Goal: Information Seeking & Learning: Find specific fact

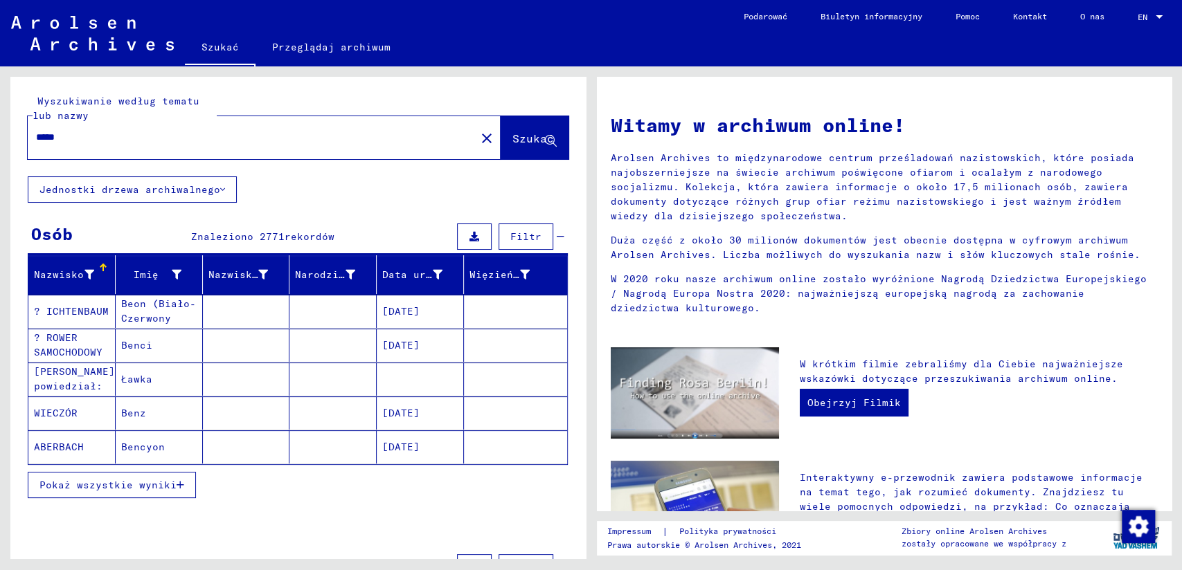
click at [119, 483] on span "Pokaż wszystkie wyniki" at bounding box center [107, 485] width 137 height 12
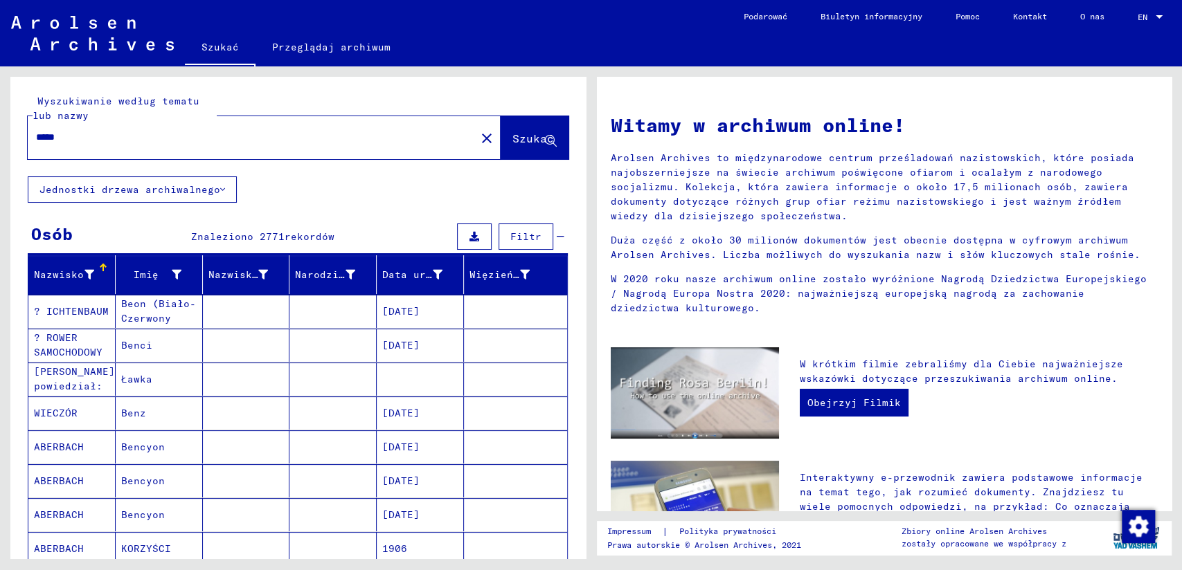
click at [77, 134] on input "*****" at bounding box center [247, 137] width 423 height 15
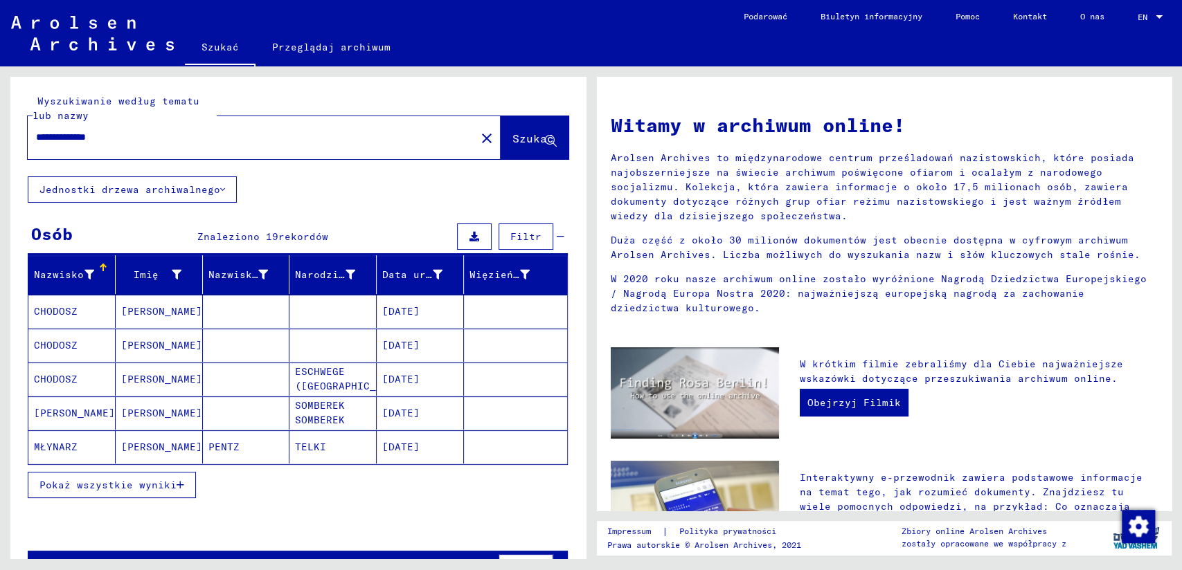
click at [147, 444] on mat-cell "[PERSON_NAME]" at bounding box center [159, 447] width 87 height 33
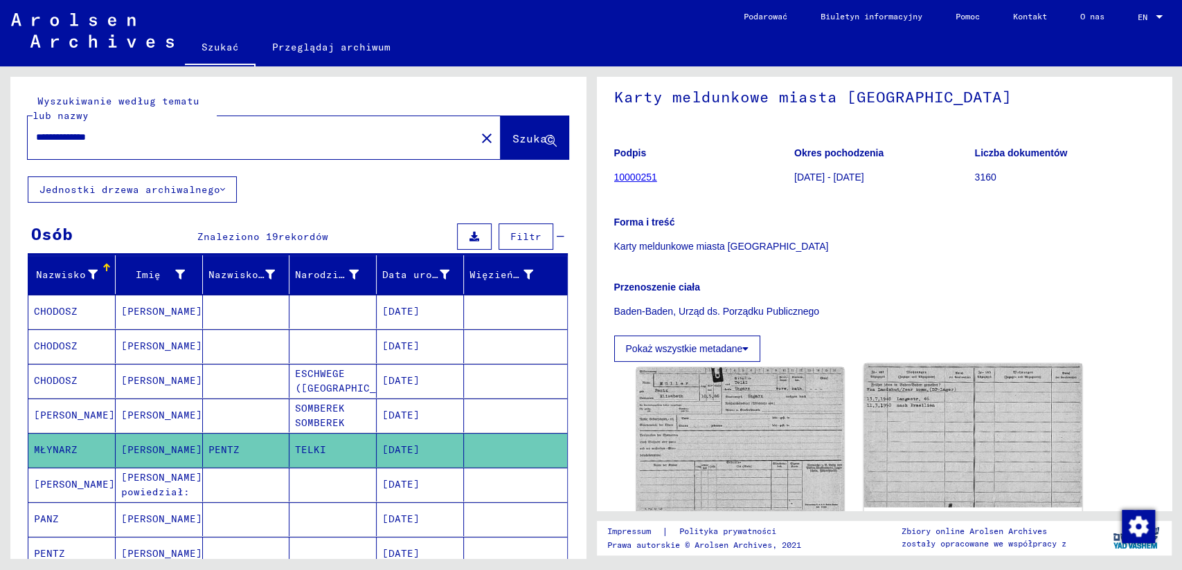
scroll to position [154, 0]
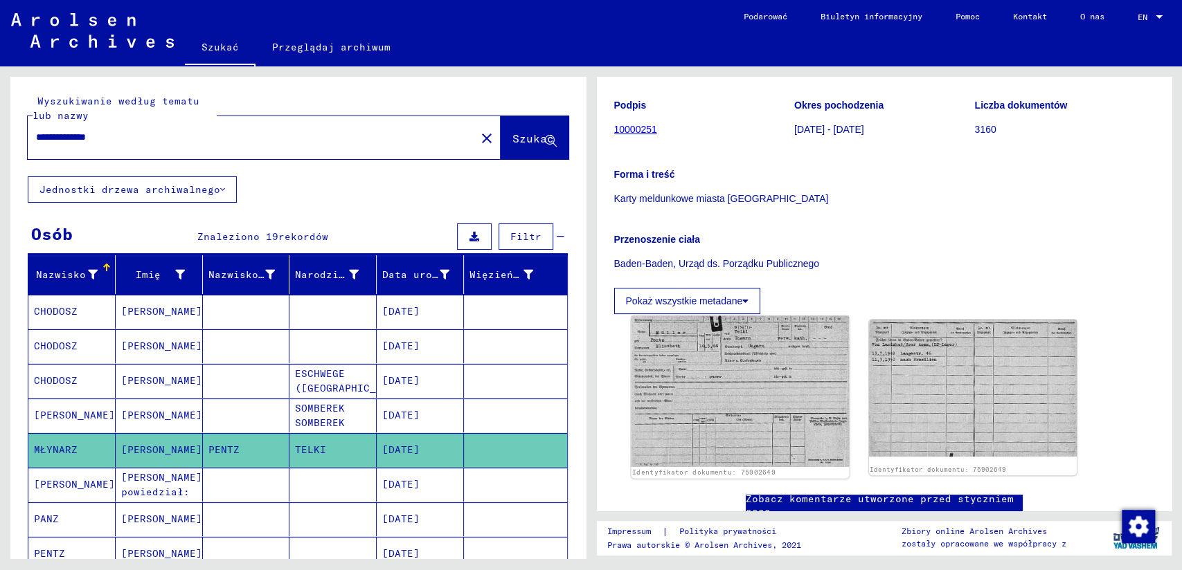
click at [730, 388] on img at bounding box center [740, 391] width 218 height 151
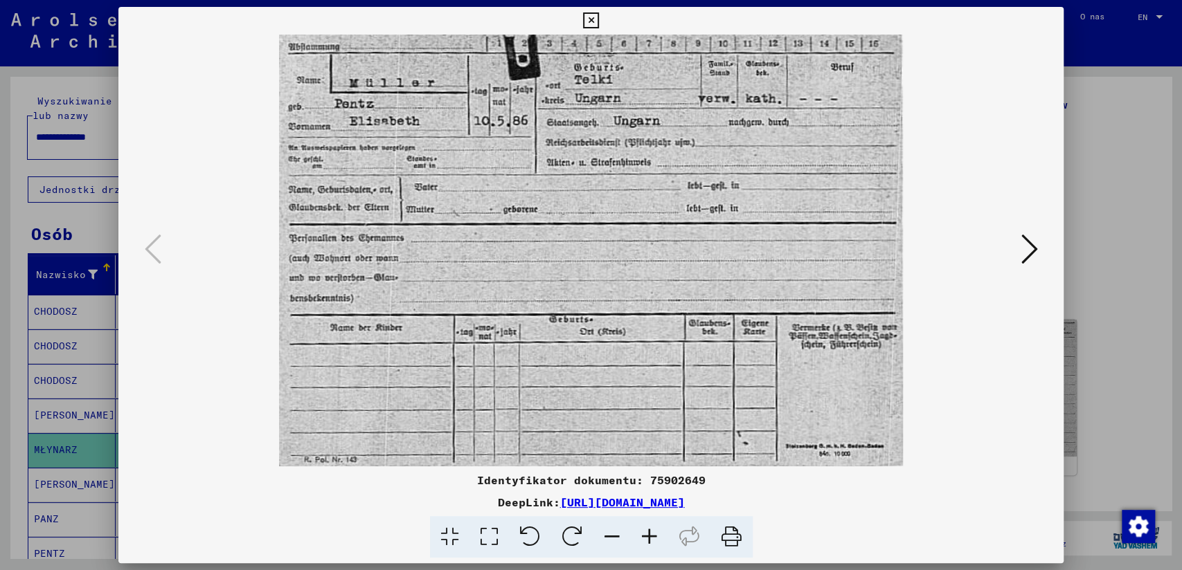
click at [586, 21] on icon at bounding box center [591, 20] width 16 height 17
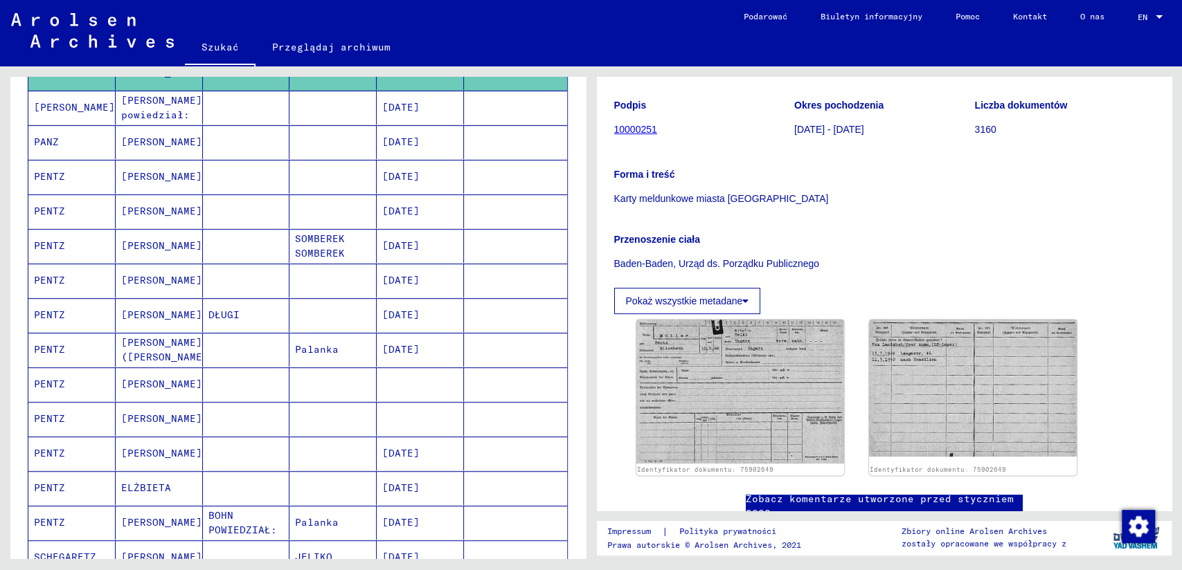
scroll to position [384, 0]
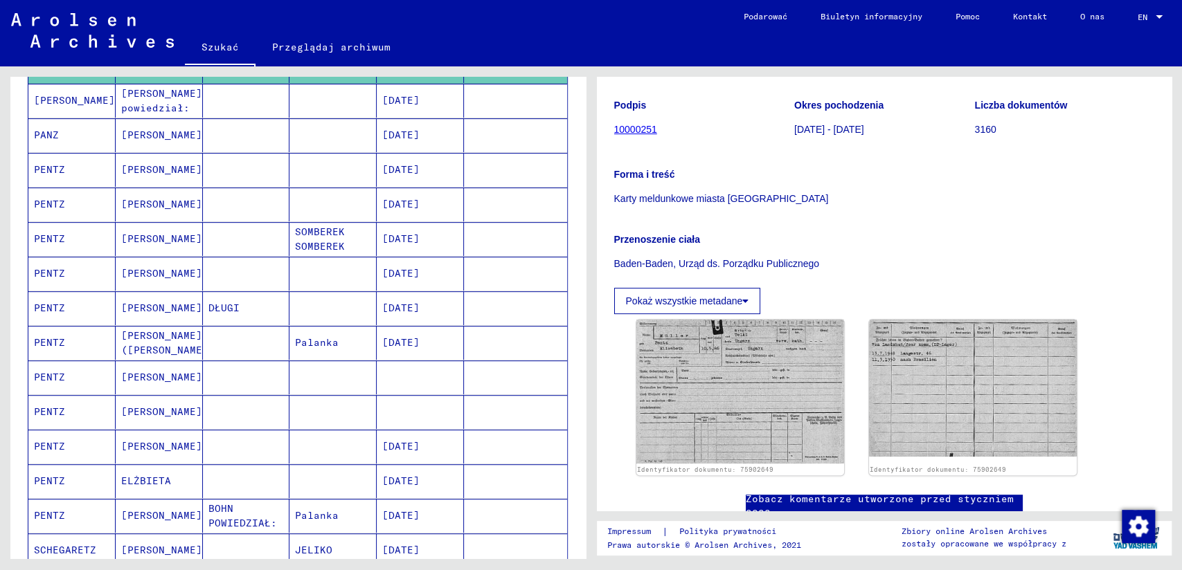
click at [72, 169] on mat-cell "PENTZ" at bounding box center [71, 170] width 87 height 34
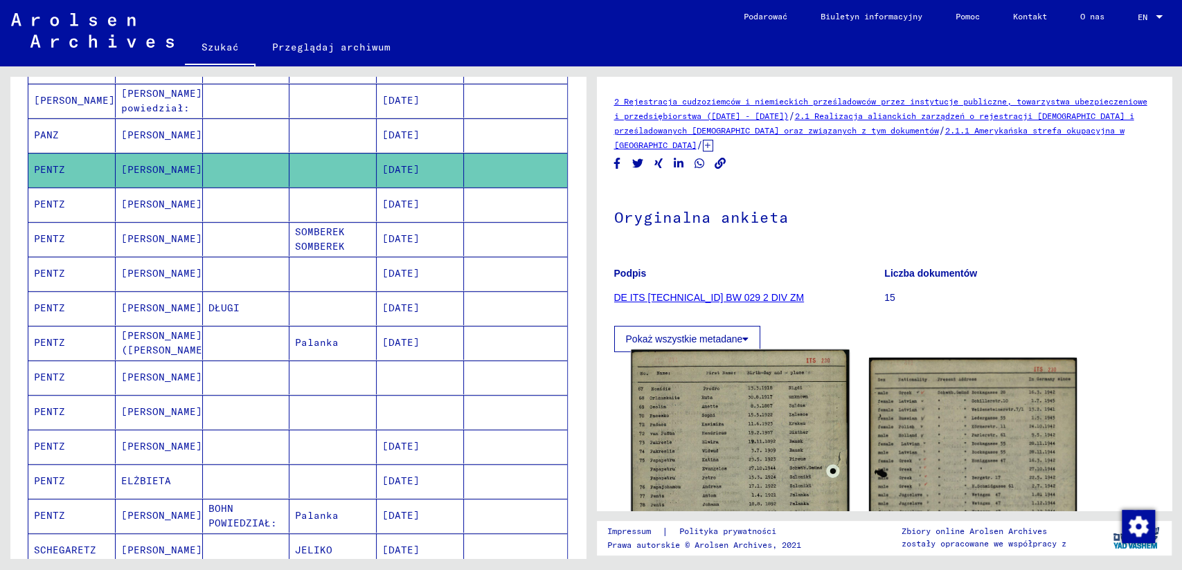
click at [742, 415] on img at bounding box center [740, 514] width 218 height 328
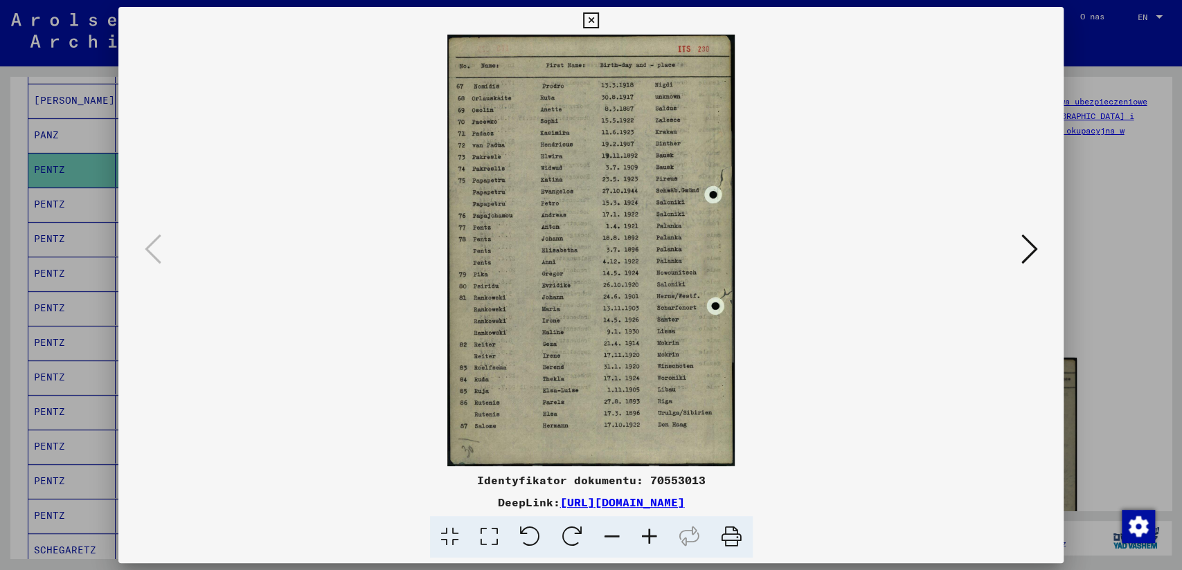
click at [651, 531] on icon at bounding box center [649, 537] width 37 height 42
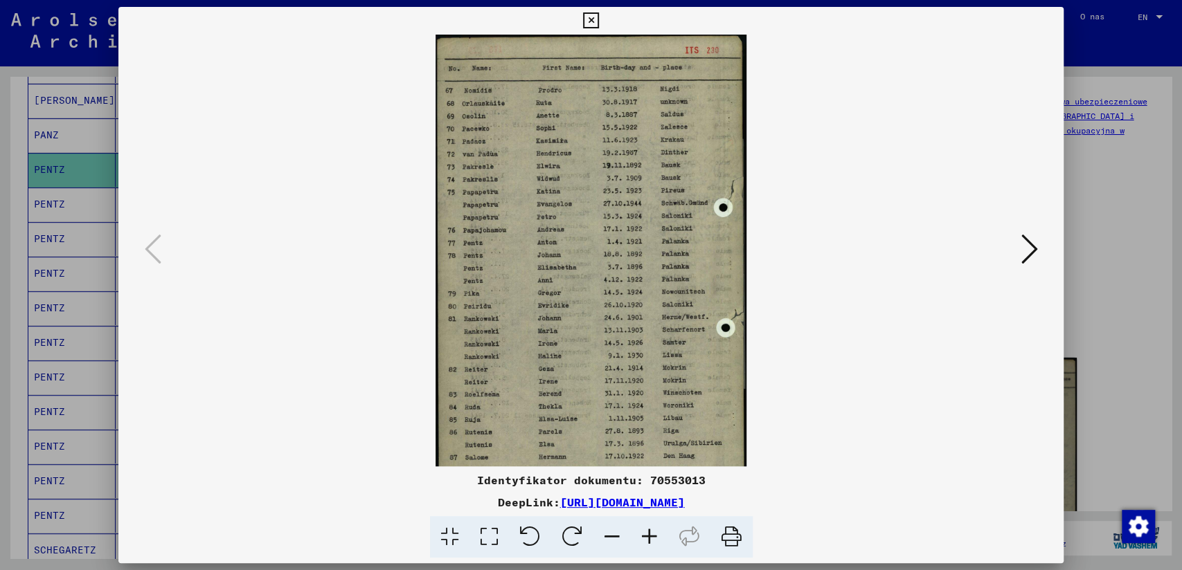
click at [651, 531] on icon at bounding box center [649, 537] width 37 height 42
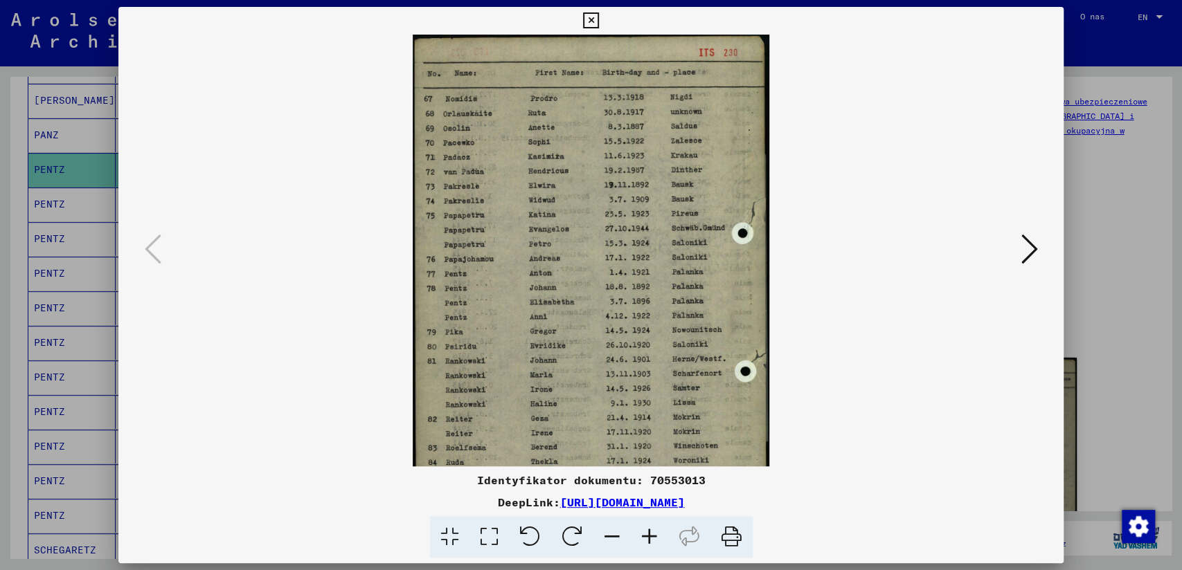
click at [651, 531] on icon at bounding box center [649, 537] width 37 height 42
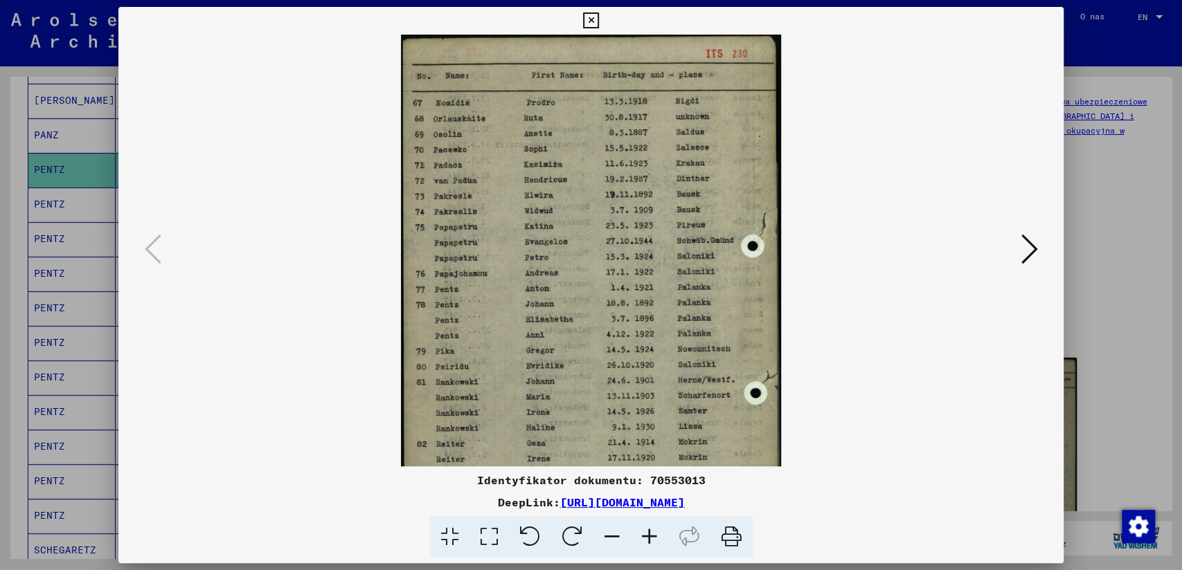
click at [651, 531] on icon at bounding box center [649, 537] width 37 height 42
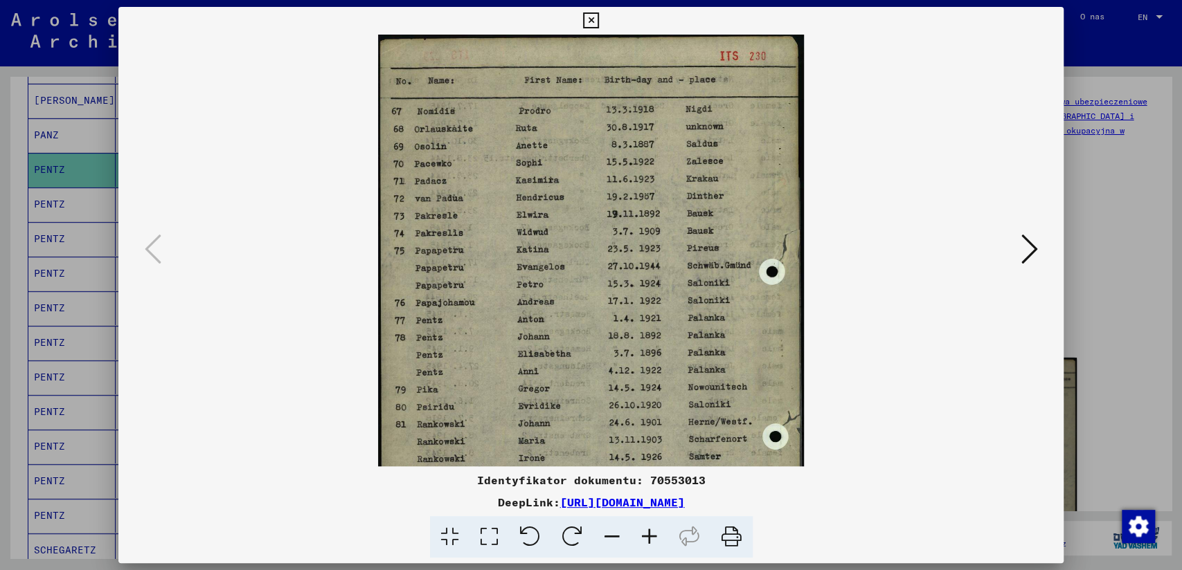
click at [651, 531] on icon at bounding box center [649, 537] width 37 height 42
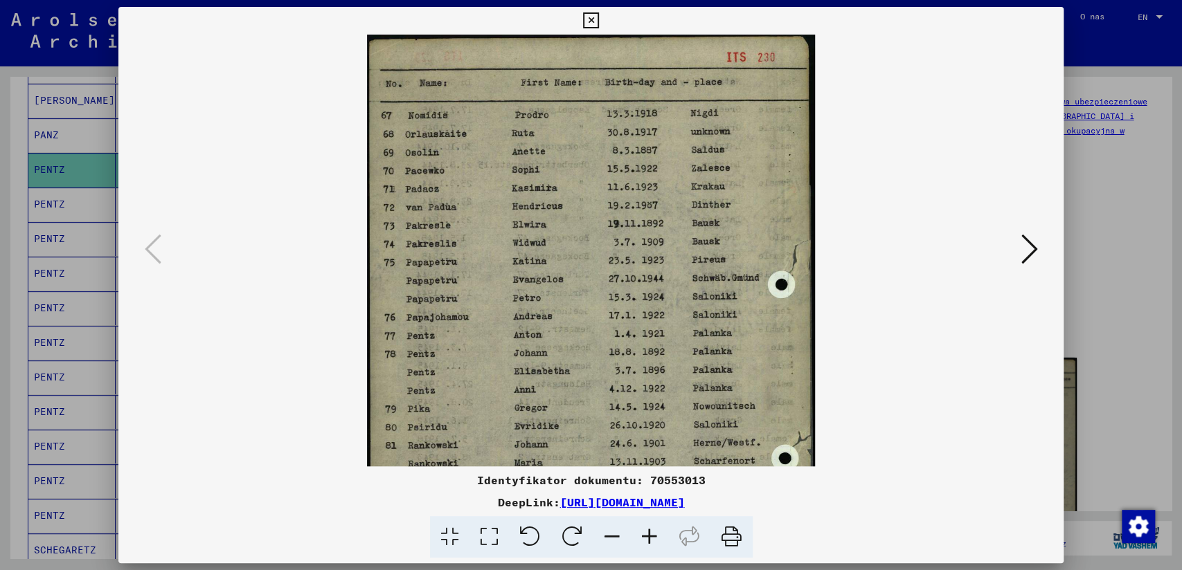
click at [651, 531] on icon at bounding box center [649, 537] width 37 height 42
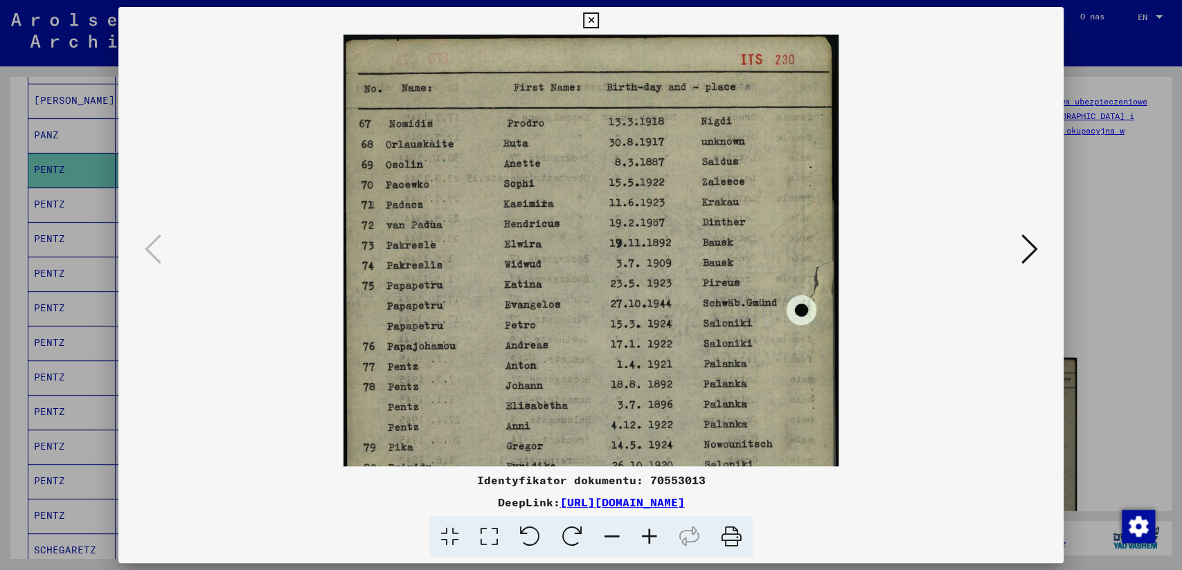
click at [651, 531] on icon at bounding box center [649, 537] width 37 height 42
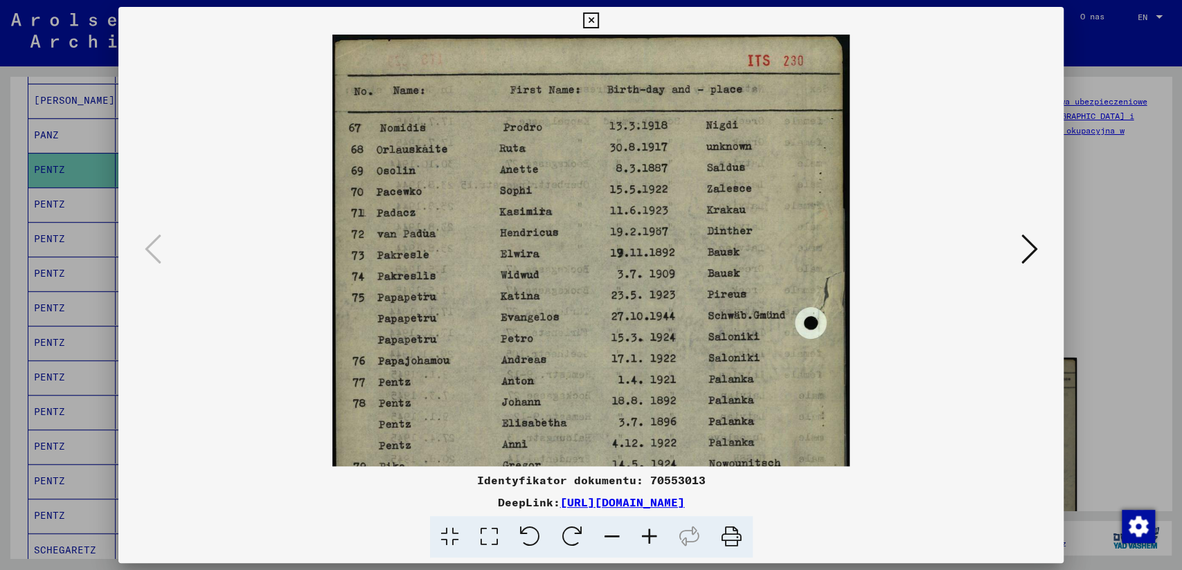
click at [651, 531] on icon at bounding box center [649, 537] width 37 height 42
click at [649, 531] on icon at bounding box center [649, 537] width 37 height 42
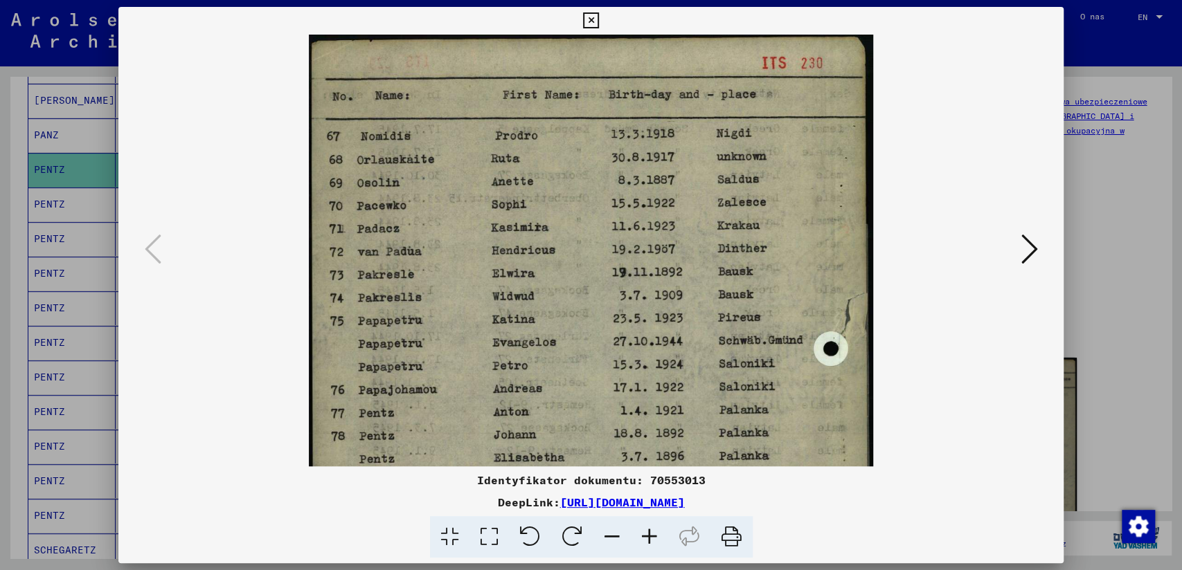
click at [648, 531] on icon at bounding box center [649, 537] width 37 height 42
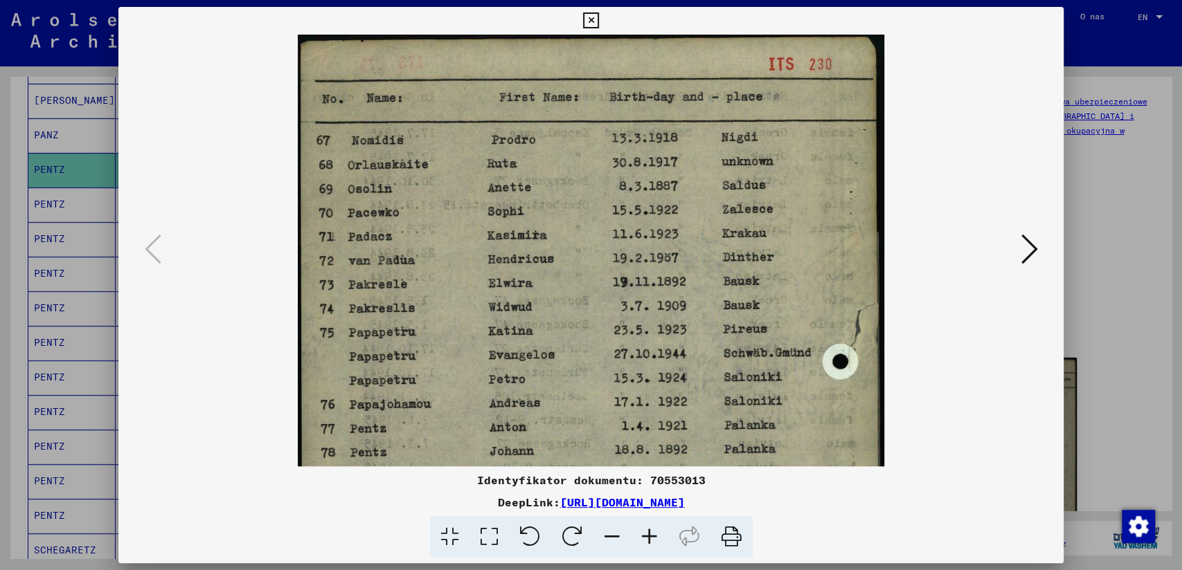
click at [648, 531] on icon at bounding box center [649, 537] width 37 height 42
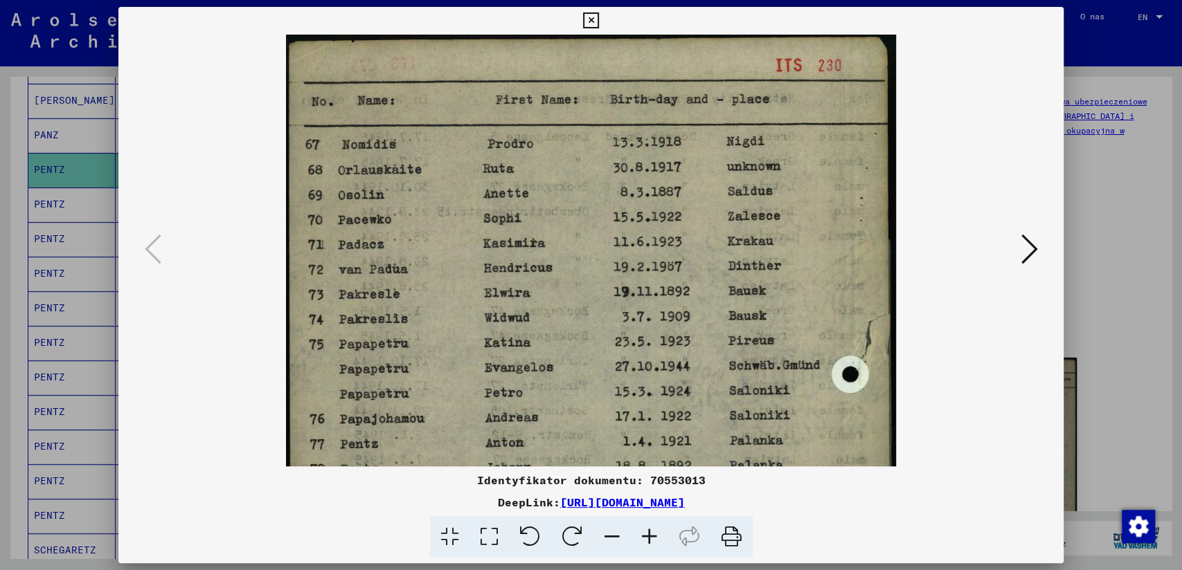
click at [648, 531] on icon at bounding box center [649, 537] width 37 height 42
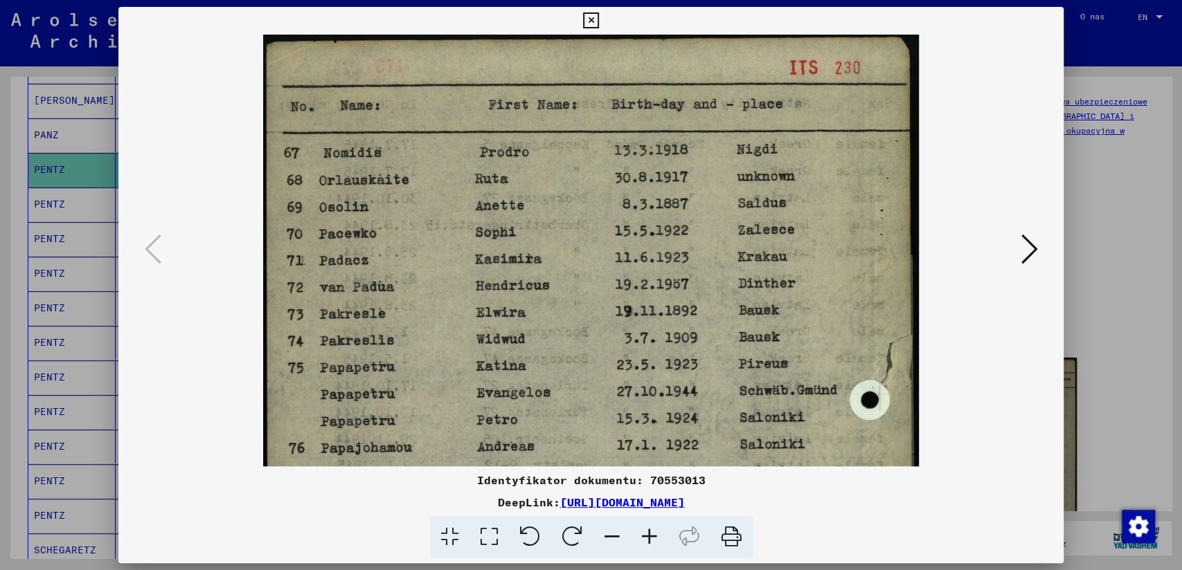
drag, startPoint x: 647, startPoint y: 530, endPoint x: 639, endPoint y: 516, distance: 15.8
click at [644, 525] on icon at bounding box center [649, 537] width 37 height 42
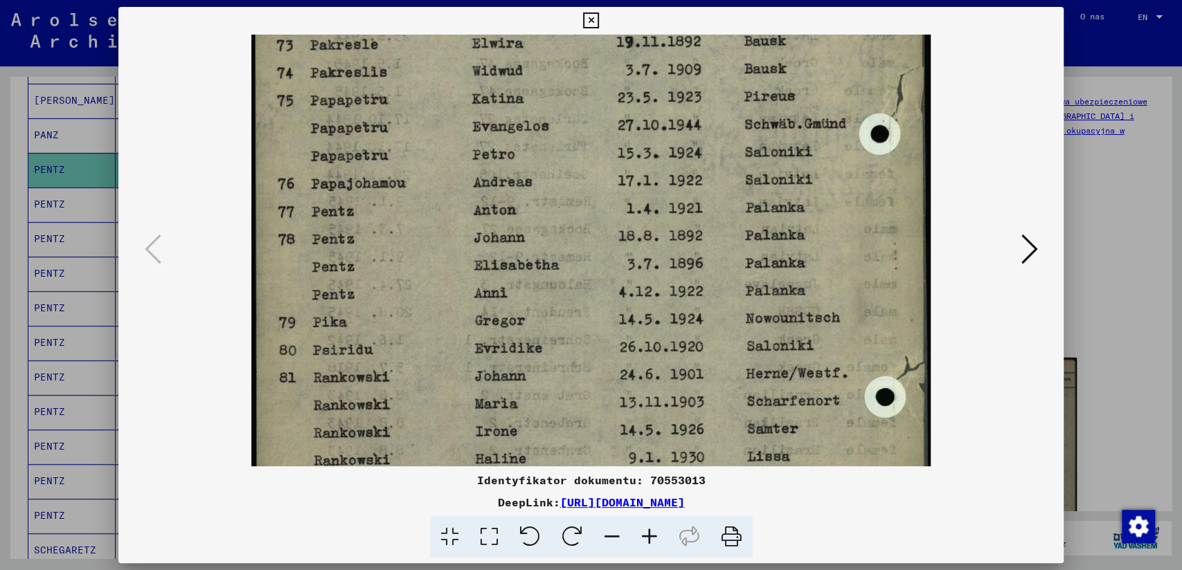
drag, startPoint x: 492, startPoint y: 411, endPoint x: 505, endPoint y: 82, distance: 329.0
click at [503, 86] on img at bounding box center [590, 266] width 679 height 1020
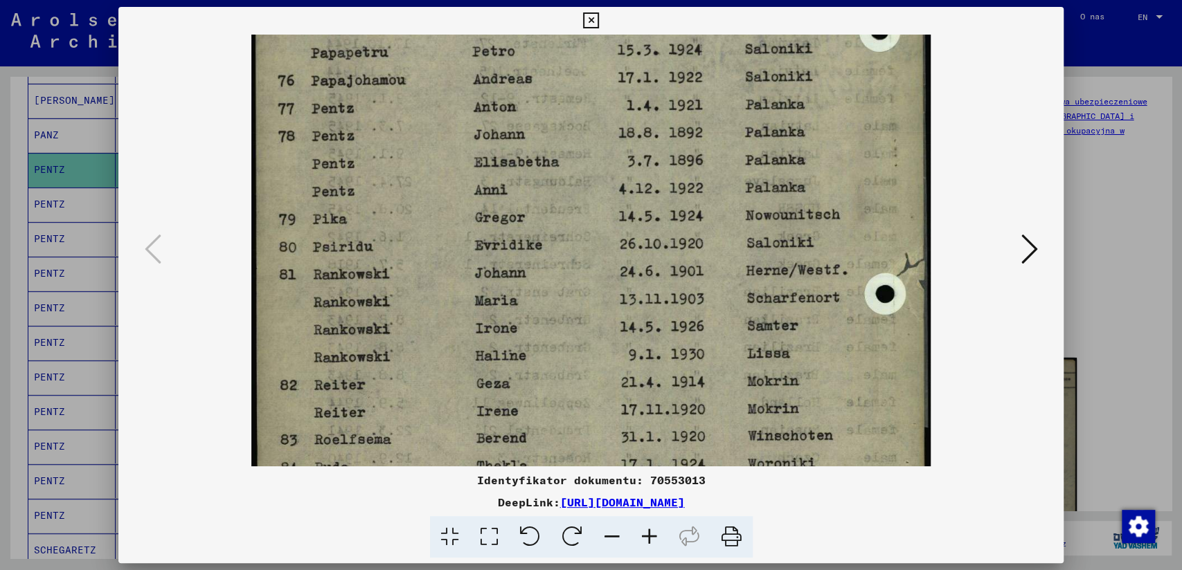
scroll to position [383, 0]
drag, startPoint x: 492, startPoint y: 151, endPoint x: 557, endPoint y: 95, distance: 85.4
click at [557, 95] on img at bounding box center [590, 162] width 679 height 1020
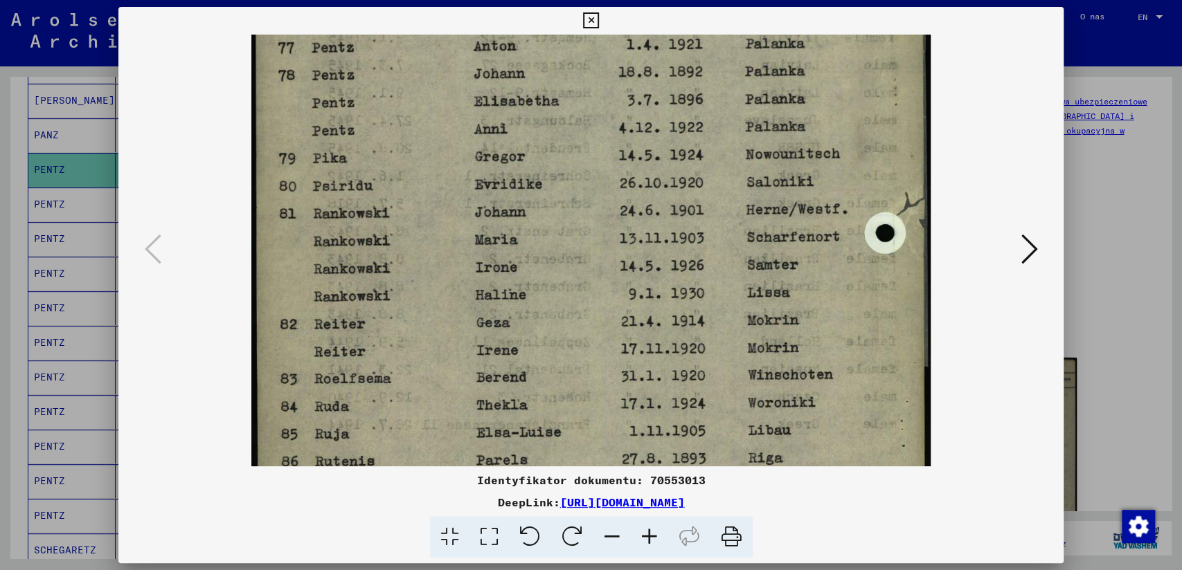
scroll to position [278, 0]
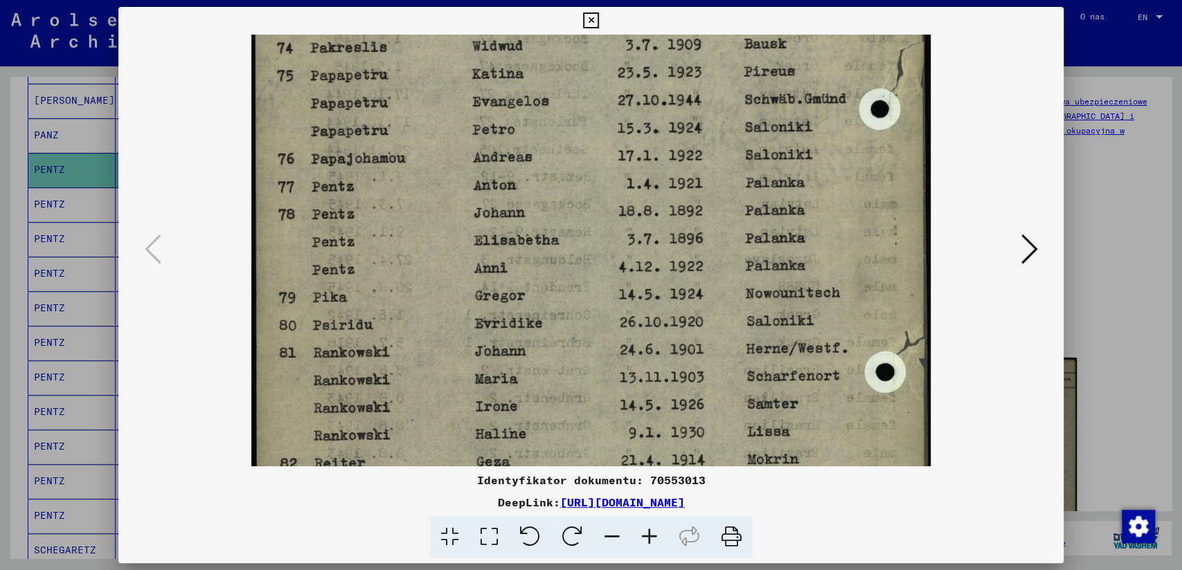
drag, startPoint x: 487, startPoint y: 292, endPoint x: 466, endPoint y: 395, distance: 105.3
click at [468, 395] on img at bounding box center [590, 241] width 679 height 1020
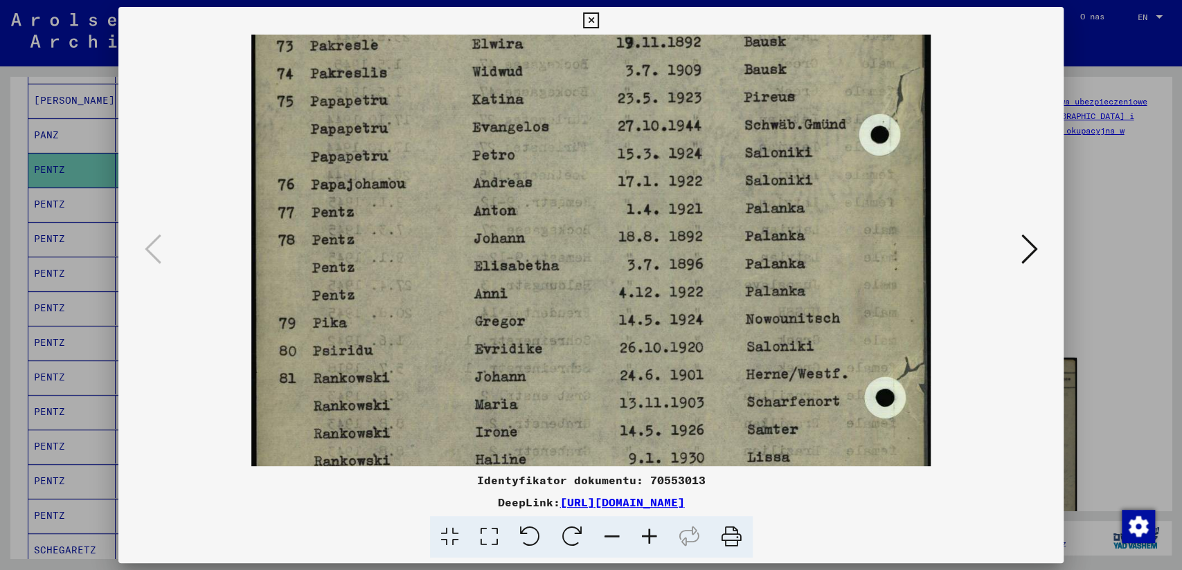
click at [587, 12] on icon at bounding box center [591, 20] width 16 height 17
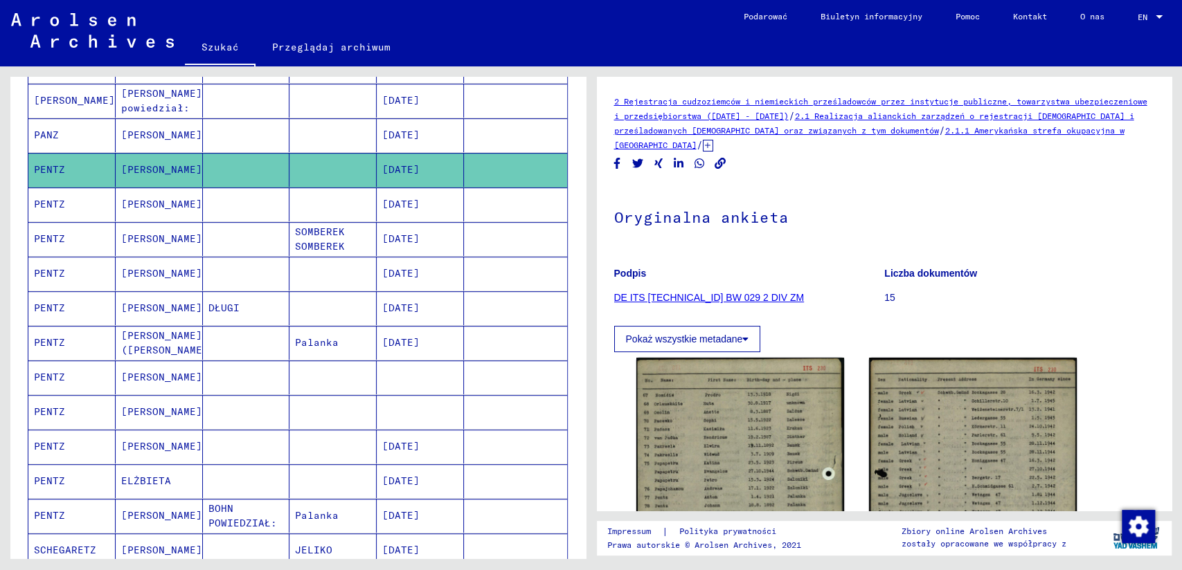
click at [55, 339] on mat-cell "PENTZ" at bounding box center [71, 343] width 87 height 34
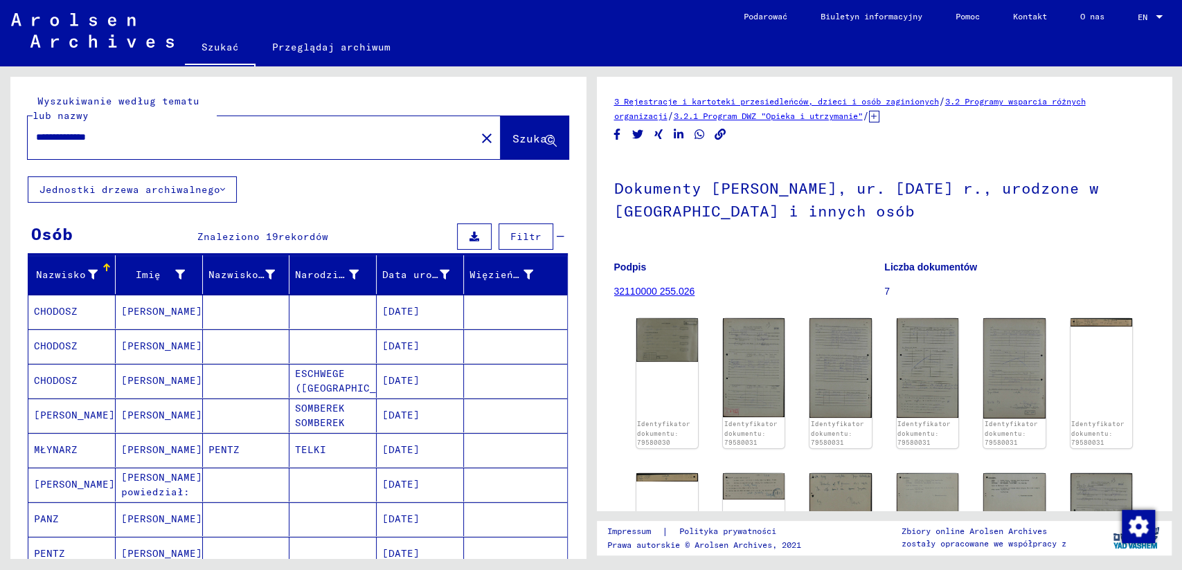
click at [69, 138] on input "**********" at bounding box center [251, 137] width 431 height 15
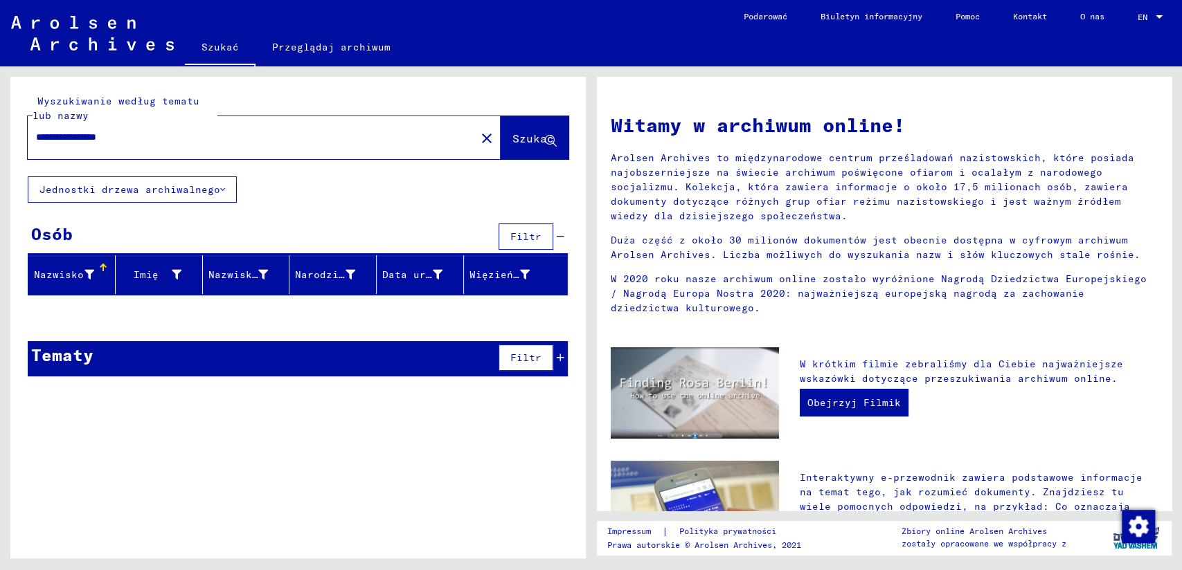
click at [544, 130] on button "Szukać" at bounding box center [534, 137] width 68 height 43
click at [186, 138] on input "**********" at bounding box center [247, 137] width 423 height 15
type input "********"
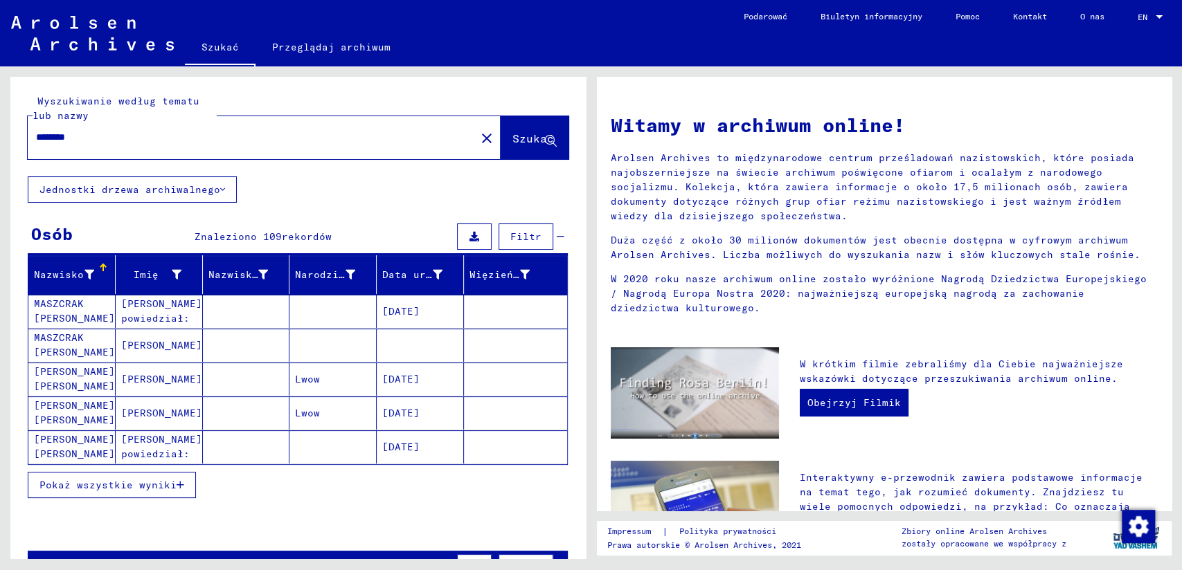
click at [129, 490] on button "Pokaż wszystkie wyniki" at bounding box center [112, 485] width 168 height 26
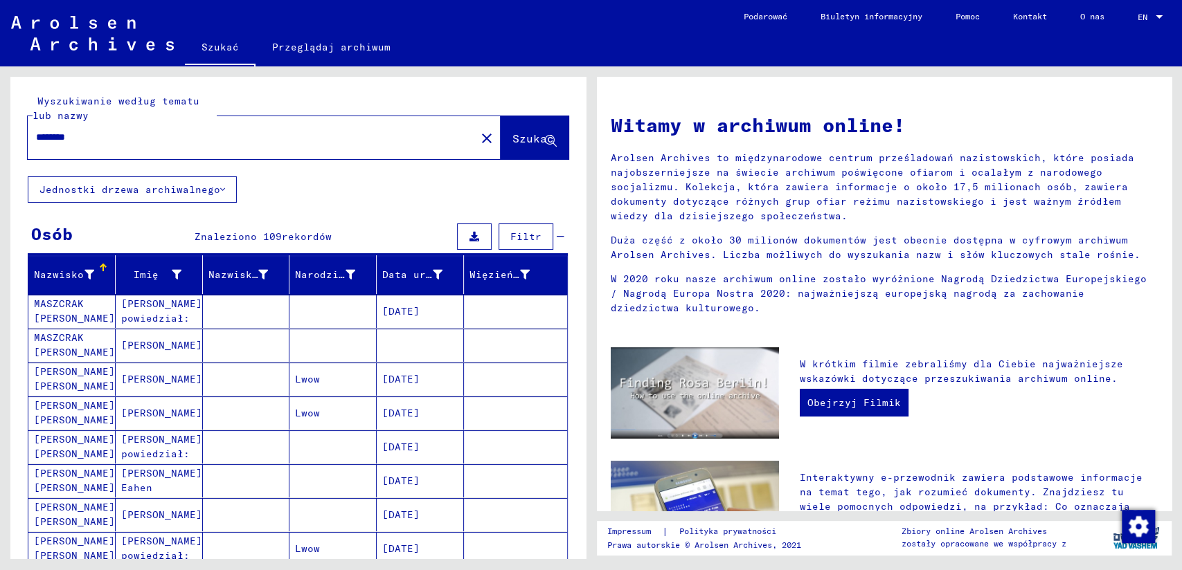
click at [72, 411] on mat-cell "[PERSON_NAME] [PERSON_NAME]" at bounding box center [71, 413] width 87 height 33
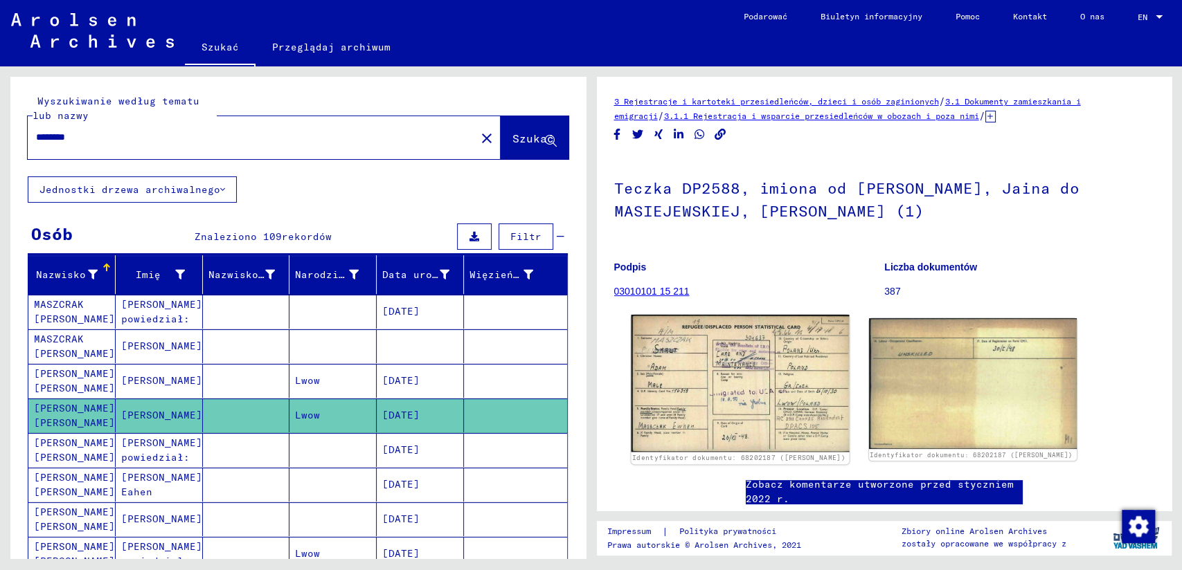
click at [725, 372] on img at bounding box center [740, 383] width 218 height 137
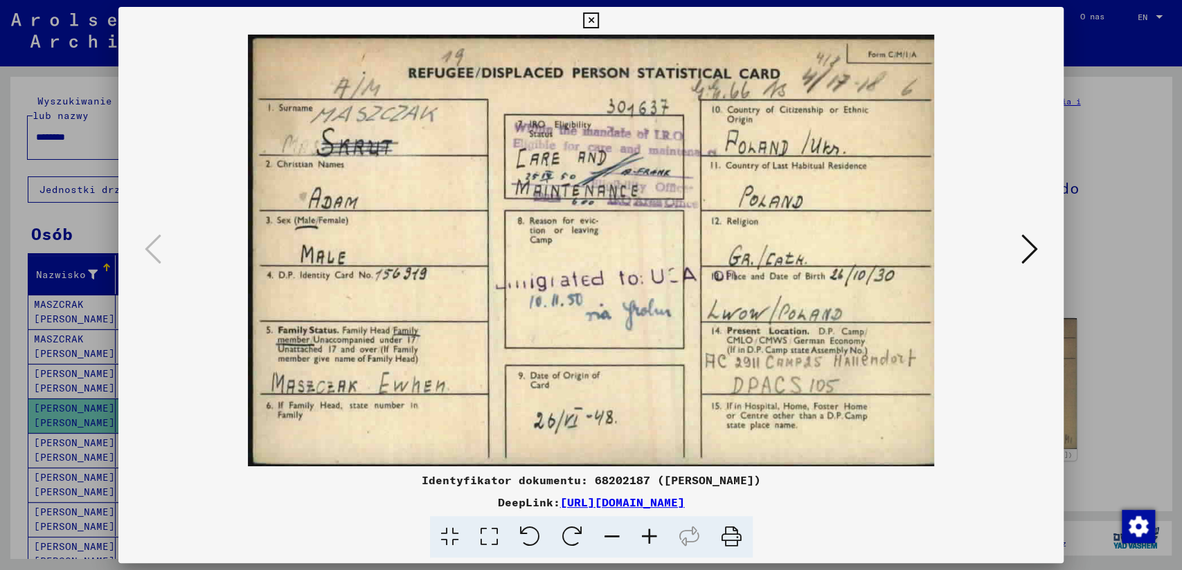
click at [1031, 251] on icon at bounding box center [1028, 249] width 17 height 33
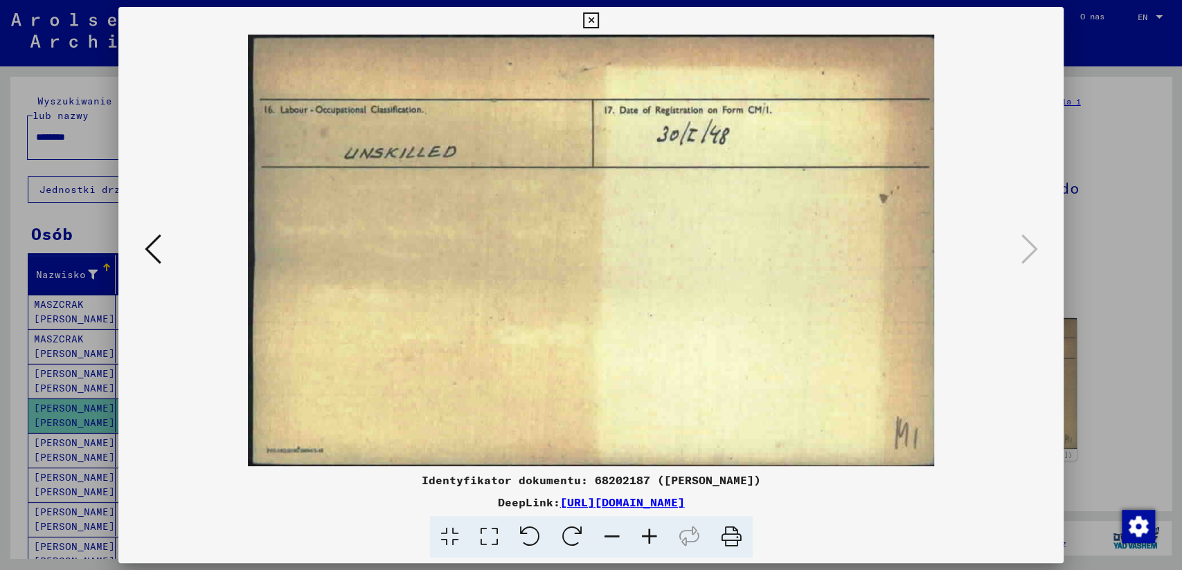
click at [588, 21] on icon at bounding box center [591, 20] width 16 height 17
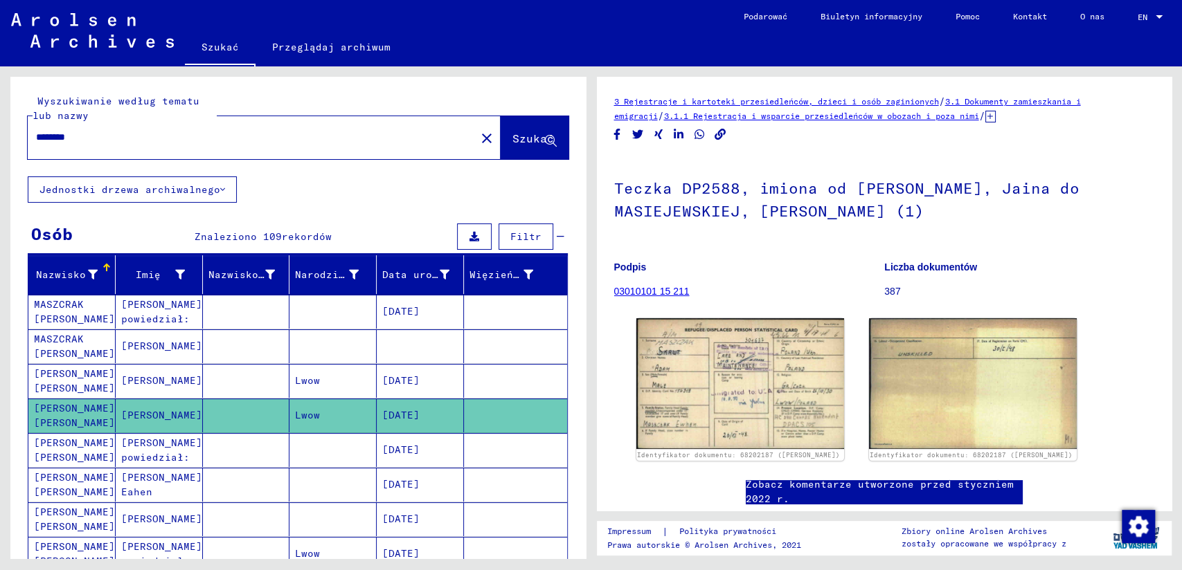
click at [71, 449] on mat-cell "[PERSON_NAME] [PERSON_NAME]" at bounding box center [71, 450] width 87 height 34
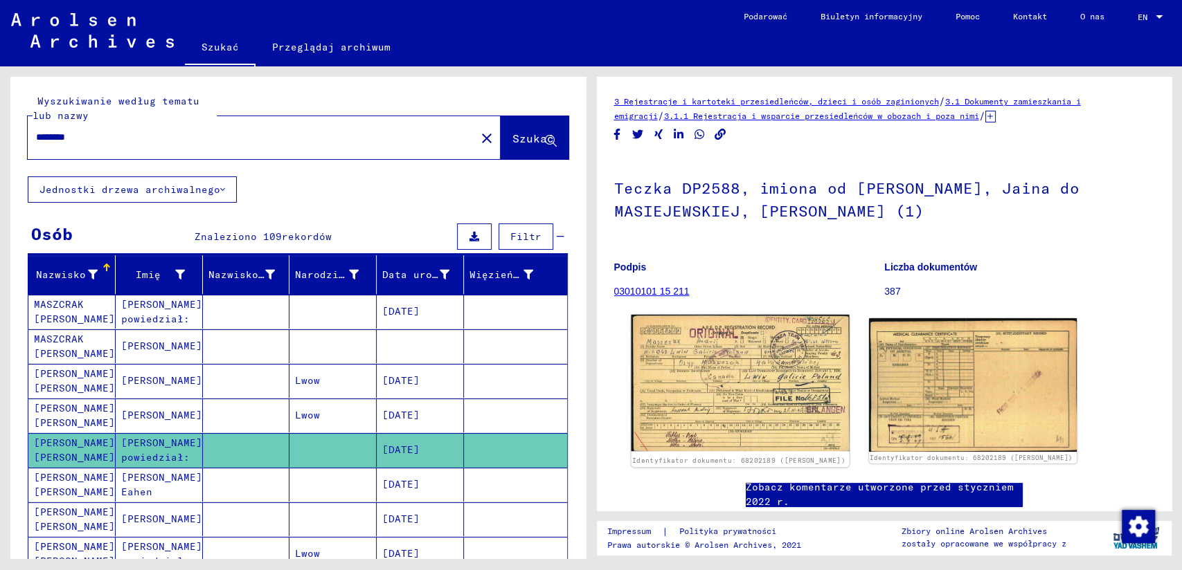
click at [725, 354] on img at bounding box center [740, 383] width 218 height 136
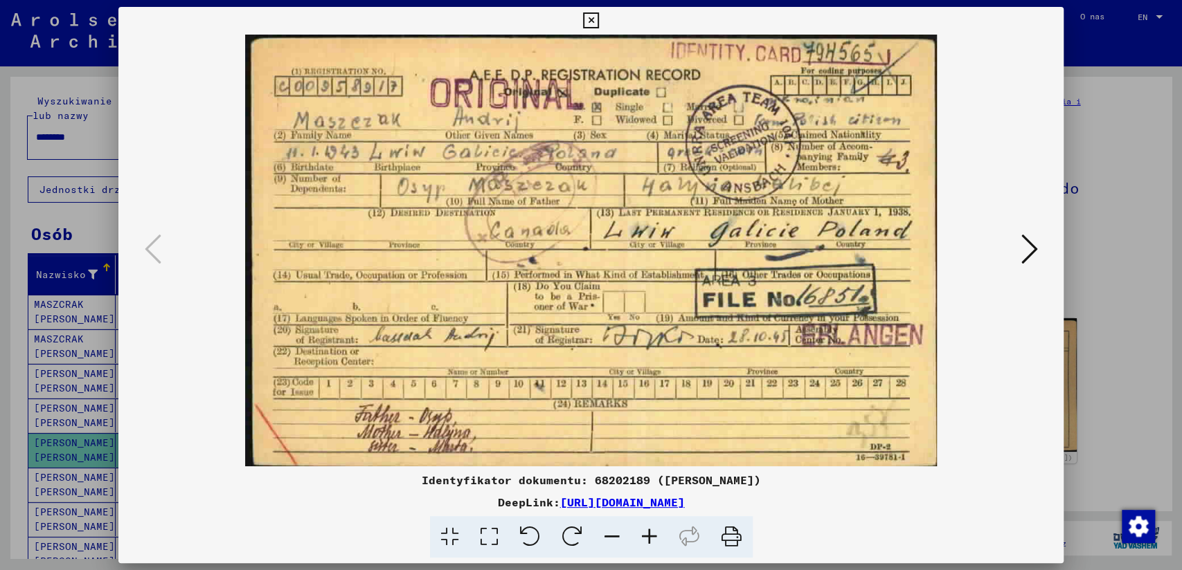
click at [725, 354] on img at bounding box center [590, 251] width 851 height 432
click at [587, 23] on icon at bounding box center [591, 20] width 16 height 17
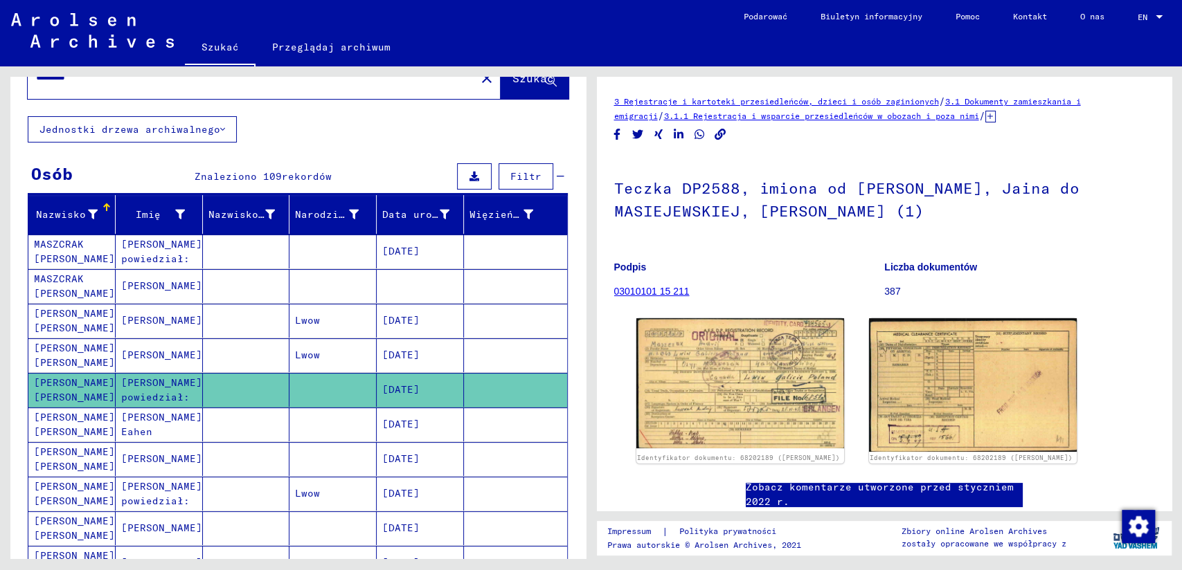
scroll to position [154, 0]
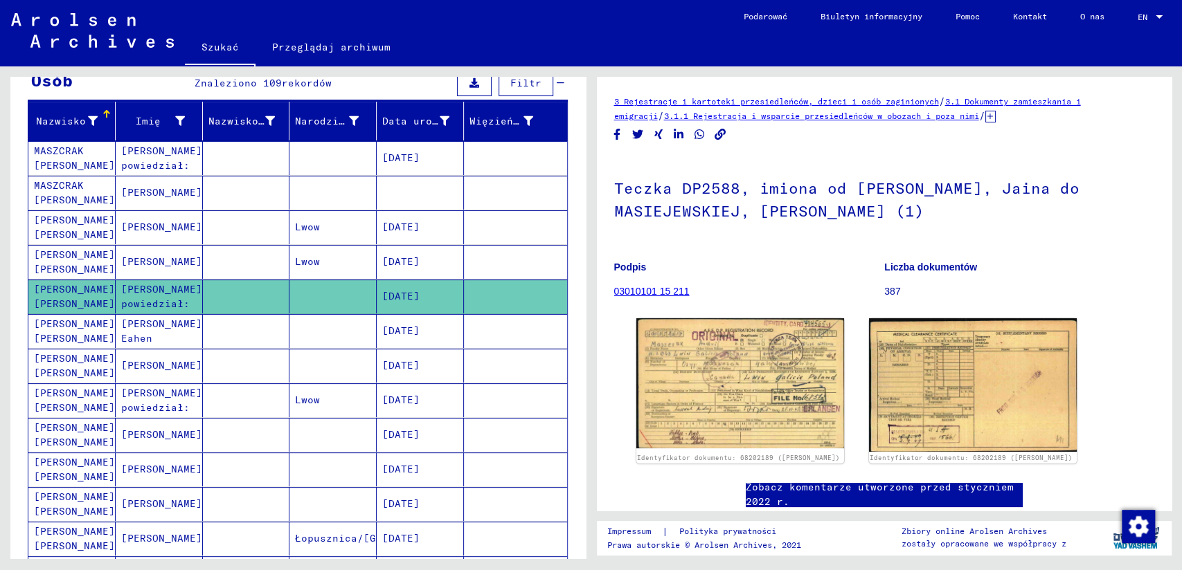
click at [68, 361] on mat-cell "[PERSON_NAME] [PERSON_NAME]" at bounding box center [71, 366] width 87 height 34
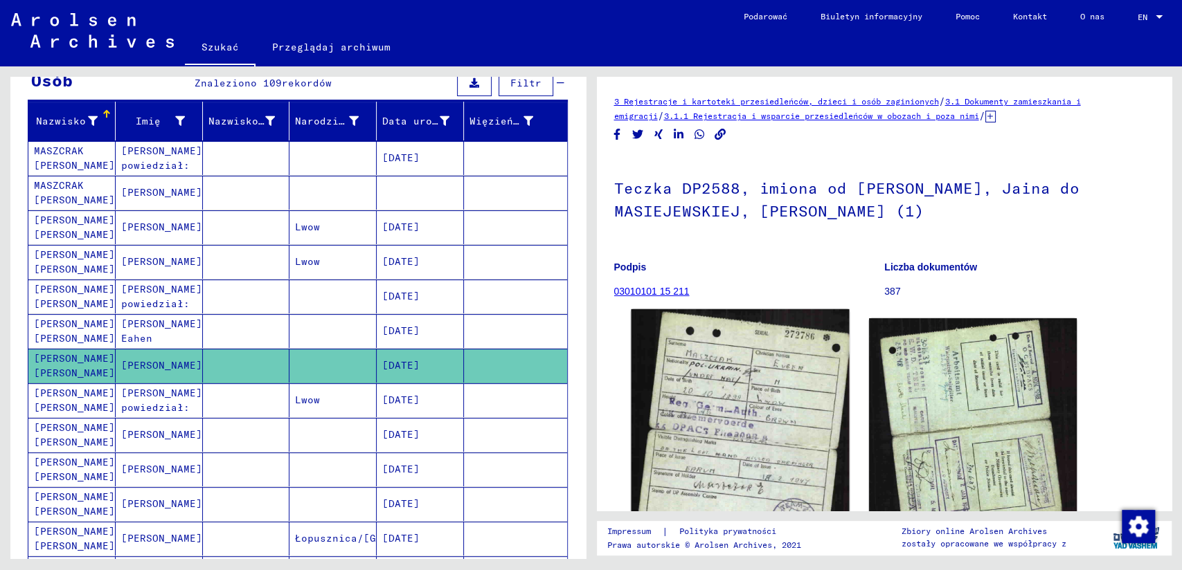
click at [746, 392] on img at bounding box center [740, 495] width 218 height 373
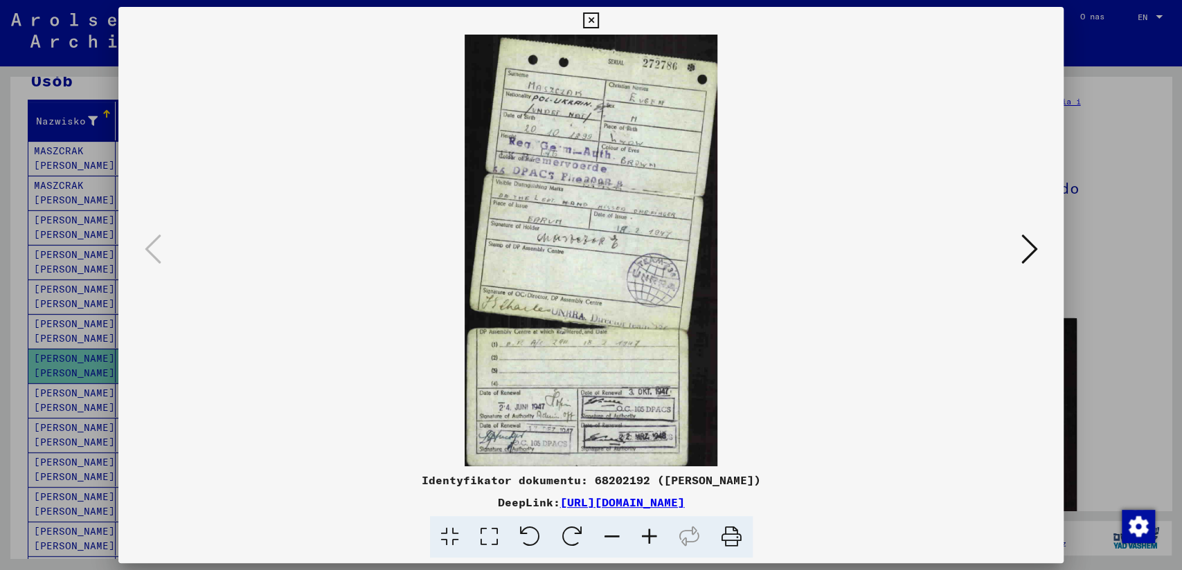
click at [746, 392] on img at bounding box center [590, 251] width 851 height 432
click at [648, 542] on icon at bounding box center [649, 537] width 37 height 42
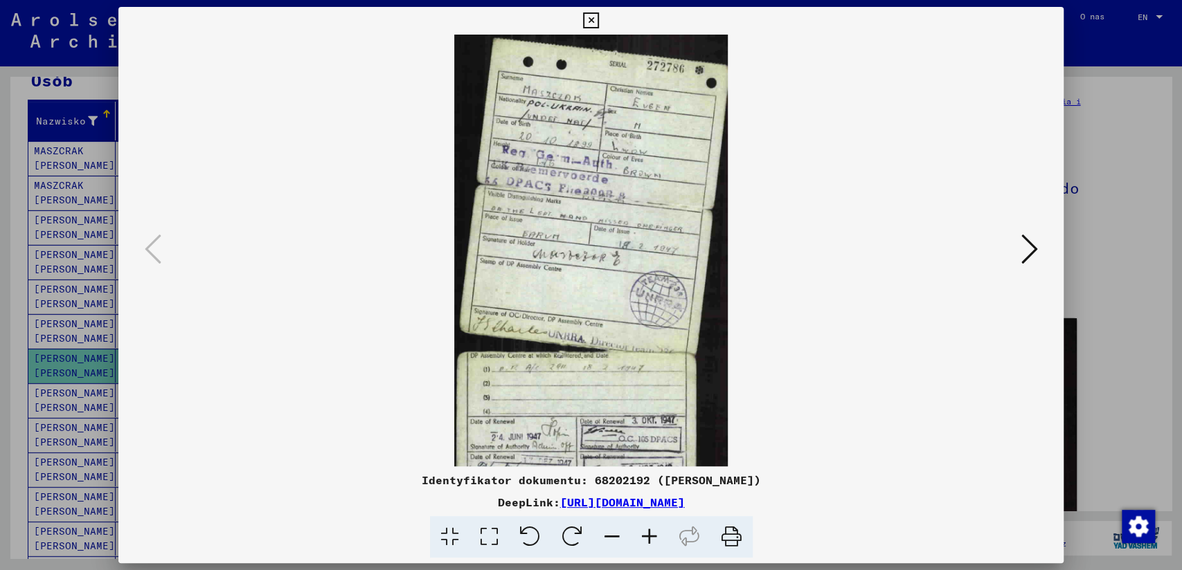
click at [648, 542] on icon at bounding box center [649, 537] width 37 height 42
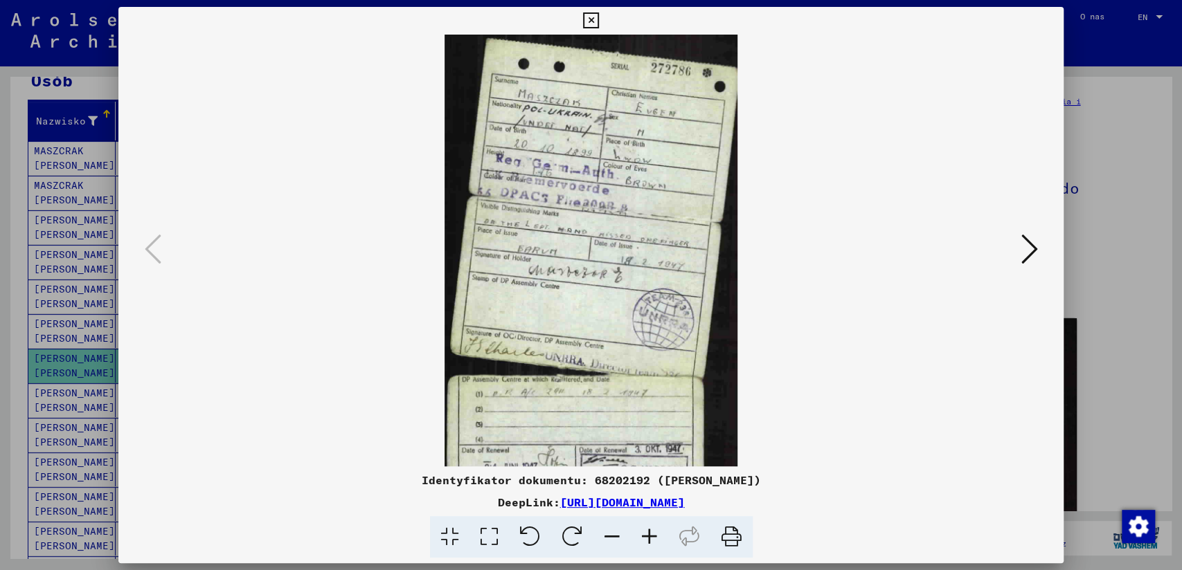
click at [648, 542] on icon at bounding box center [649, 537] width 37 height 42
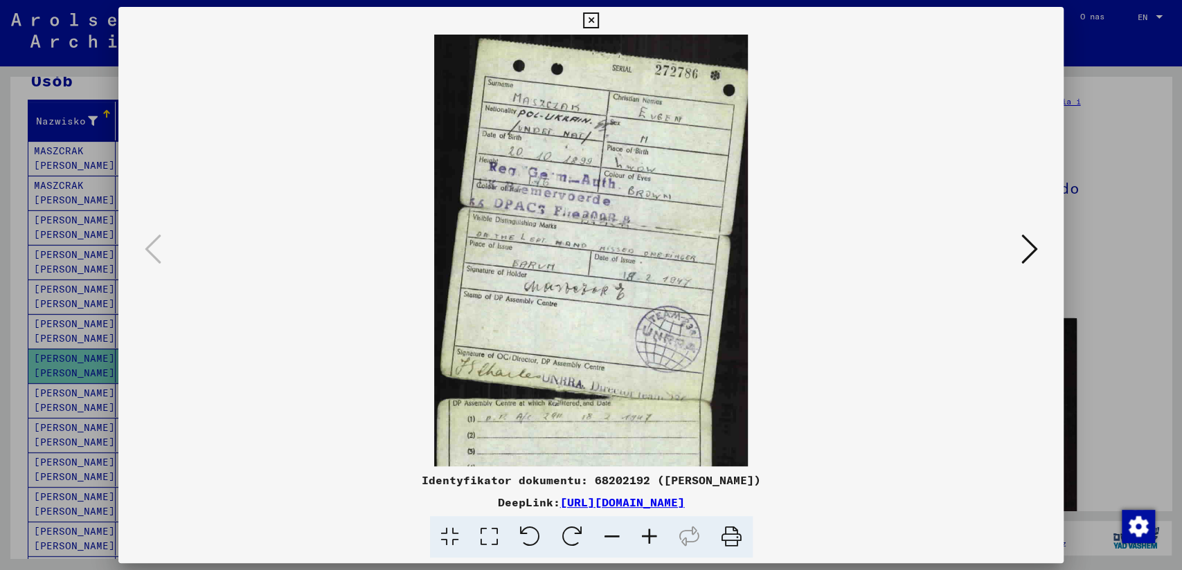
click at [648, 542] on icon at bounding box center [649, 537] width 37 height 42
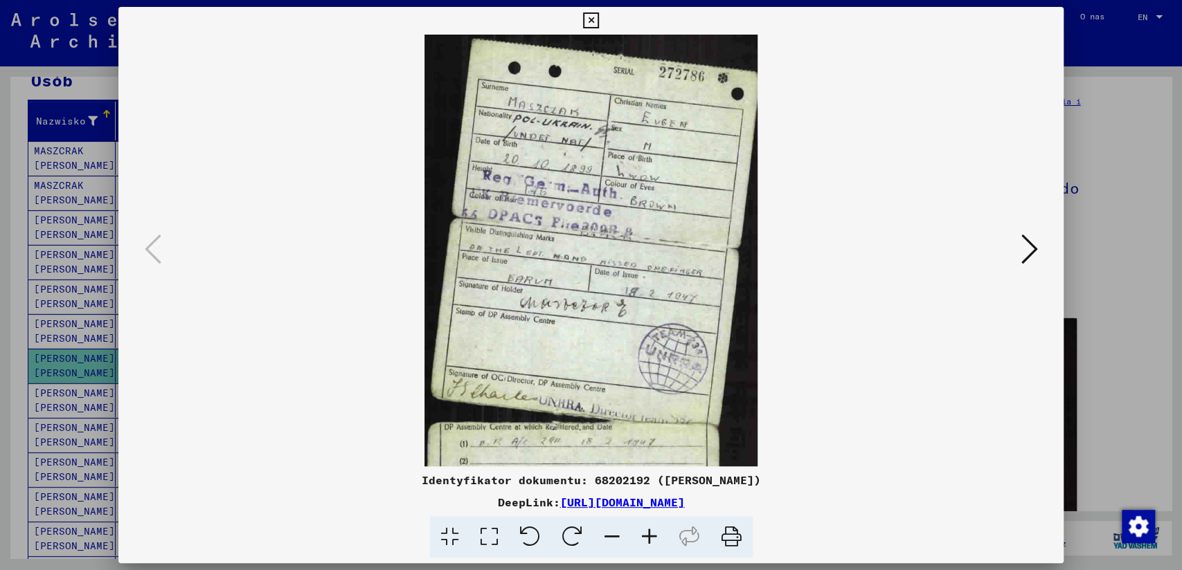
click at [648, 542] on icon at bounding box center [649, 537] width 37 height 42
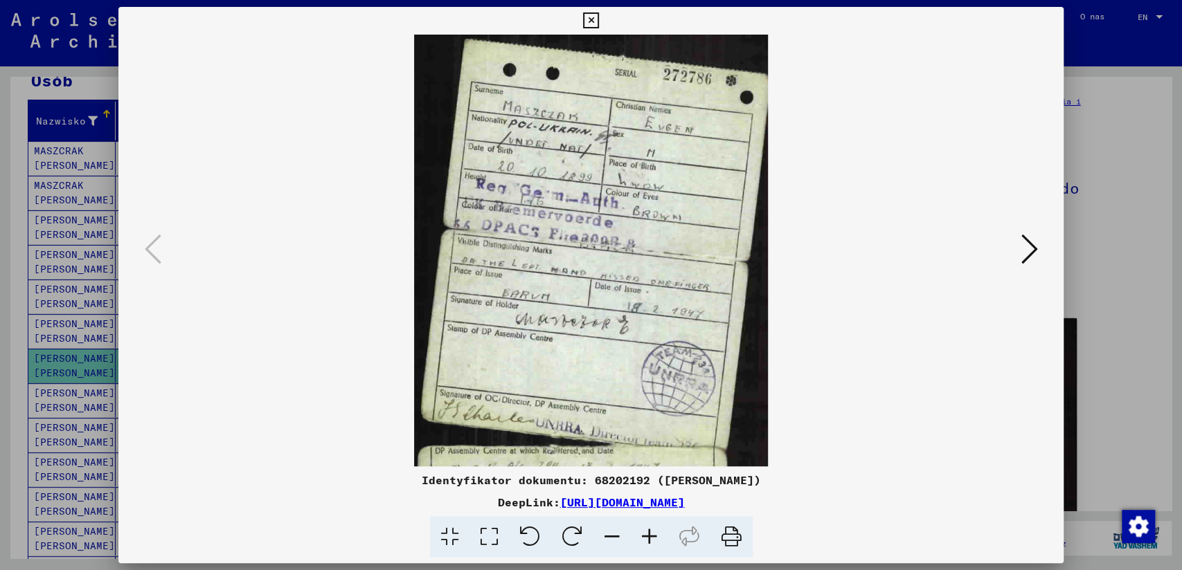
click at [648, 542] on icon at bounding box center [649, 537] width 37 height 42
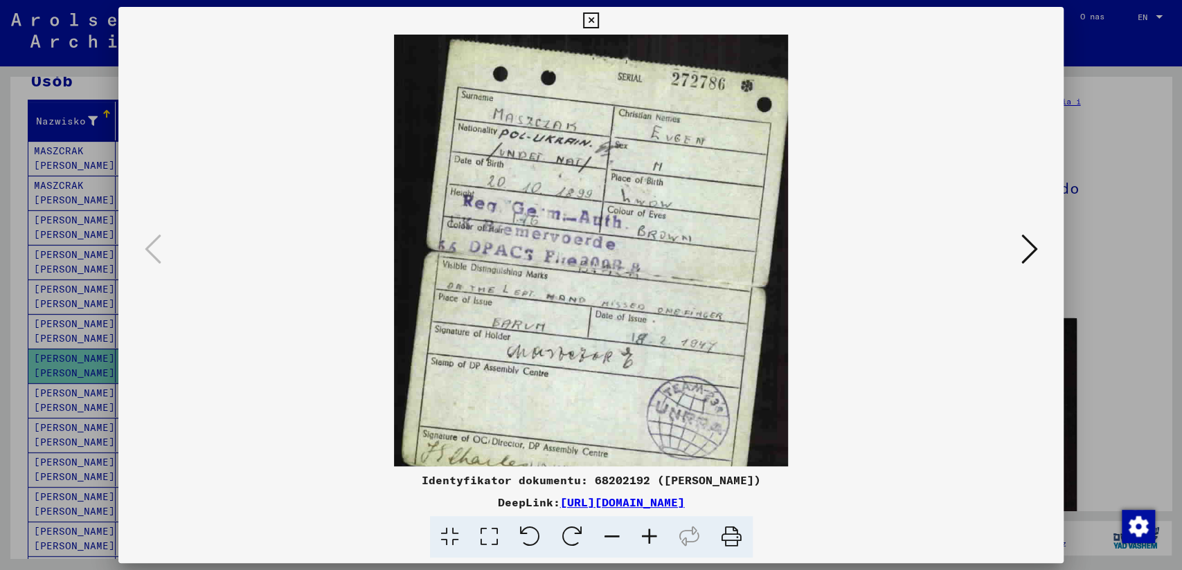
click at [648, 542] on icon at bounding box center [649, 537] width 37 height 42
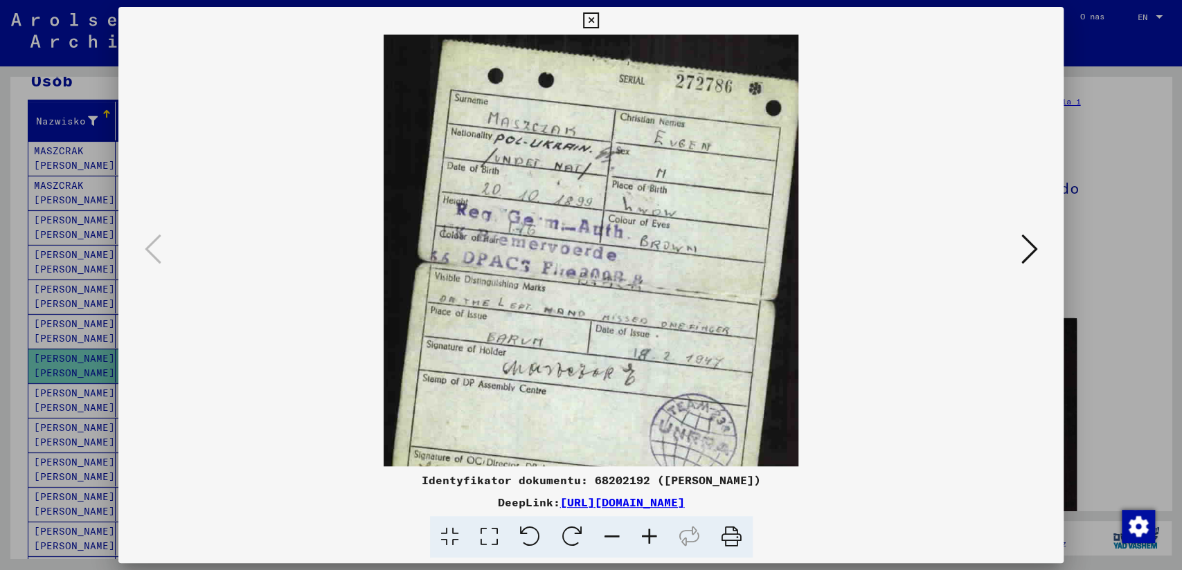
click at [648, 542] on icon at bounding box center [649, 537] width 37 height 42
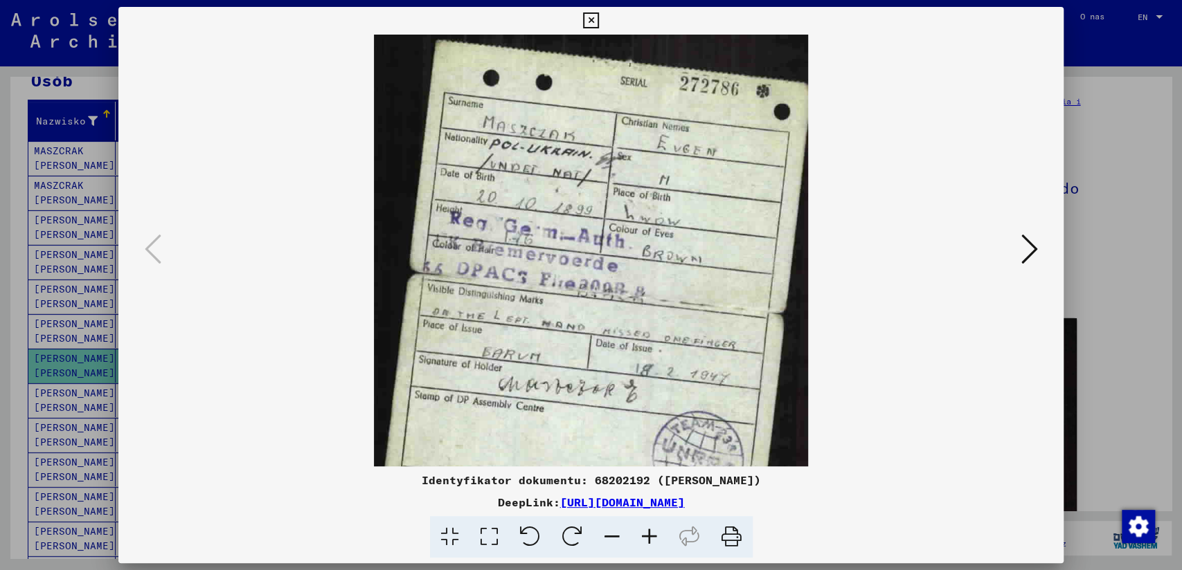
click at [648, 542] on icon at bounding box center [649, 537] width 37 height 42
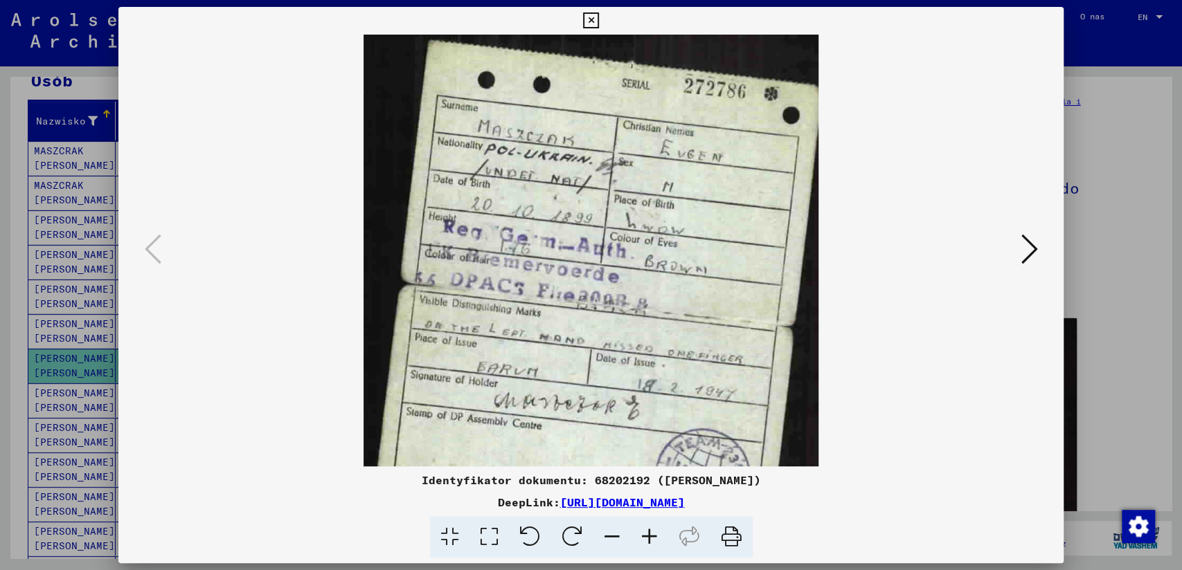
click at [648, 542] on icon at bounding box center [649, 537] width 37 height 42
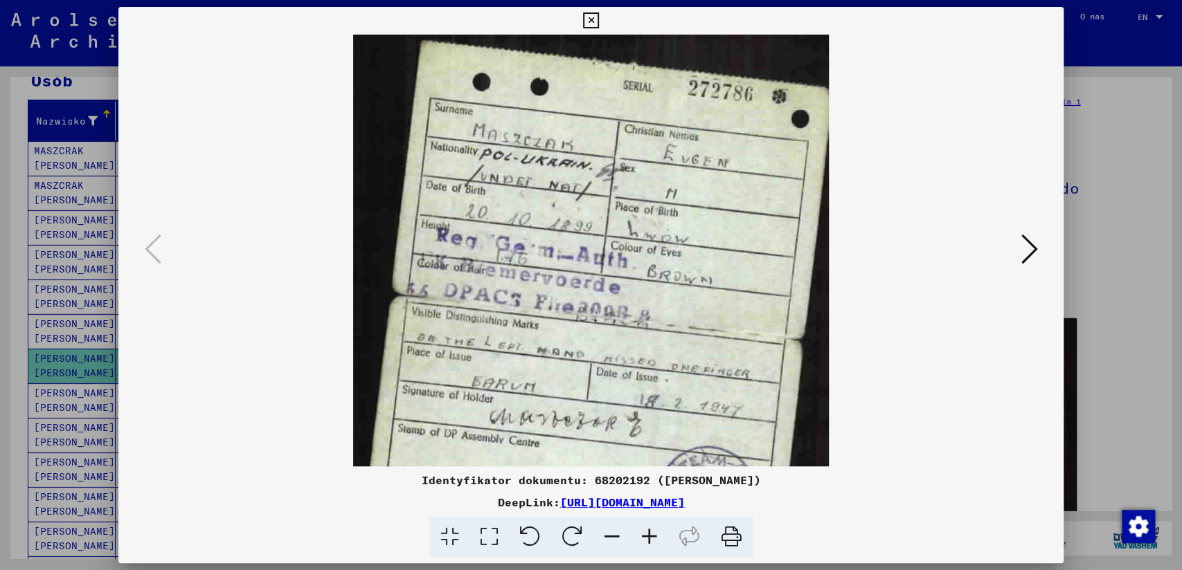
click at [648, 542] on icon at bounding box center [649, 537] width 37 height 42
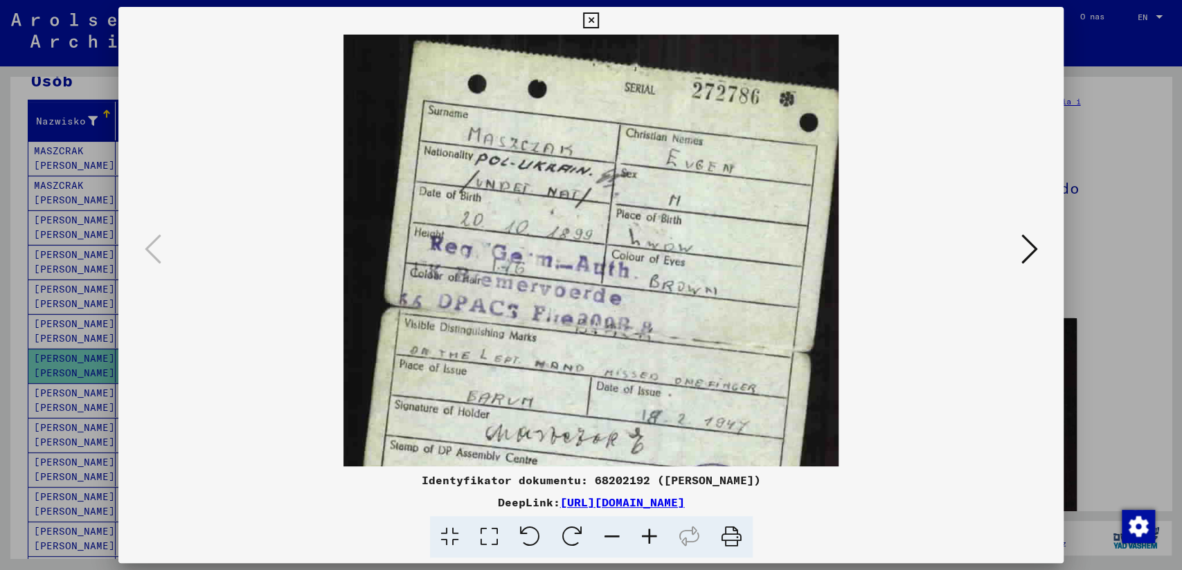
click at [588, 15] on icon at bounding box center [591, 20] width 16 height 17
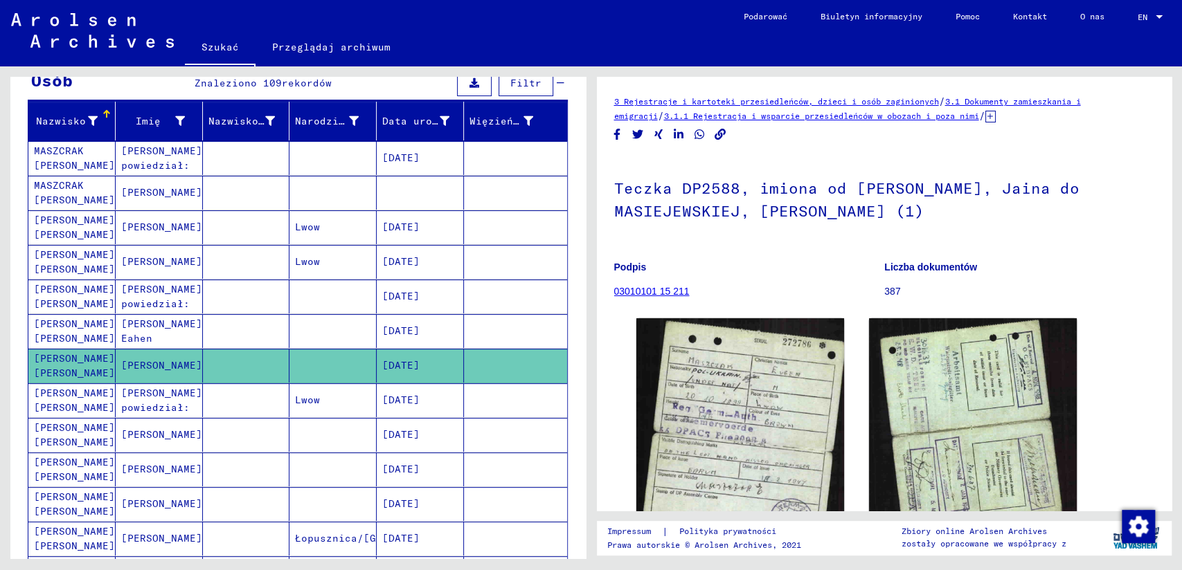
click at [71, 465] on mat-cell "[PERSON_NAME] [PERSON_NAME]" at bounding box center [71, 470] width 87 height 34
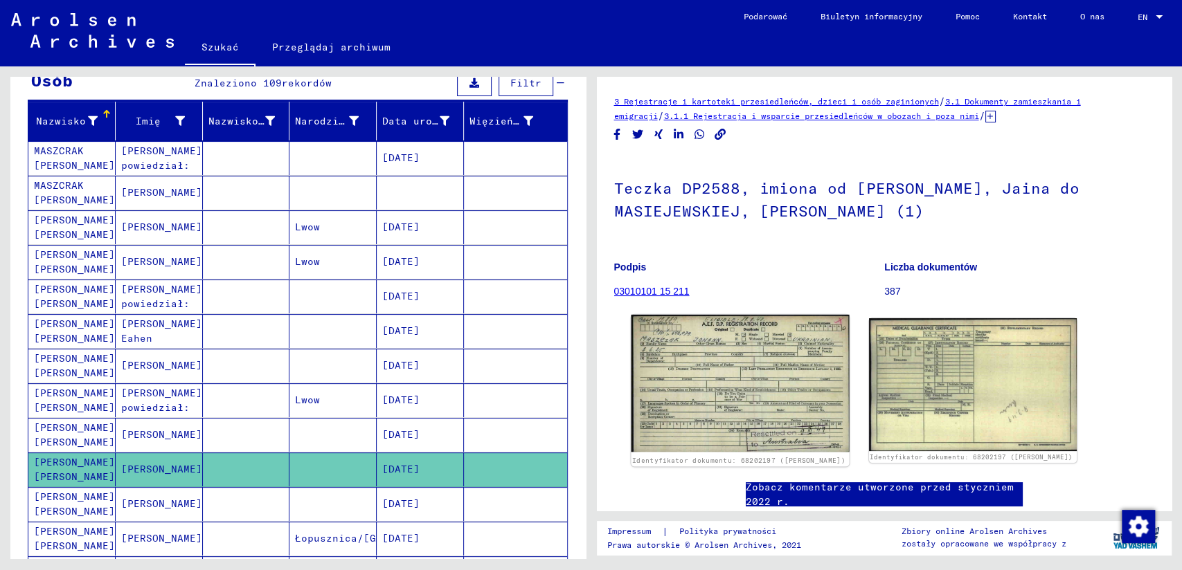
click at [753, 368] on img at bounding box center [740, 383] width 218 height 137
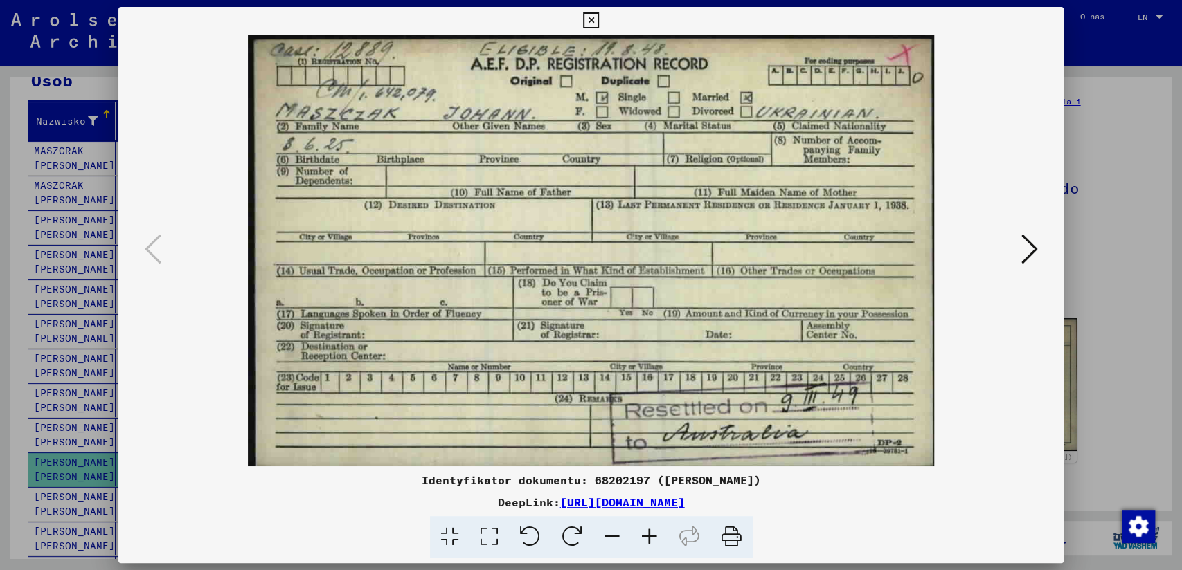
click at [590, 24] on icon at bounding box center [591, 20] width 16 height 17
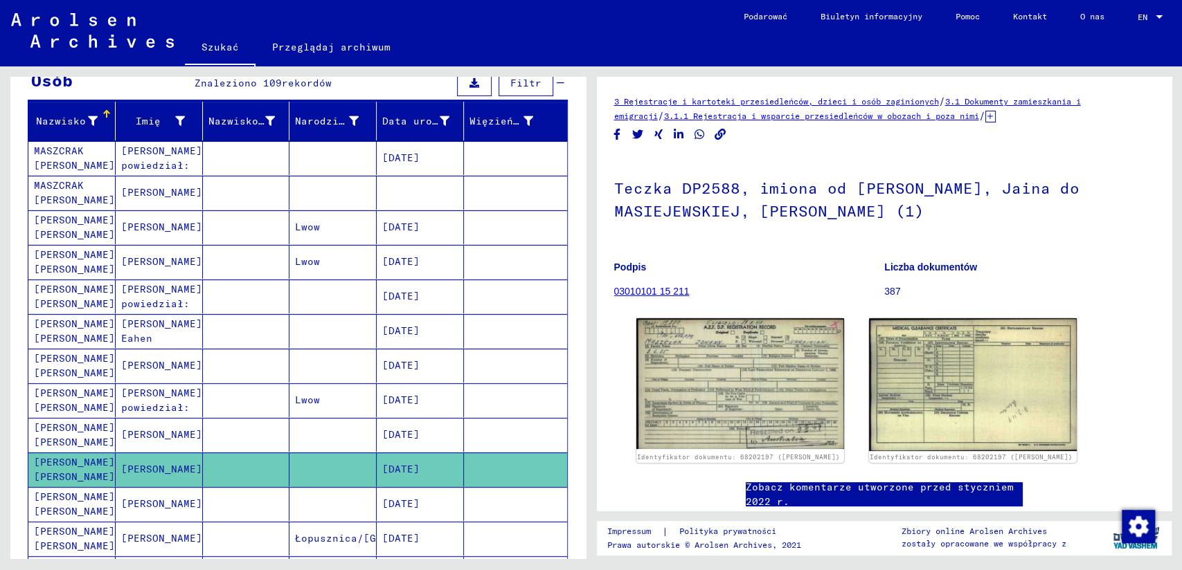
click at [58, 497] on icon at bounding box center [57, 514] width 35 height 55
click at [154, 505] on mat-cell "[PERSON_NAME]" at bounding box center [159, 504] width 87 height 34
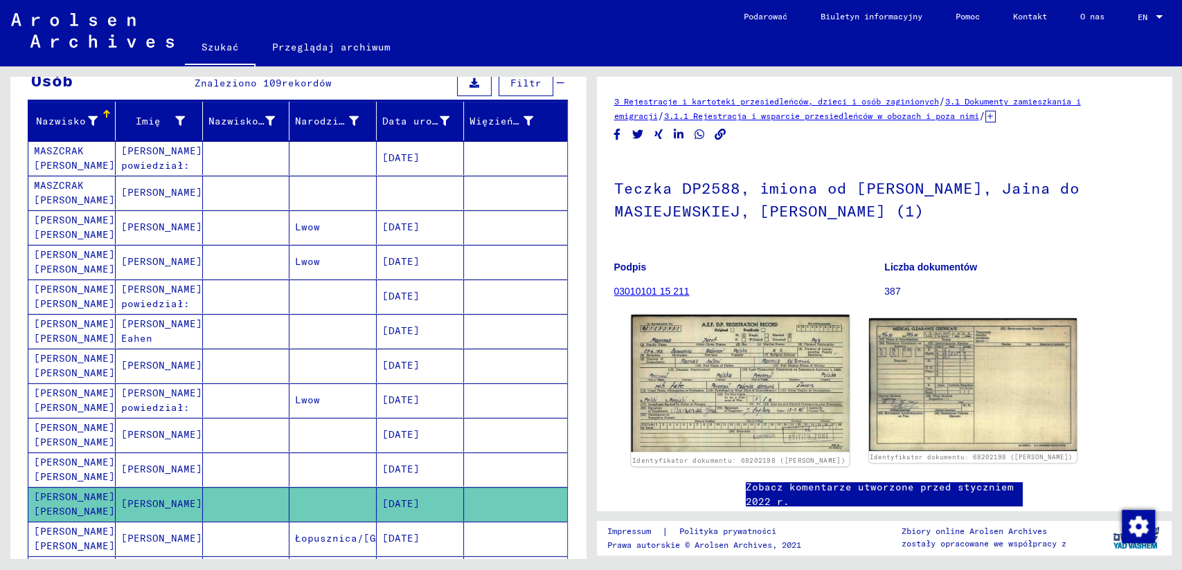
click at [765, 376] on img at bounding box center [740, 383] width 218 height 137
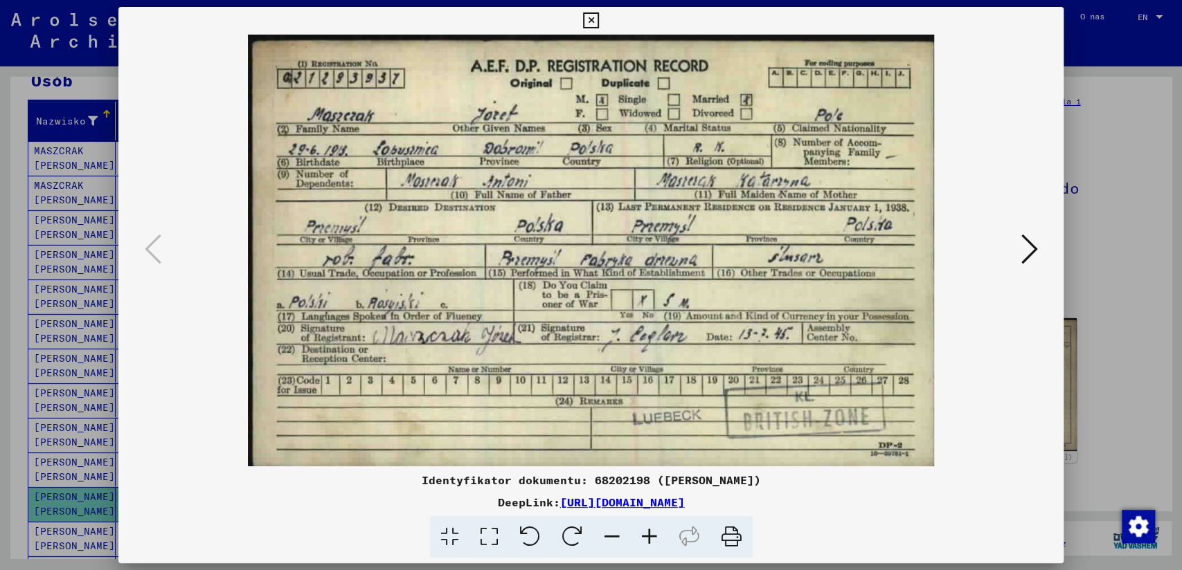
click at [648, 537] on icon at bounding box center [649, 537] width 37 height 42
click at [648, 536] on icon at bounding box center [649, 537] width 37 height 42
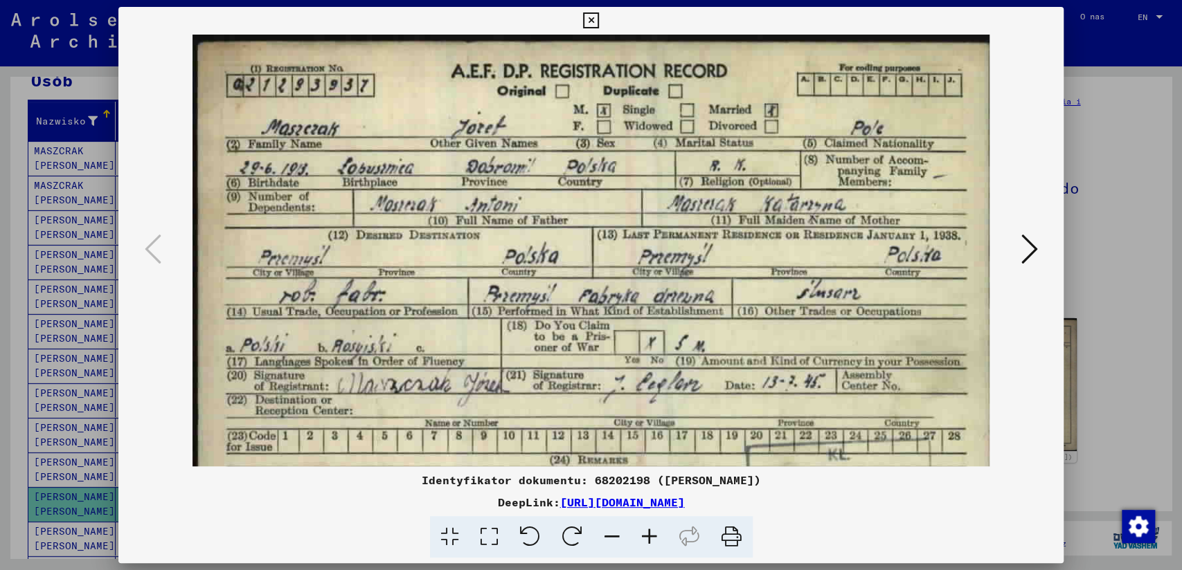
click at [648, 533] on icon at bounding box center [649, 537] width 37 height 42
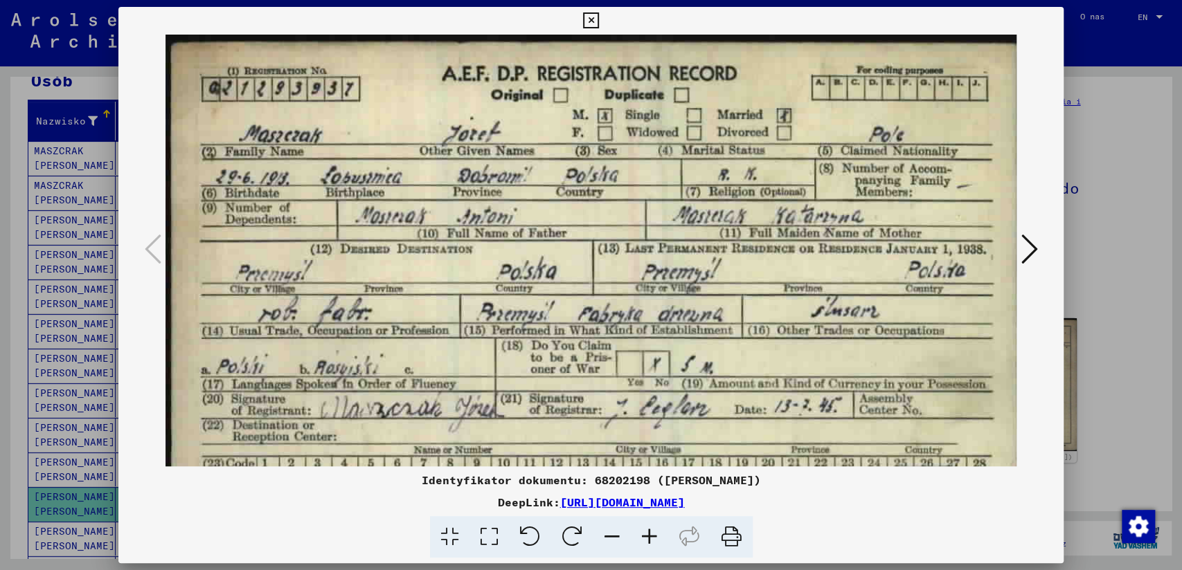
click at [648, 533] on icon at bounding box center [649, 537] width 37 height 42
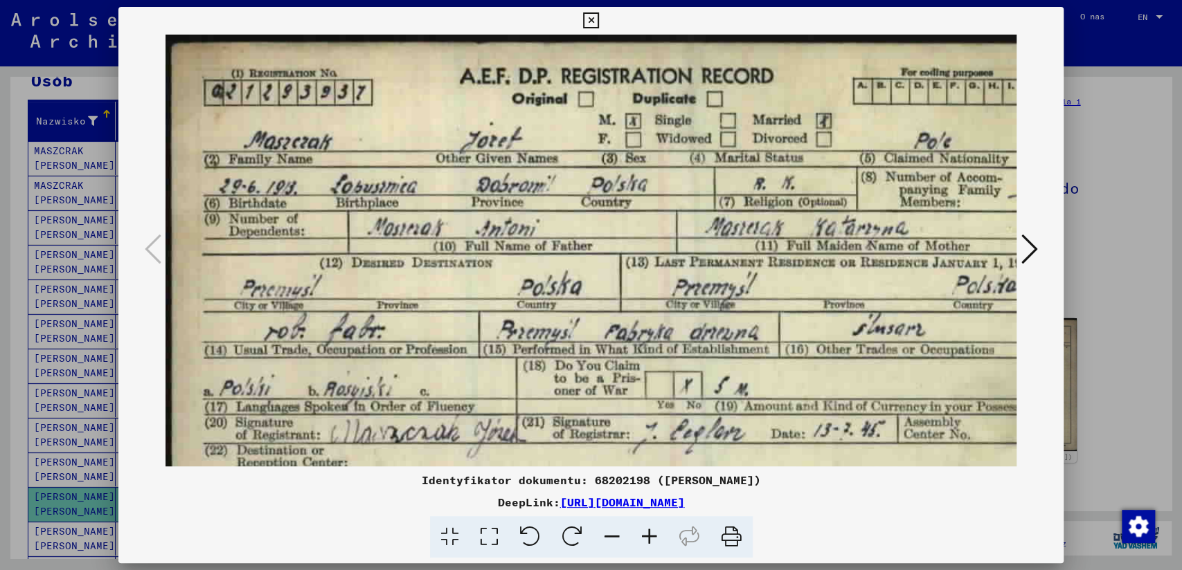
click at [648, 533] on icon at bounding box center [649, 537] width 37 height 42
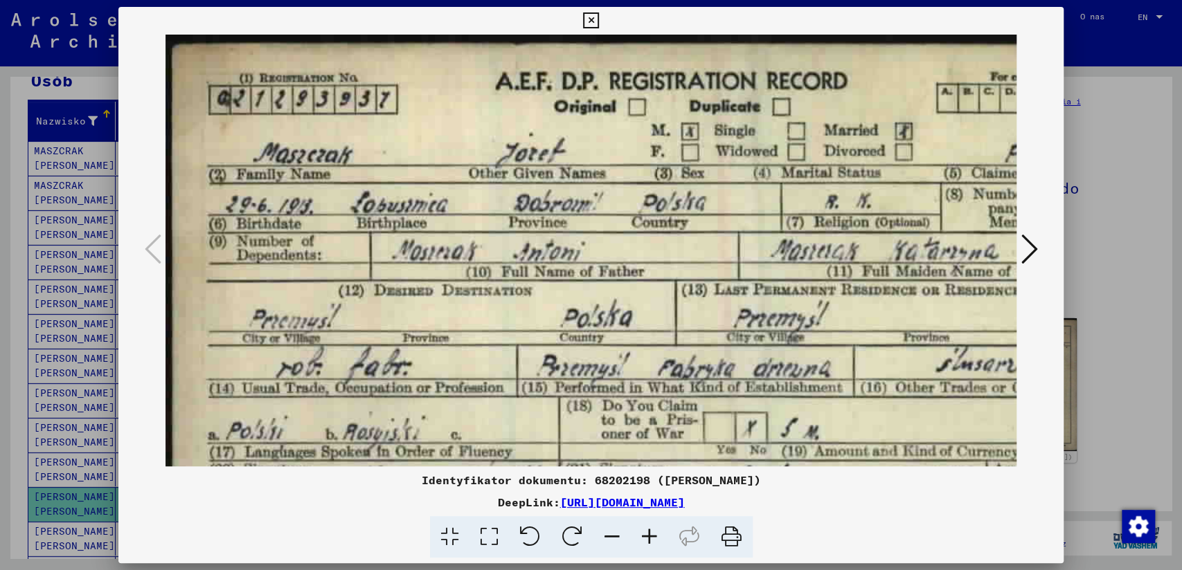
click at [648, 533] on icon at bounding box center [649, 537] width 37 height 42
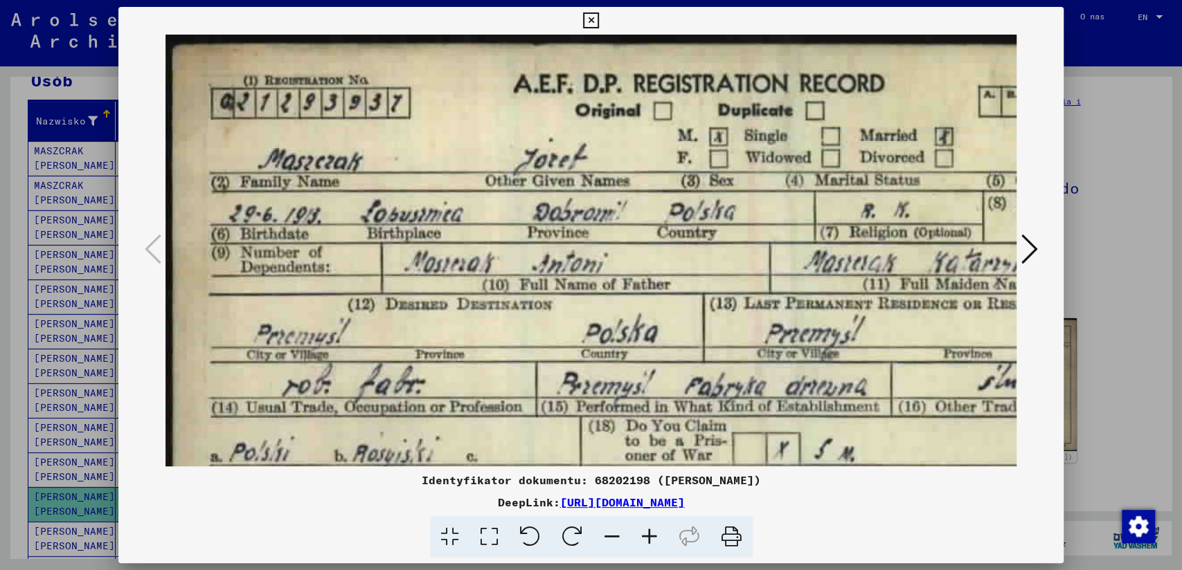
click at [648, 533] on icon at bounding box center [649, 537] width 37 height 42
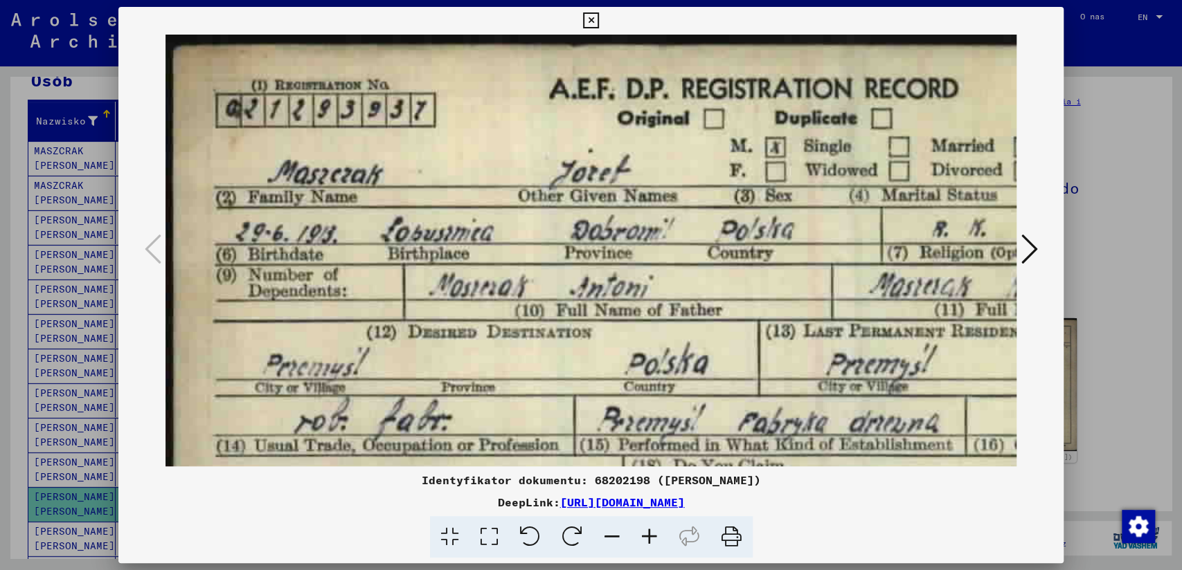
click at [647, 533] on icon at bounding box center [649, 537] width 37 height 42
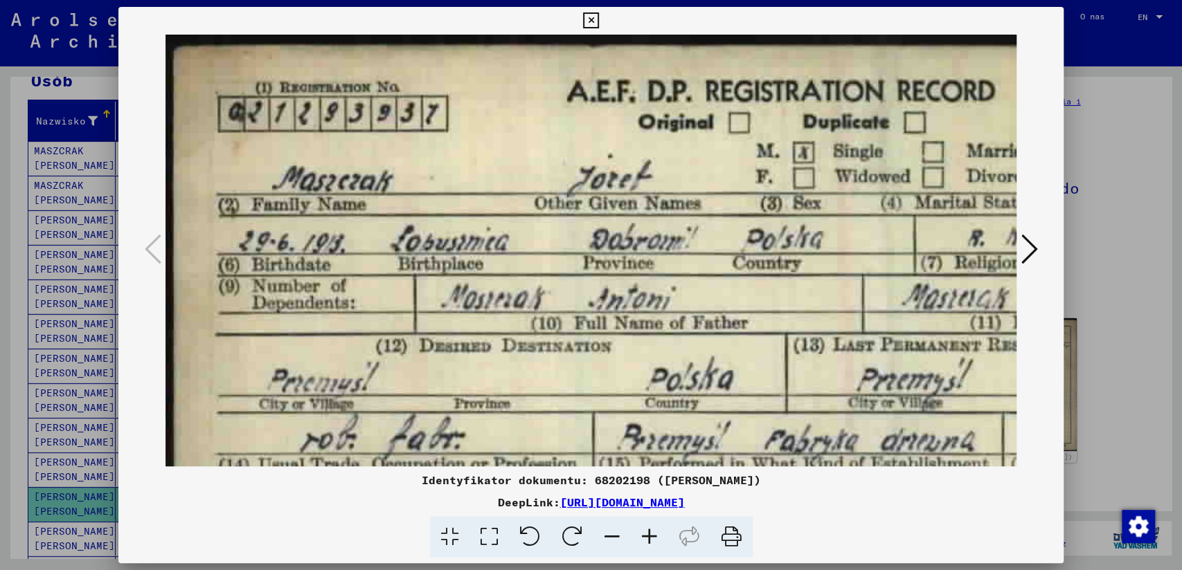
click at [644, 533] on icon at bounding box center [649, 537] width 37 height 42
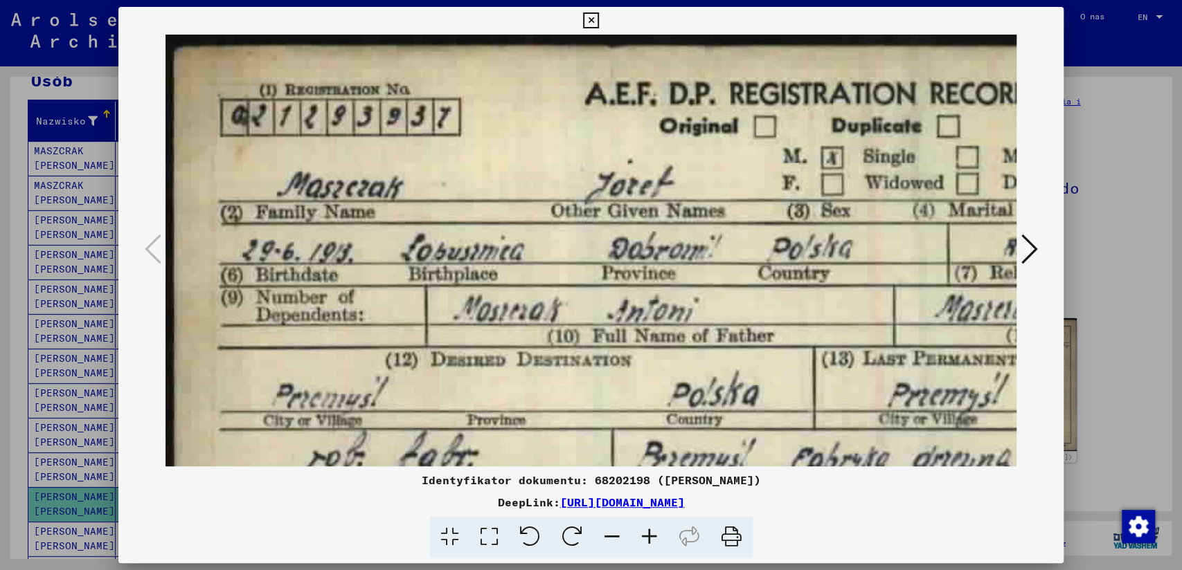
click at [644, 533] on icon at bounding box center [649, 537] width 37 height 42
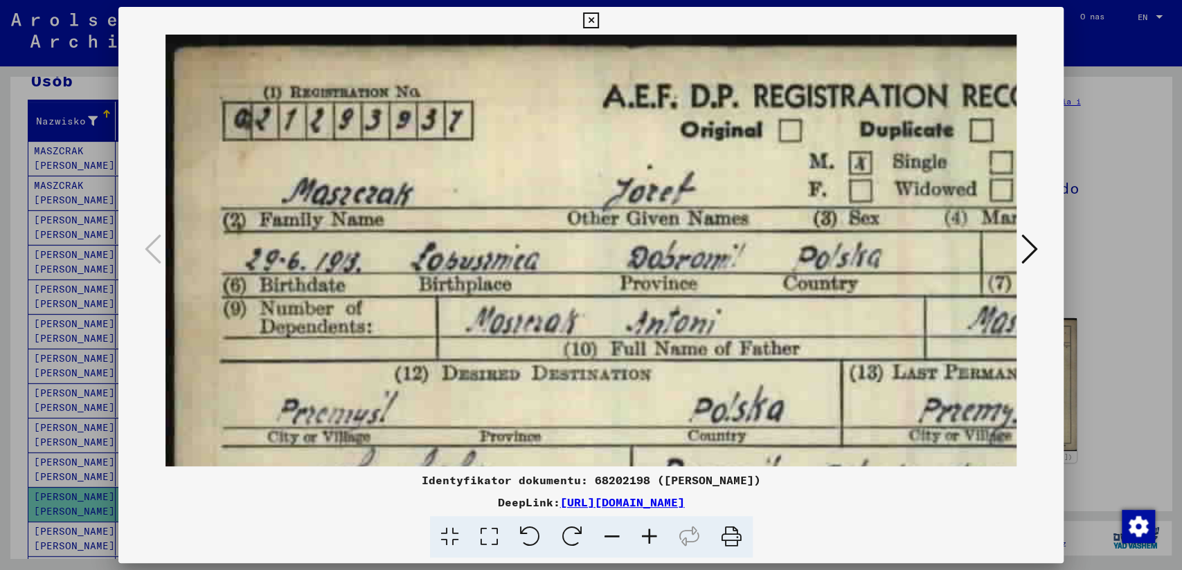
scroll to position [0, 13]
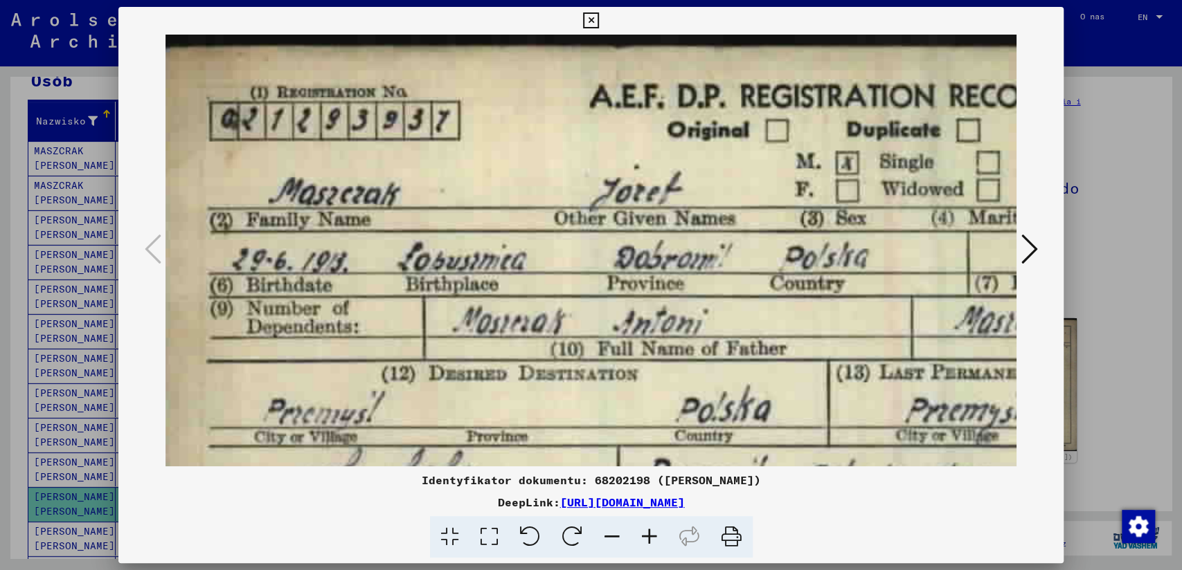
drag, startPoint x: 617, startPoint y: 320, endPoint x: 716, endPoint y: 383, distance: 116.7
click at [723, 383] on img at bounding box center [825, 458] width 1347 height 847
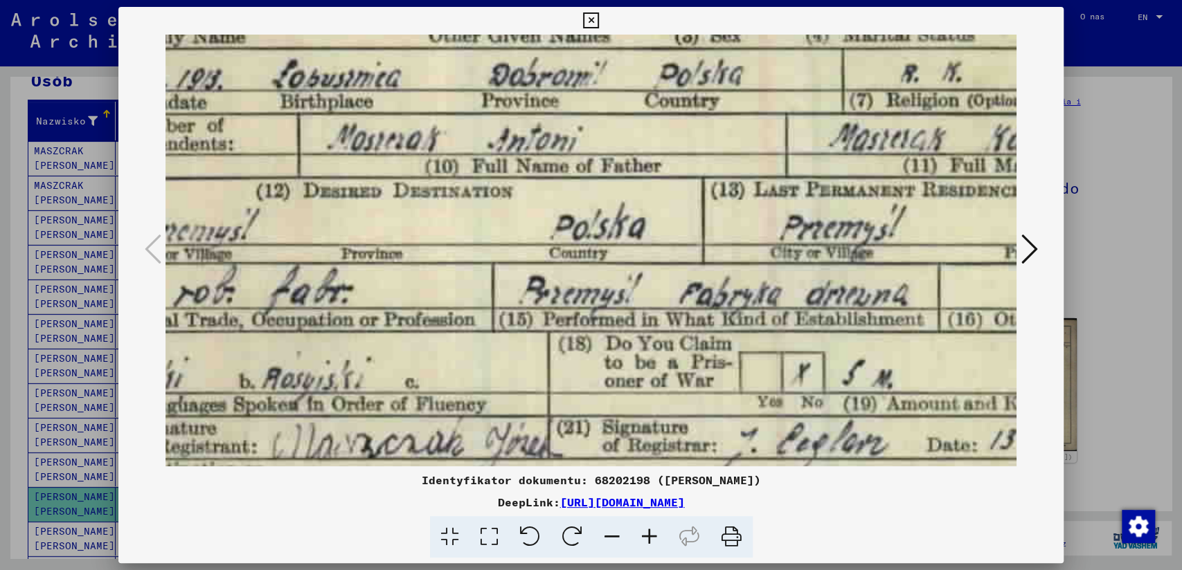
scroll to position [182, 143]
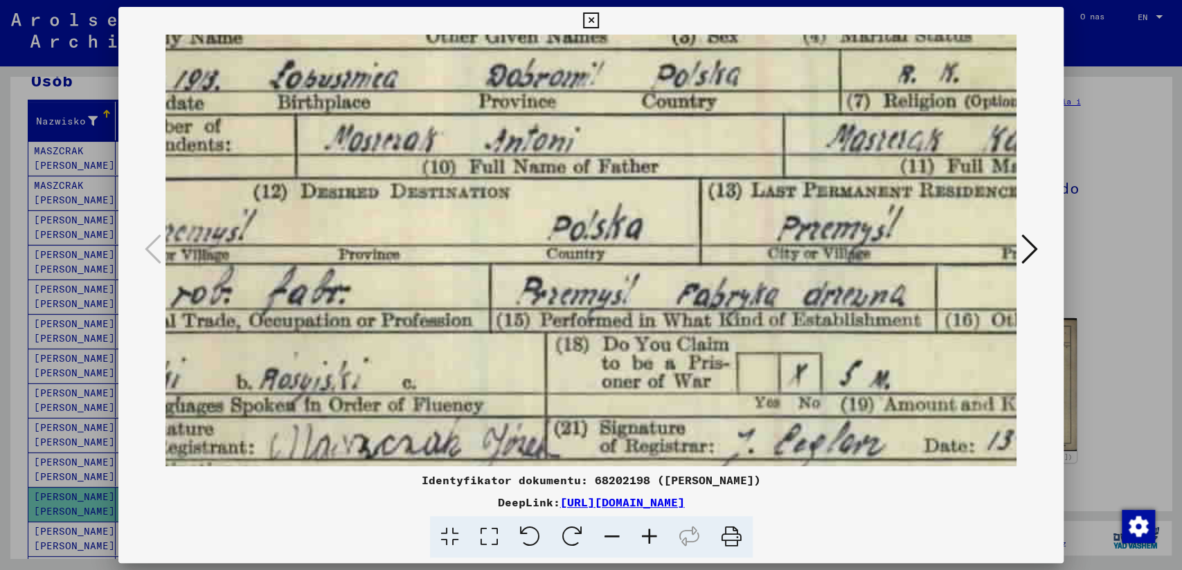
drag, startPoint x: 766, startPoint y: 377, endPoint x: 715, endPoint y: 197, distance: 186.9
click at [721, 197] on img at bounding box center [697, 276] width 1347 height 847
click at [595, 21] on icon at bounding box center [591, 20] width 16 height 17
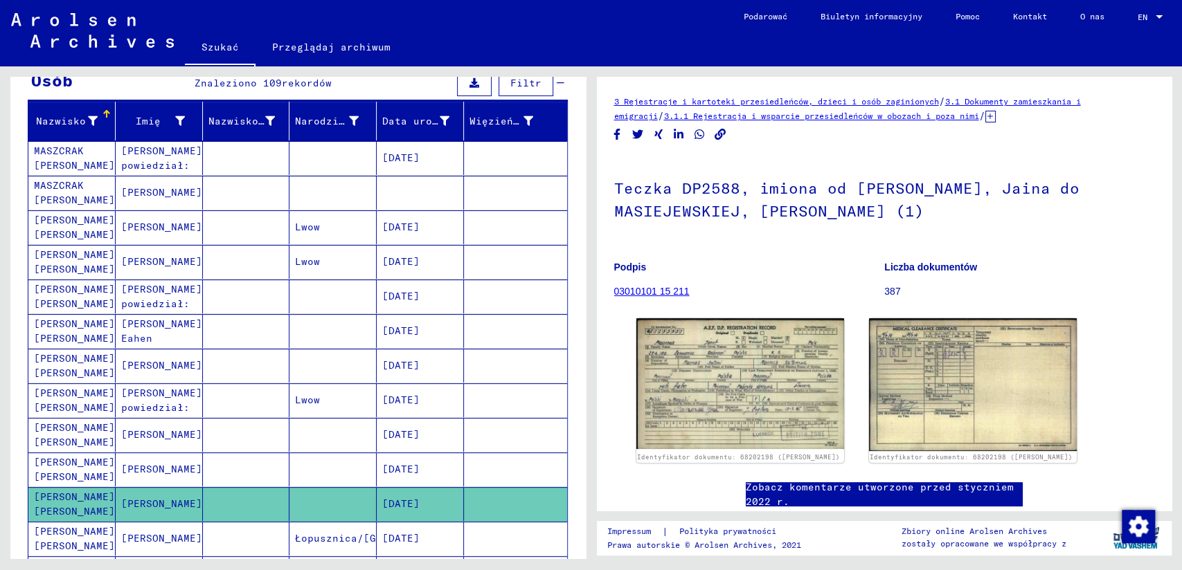
click at [44, 539] on icon at bounding box center [57, 514] width 35 height 55
click at [338, 530] on mat-cell "Łopusznica/[GEOGRAPHIC_DATA]" at bounding box center [332, 539] width 87 height 34
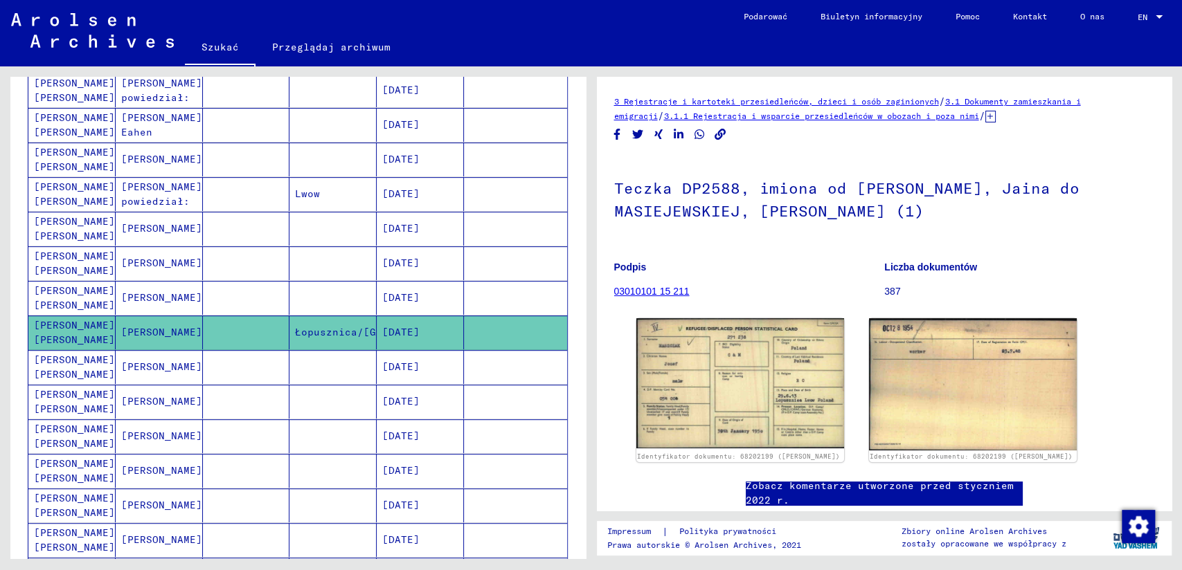
scroll to position [384, 0]
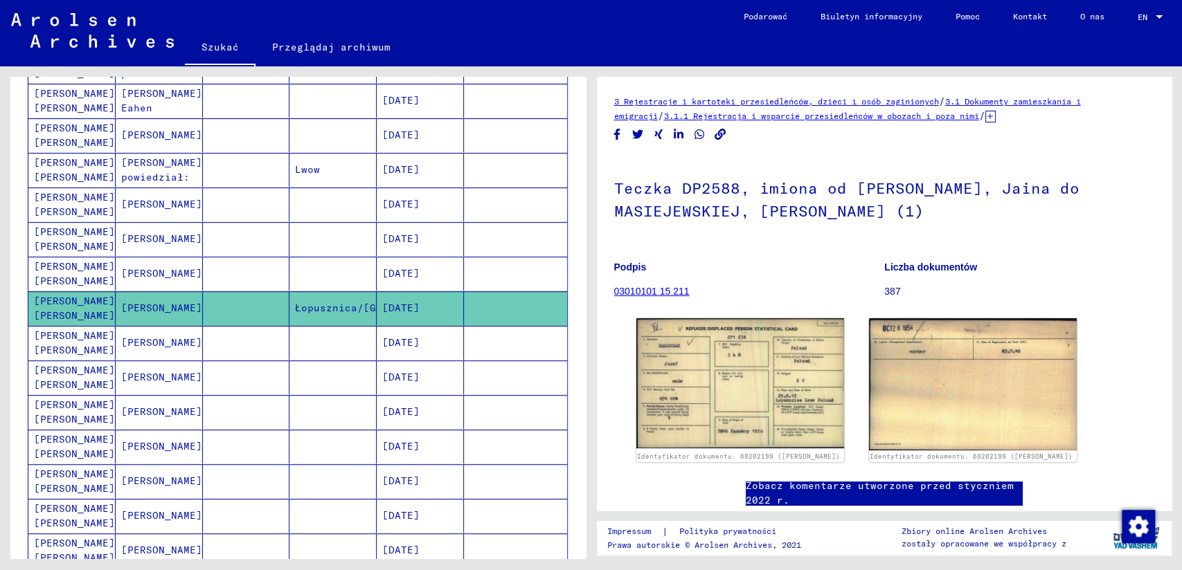
click at [71, 334] on mat-cell "[PERSON_NAME] [PERSON_NAME]" at bounding box center [71, 343] width 87 height 34
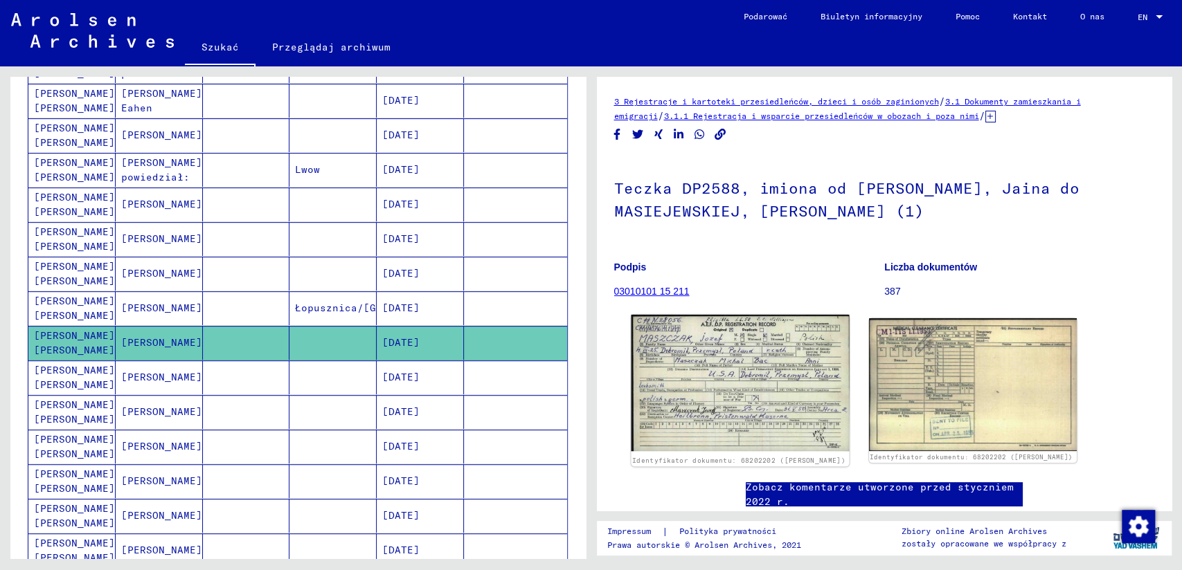
click at [737, 379] on img at bounding box center [740, 383] width 218 height 136
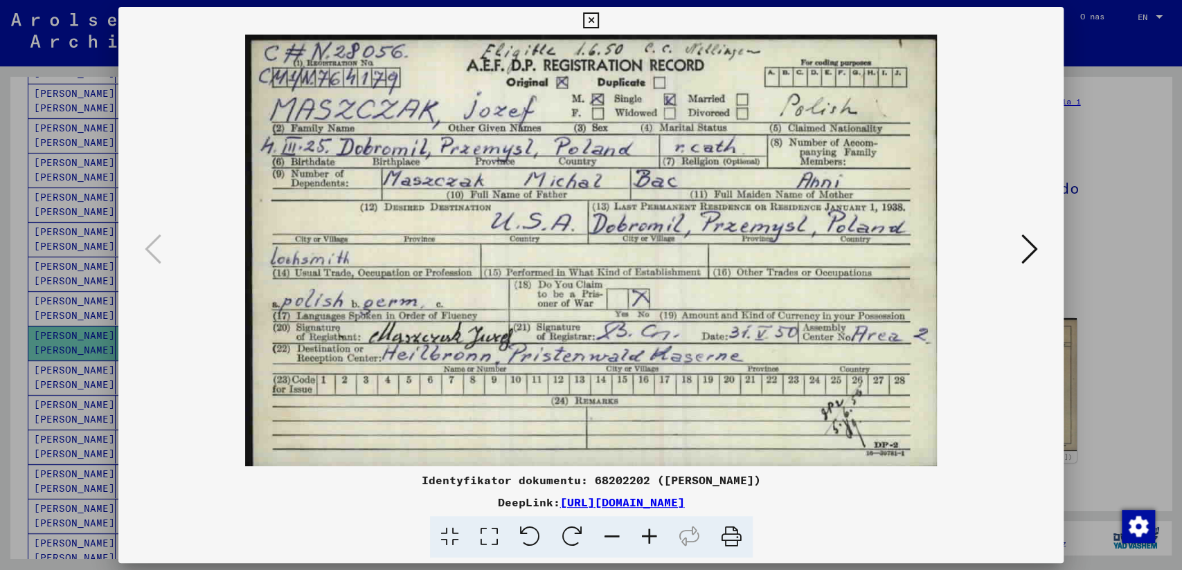
drag, startPoint x: 913, startPoint y: 531, endPoint x: 923, endPoint y: 523, distance: 13.3
click at [915, 528] on div at bounding box center [591, 537] width 934 height 42
click at [1029, 244] on icon at bounding box center [1028, 249] width 17 height 33
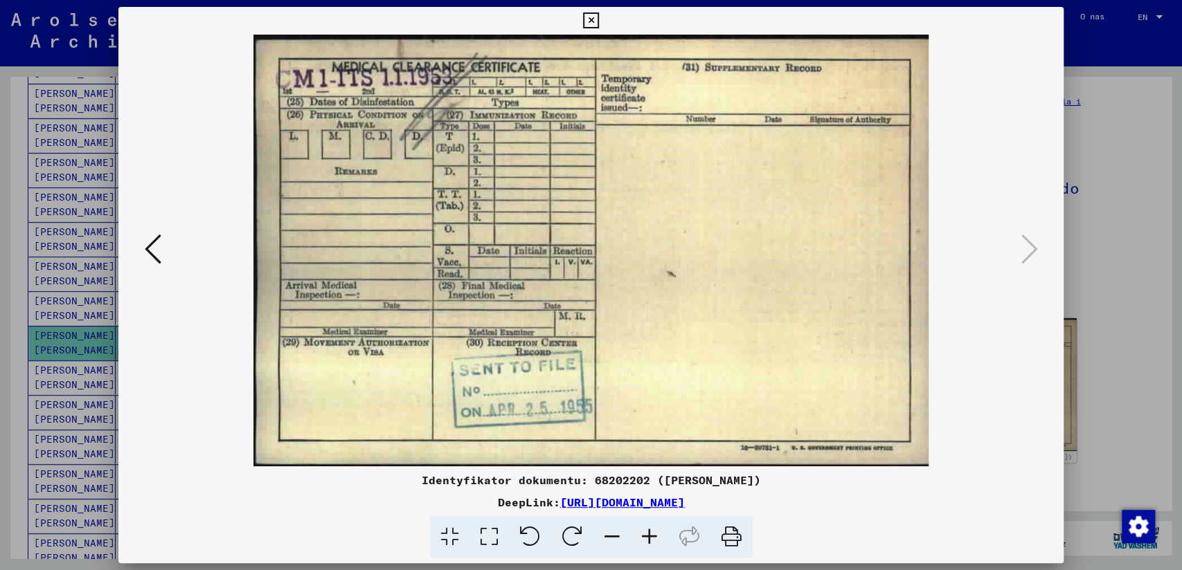
click at [592, 17] on icon at bounding box center [591, 20] width 16 height 17
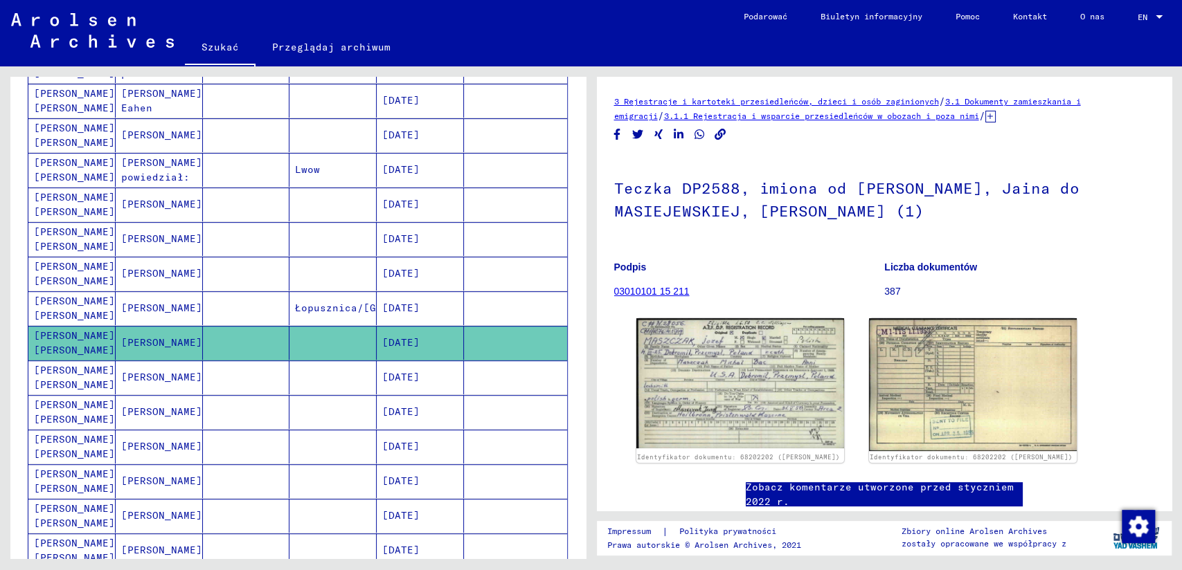
click at [73, 372] on mat-cell "[PERSON_NAME] [PERSON_NAME]" at bounding box center [71, 378] width 87 height 34
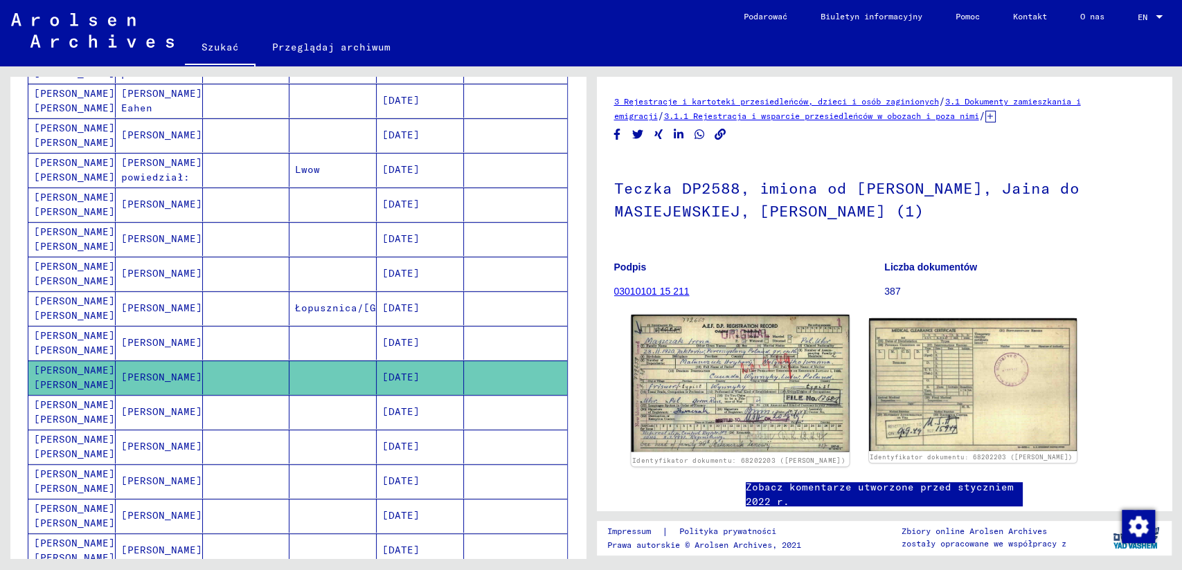
click at [745, 355] on img at bounding box center [740, 383] width 218 height 137
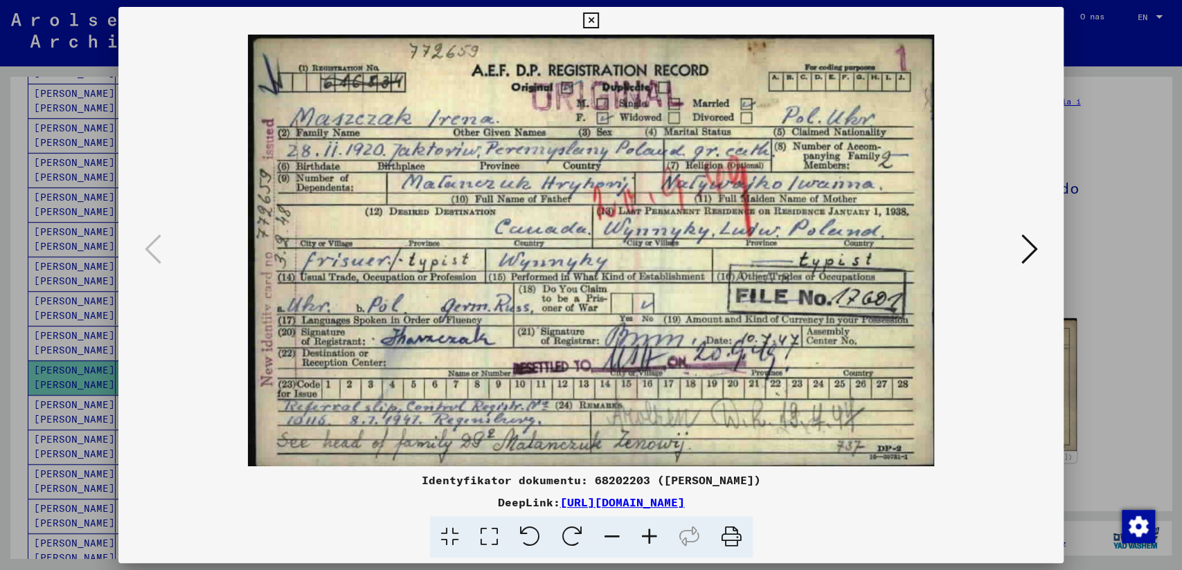
click at [594, 23] on icon at bounding box center [591, 20] width 16 height 17
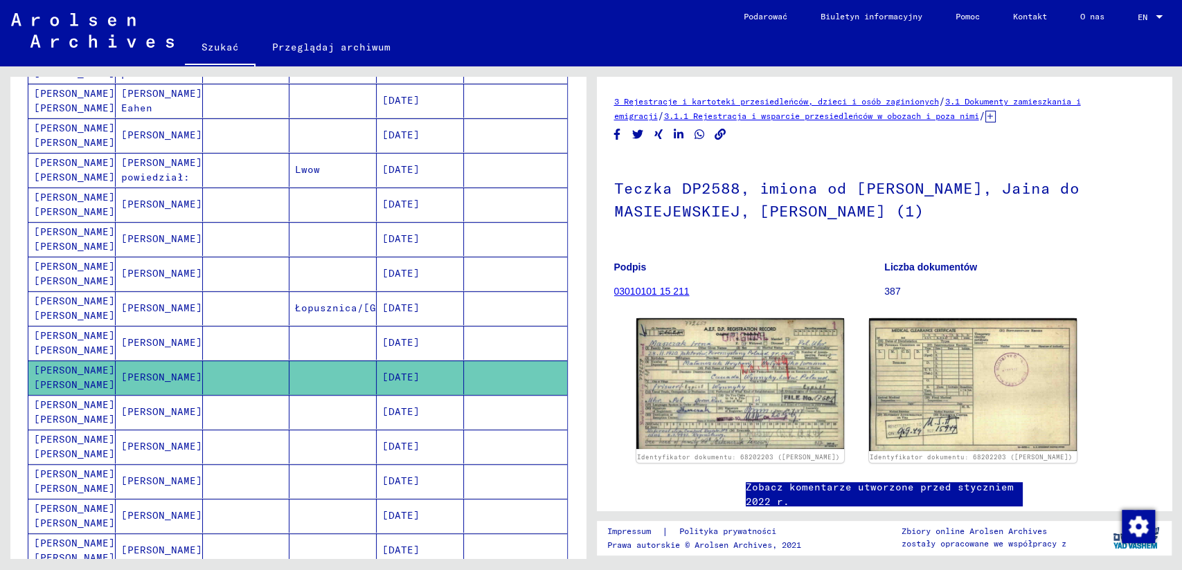
click at [78, 413] on mat-cell "[PERSON_NAME] [PERSON_NAME]" at bounding box center [71, 412] width 87 height 34
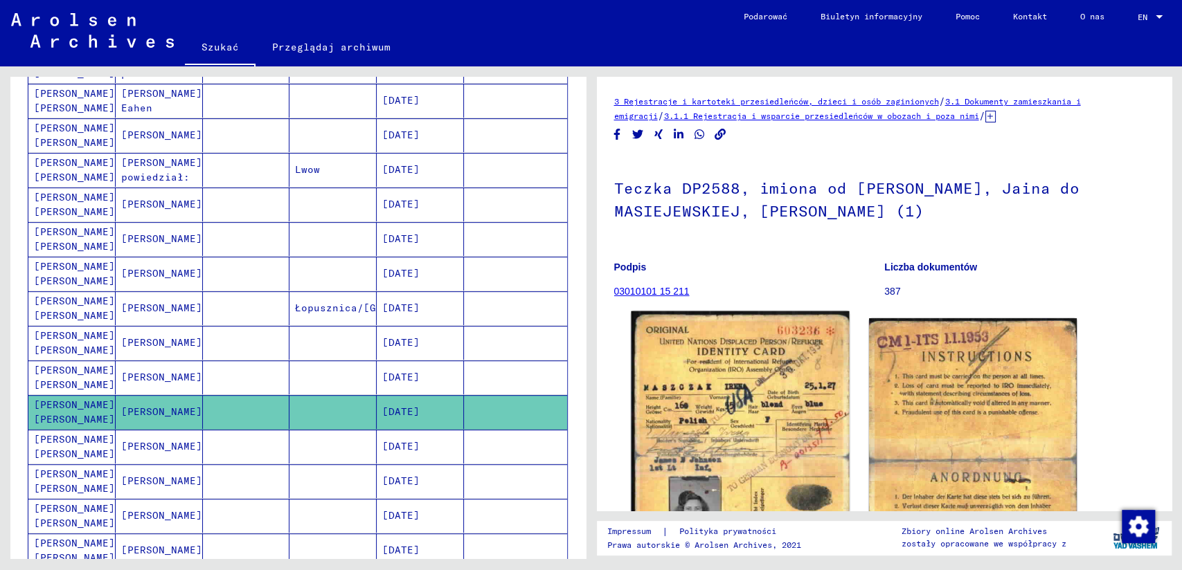
click at [676, 394] on img at bounding box center [740, 454] width 218 height 287
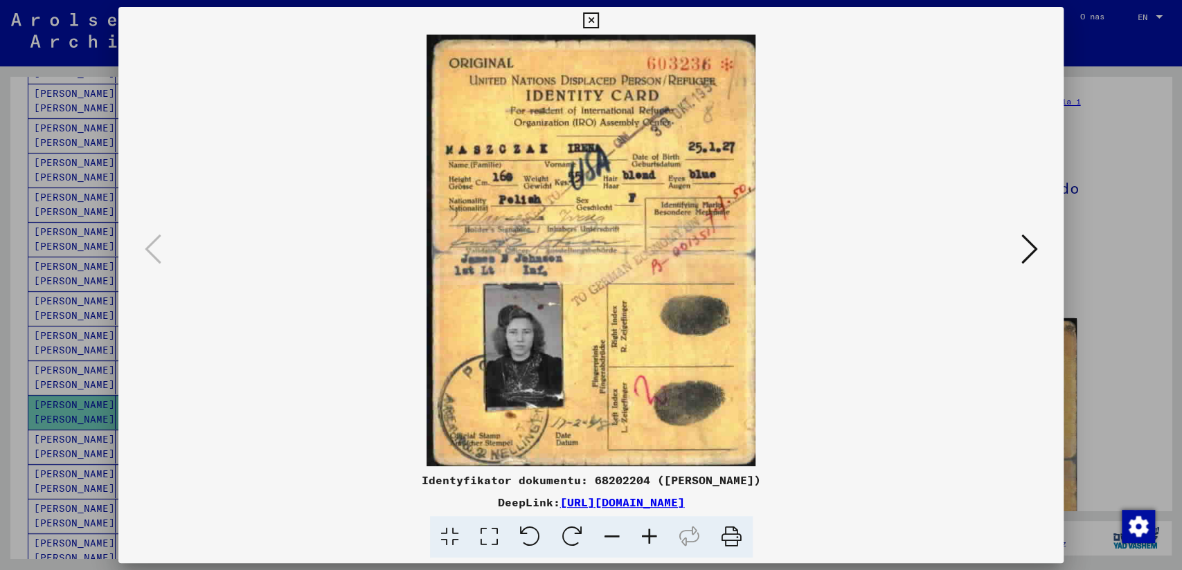
click at [648, 533] on icon at bounding box center [649, 537] width 37 height 42
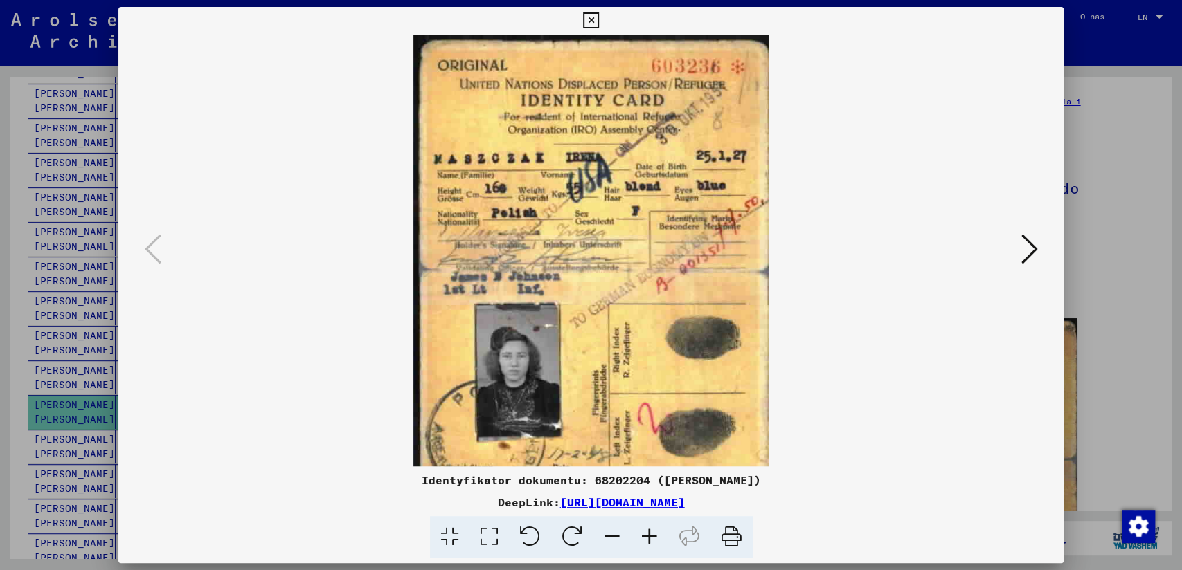
click at [648, 533] on icon at bounding box center [649, 537] width 37 height 42
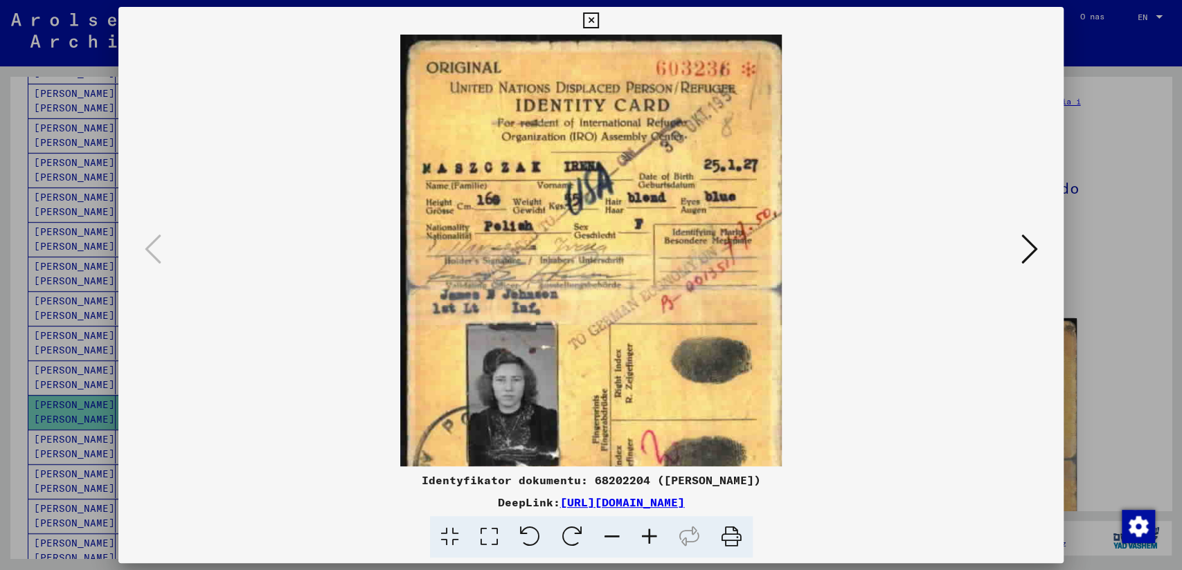
click at [648, 533] on icon at bounding box center [649, 537] width 37 height 42
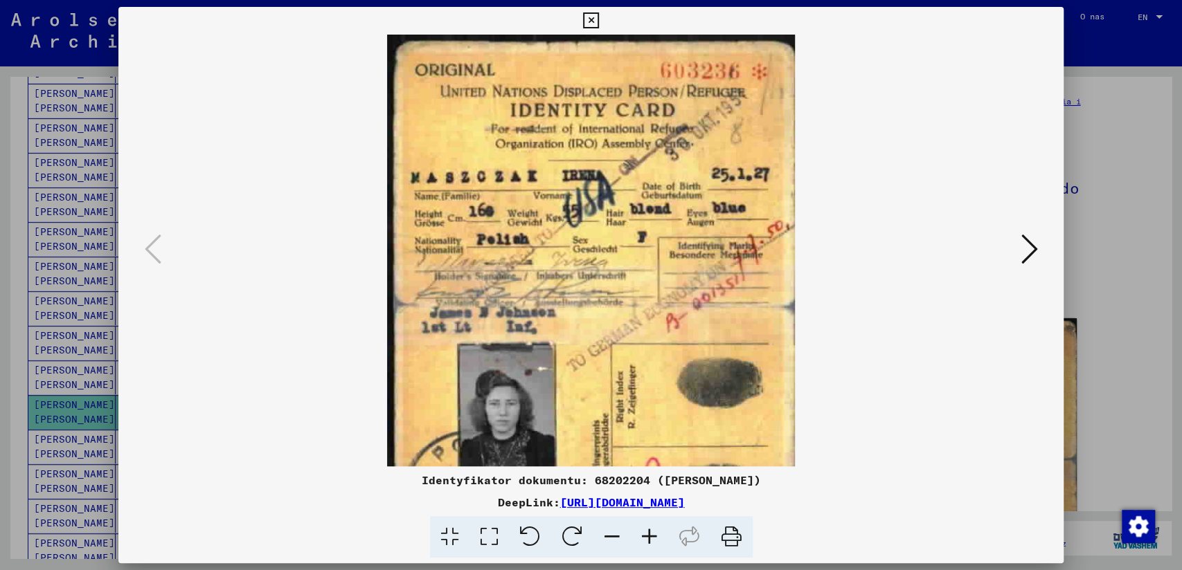
click at [648, 533] on icon at bounding box center [649, 537] width 37 height 42
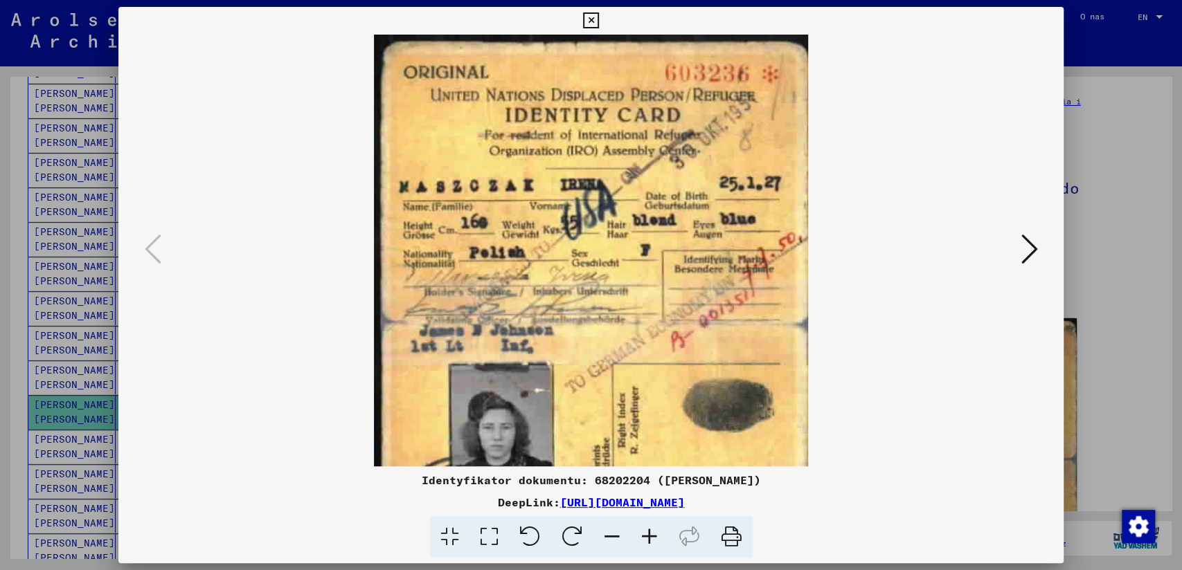
click at [648, 533] on icon at bounding box center [649, 537] width 37 height 42
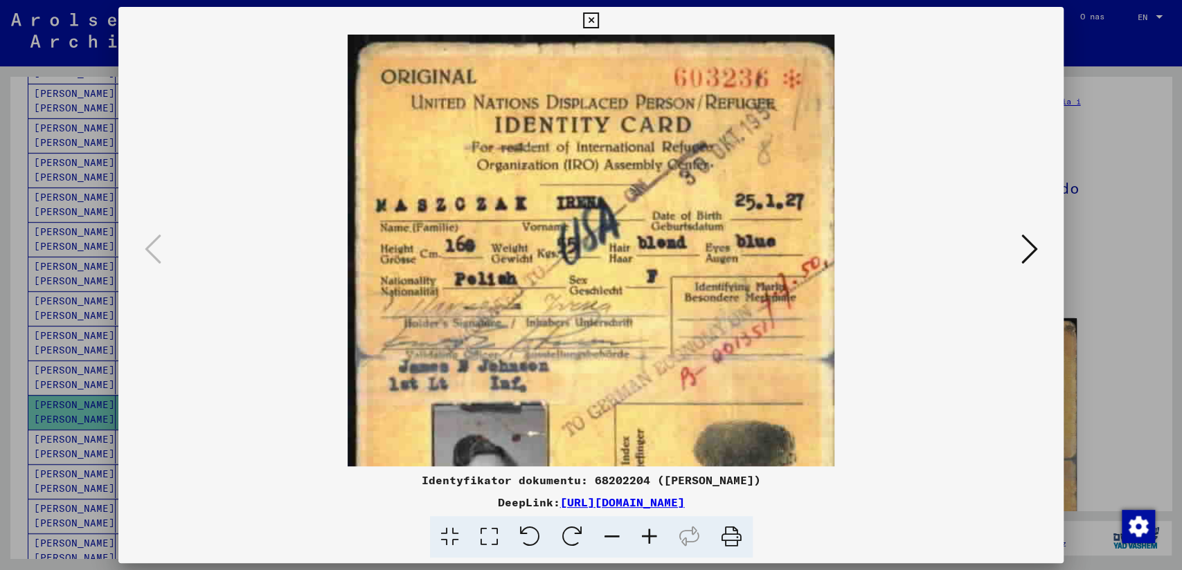
click at [648, 533] on icon at bounding box center [649, 537] width 37 height 42
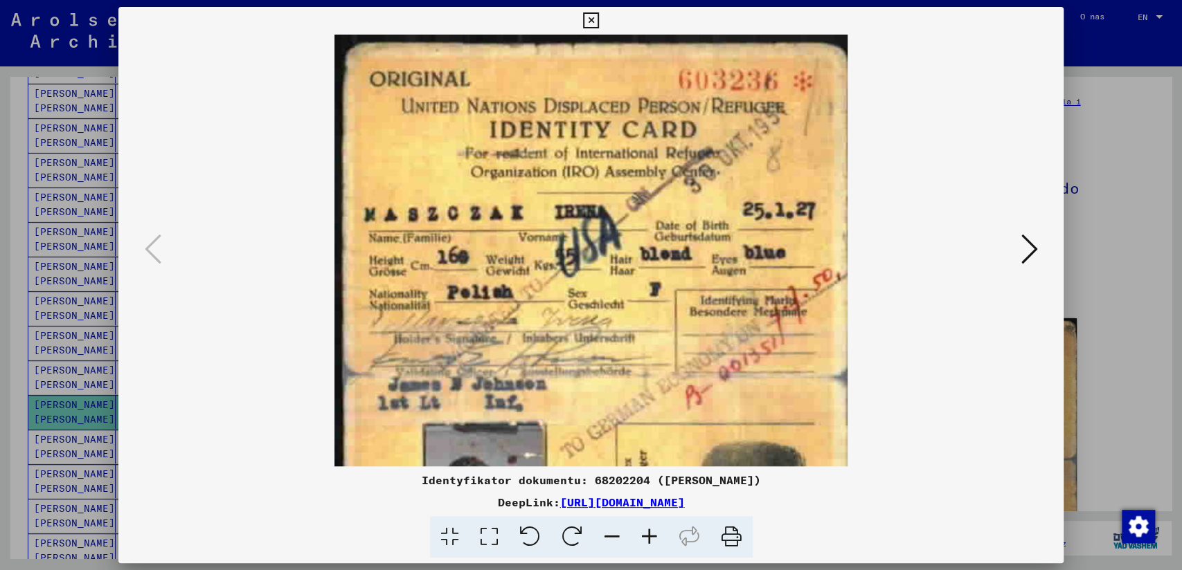
click at [648, 533] on icon at bounding box center [649, 537] width 37 height 42
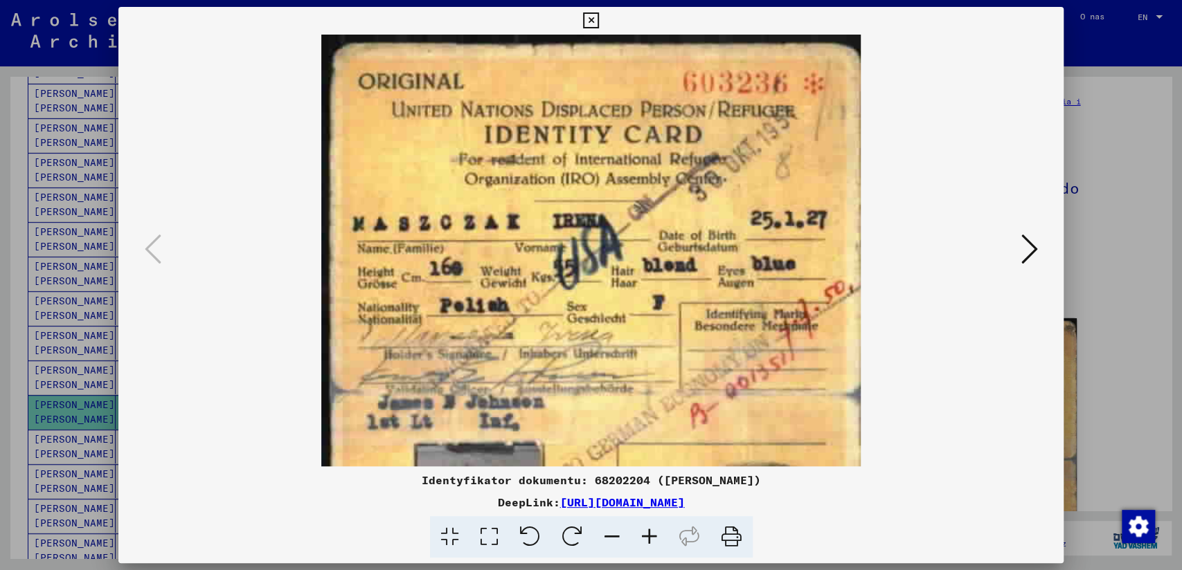
click at [648, 533] on icon at bounding box center [649, 537] width 37 height 42
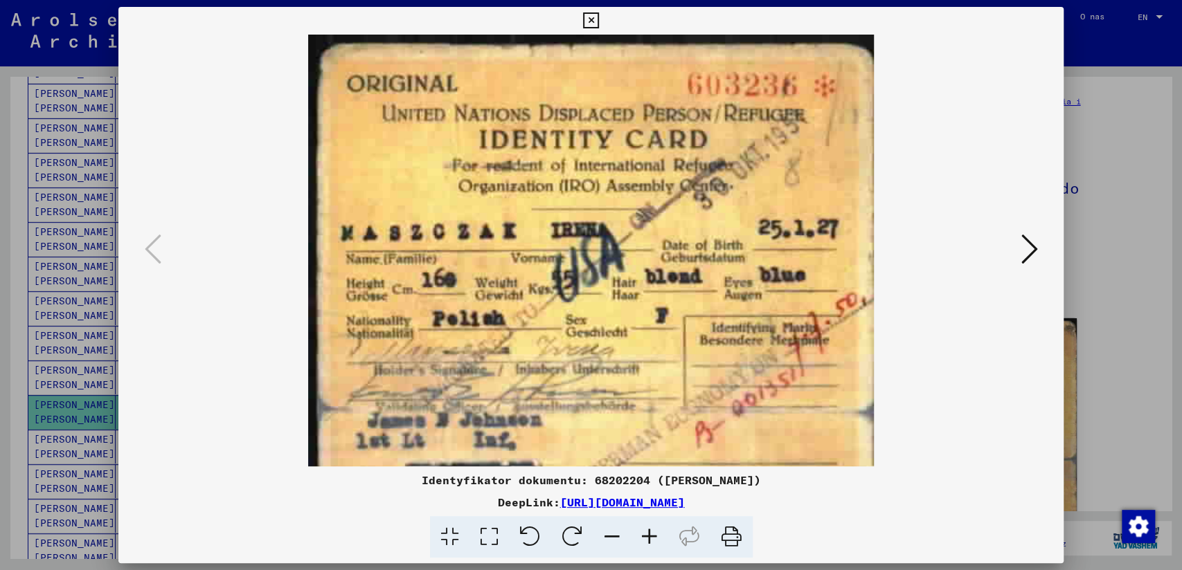
click at [648, 533] on icon at bounding box center [649, 537] width 37 height 42
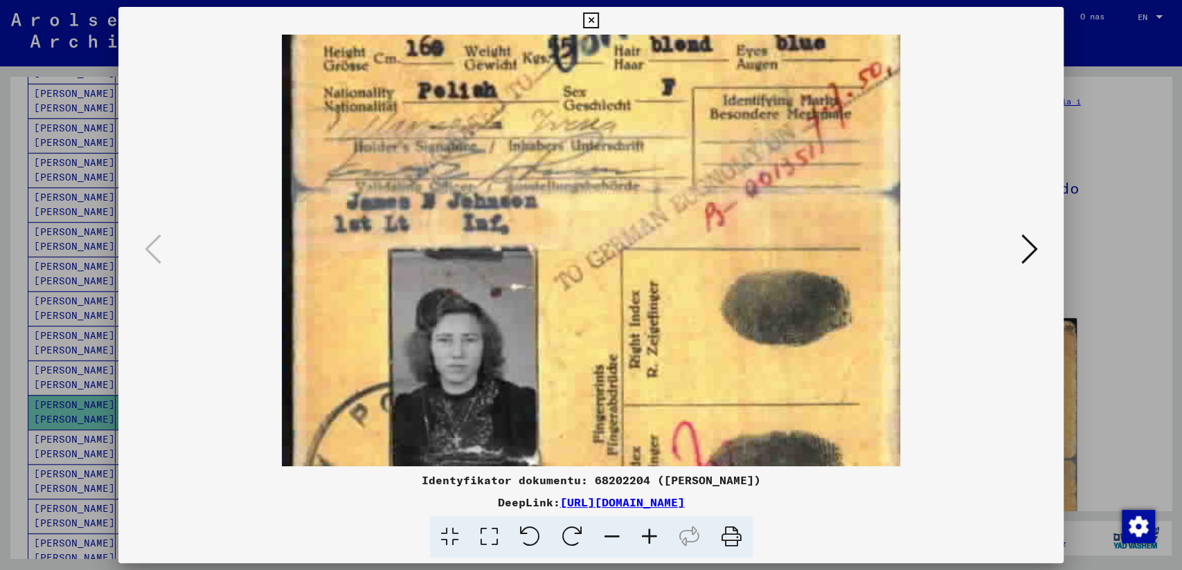
scroll to position [262, 0]
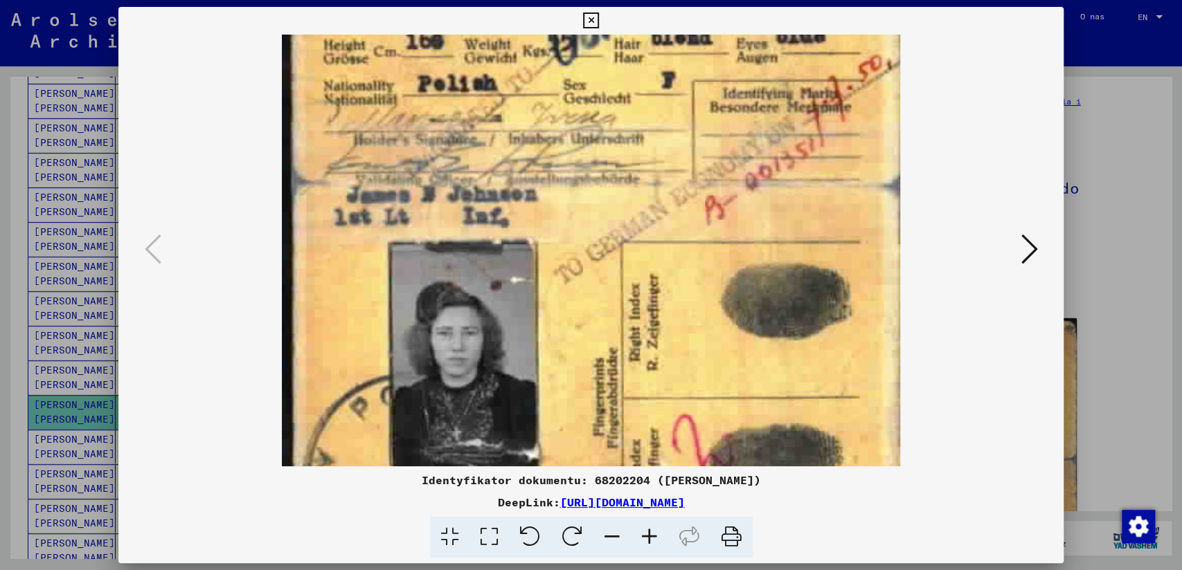
drag, startPoint x: 656, startPoint y: 311, endPoint x: 674, endPoint y: 68, distance: 244.3
click at [674, 68] on img at bounding box center [590, 179] width 617 height 813
click at [592, 24] on icon at bounding box center [591, 20] width 16 height 17
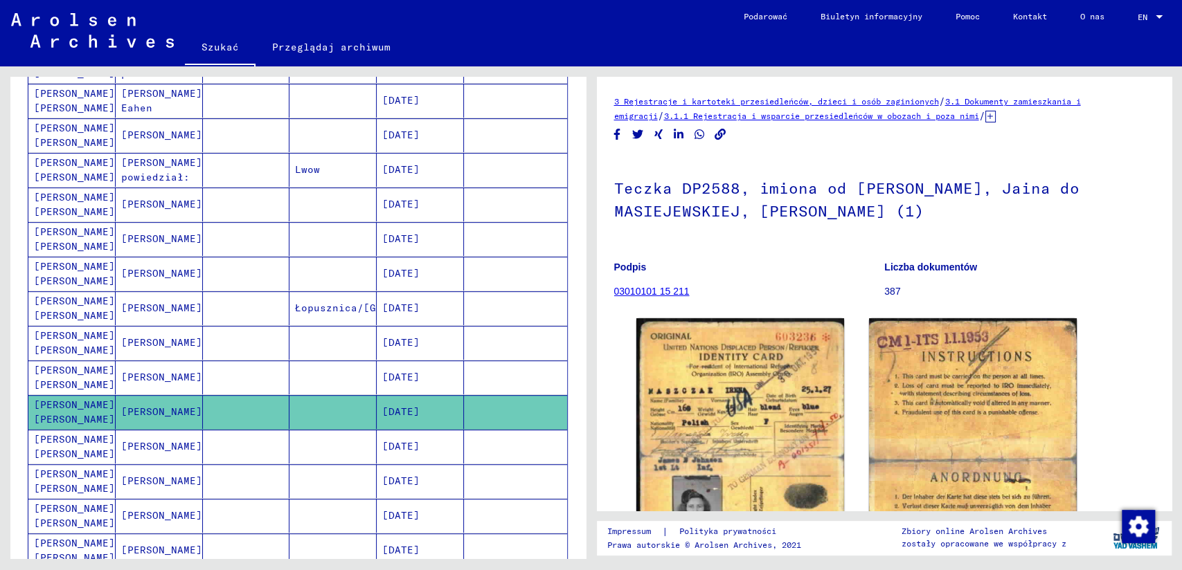
click at [71, 439] on mat-cell "[PERSON_NAME] [PERSON_NAME]" at bounding box center [71, 447] width 87 height 34
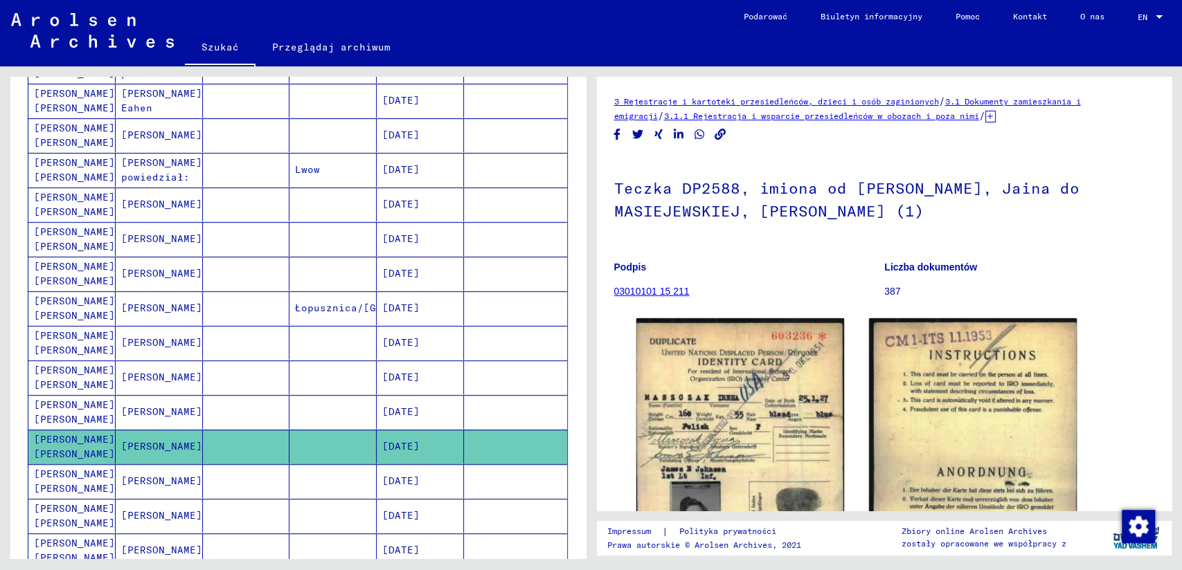
click at [68, 479] on mat-cell "[PERSON_NAME] [PERSON_NAME]" at bounding box center [71, 481] width 87 height 34
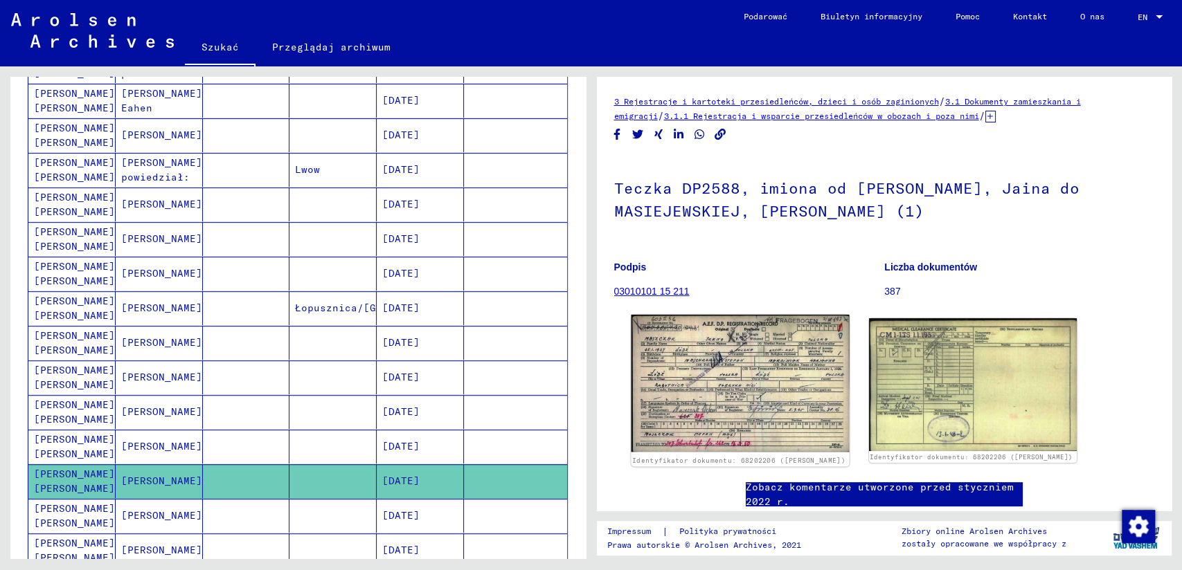
click at [772, 379] on img at bounding box center [740, 383] width 218 height 137
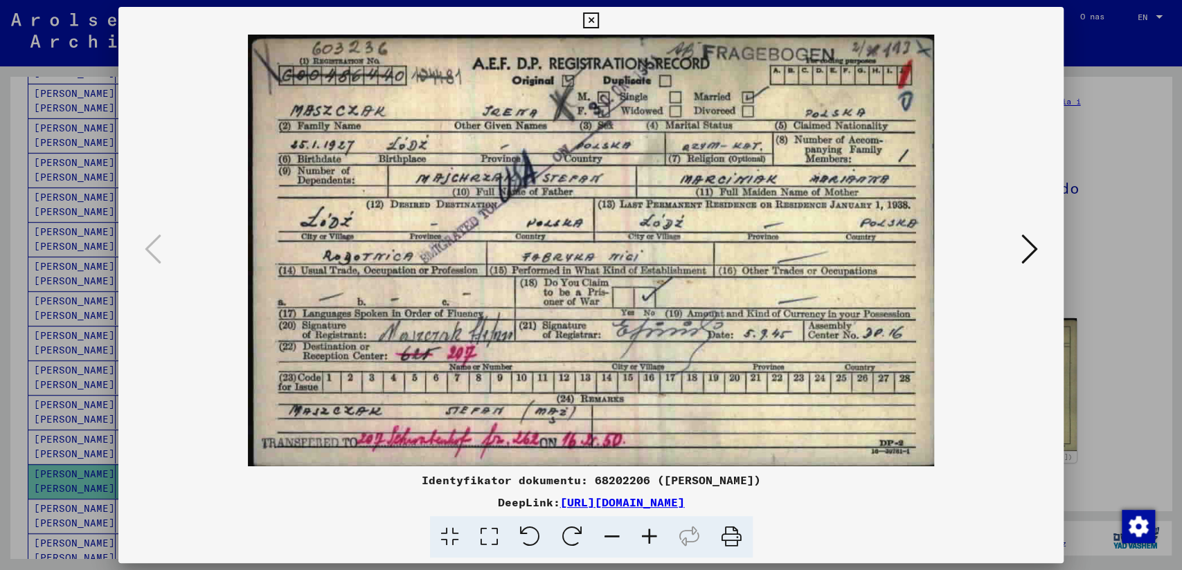
click at [597, 20] on icon at bounding box center [591, 20] width 16 height 17
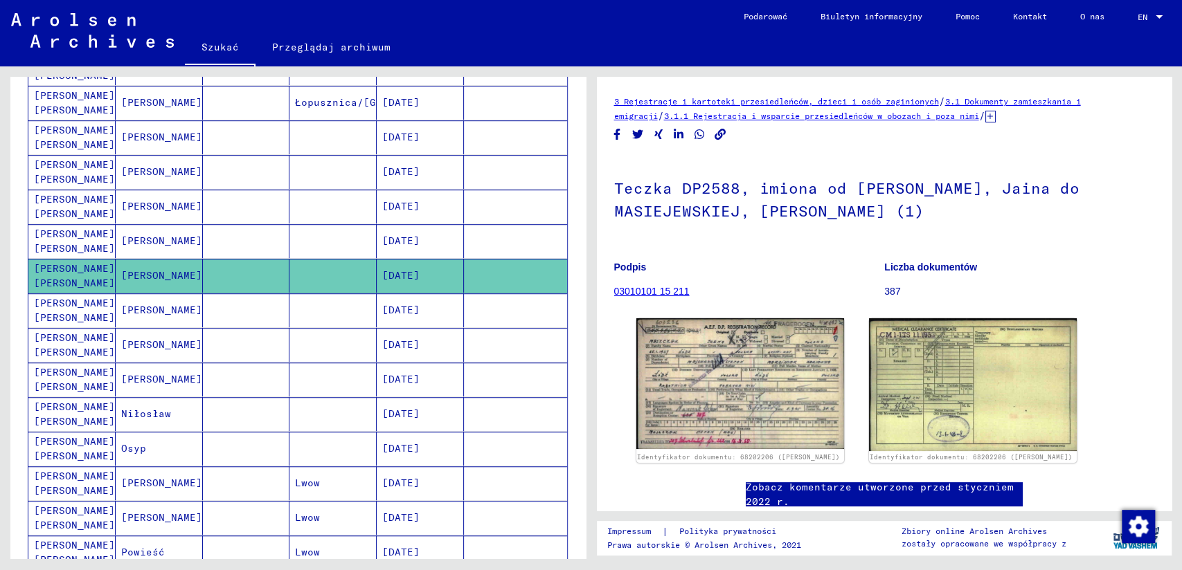
scroll to position [615, 0]
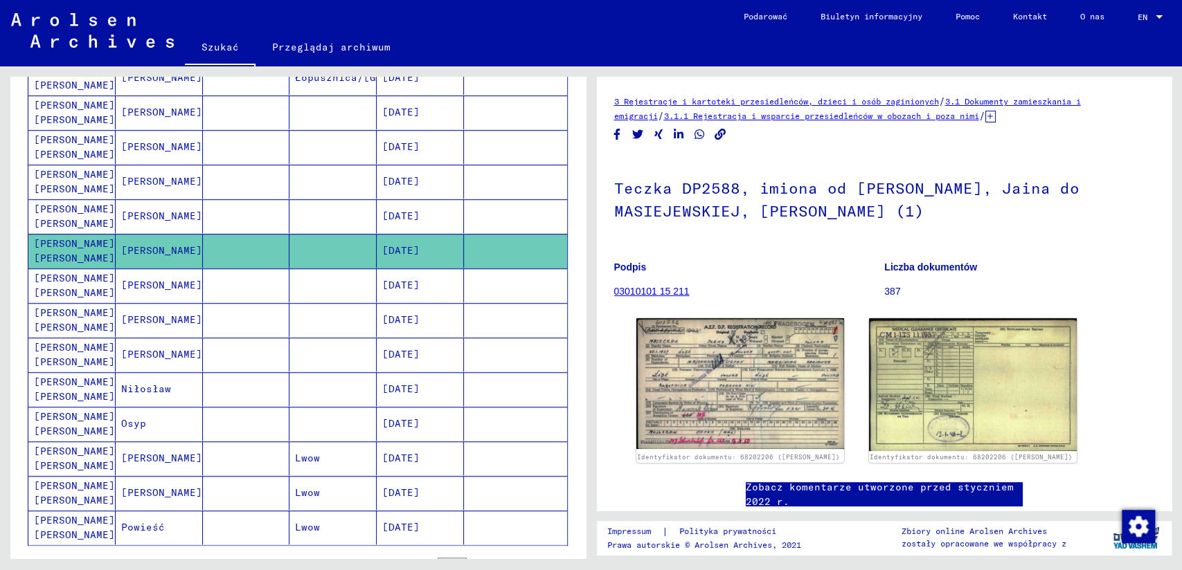
click at [56, 284] on mat-cell "[PERSON_NAME] [PERSON_NAME]" at bounding box center [71, 286] width 87 height 34
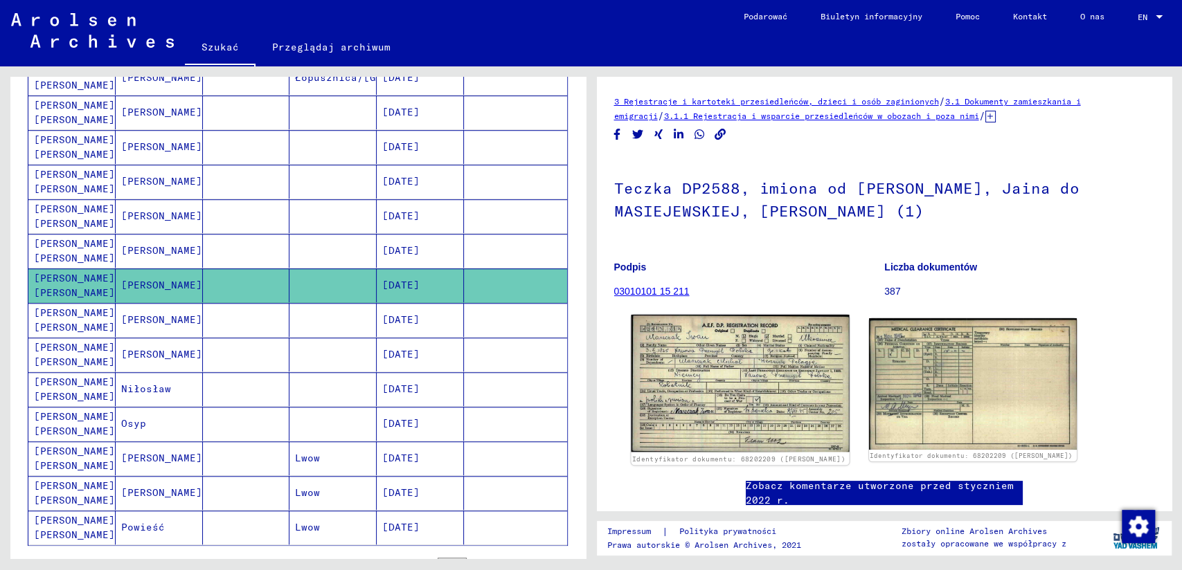
click at [725, 345] on img at bounding box center [740, 383] width 218 height 137
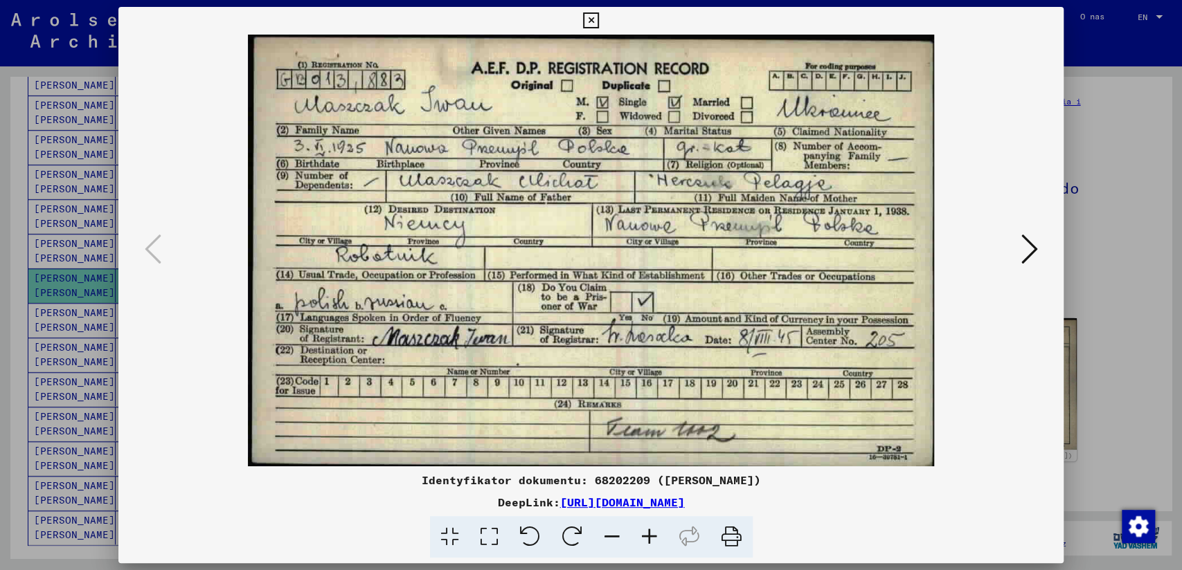
click at [587, 19] on icon at bounding box center [591, 20] width 16 height 17
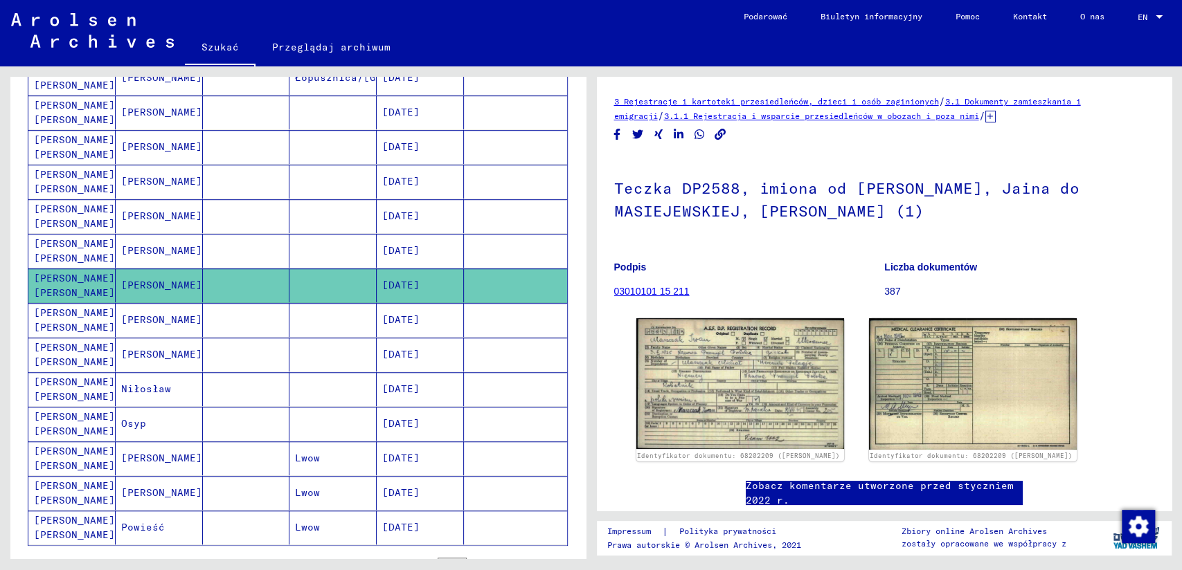
click at [55, 306] on mat-cell "[PERSON_NAME] [PERSON_NAME]" at bounding box center [71, 320] width 87 height 34
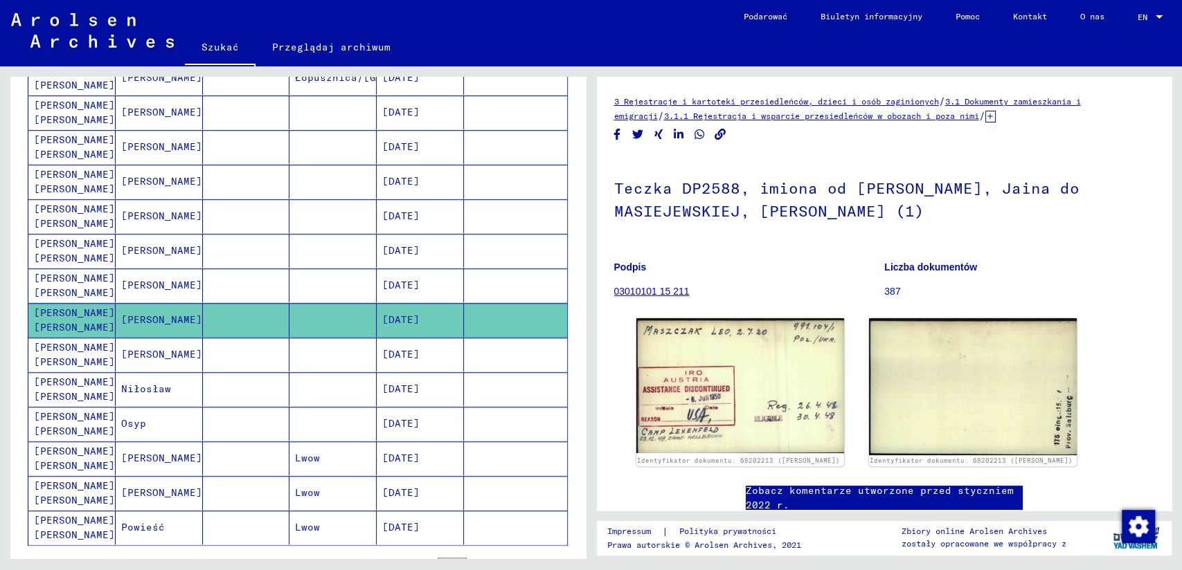
click at [54, 350] on mat-cell "[PERSON_NAME] [PERSON_NAME]" at bounding box center [71, 355] width 87 height 34
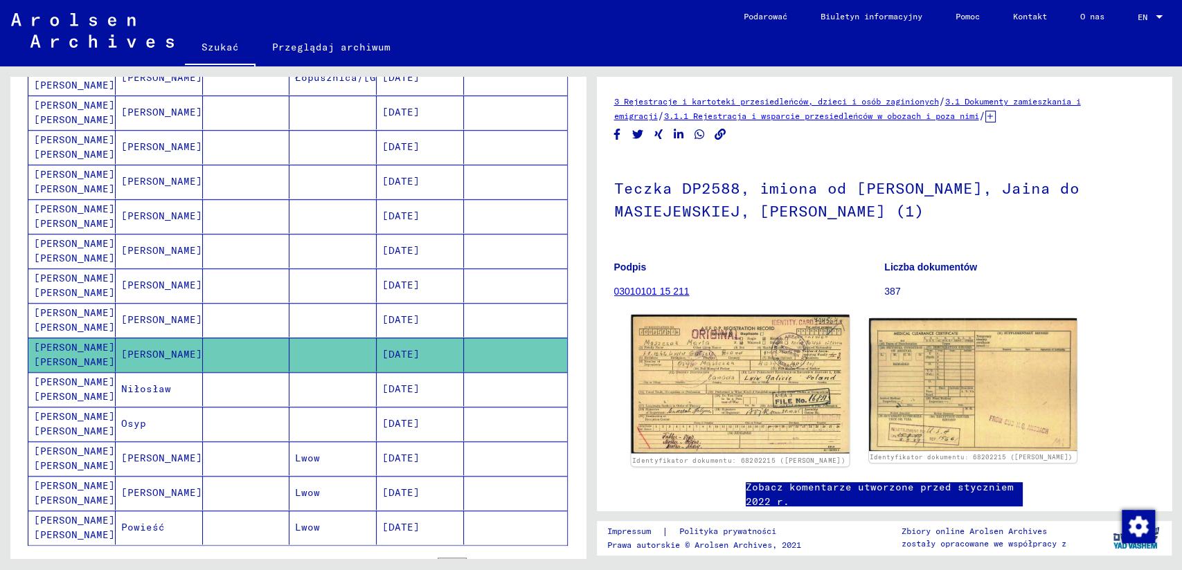
click at [725, 379] on img at bounding box center [740, 384] width 218 height 138
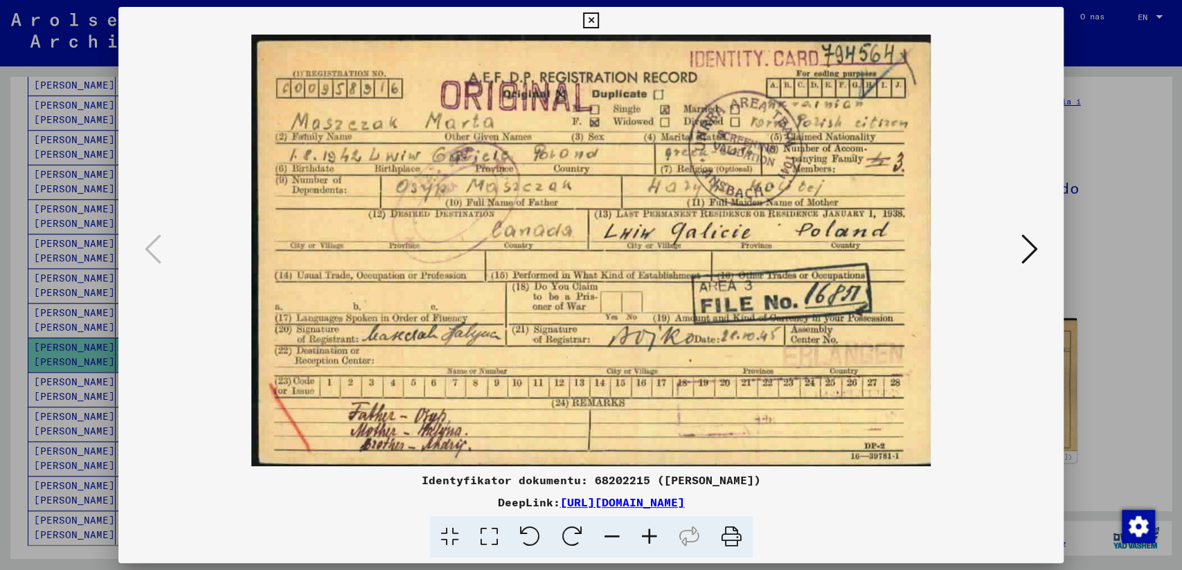
click at [587, 21] on icon at bounding box center [591, 20] width 16 height 17
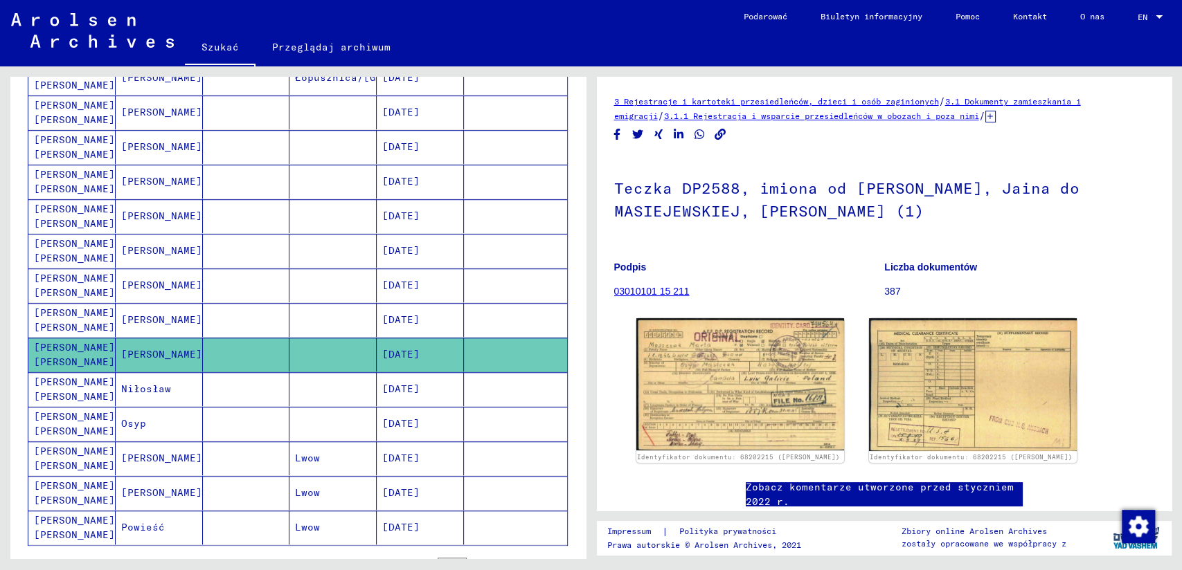
click at [66, 386] on mat-cell "[PERSON_NAME] [PERSON_NAME]" at bounding box center [71, 389] width 87 height 34
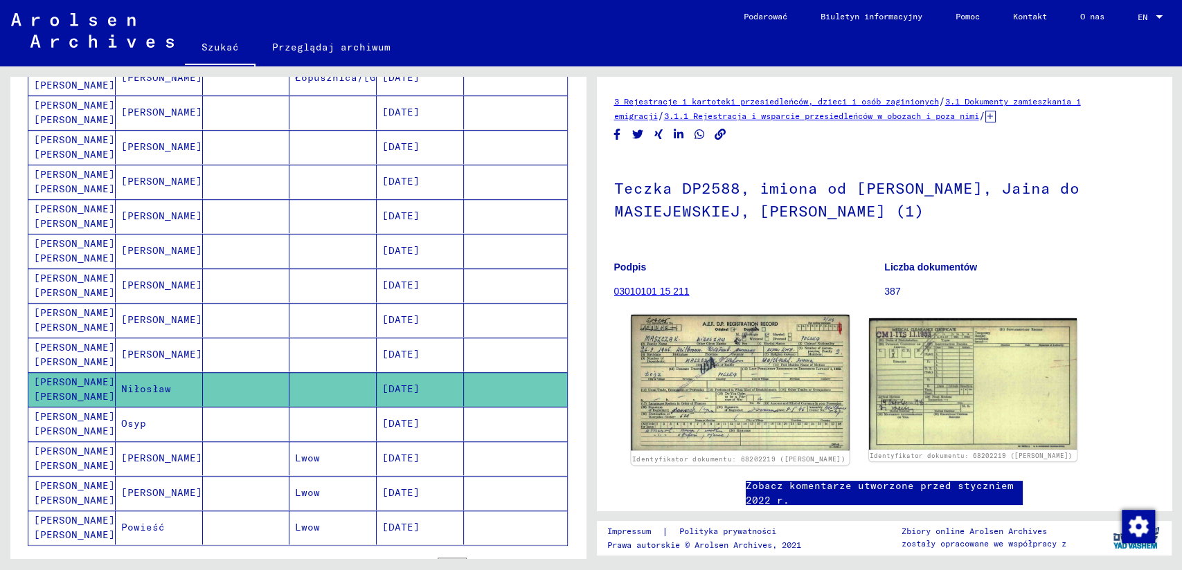
click at [716, 366] on img at bounding box center [740, 383] width 218 height 136
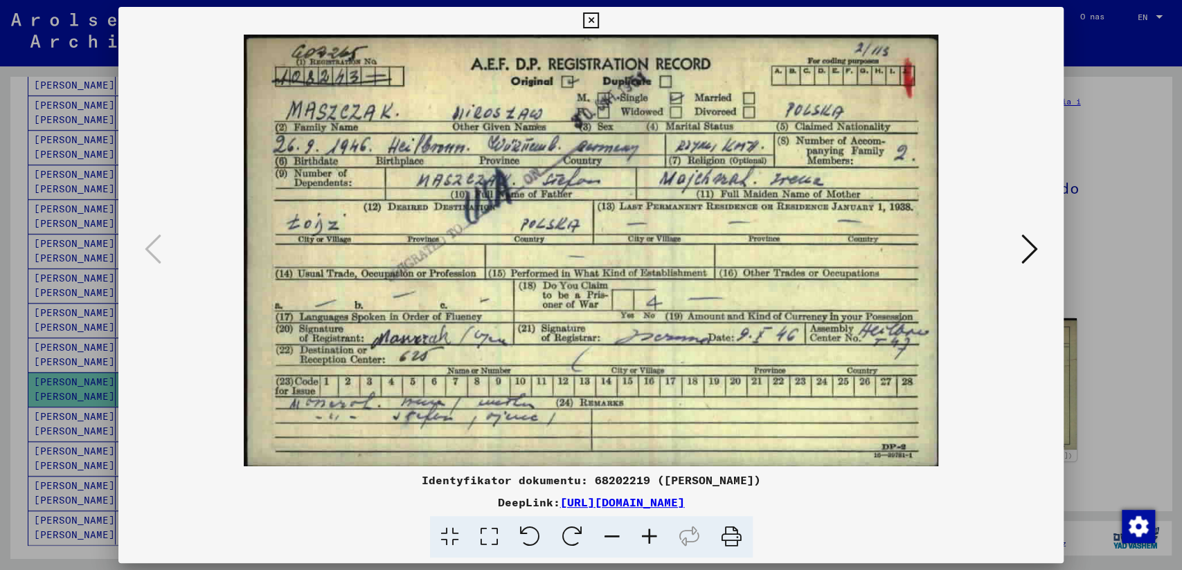
click at [595, 19] on icon at bounding box center [591, 20] width 16 height 17
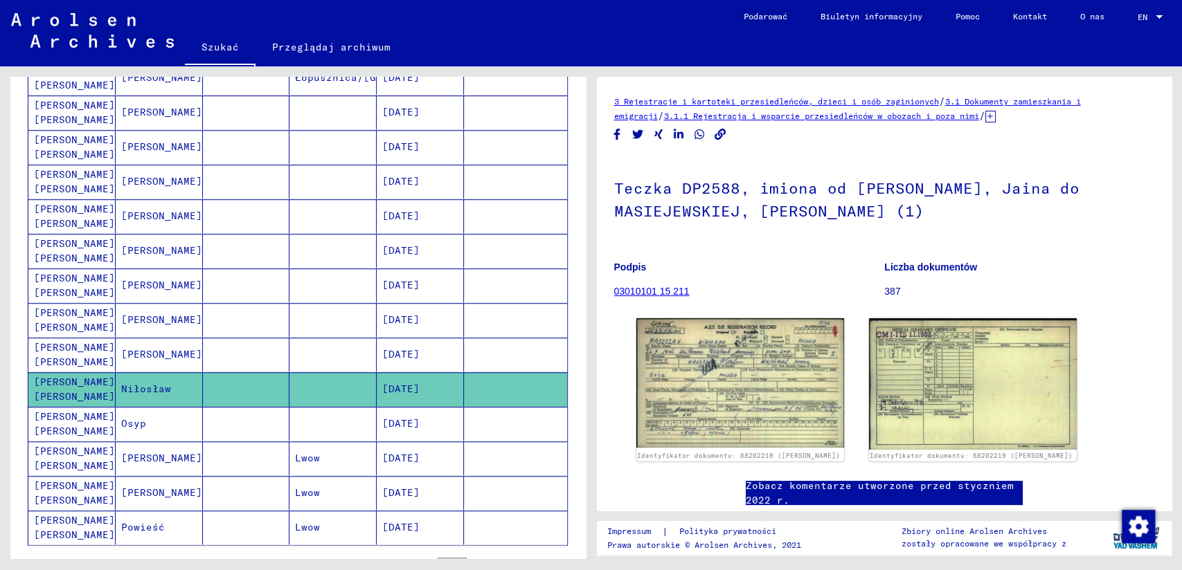
click at [77, 422] on mat-cell "[PERSON_NAME] [PERSON_NAME]" at bounding box center [71, 424] width 87 height 34
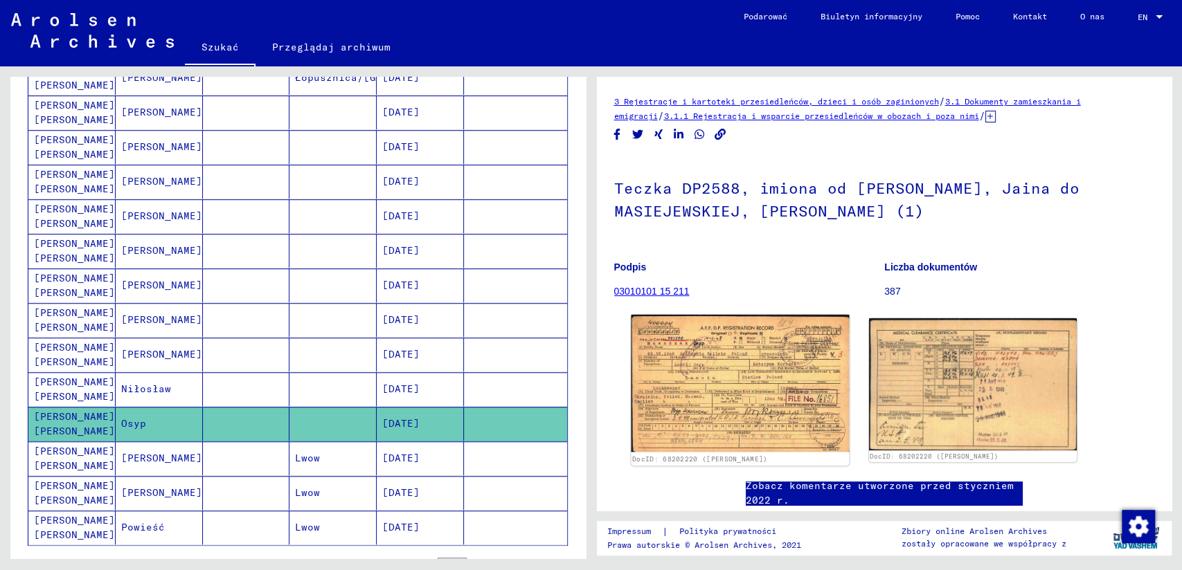
click at [703, 379] on img at bounding box center [740, 383] width 218 height 137
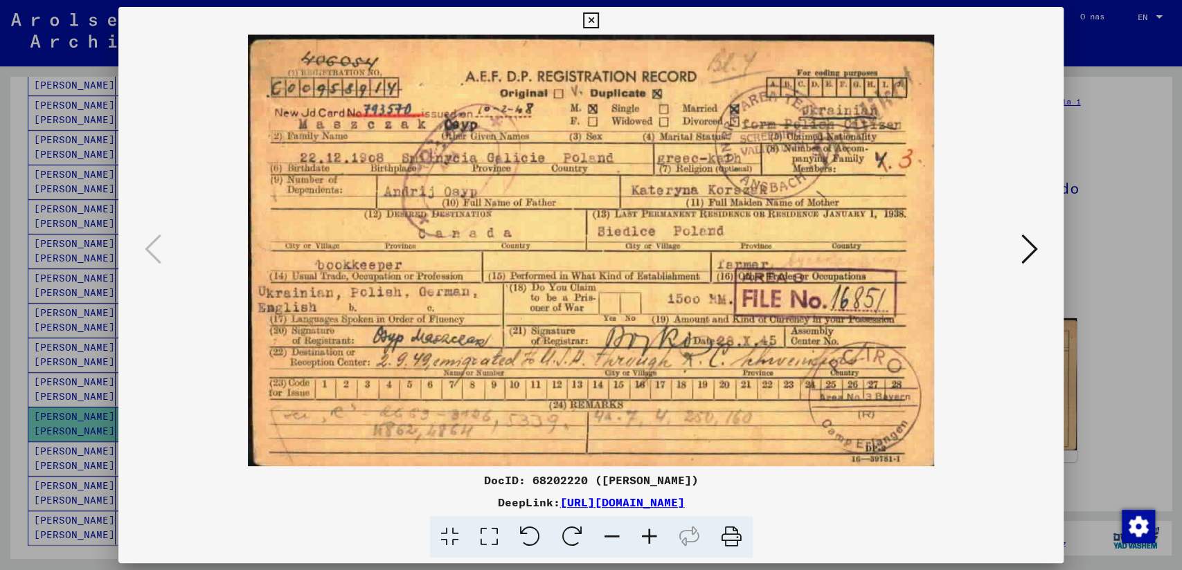
click at [652, 534] on icon at bounding box center [649, 537] width 37 height 42
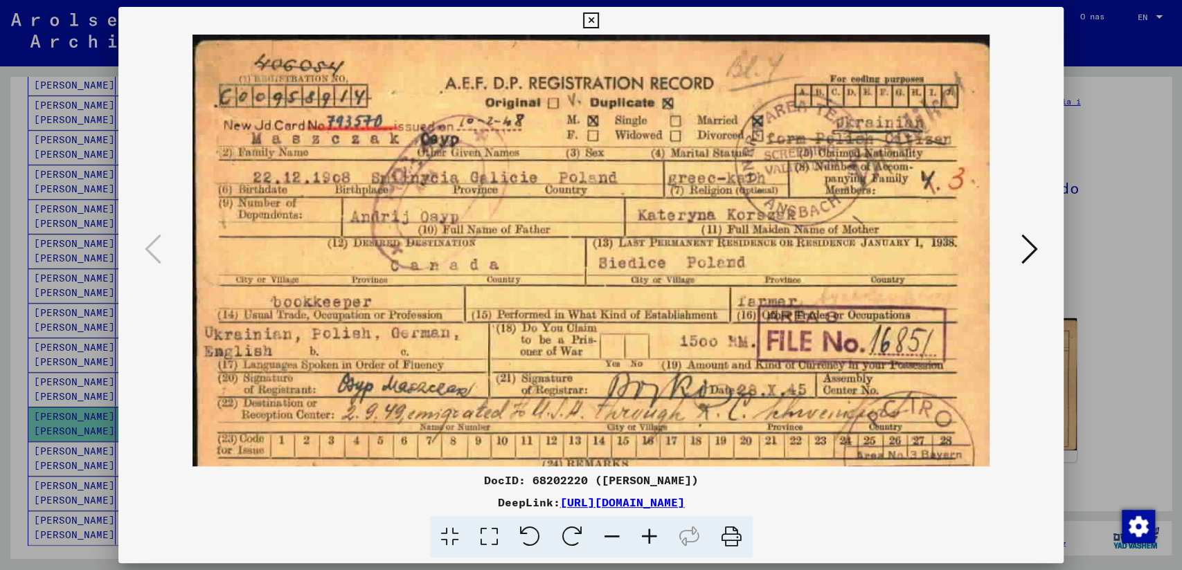
click at [652, 534] on icon at bounding box center [649, 537] width 37 height 42
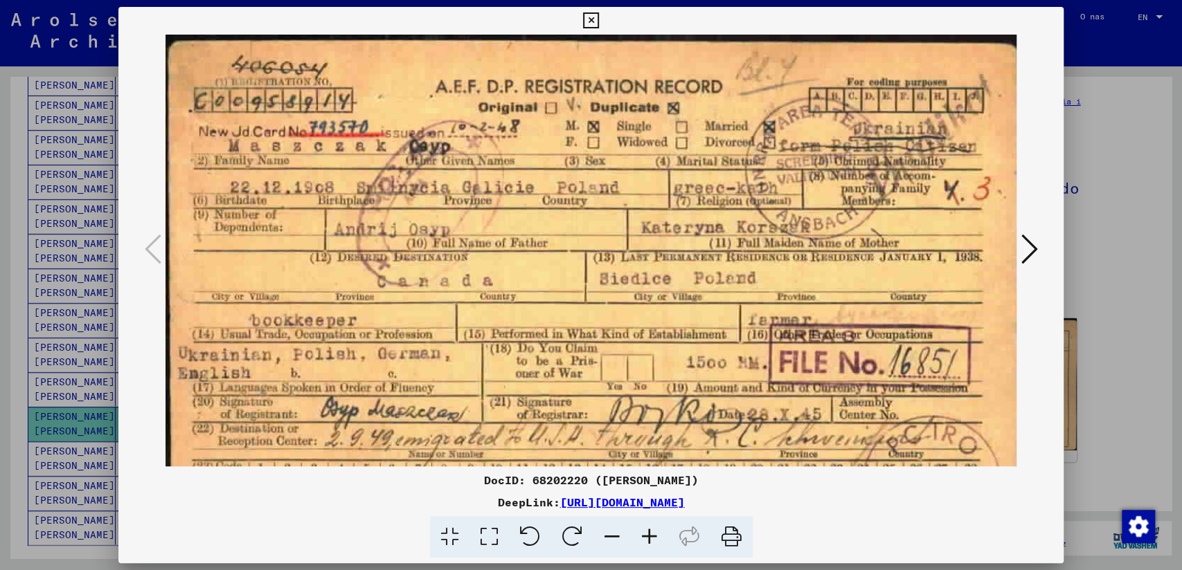
click at [652, 534] on icon at bounding box center [649, 537] width 37 height 42
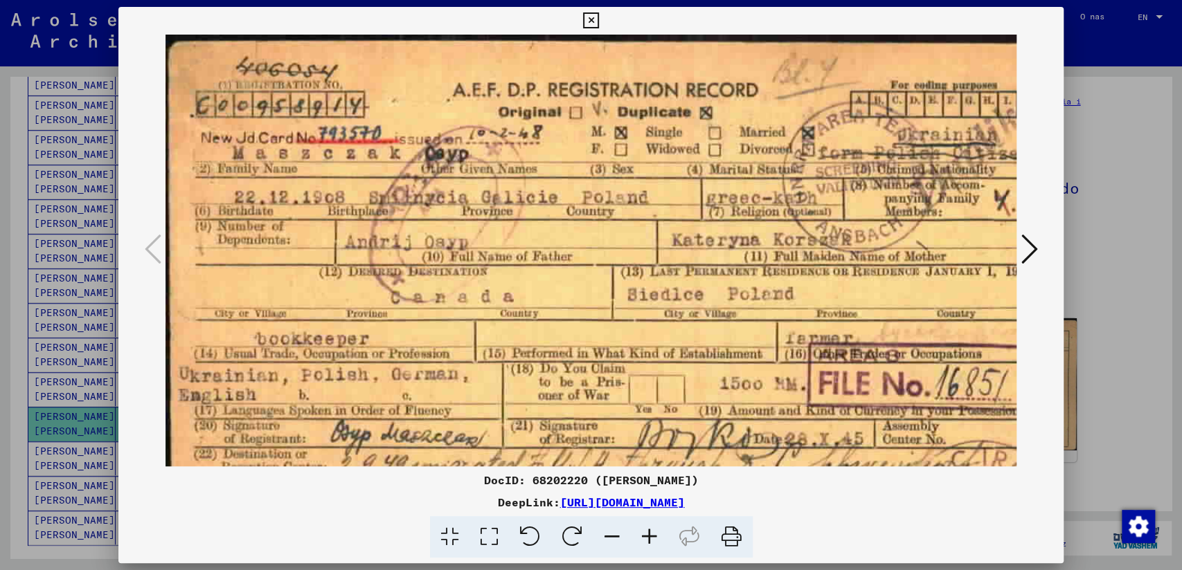
click at [652, 534] on icon at bounding box center [649, 537] width 37 height 42
click at [651, 535] on icon at bounding box center [649, 537] width 37 height 42
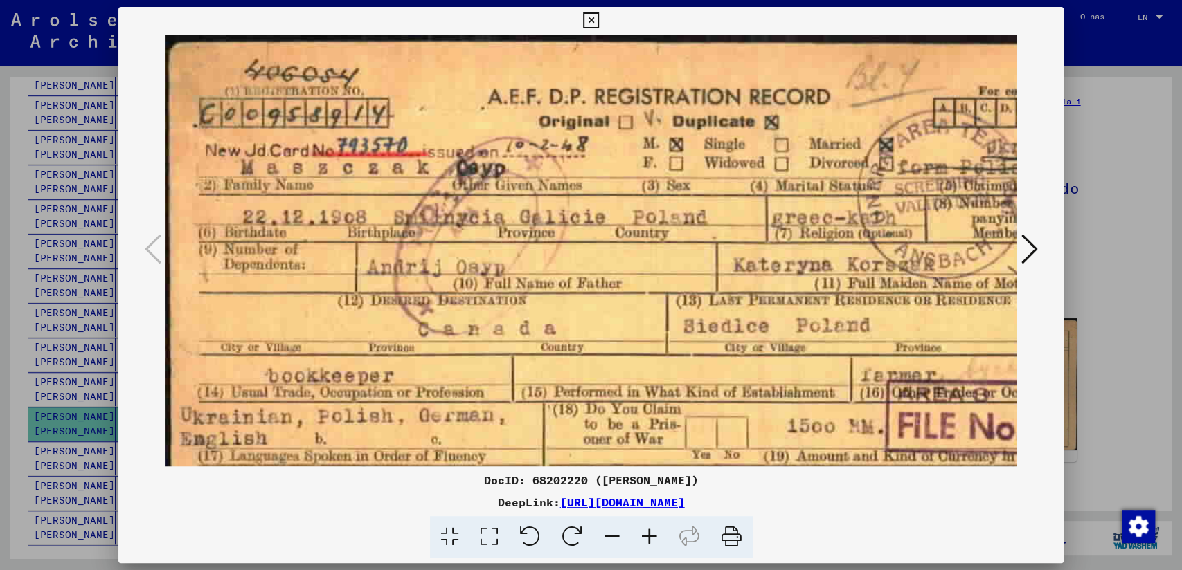
click at [651, 536] on icon at bounding box center [649, 537] width 37 height 42
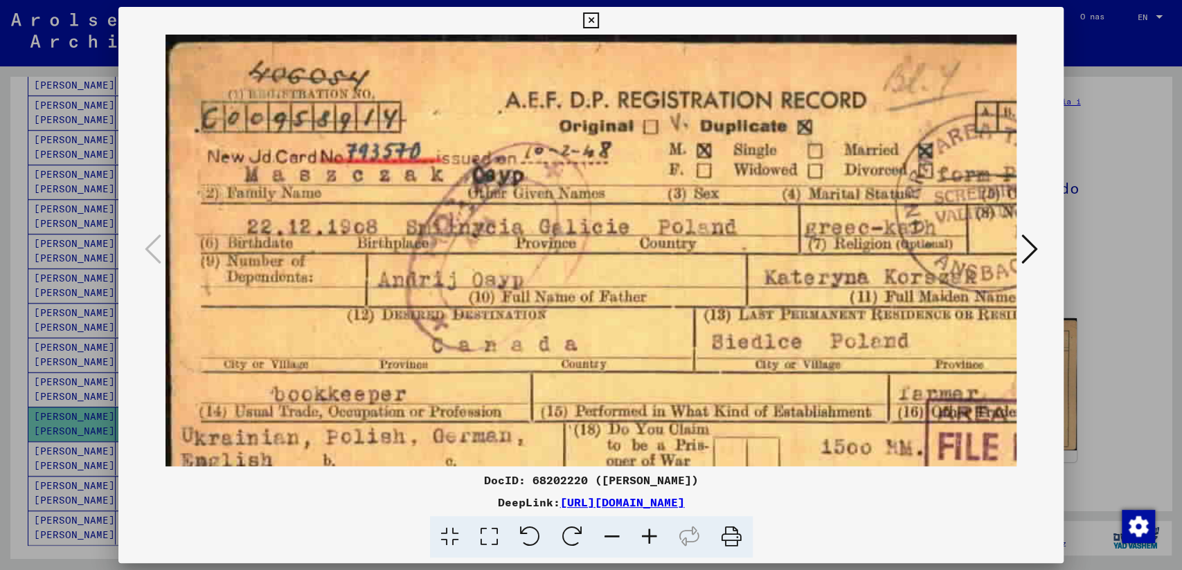
click at [651, 536] on icon at bounding box center [649, 537] width 37 height 42
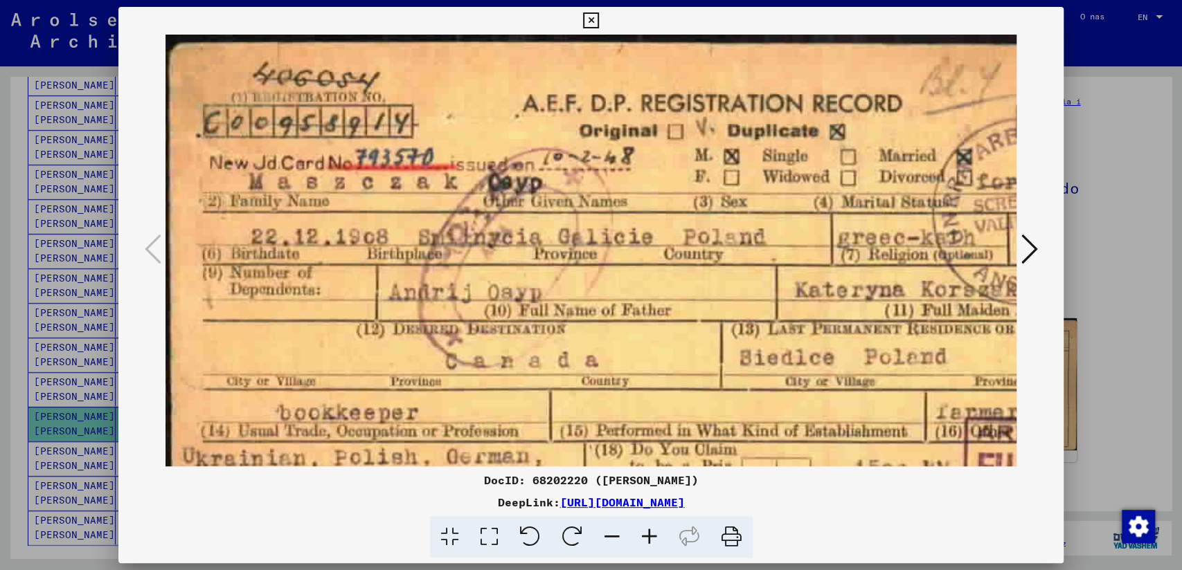
click at [594, 20] on icon at bounding box center [591, 20] width 16 height 17
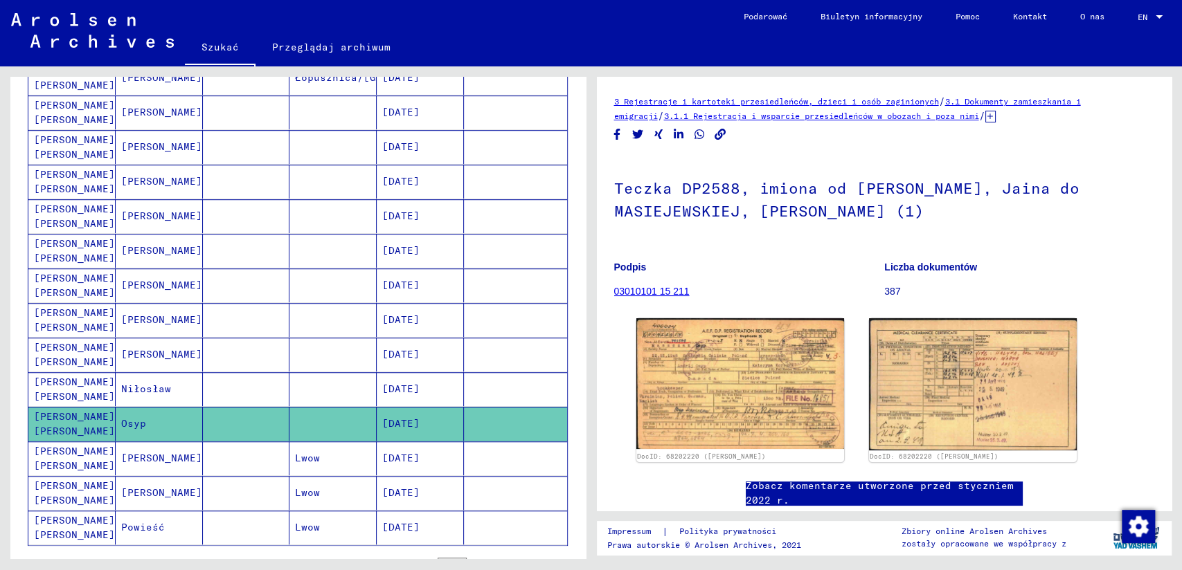
click at [73, 463] on mat-cell "[PERSON_NAME] [PERSON_NAME]" at bounding box center [71, 459] width 87 height 34
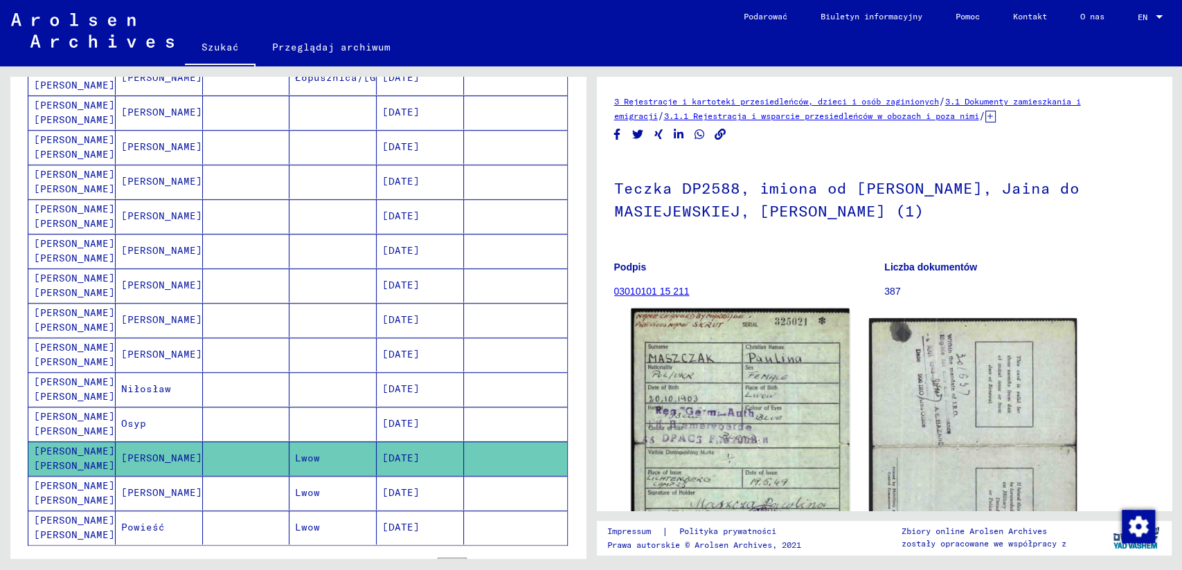
click at [748, 414] on img at bounding box center [740, 510] width 218 height 402
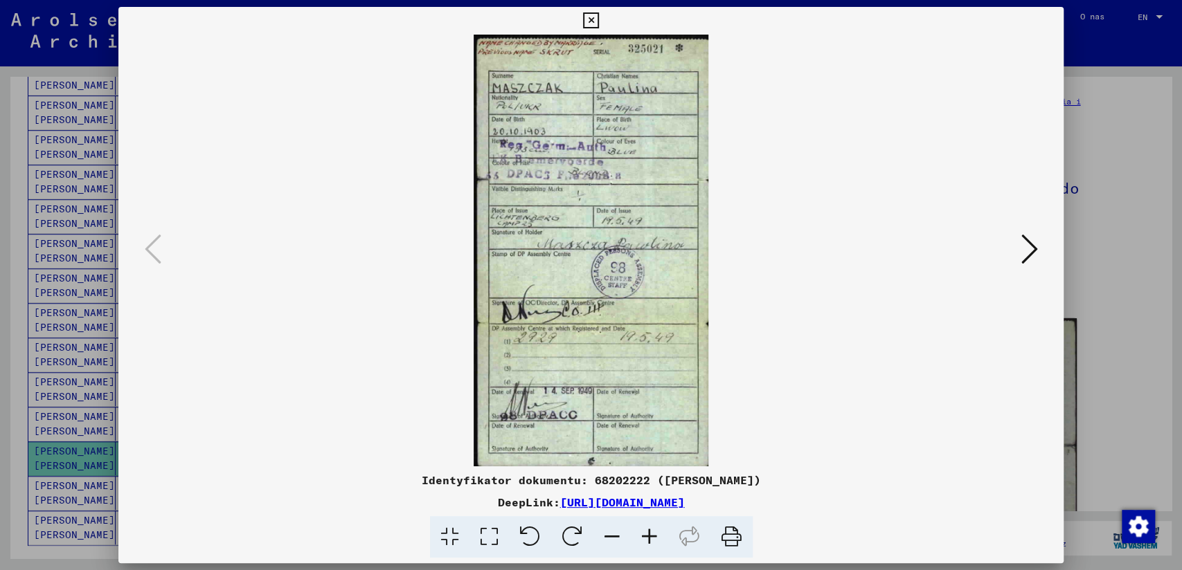
click at [641, 532] on icon at bounding box center [649, 537] width 37 height 42
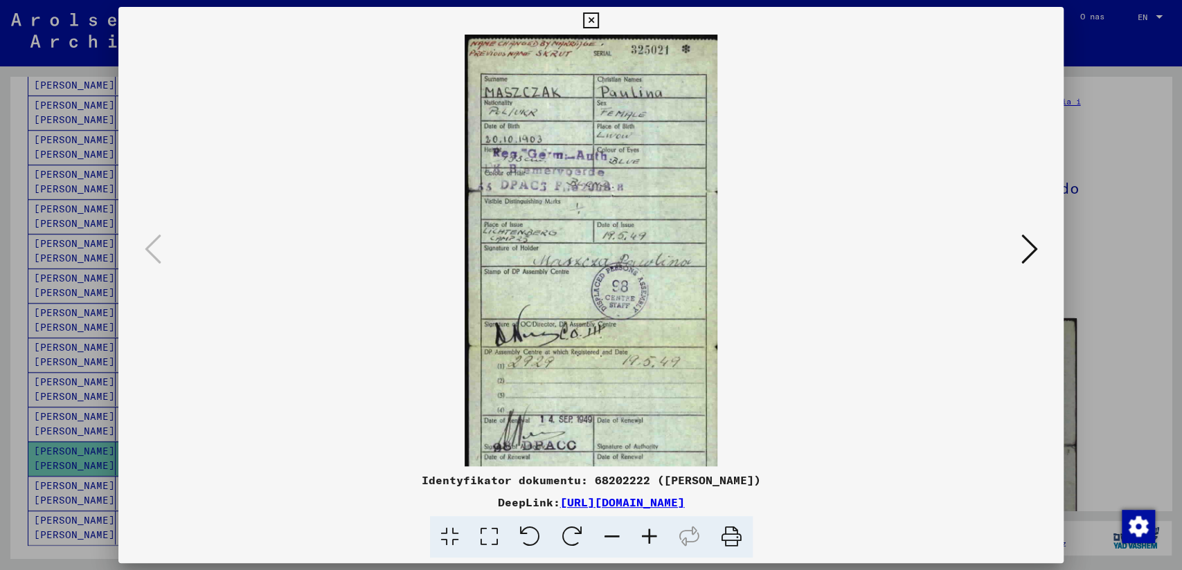
click at [641, 532] on icon at bounding box center [649, 537] width 37 height 42
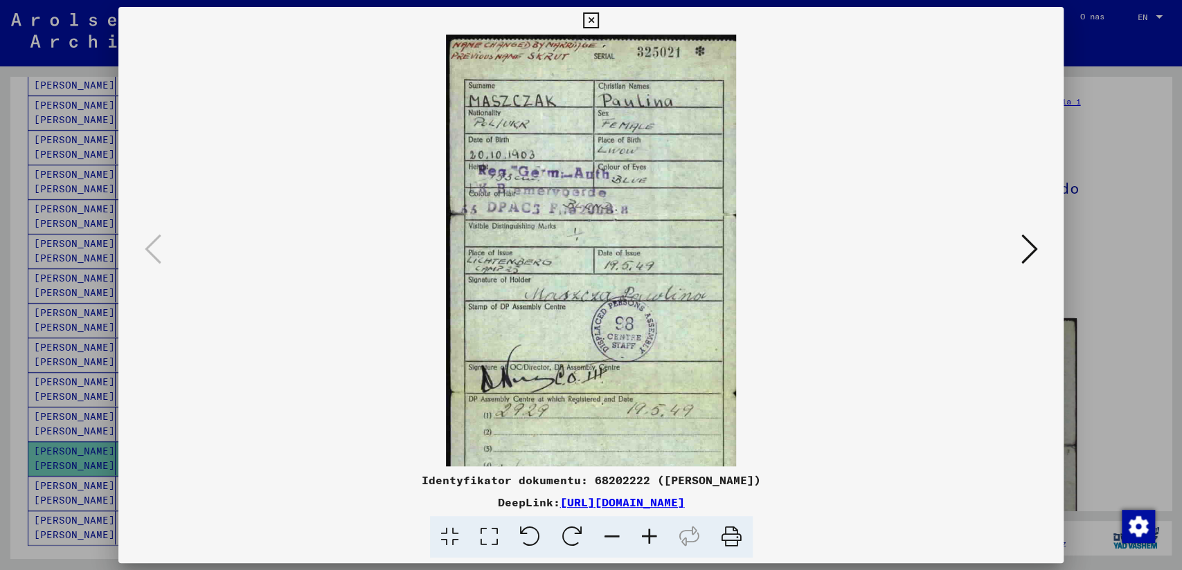
click at [641, 532] on icon at bounding box center [649, 537] width 37 height 42
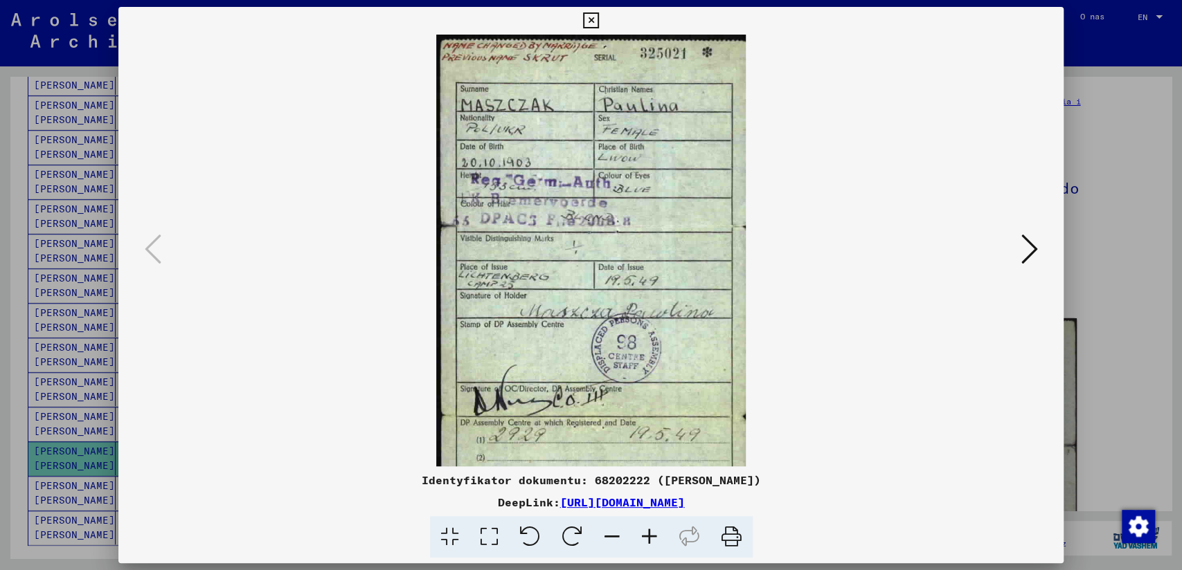
click at [641, 532] on icon at bounding box center [649, 537] width 37 height 42
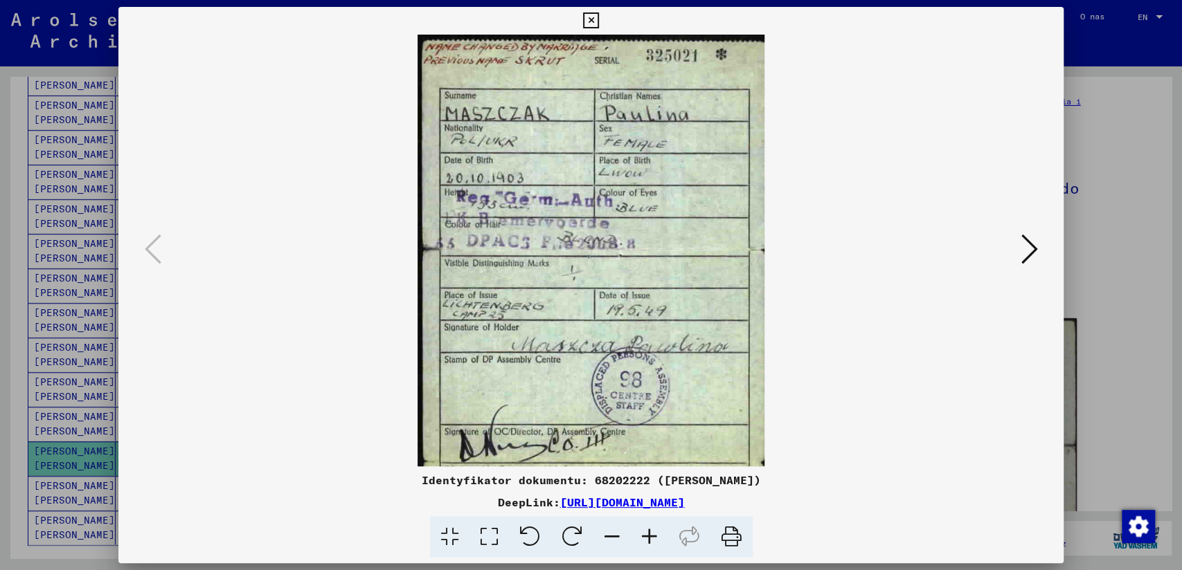
click at [641, 532] on icon at bounding box center [649, 537] width 37 height 42
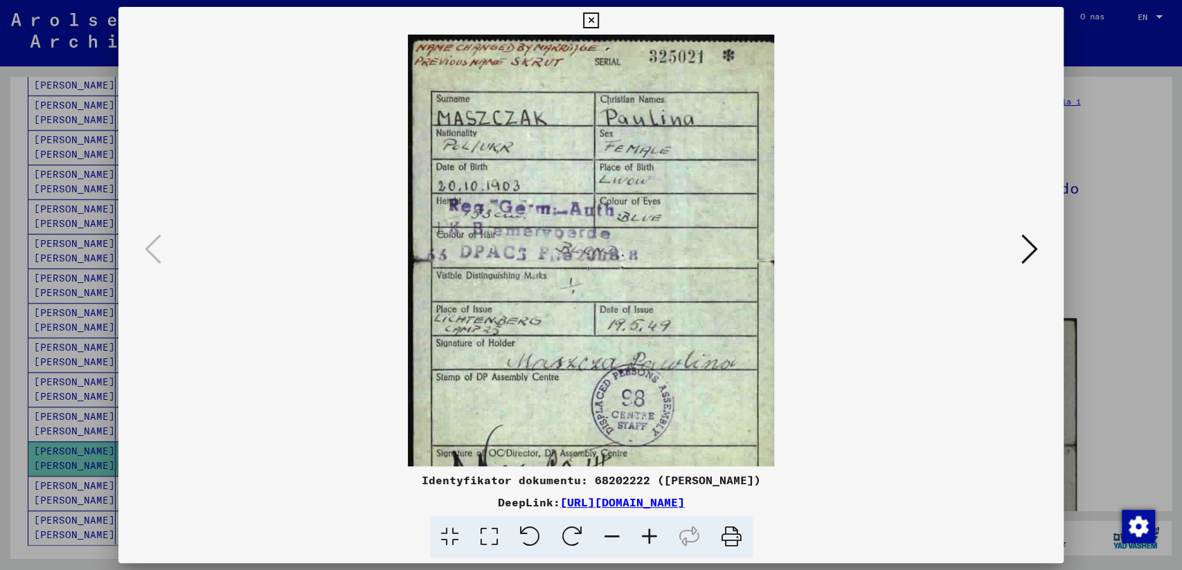
click at [641, 532] on icon at bounding box center [649, 537] width 37 height 42
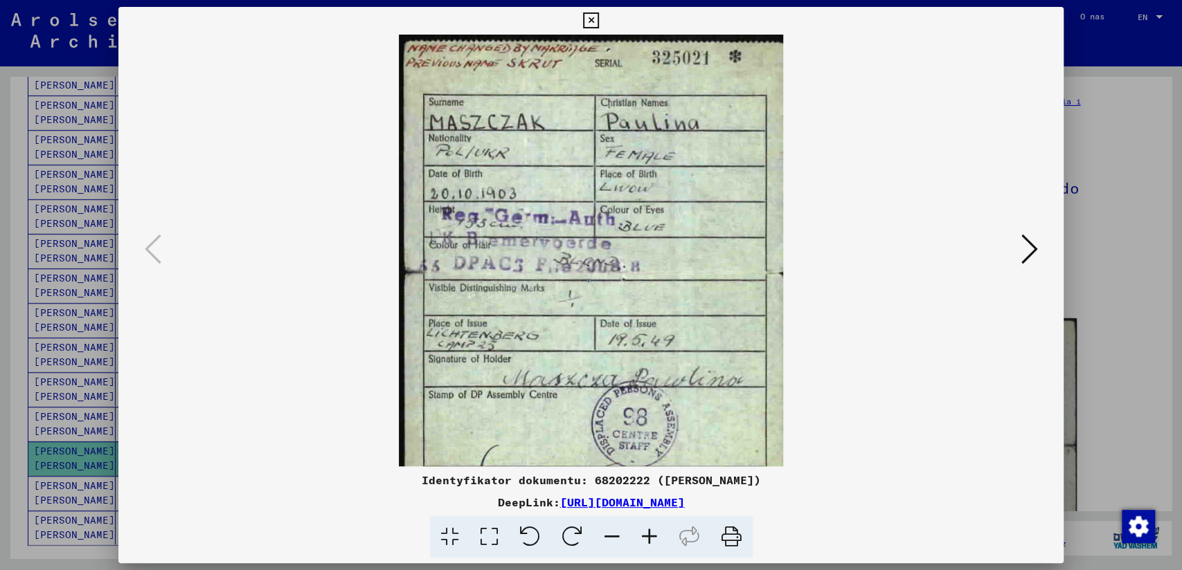
click at [641, 533] on icon at bounding box center [649, 537] width 37 height 42
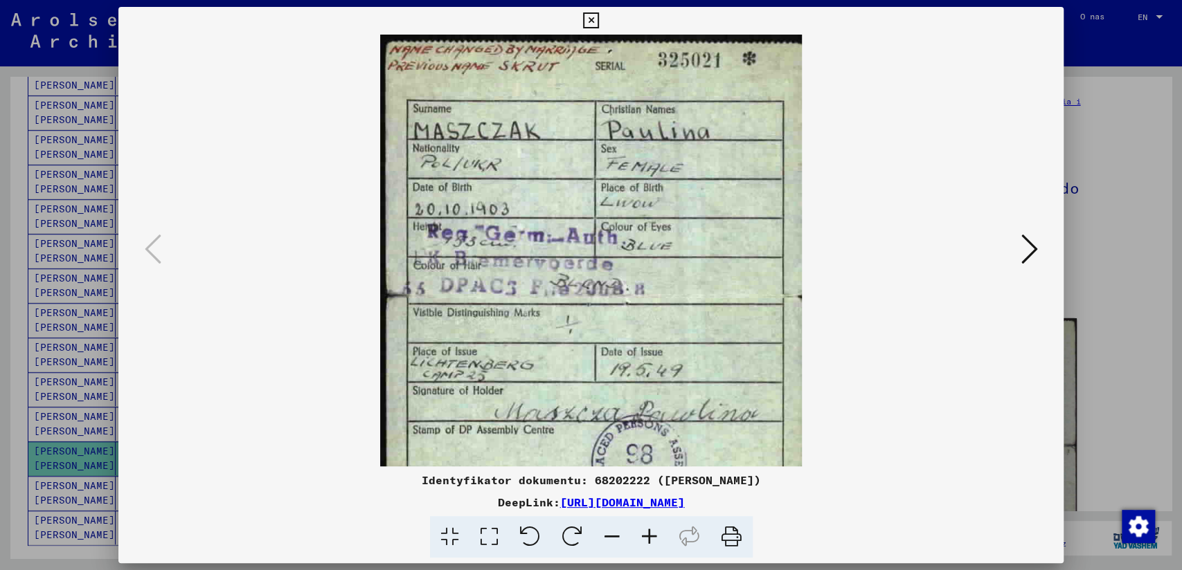
click at [641, 533] on icon at bounding box center [649, 537] width 37 height 42
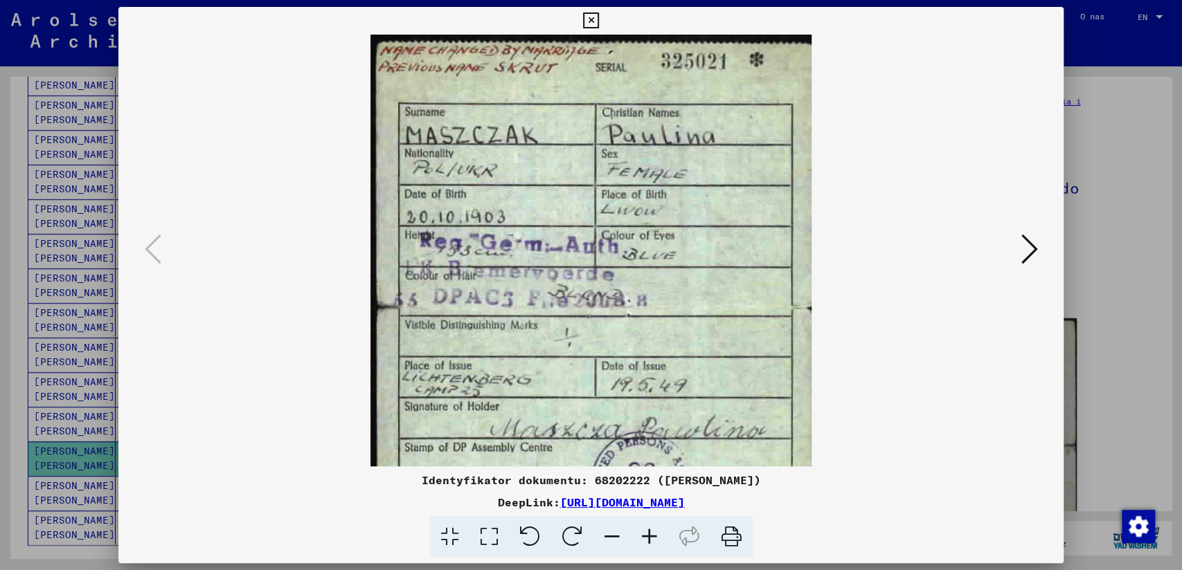
click at [587, 20] on icon at bounding box center [591, 20] width 16 height 17
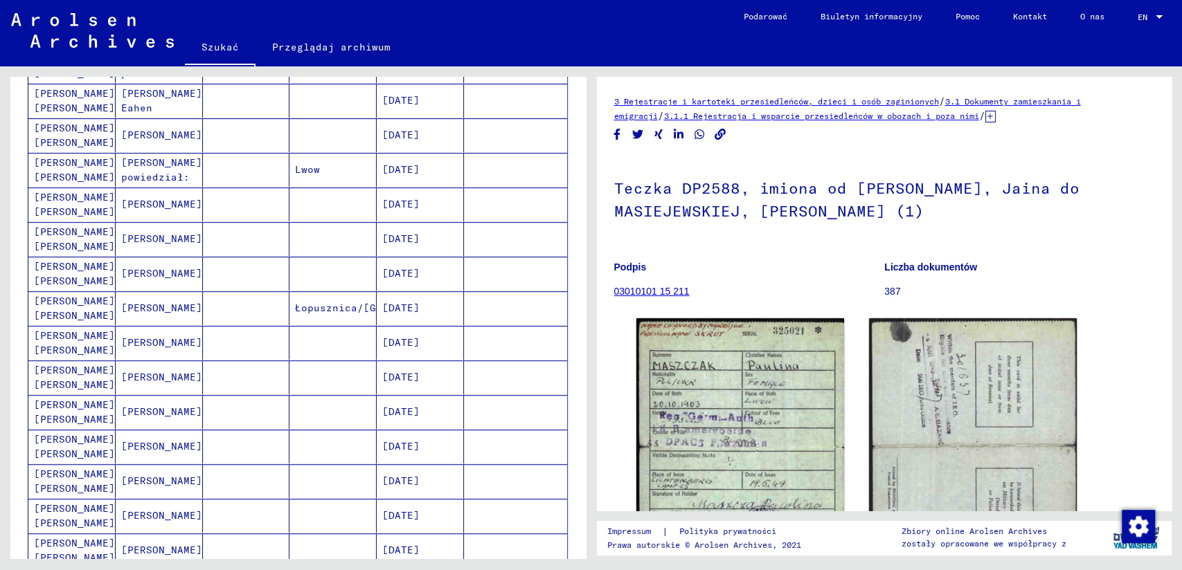
scroll to position [307, 0]
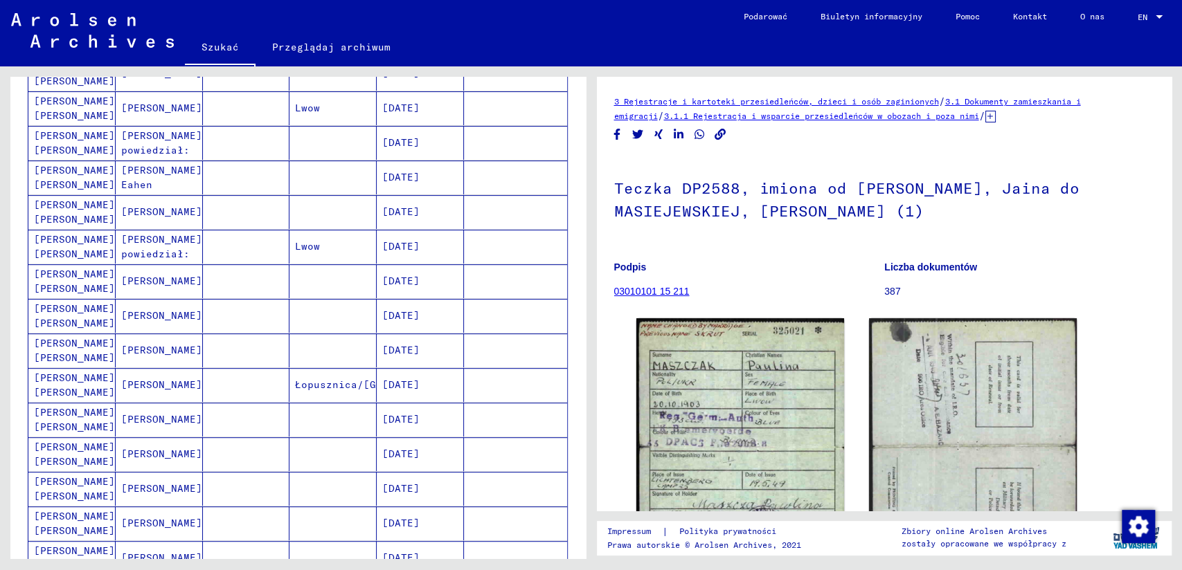
click at [59, 136] on mat-cell "[PERSON_NAME] [PERSON_NAME]" at bounding box center [71, 143] width 87 height 34
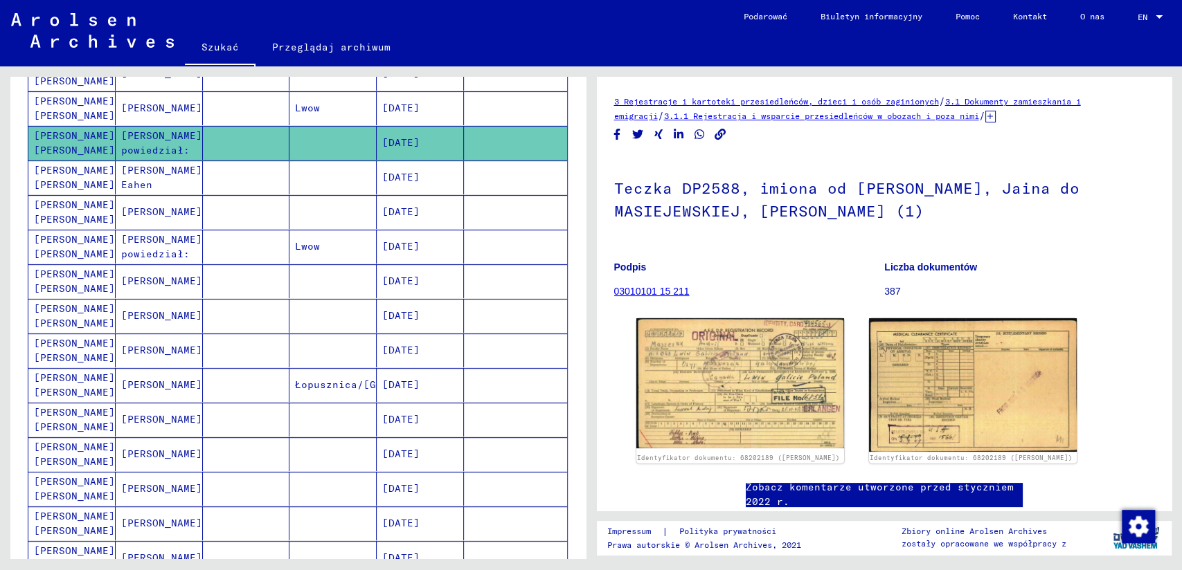
click at [72, 107] on mat-cell "[PERSON_NAME] [PERSON_NAME]" at bounding box center [71, 108] width 87 height 34
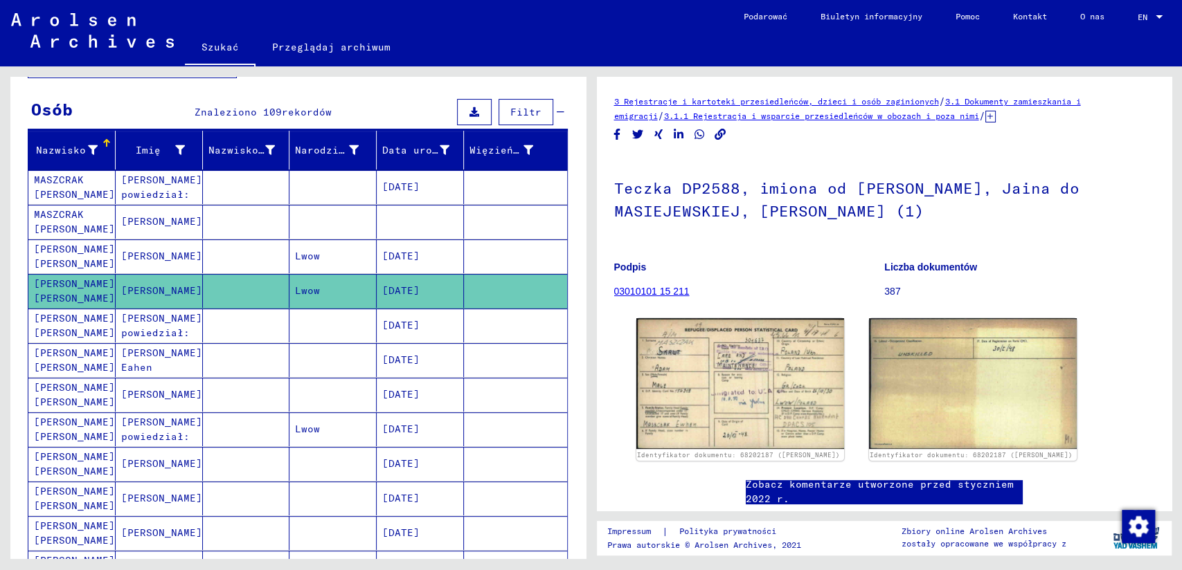
scroll to position [77, 0]
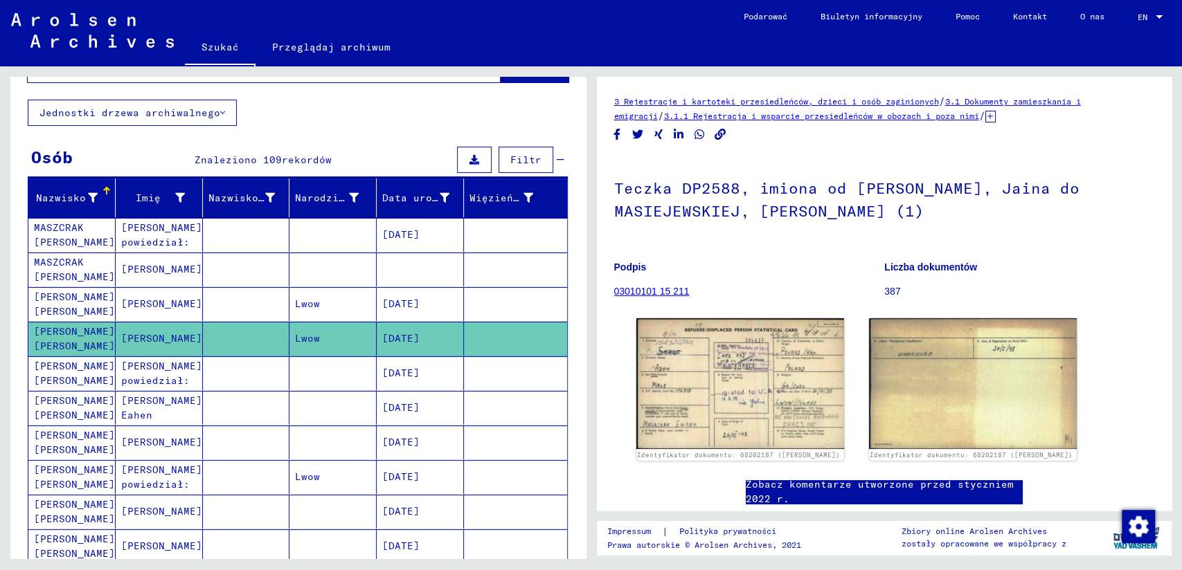
click at [65, 266] on mat-cell "MASZCRAK [PERSON_NAME]" at bounding box center [71, 270] width 87 height 34
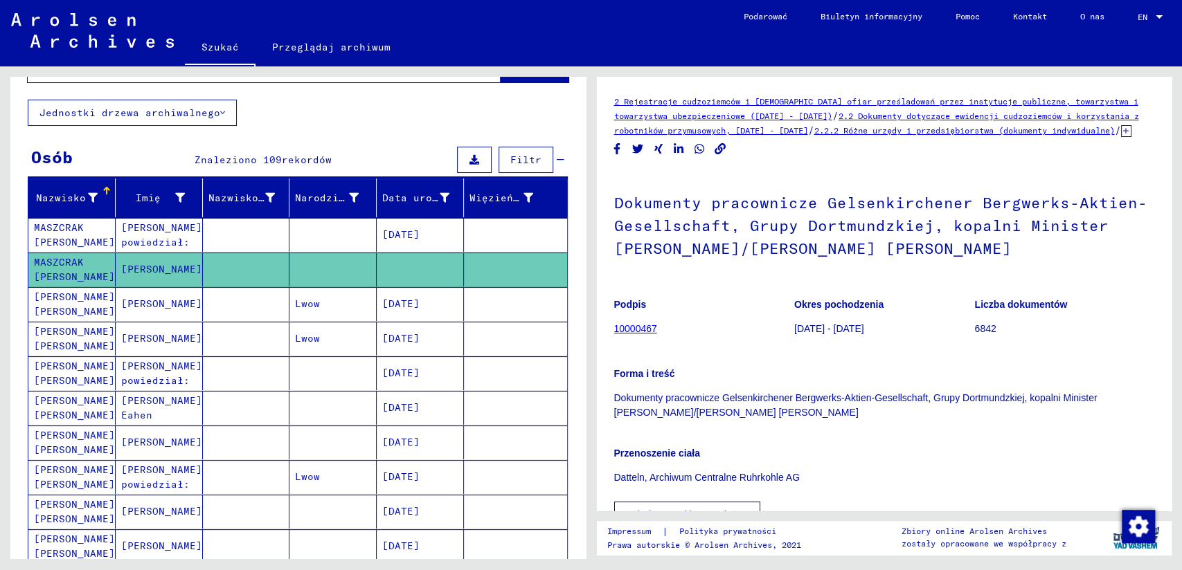
click at [69, 240] on mat-cell "MASZCRAK [PERSON_NAME]" at bounding box center [71, 235] width 87 height 34
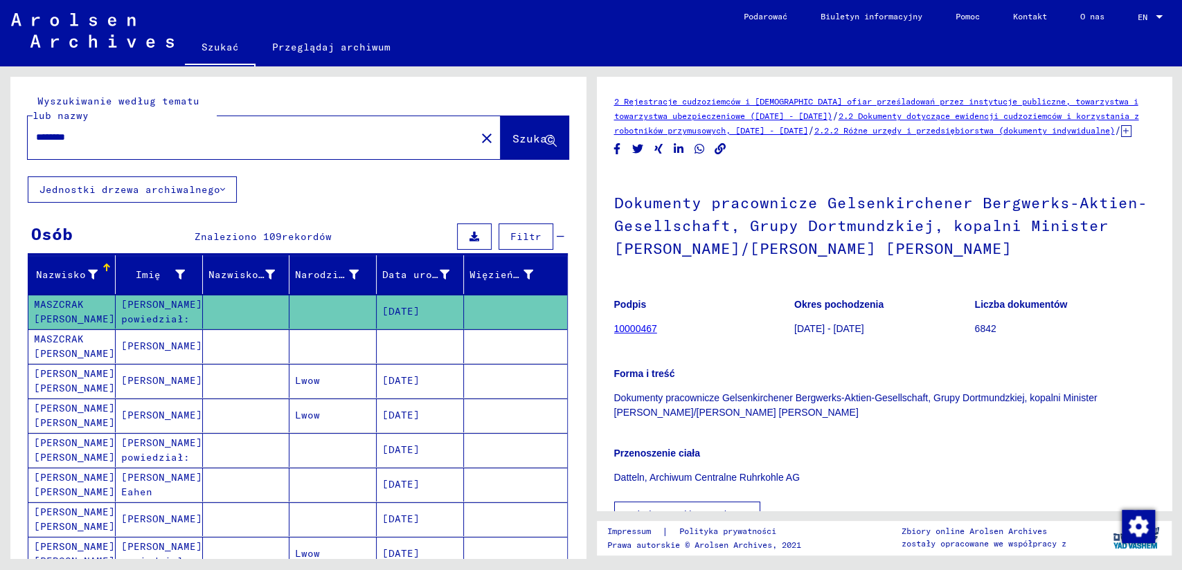
click at [58, 314] on mat-cell "MASZCRAK [PERSON_NAME]" at bounding box center [71, 312] width 87 height 34
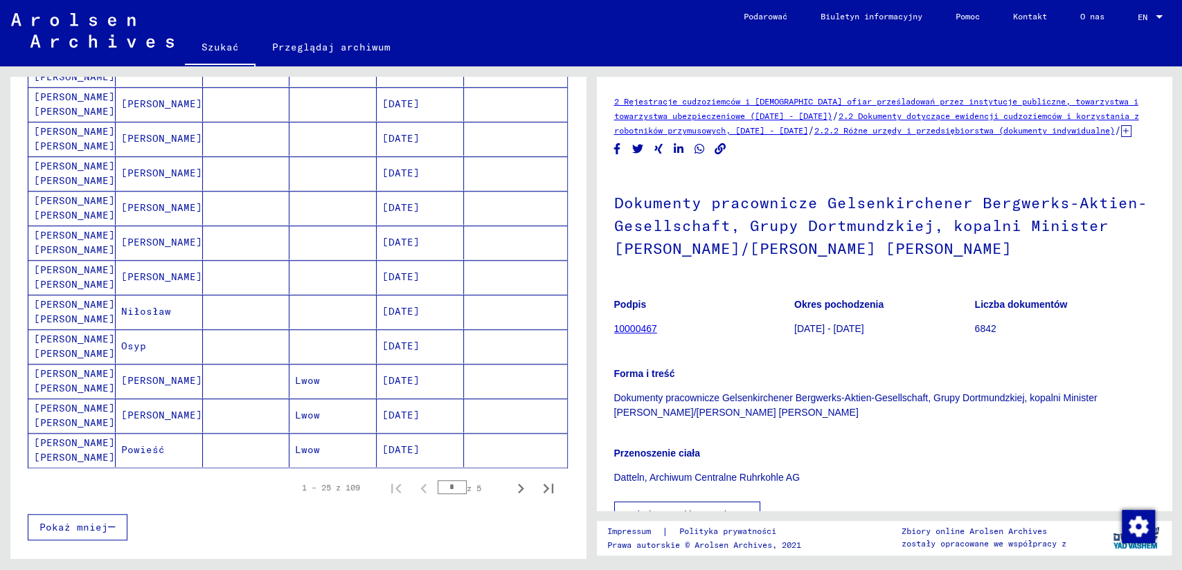
scroll to position [923, 0]
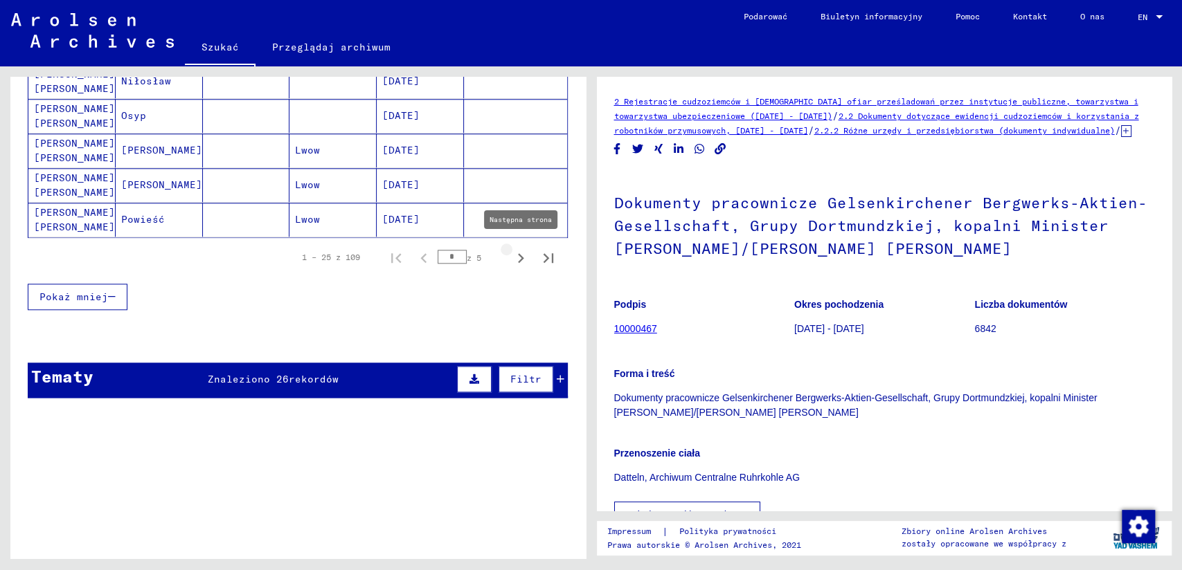
click at [518, 253] on icon "Następna strona" at bounding box center [521, 258] width 6 height 10
click at [44, 206] on mat-cell "[PERSON_NAME] [PERSON_NAME]" at bounding box center [71, 220] width 87 height 34
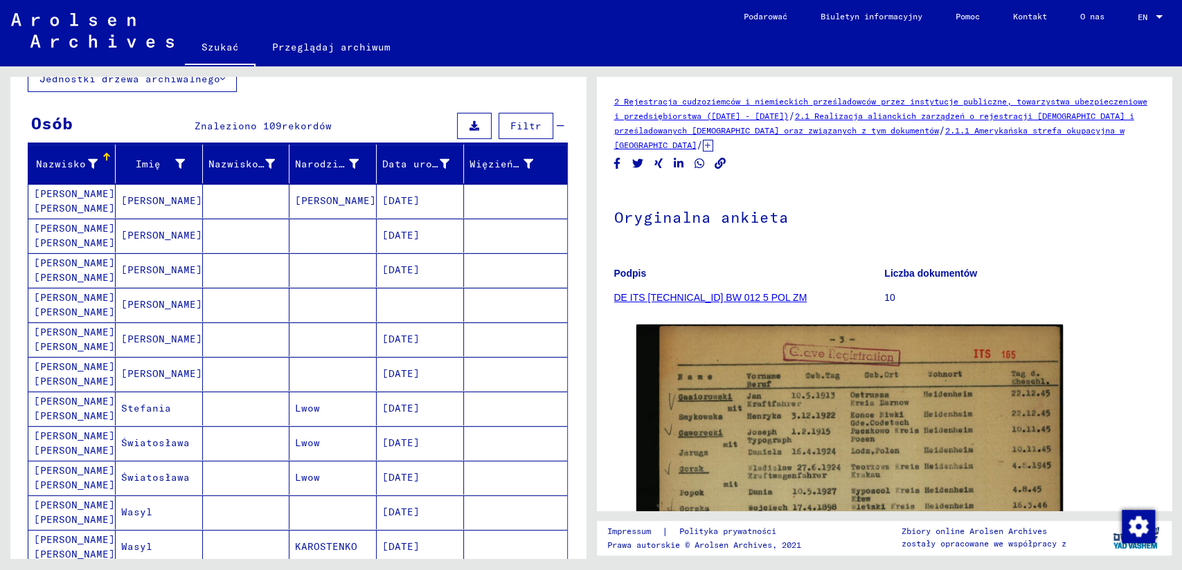
scroll to position [77, 0]
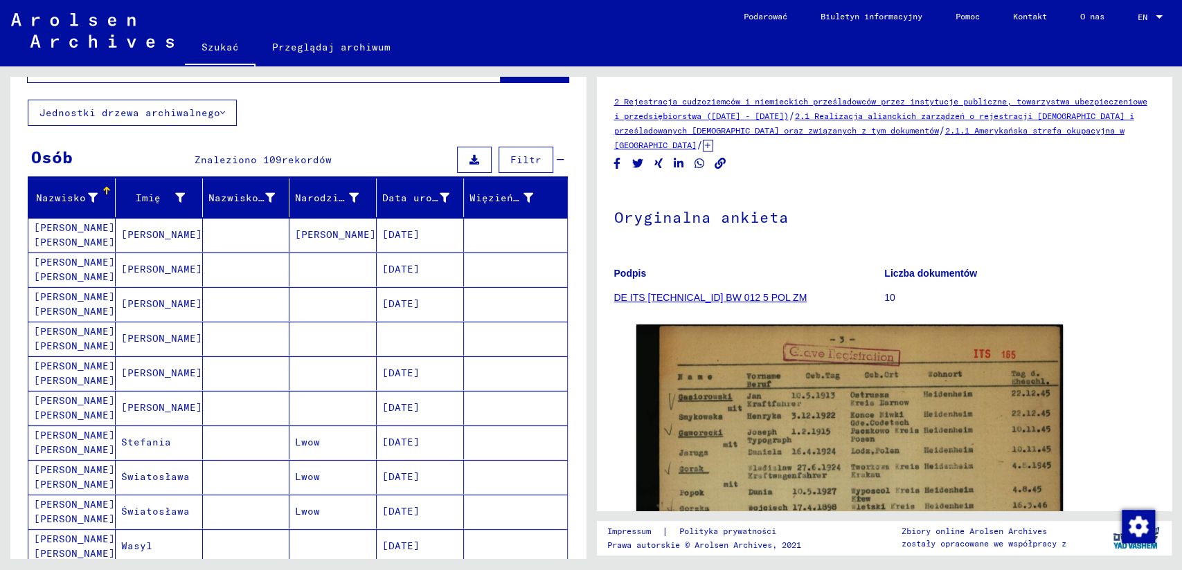
click at [62, 235] on mat-cell "[PERSON_NAME] [PERSON_NAME]" at bounding box center [71, 235] width 87 height 34
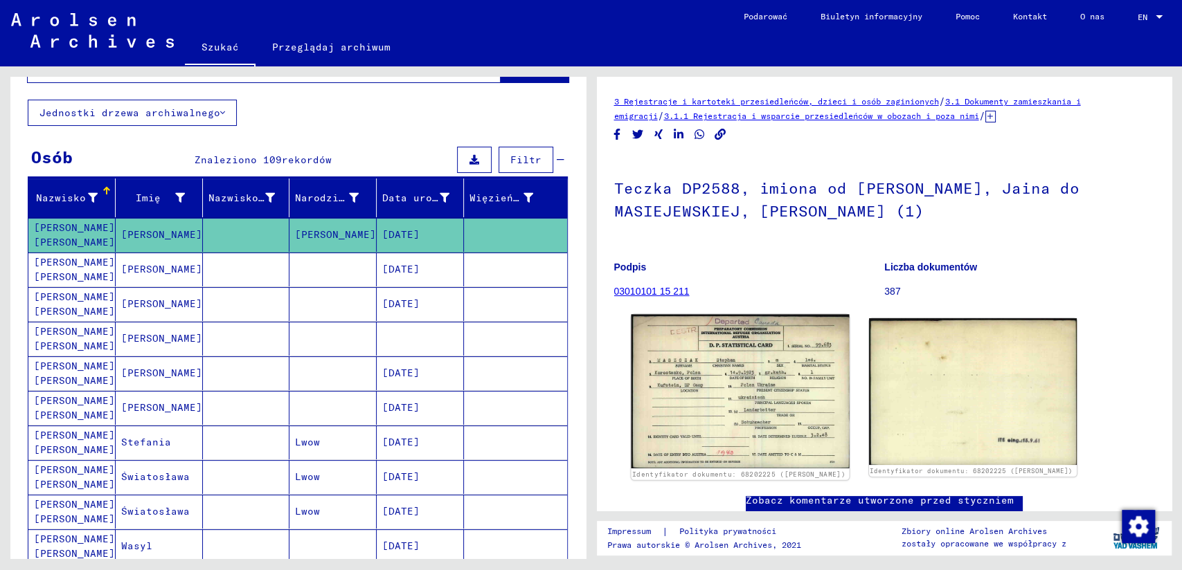
click at [708, 363] on img at bounding box center [740, 392] width 218 height 154
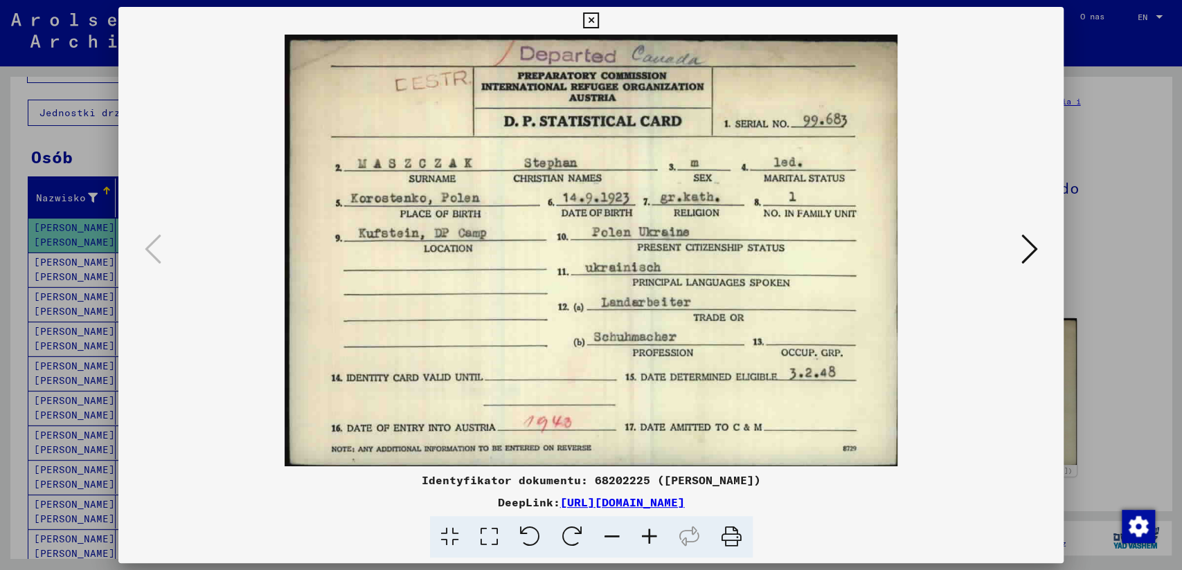
click at [594, 18] on icon at bounding box center [591, 20] width 16 height 17
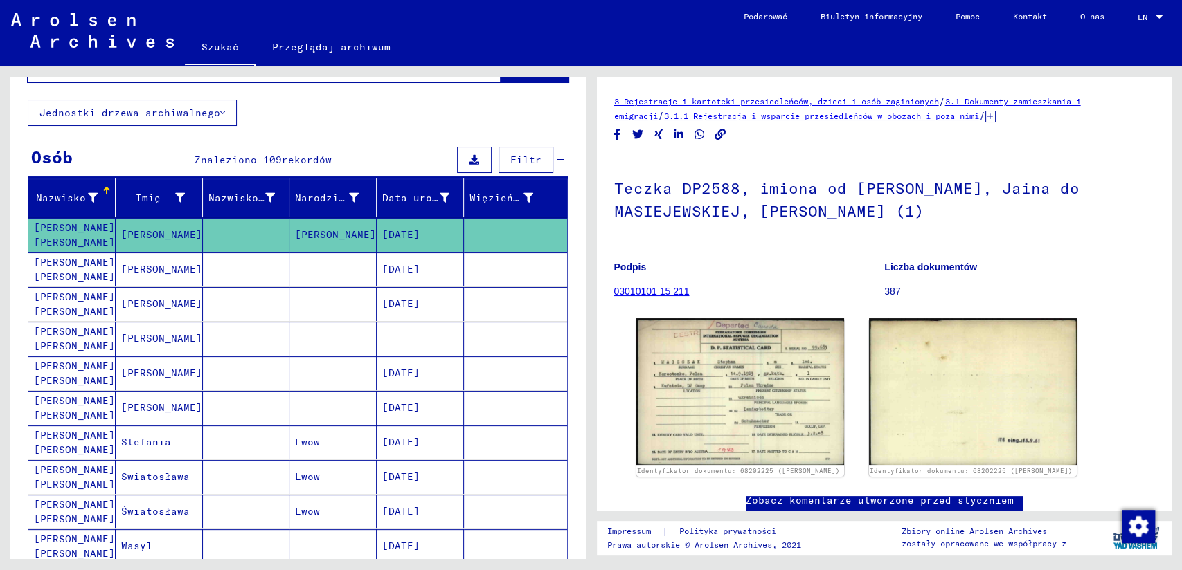
click at [60, 263] on mat-cell "[PERSON_NAME] [PERSON_NAME]" at bounding box center [71, 270] width 87 height 34
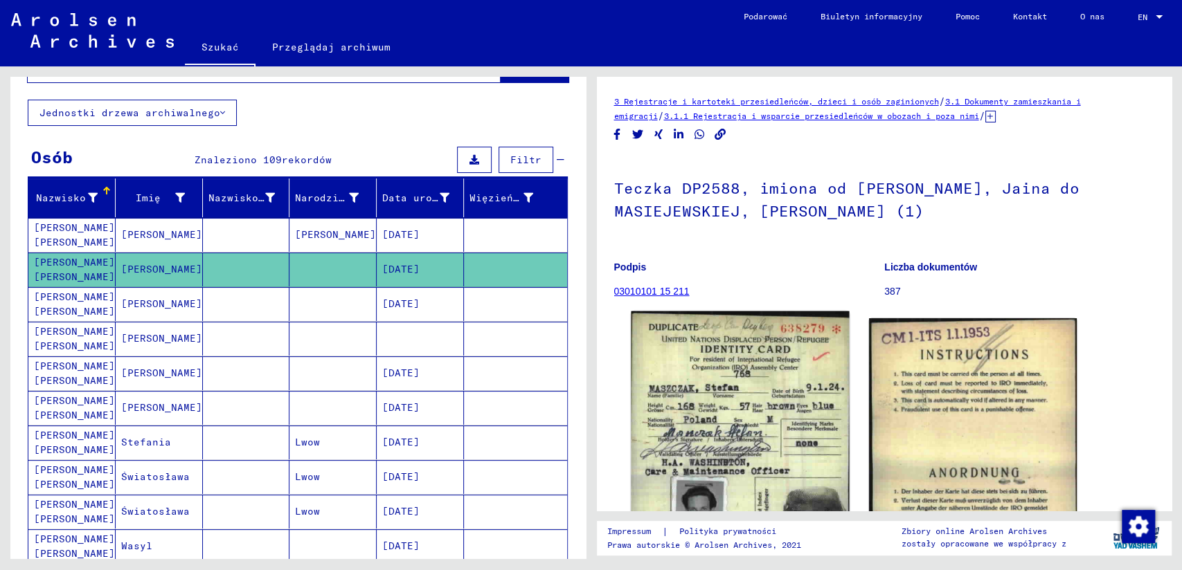
click at [687, 374] on img at bounding box center [740, 456] width 218 height 290
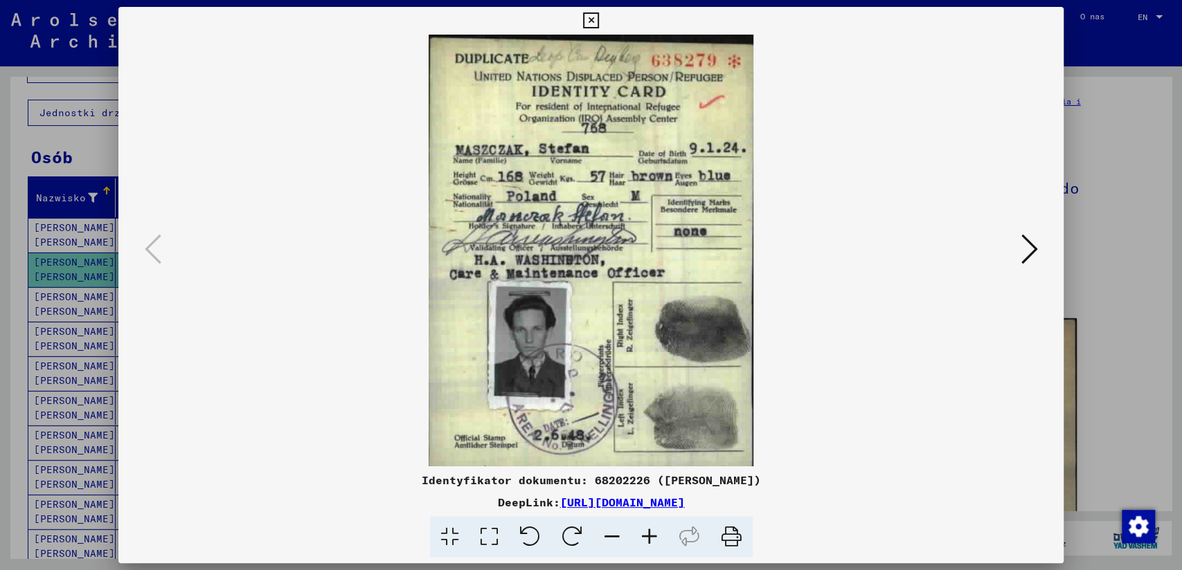
click at [595, 22] on icon at bounding box center [591, 20] width 16 height 17
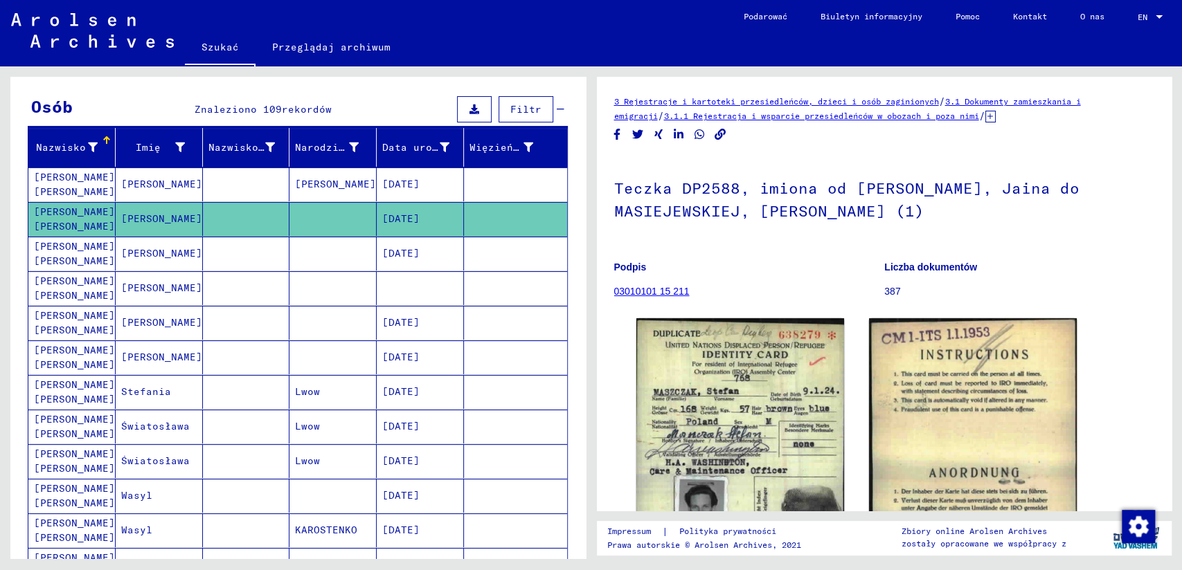
scroll to position [154, 0]
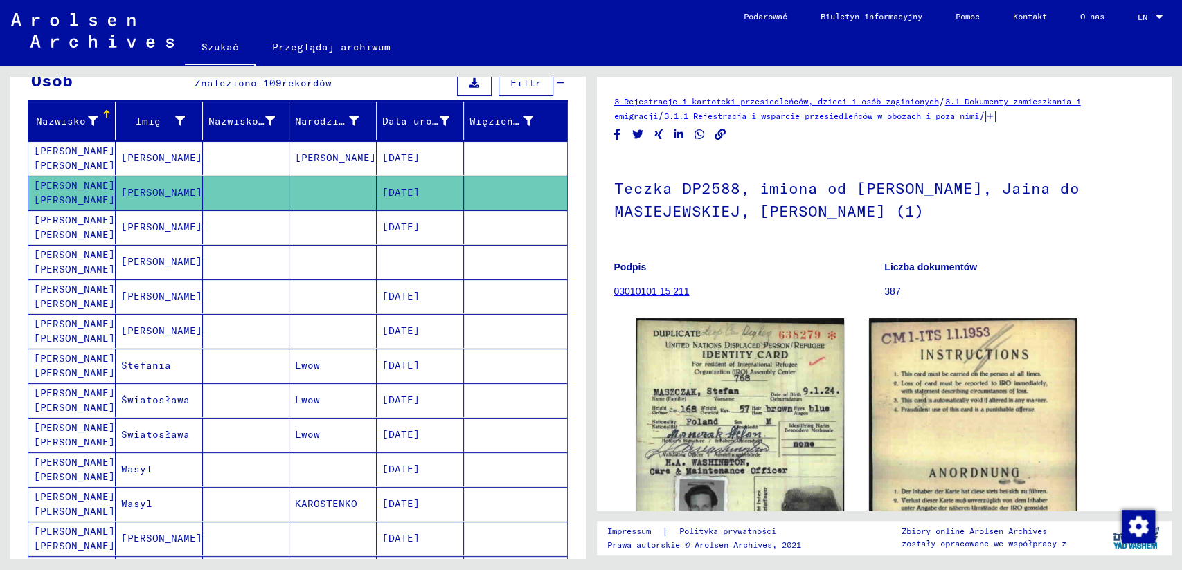
click at [64, 233] on mat-cell "[PERSON_NAME] [PERSON_NAME]" at bounding box center [71, 227] width 87 height 34
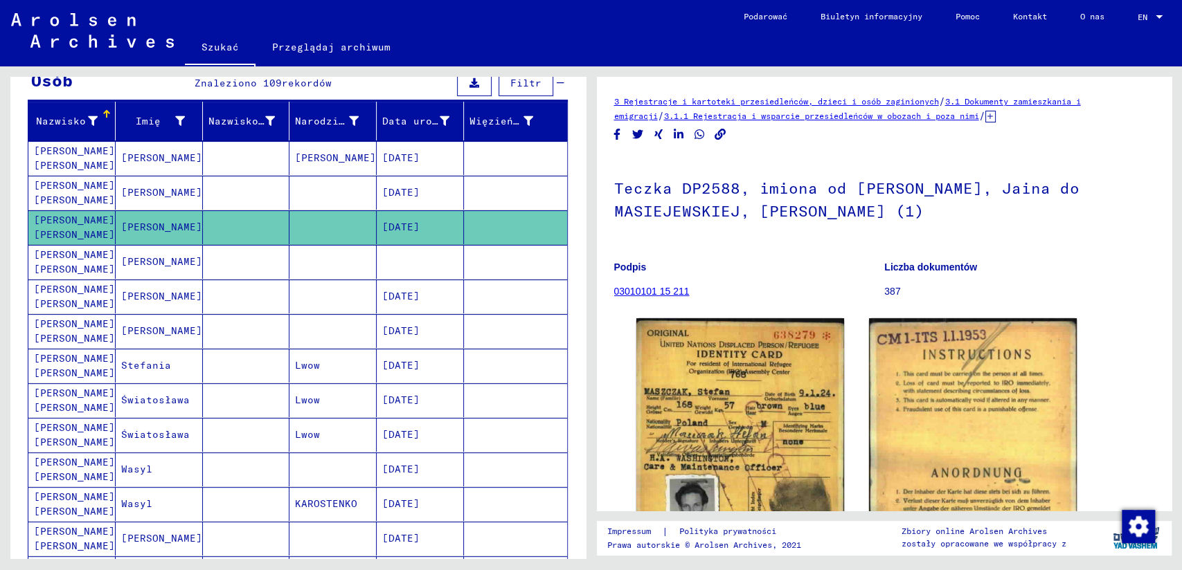
click at [55, 264] on mat-cell "[PERSON_NAME] [PERSON_NAME]" at bounding box center [71, 262] width 87 height 34
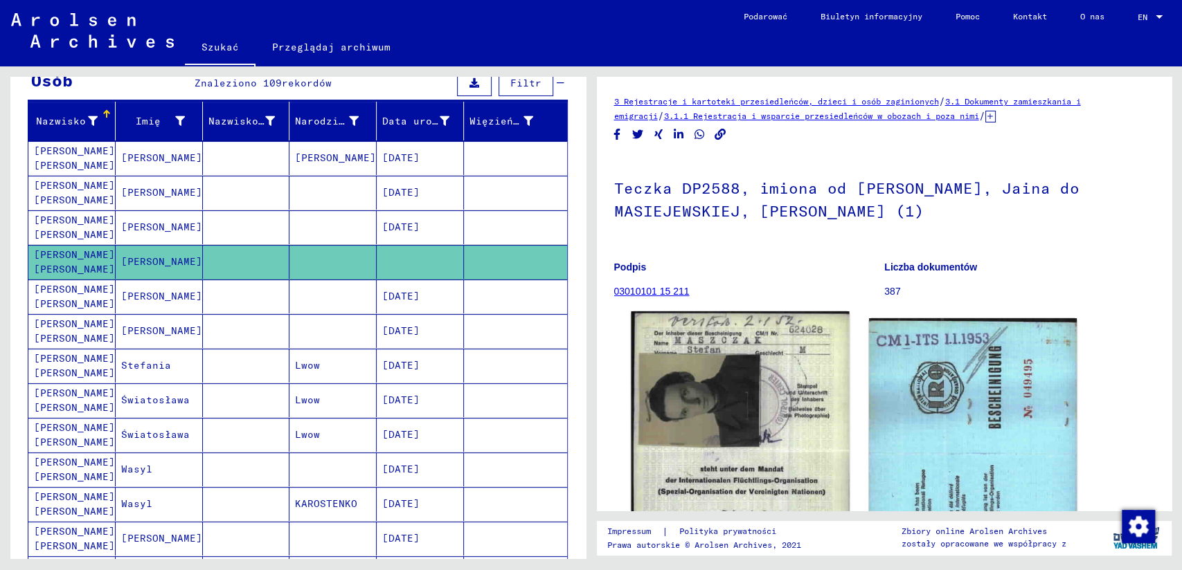
click at [716, 385] on img at bounding box center [740, 448] width 218 height 274
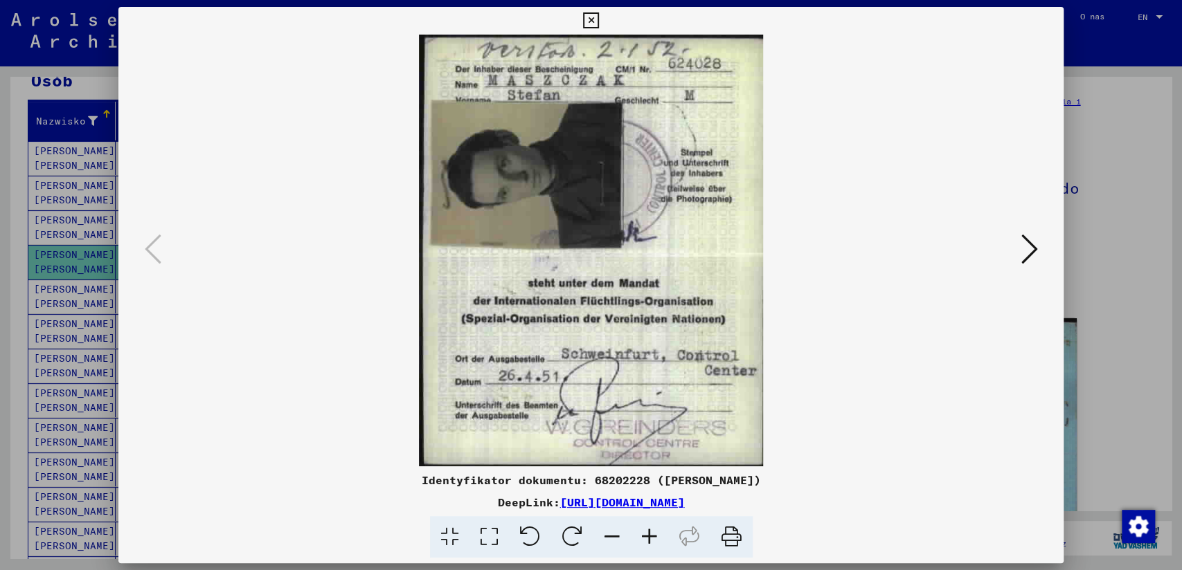
click at [587, 21] on icon at bounding box center [591, 20] width 16 height 17
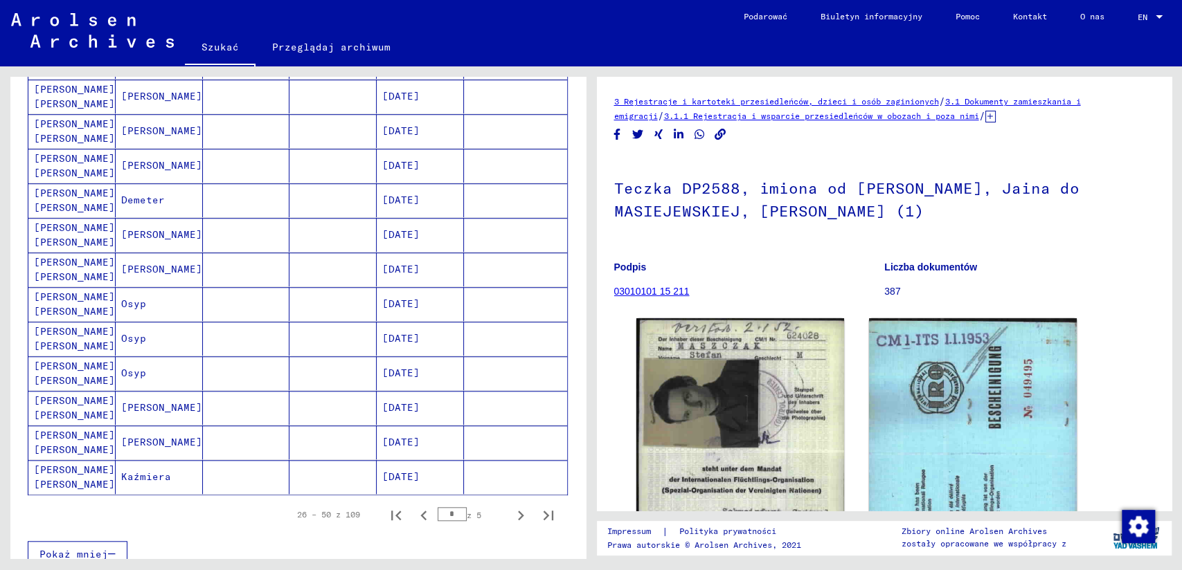
scroll to position [692, 0]
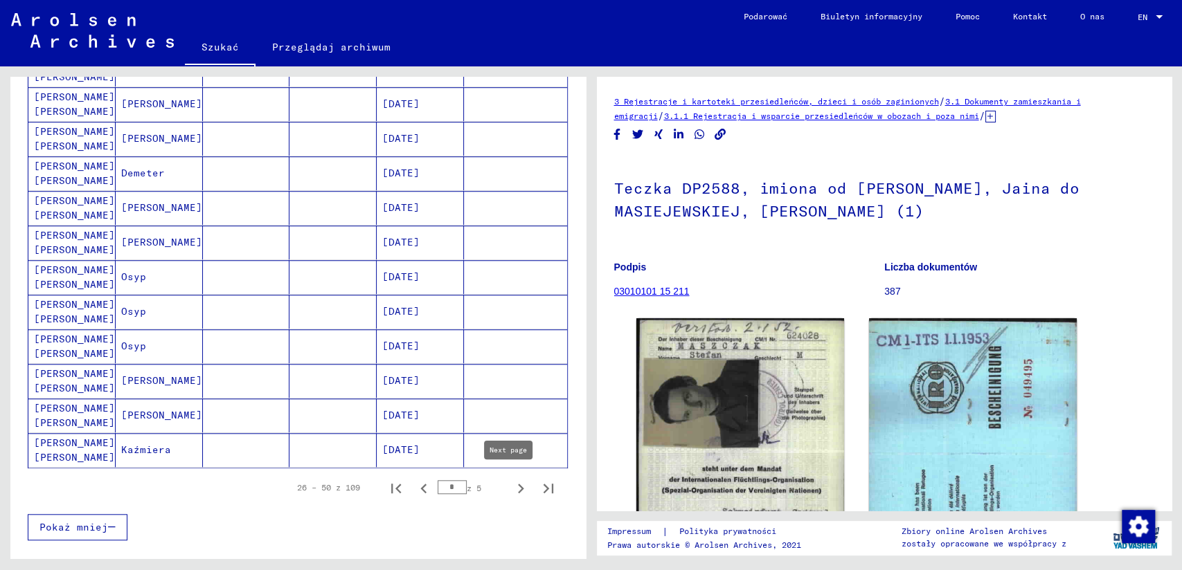
click at [511, 484] on icon "Następna strona" at bounding box center [520, 488] width 19 height 19
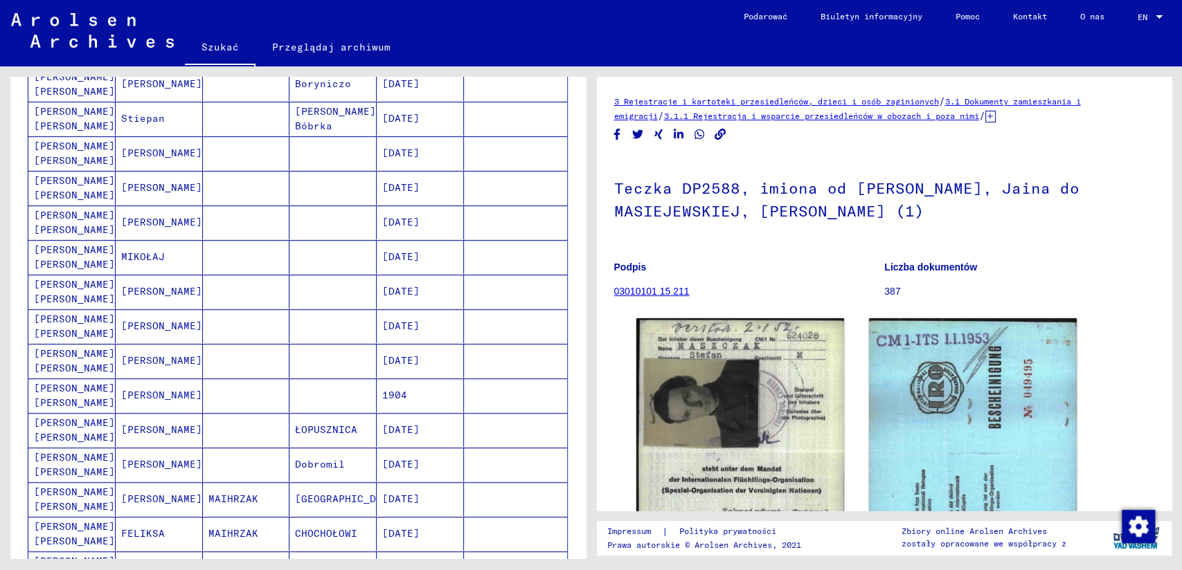
scroll to position [461, 0]
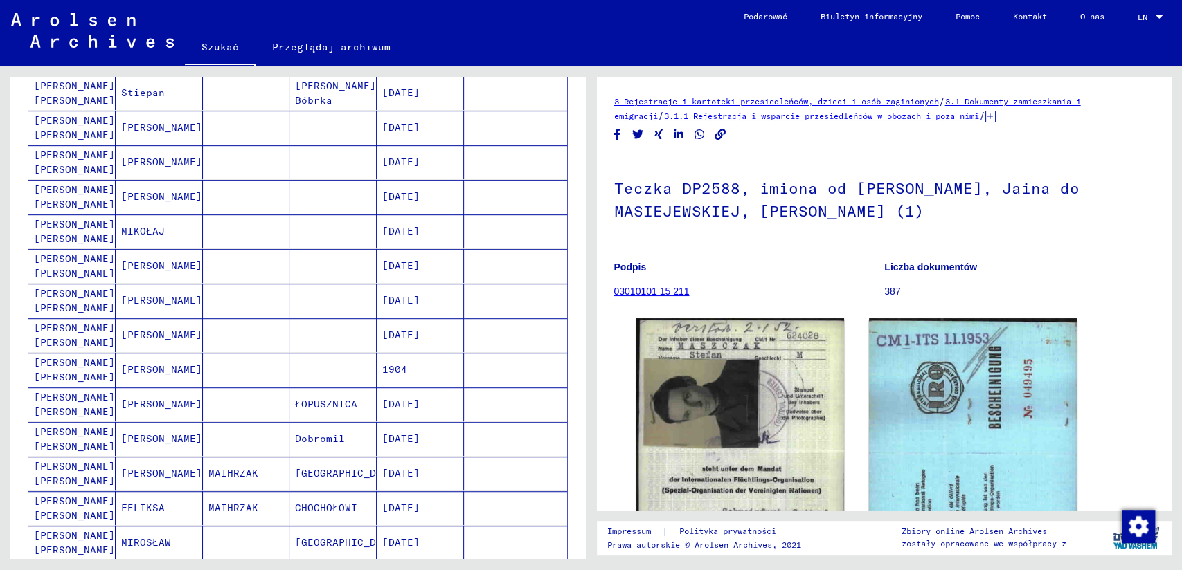
click at [68, 270] on mat-cell "[PERSON_NAME] [PERSON_NAME]" at bounding box center [71, 266] width 87 height 34
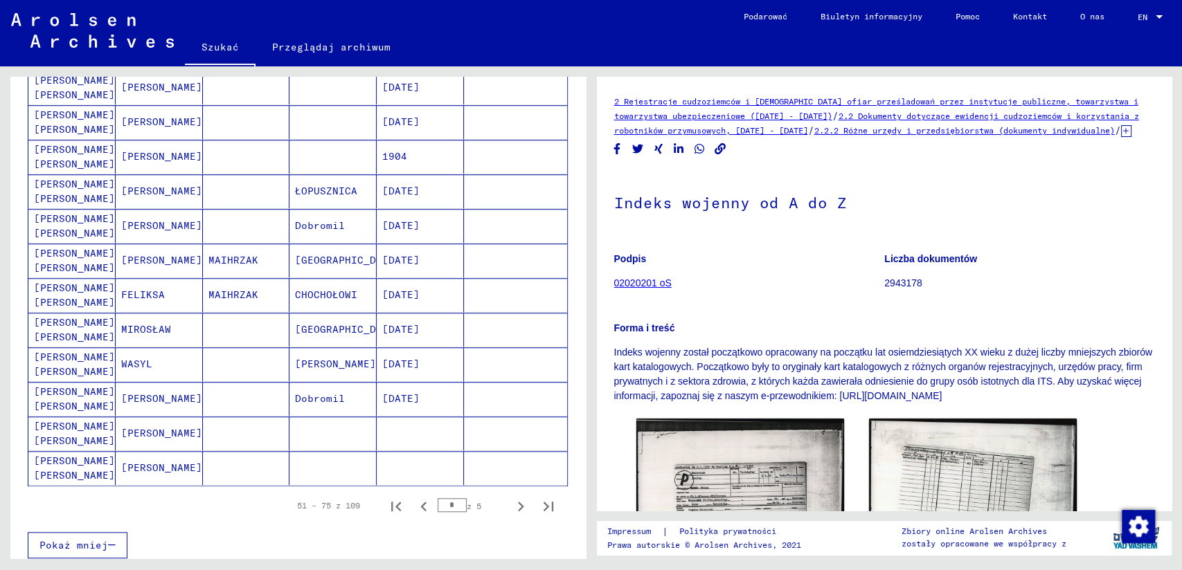
scroll to position [692, 0]
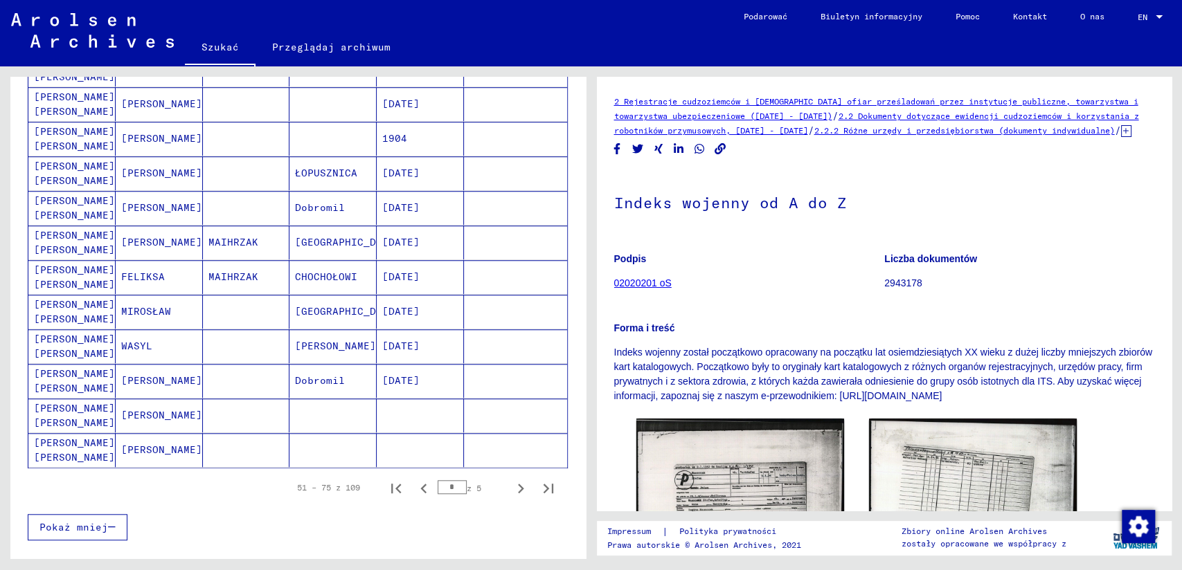
click at [78, 212] on mat-cell "[PERSON_NAME] [PERSON_NAME]" at bounding box center [71, 208] width 87 height 34
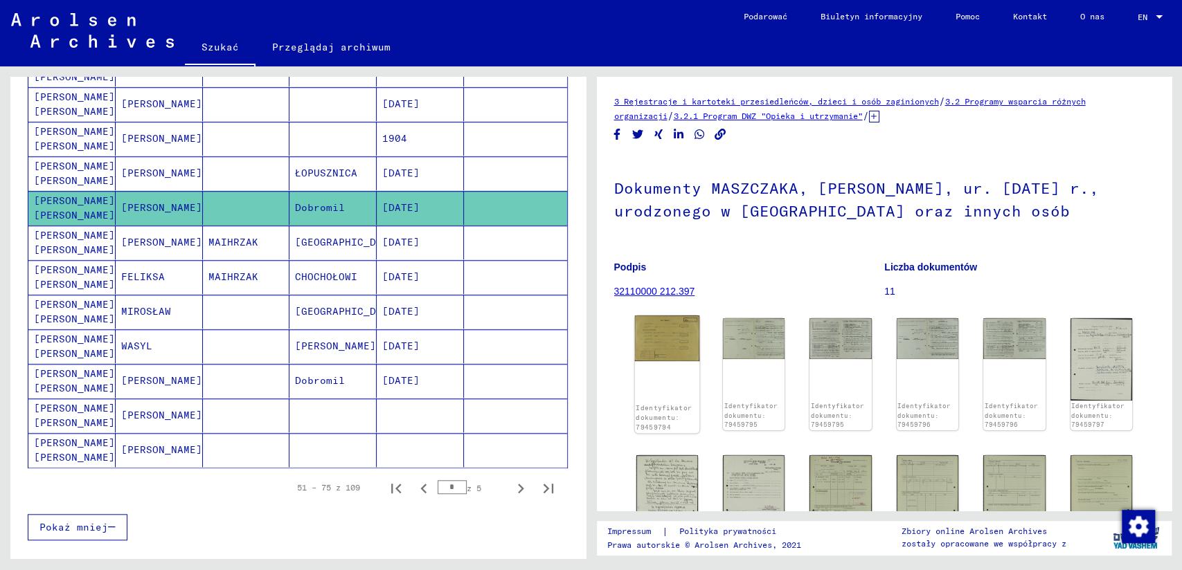
click at [667, 337] on img at bounding box center [666, 339] width 65 height 46
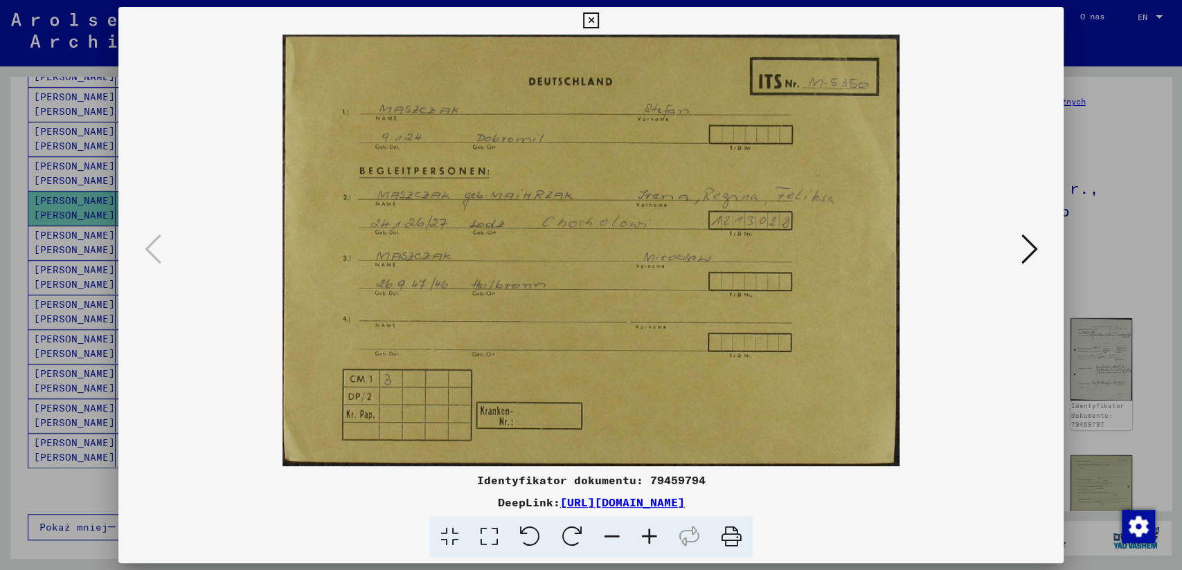
click at [667, 337] on img at bounding box center [590, 251] width 851 height 432
click at [1018, 251] on button at bounding box center [1028, 249] width 25 height 39
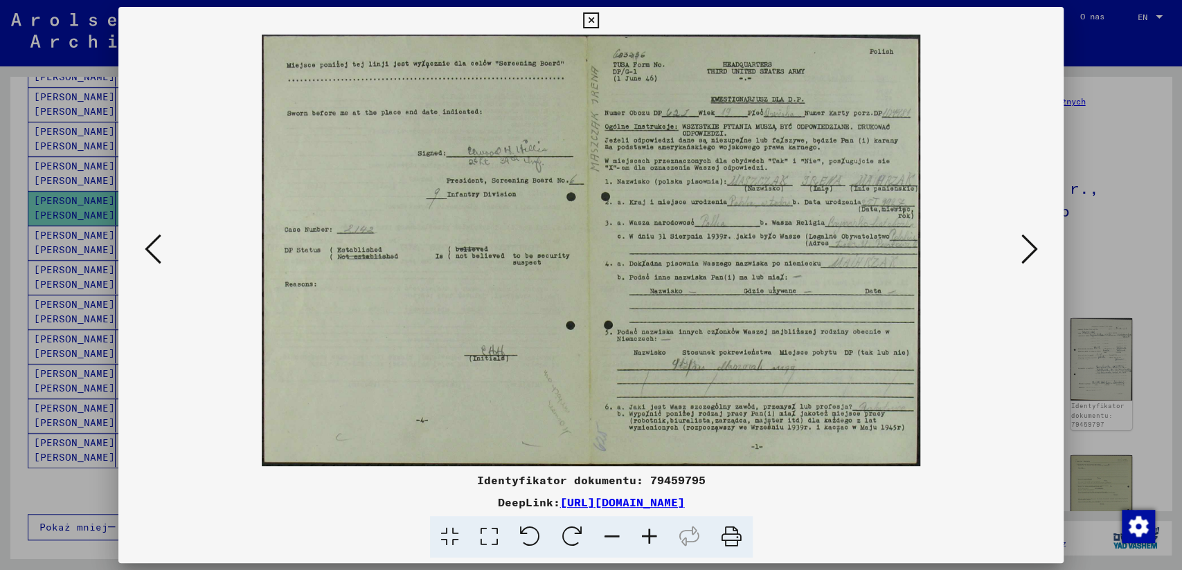
click at [1018, 251] on button at bounding box center [1028, 249] width 25 height 39
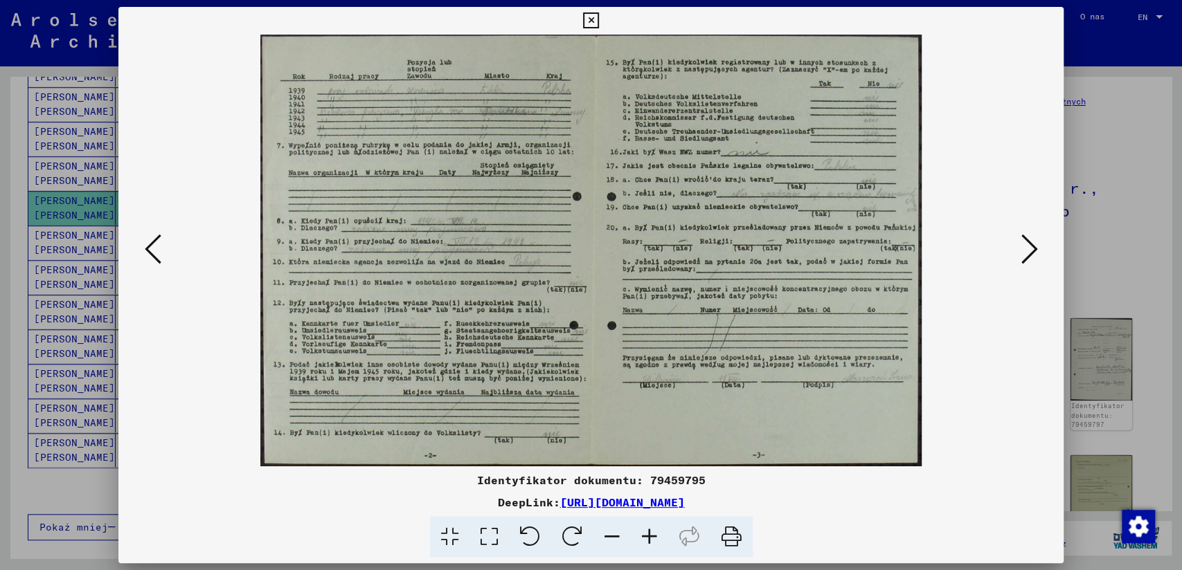
click at [1018, 251] on button at bounding box center [1028, 249] width 25 height 39
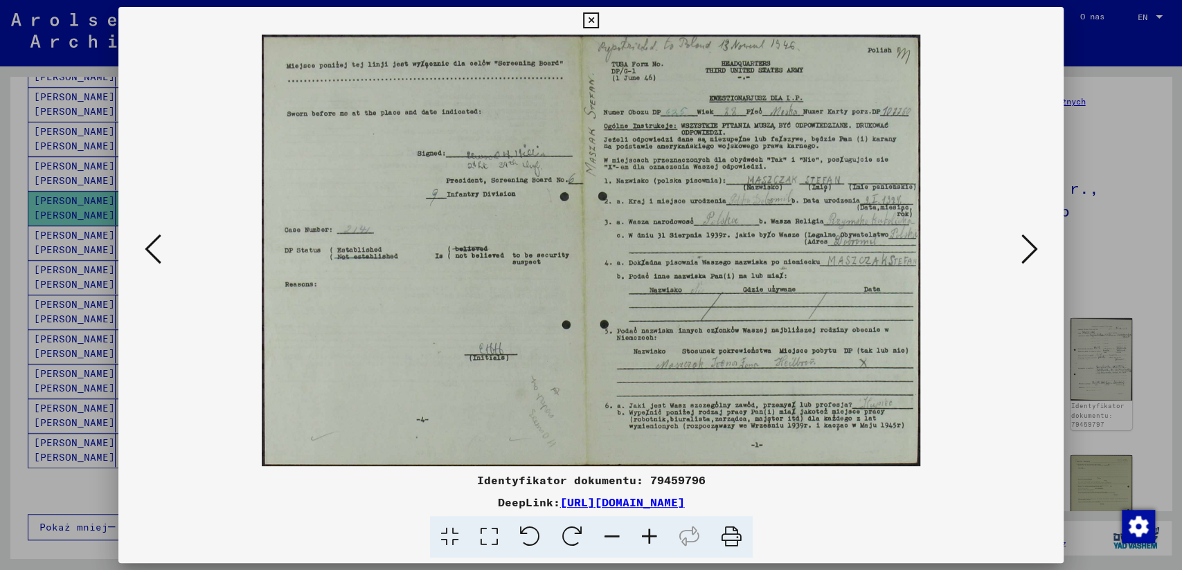
click at [1018, 251] on button at bounding box center [1028, 249] width 25 height 39
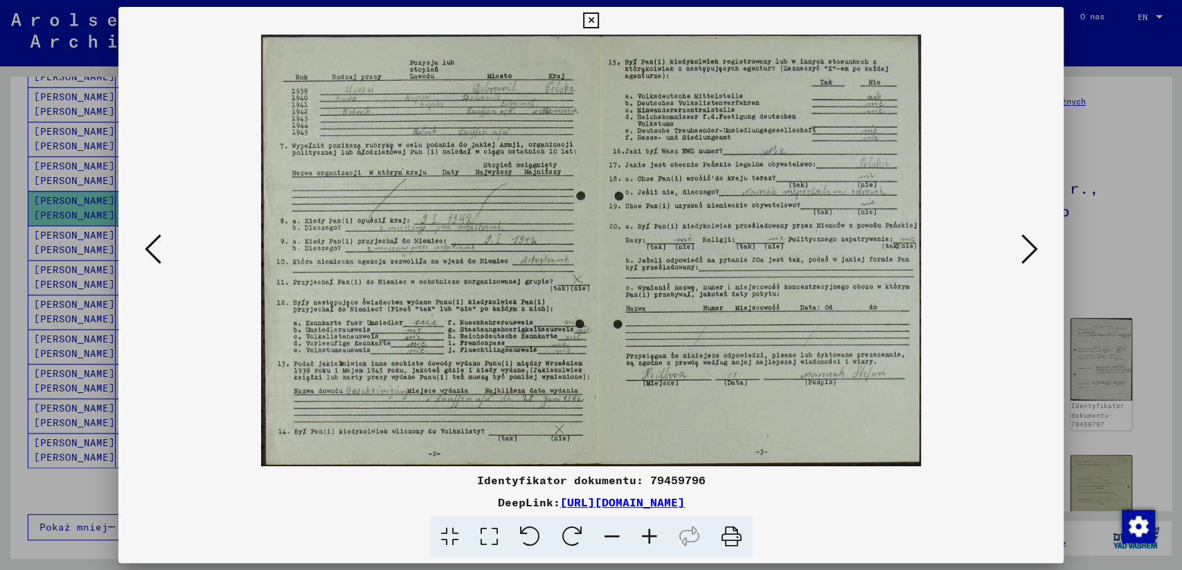
click at [1018, 251] on button at bounding box center [1028, 249] width 25 height 39
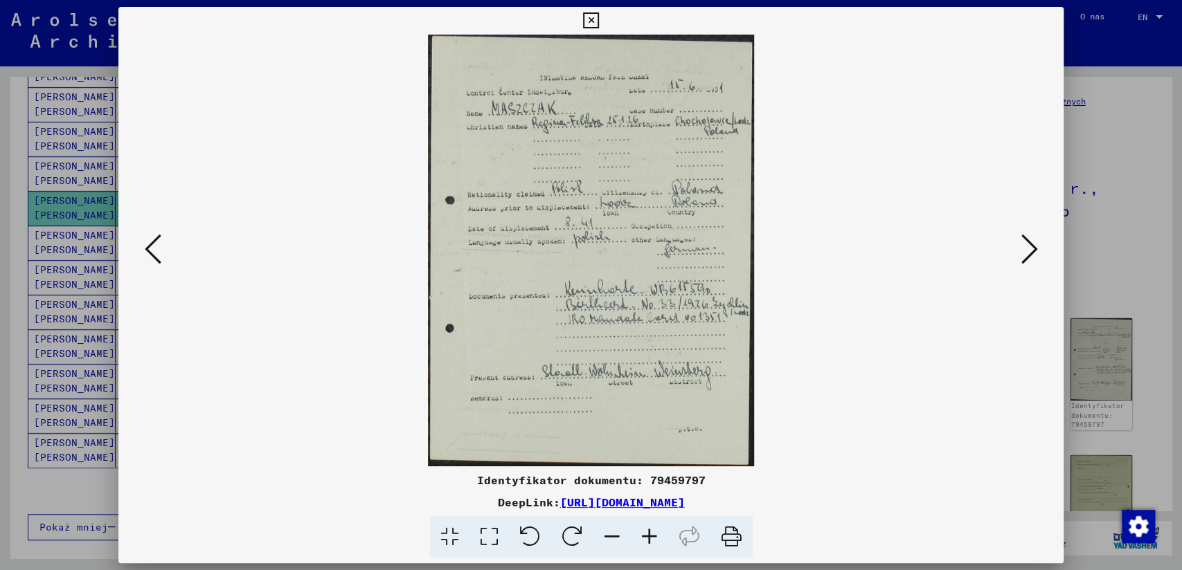
click at [1018, 251] on button at bounding box center [1028, 249] width 25 height 39
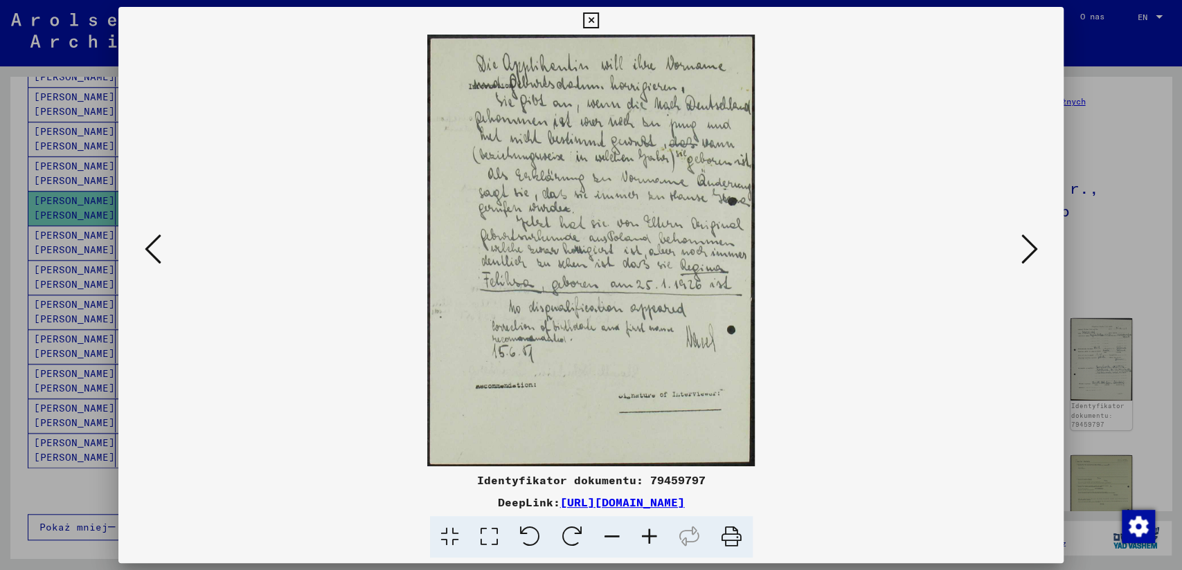
click at [1018, 251] on button at bounding box center [1028, 249] width 25 height 39
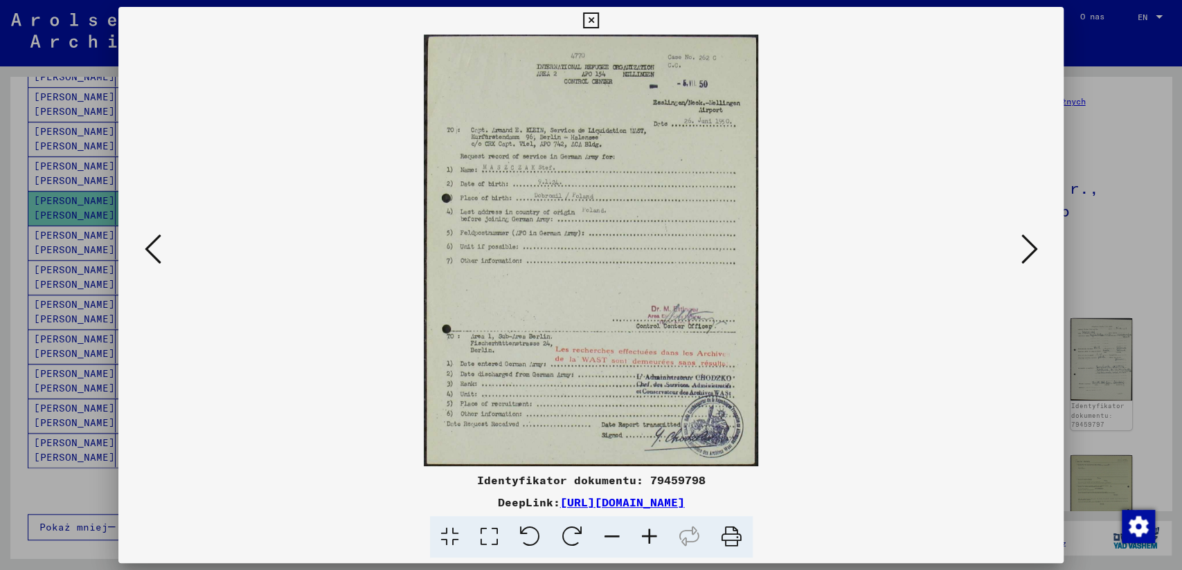
click at [1018, 251] on button at bounding box center [1028, 249] width 25 height 39
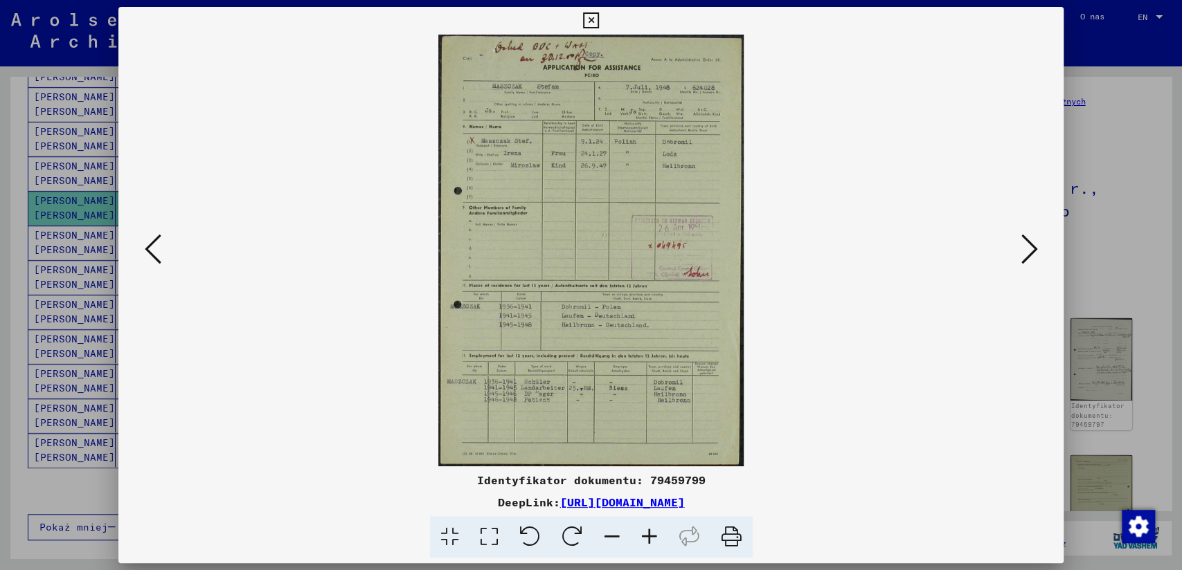
click at [1018, 251] on button at bounding box center [1028, 249] width 25 height 39
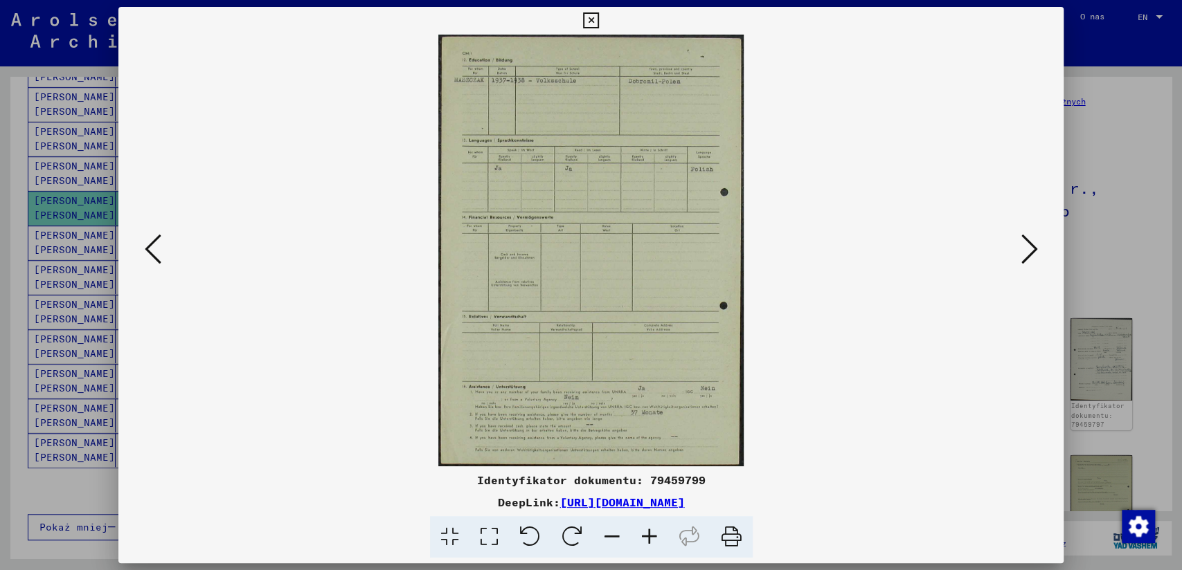
click at [1018, 251] on button at bounding box center [1028, 249] width 25 height 39
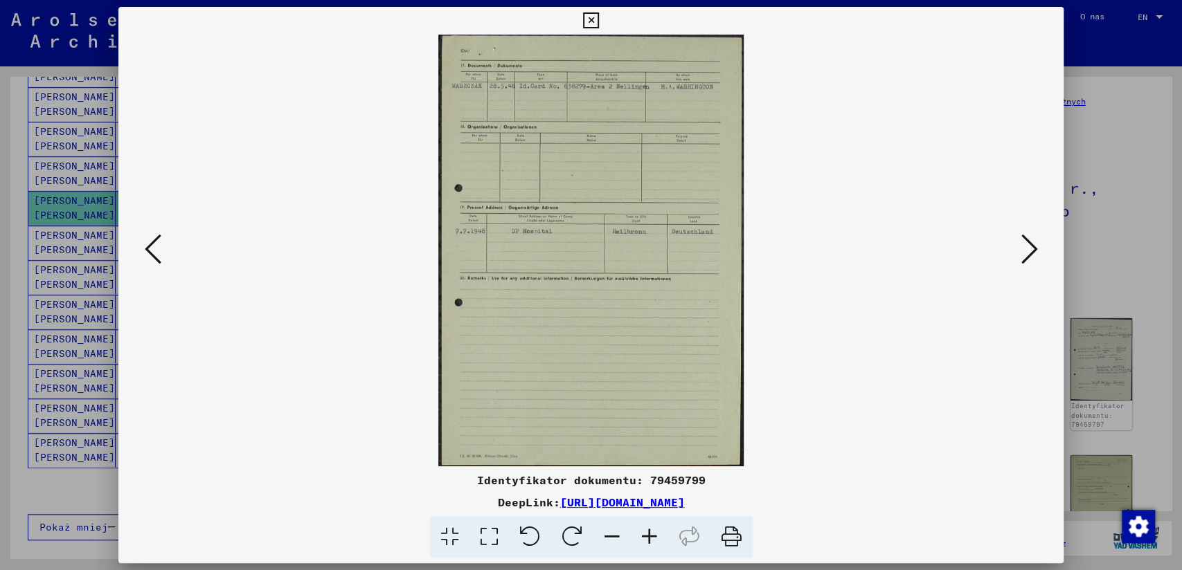
click at [1018, 251] on button at bounding box center [1028, 249] width 25 height 39
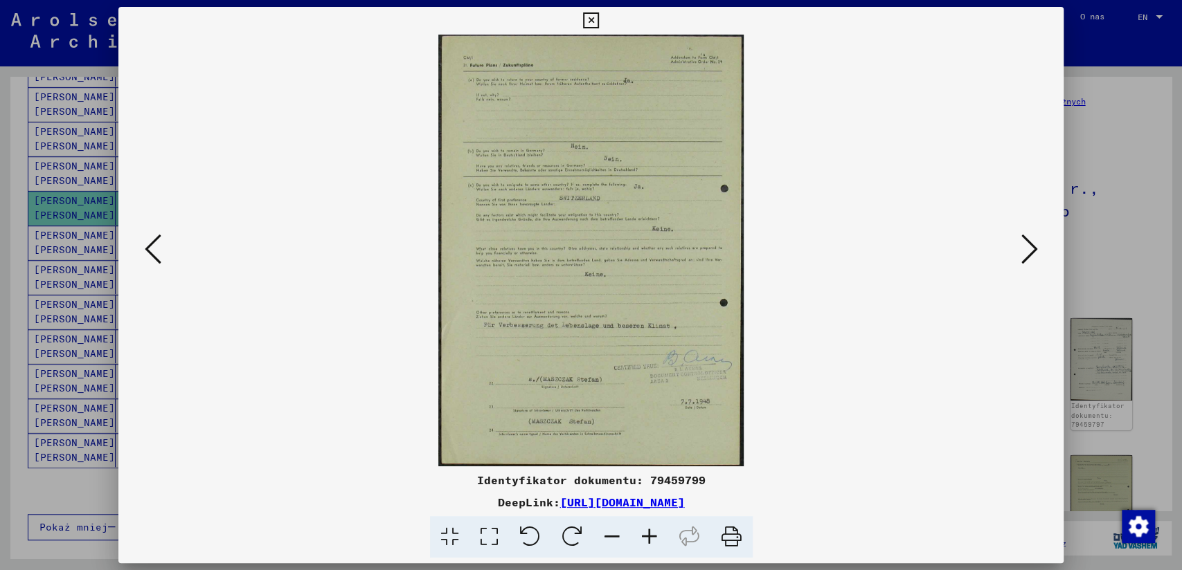
click at [1018, 251] on button at bounding box center [1028, 249] width 25 height 39
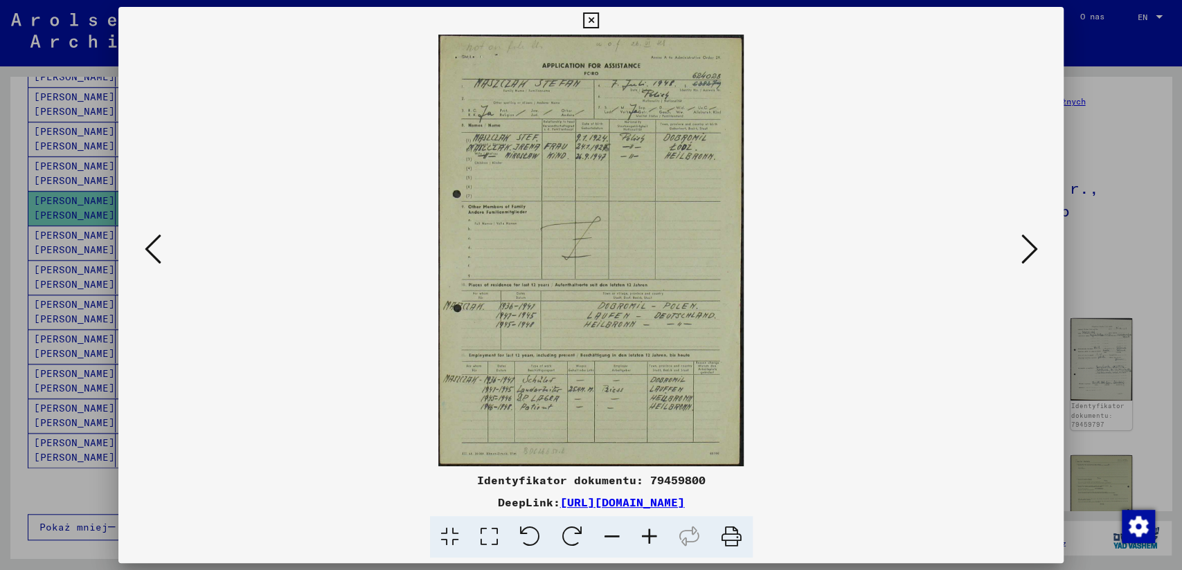
click at [587, 21] on icon at bounding box center [591, 20] width 16 height 17
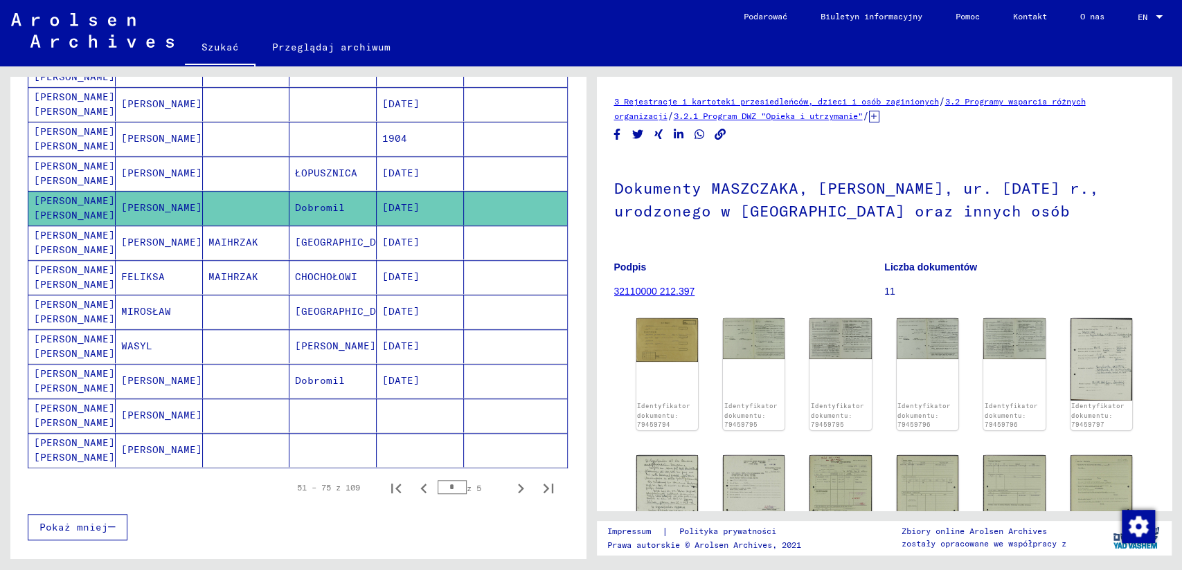
click at [64, 343] on mat-cell "[PERSON_NAME] [PERSON_NAME]" at bounding box center [71, 346] width 87 height 34
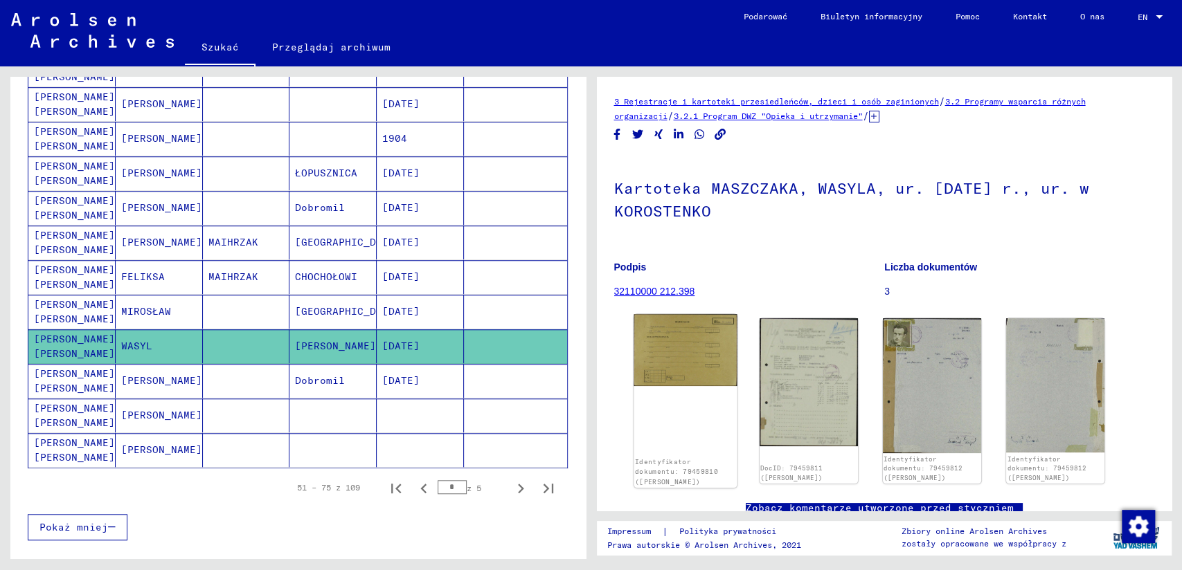
click at [703, 344] on img at bounding box center [684, 350] width 103 height 72
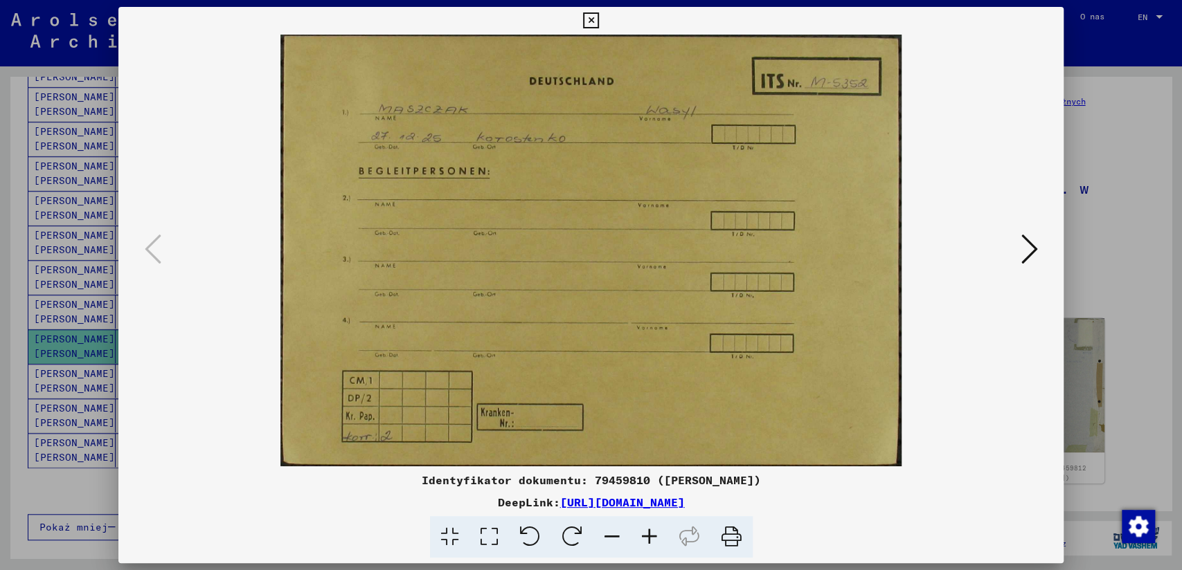
click at [1024, 248] on icon at bounding box center [1028, 249] width 17 height 33
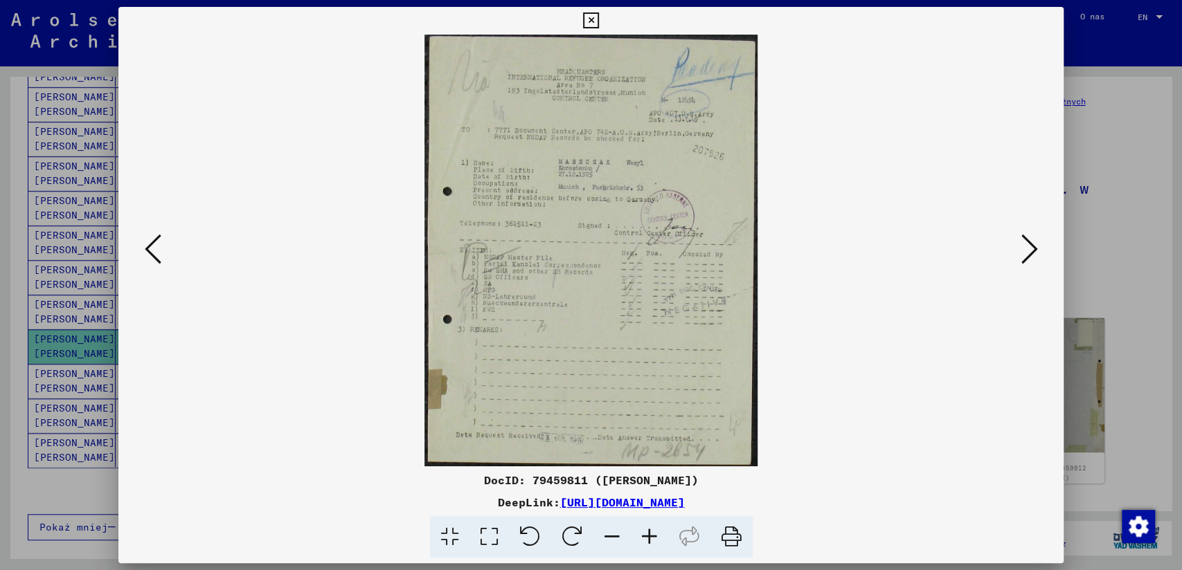
click at [647, 533] on icon at bounding box center [649, 537] width 37 height 42
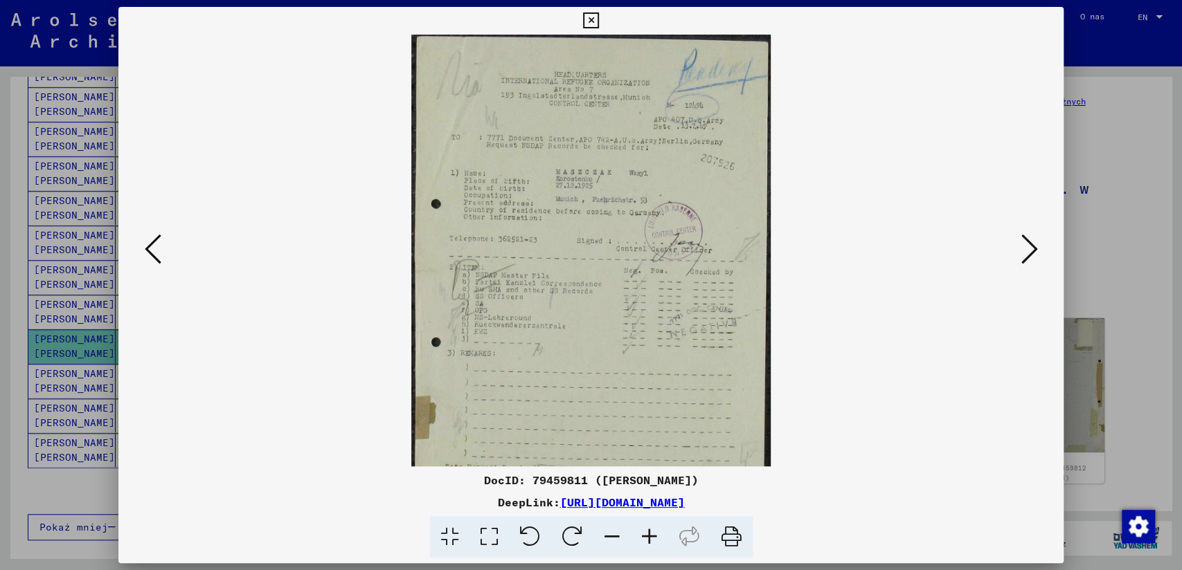
click at [647, 533] on icon at bounding box center [649, 537] width 37 height 42
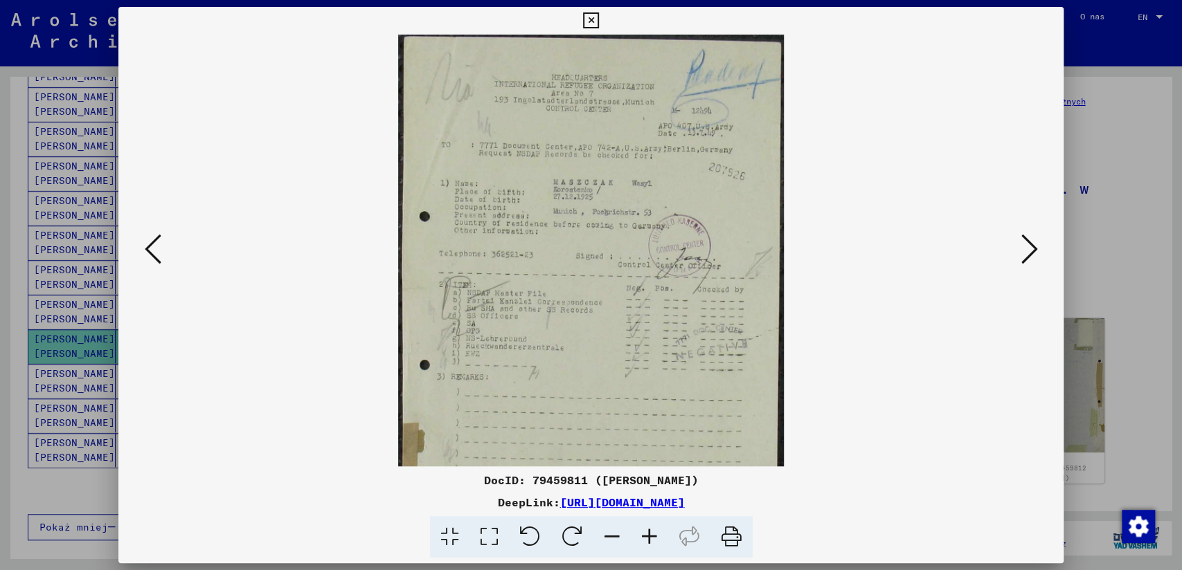
click at [647, 533] on icon at bounding box center [649, 537] width 37 height 42
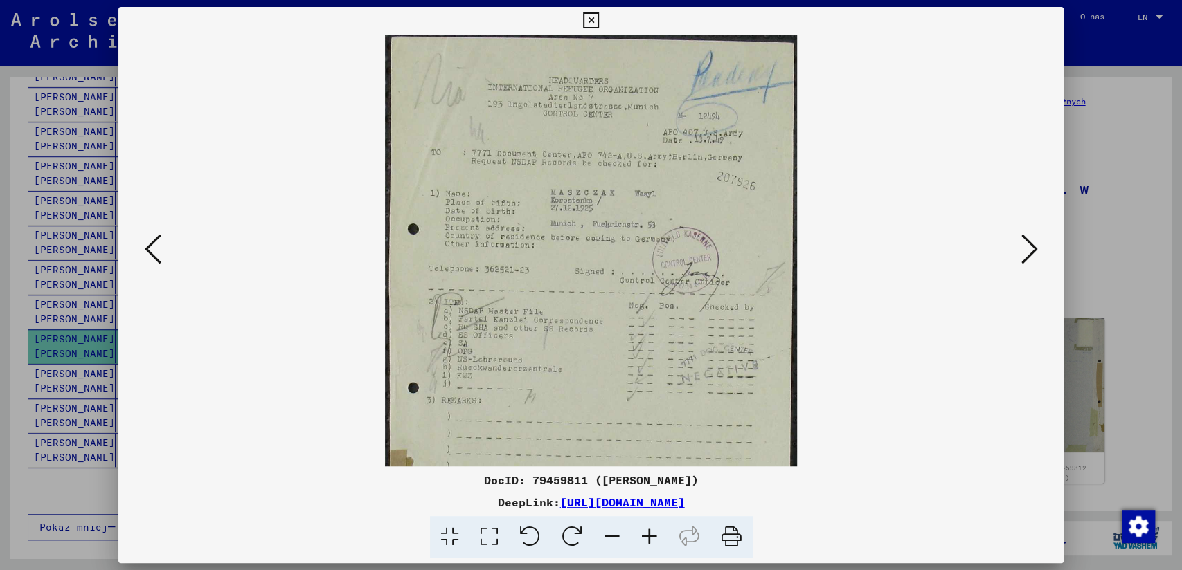
click at [647, 533] on icon at bounding box center [649, 537] width 37 height 42
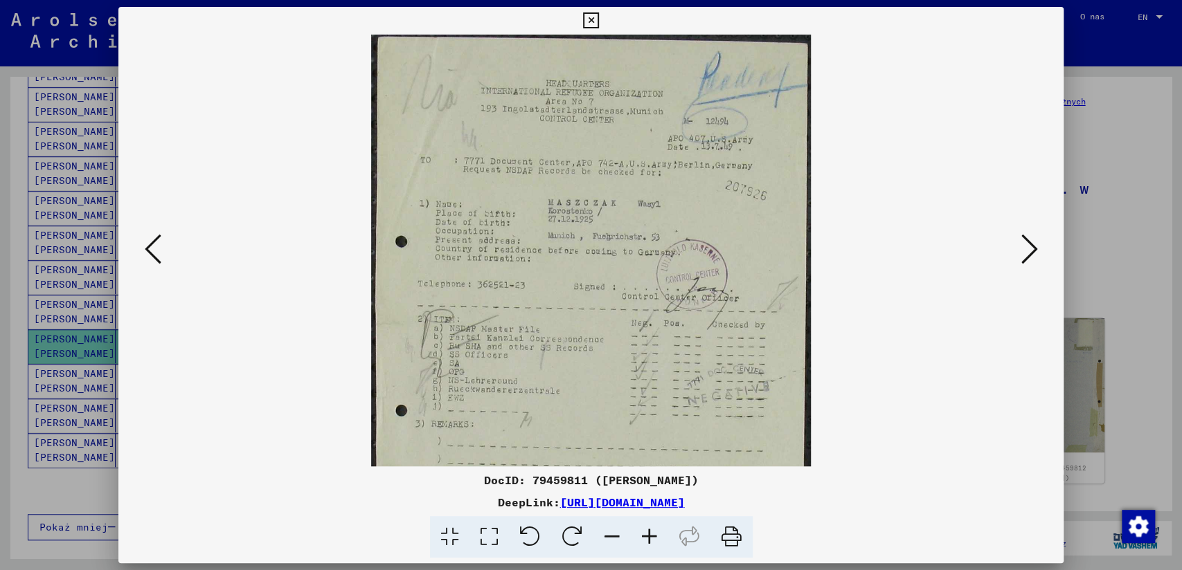
click at [647, 532] on icon at bounding box center [649, 537] width 37 height 42
click at [647, 533] on icon at bounding box center [649, 537] width 37 height 42
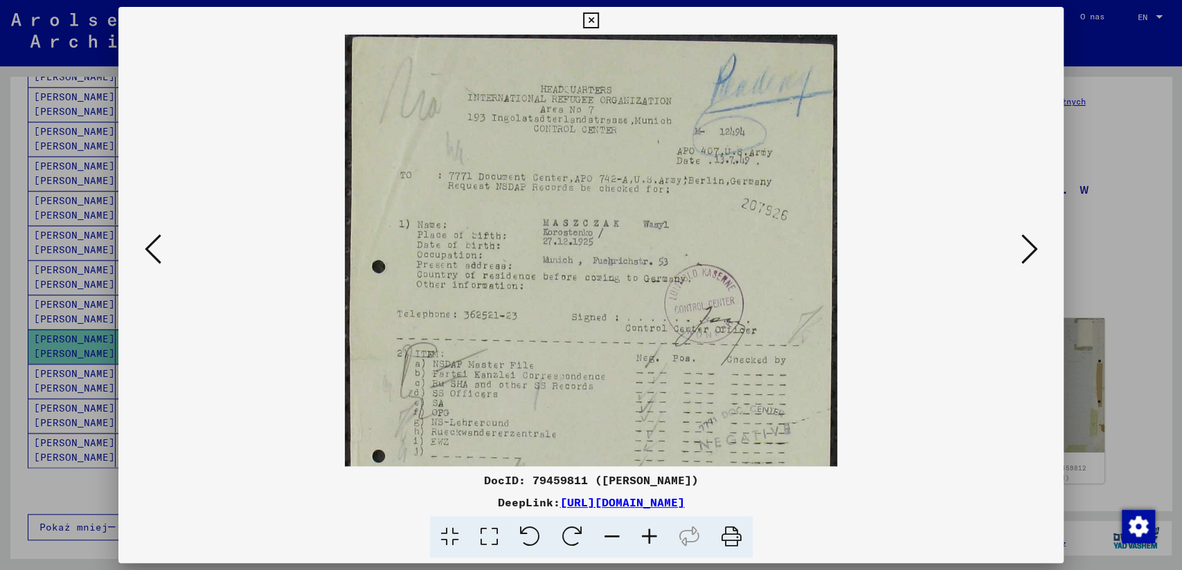
click at [647, 533] on icon at bounding box center [649, 537] width 37 height 42
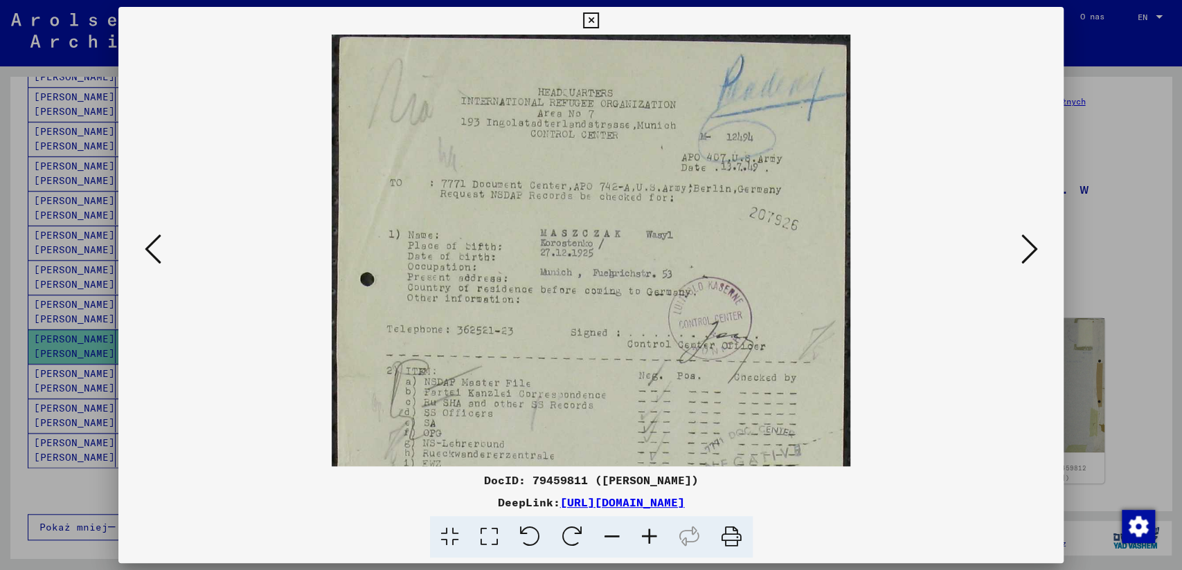
click at [647, 533] on icon at bounding box center [649, 537] width 37 height 42
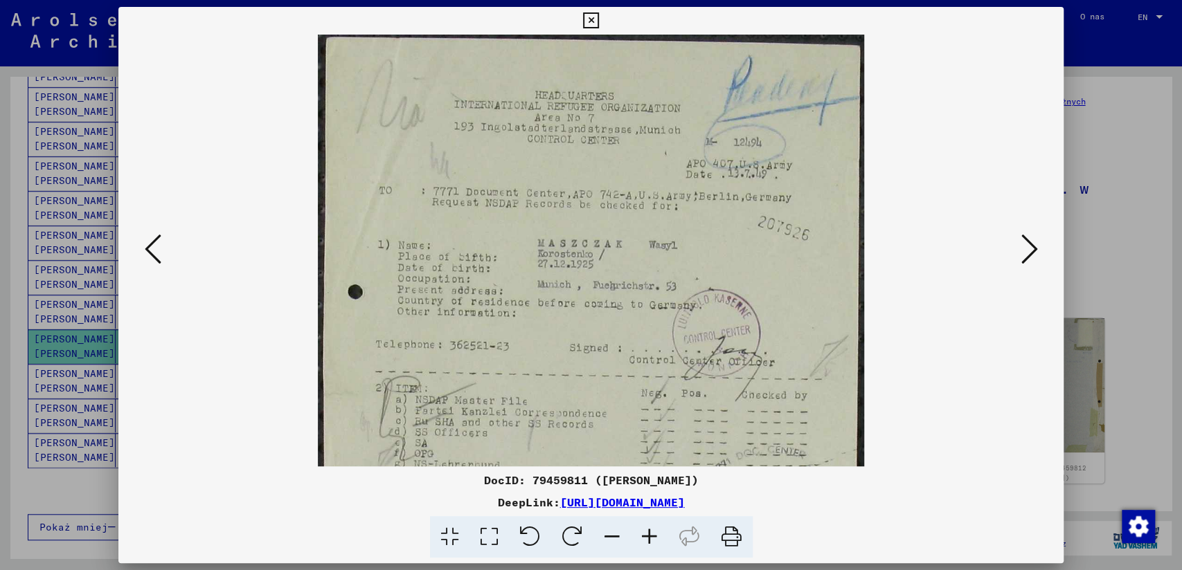
click at [647, 533] on icon at bounding box center [649, 537] width 37 height 42
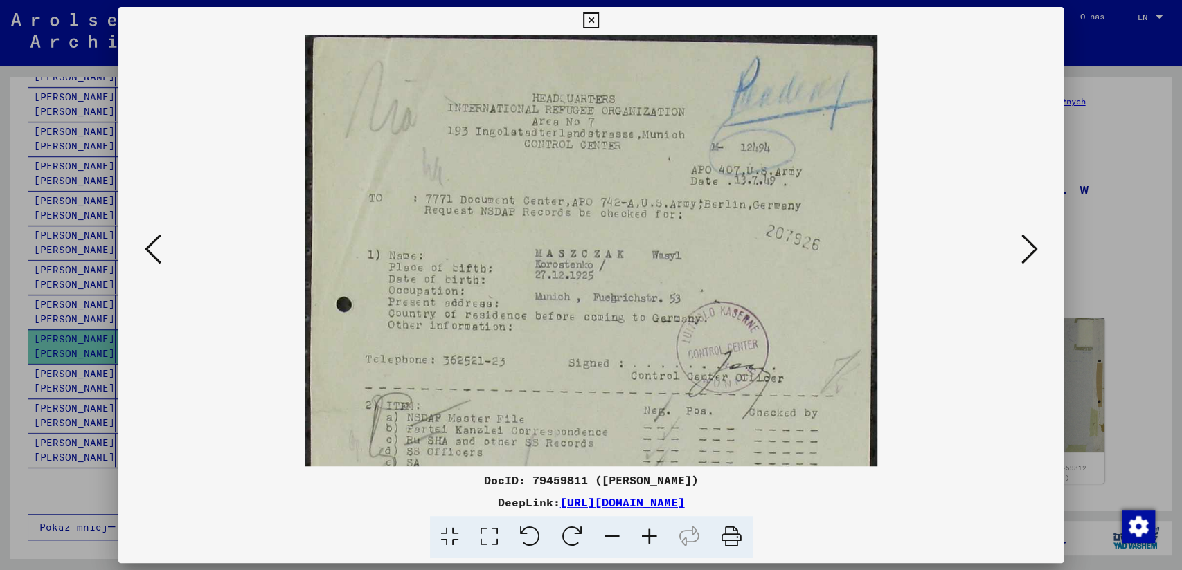
click at [647, 533] on icon at bounding box center [649, 537] width 37 height 42
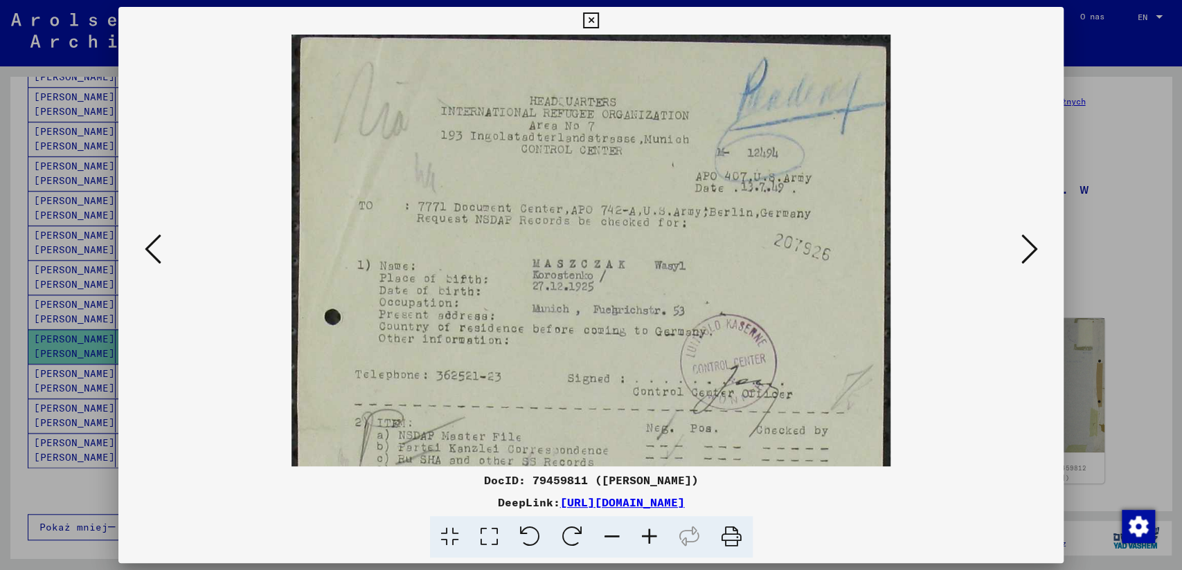
click at [647, 533] on icon at bounding box center [649, 537] width 37 height 42
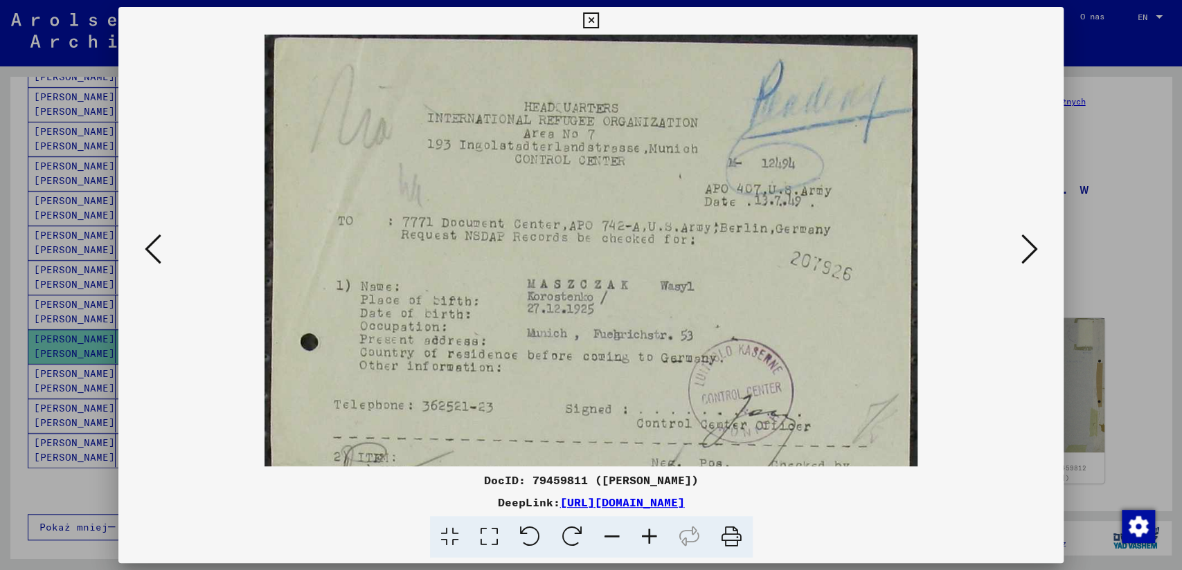
click at [647, 533] on icon at bounding box center [649, 537] width 37 height 42
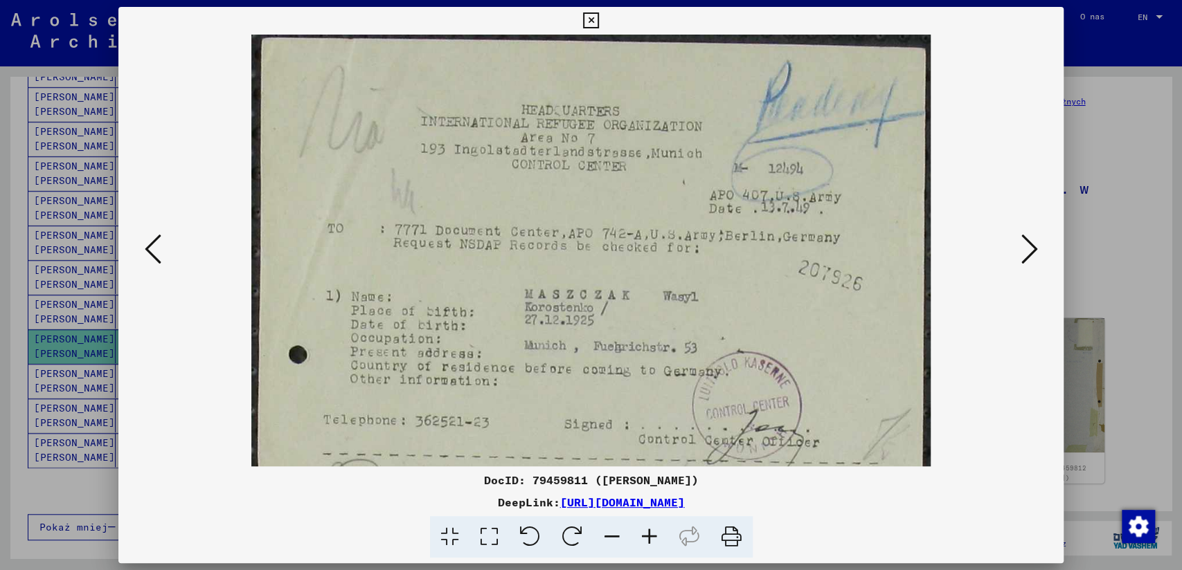
click at [647, 533] on icon at bounding box center [649, 537] width 37 height 42
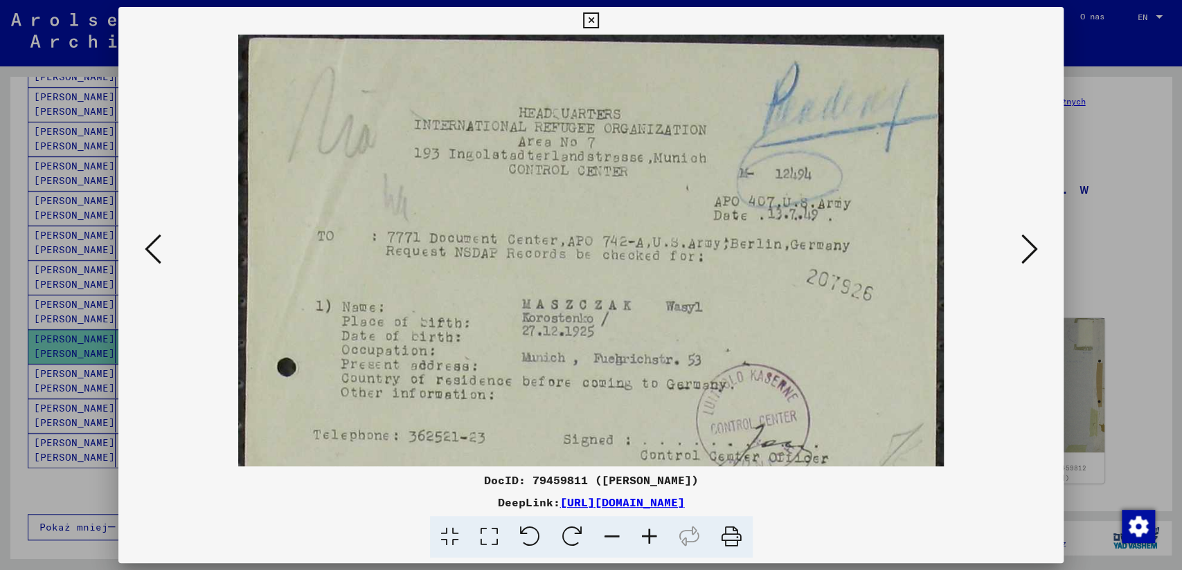
click at [647, 533] on icon at bounding box center [649, 537] width 37 height 42
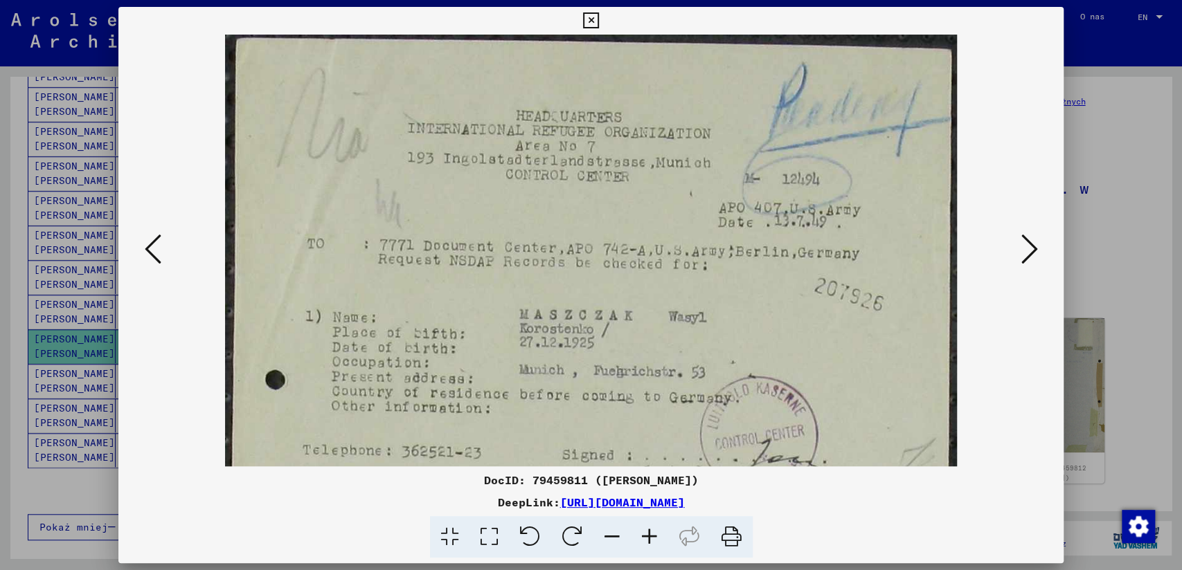
click at [1027, 256] on icon at bounding box center [1028, 249] width 17 height 33
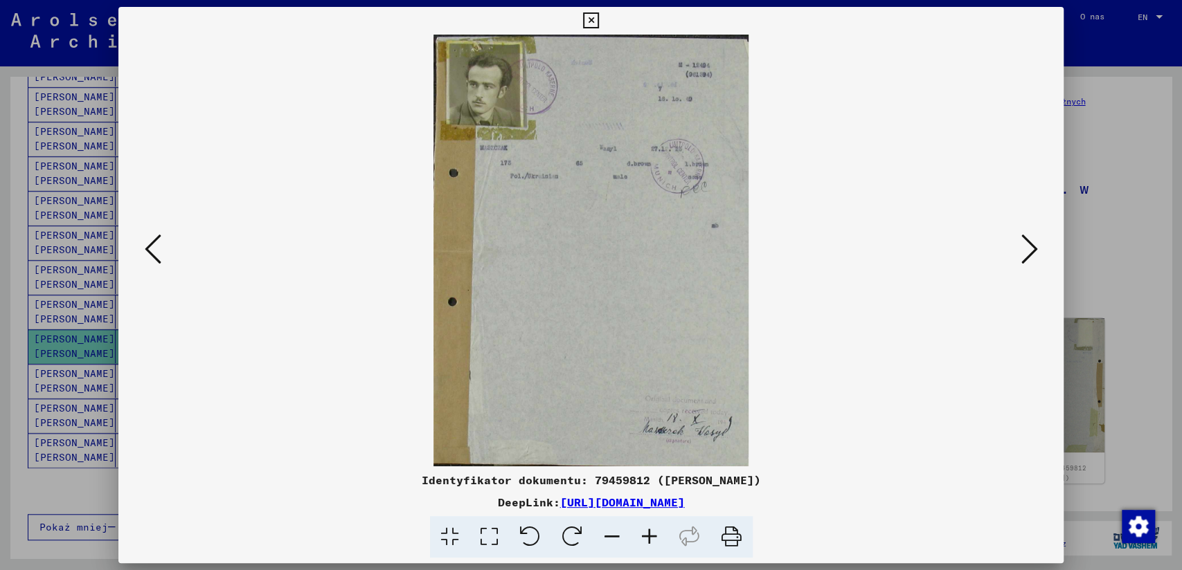
click at [647, 536] on icon at bounding box center [649, 537] width 37 height 42
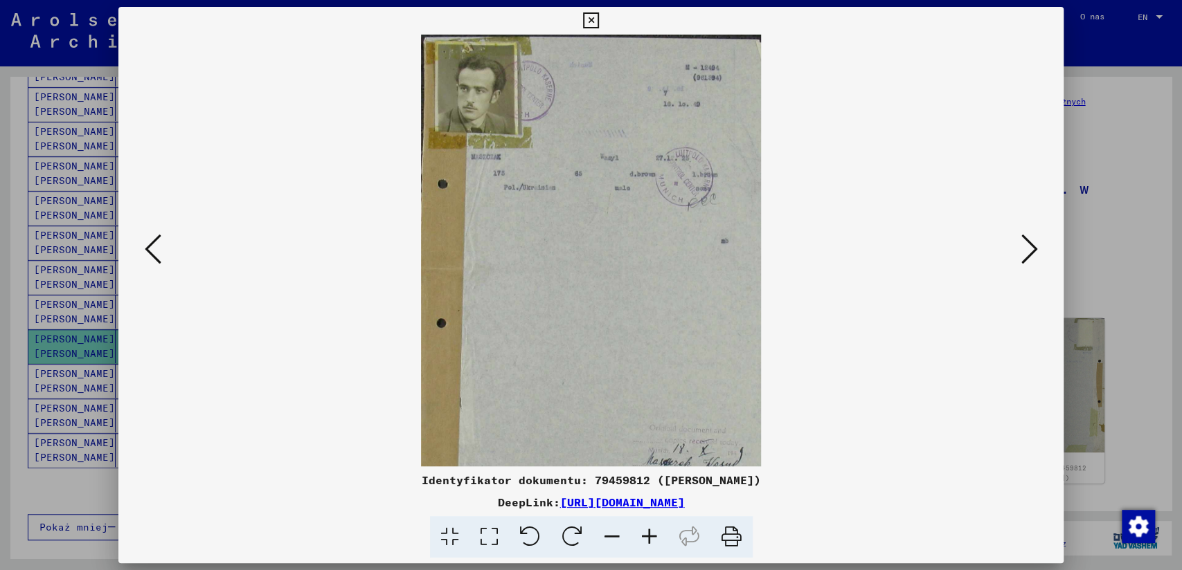
click at [647, 536] on icon at bounding box center [649, 537] width 37 height 42
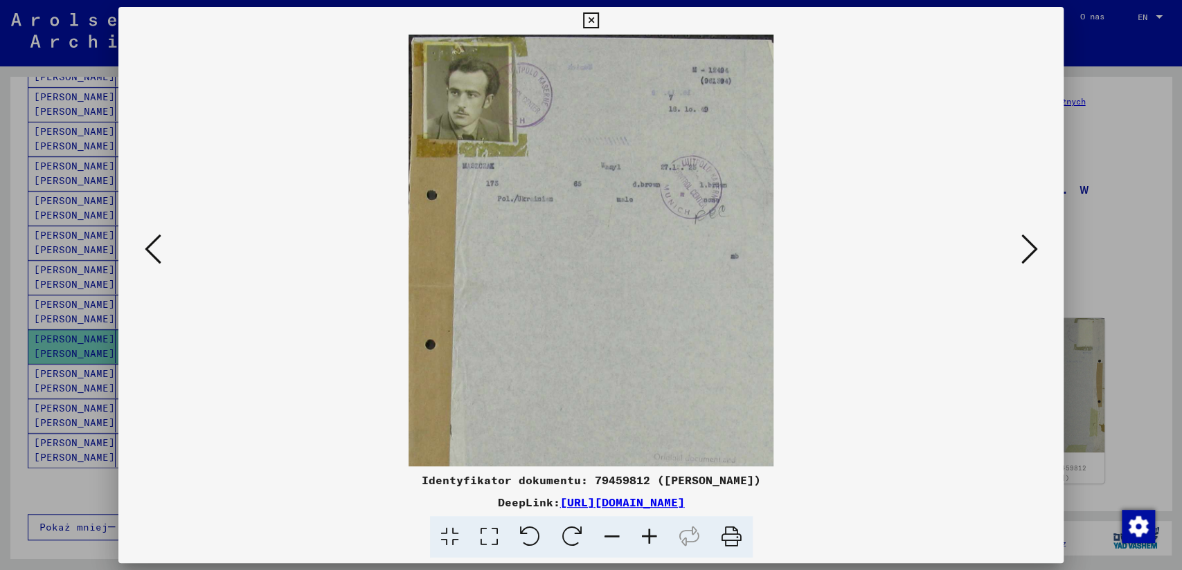
click at [647, 536] on icon at bounding box center [649, 537] width 37 height 42
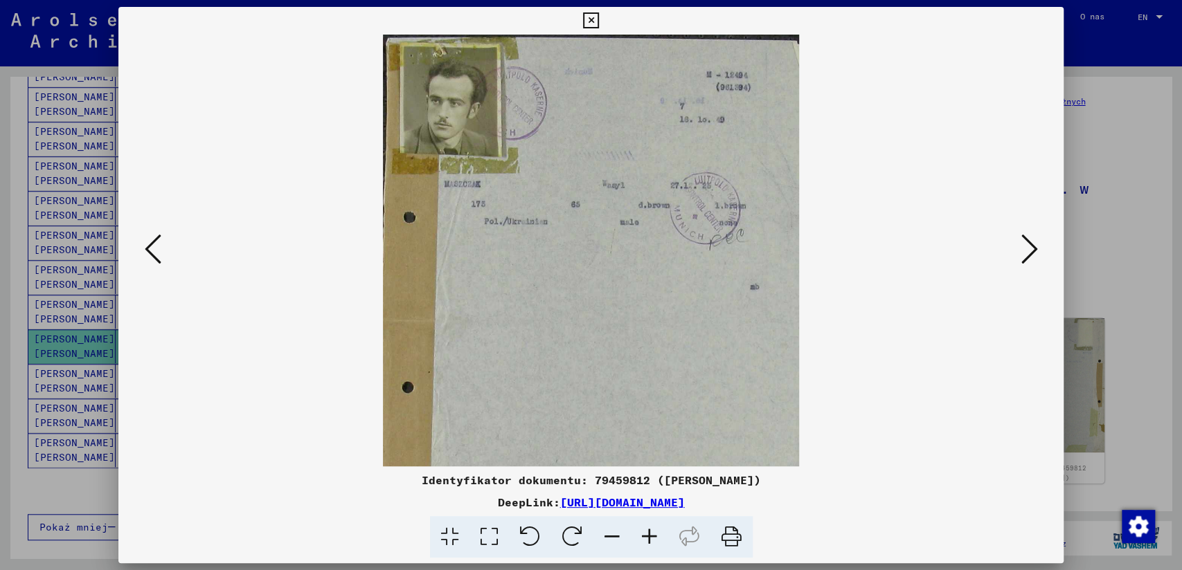
click at [647, 536] on icon at bounding box center [649, 537] width 37 height 42
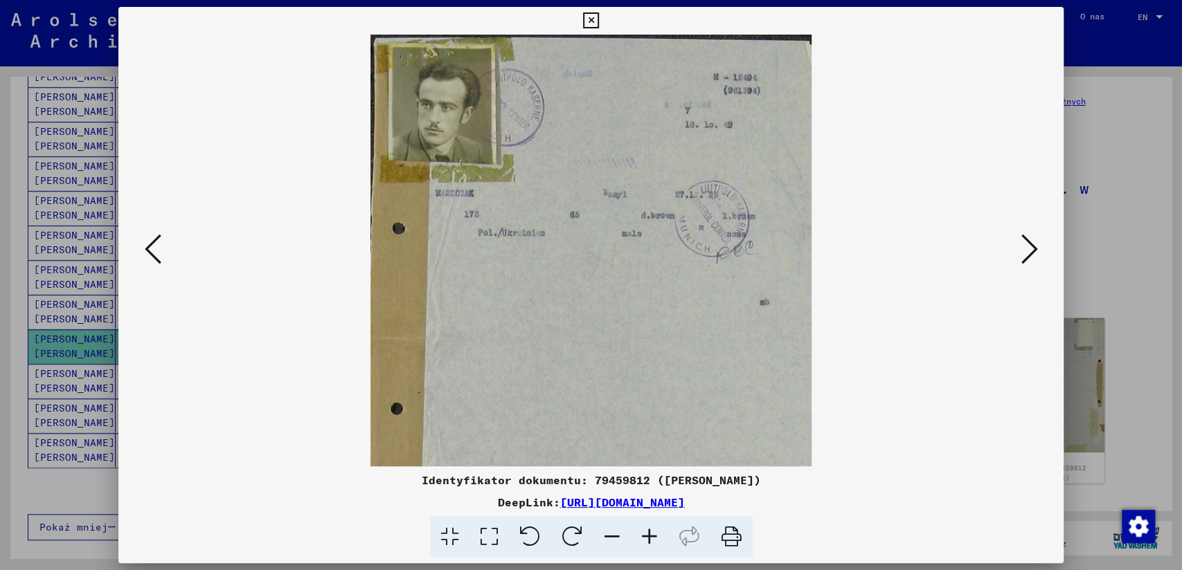
click at [647, 536] on icon at bounding box center [649, 537] width 37 height 42
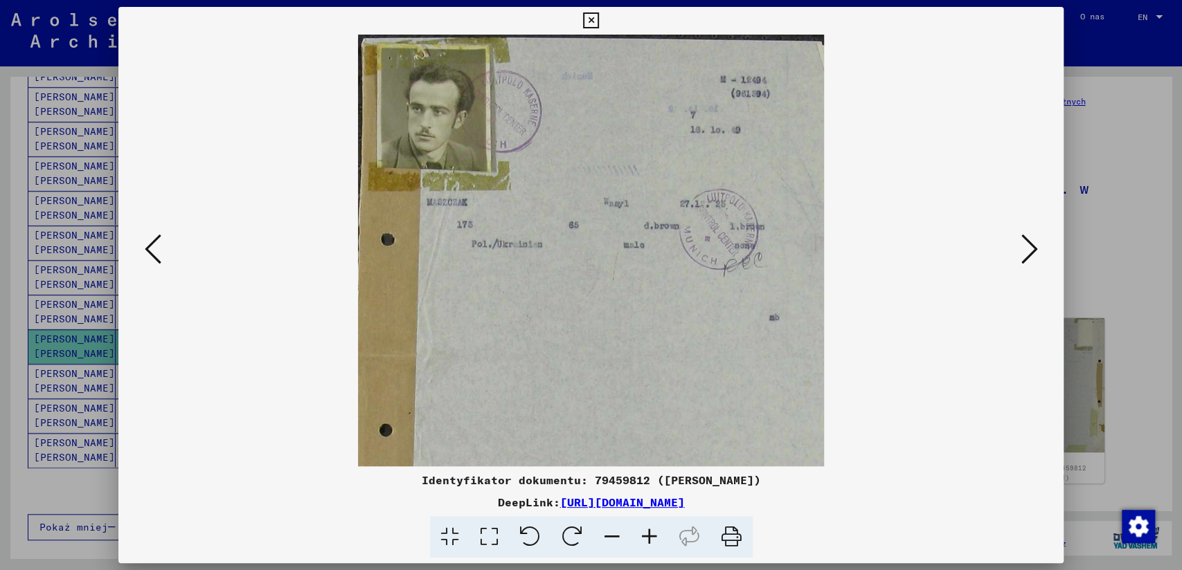
click at [647, 536] on icon at bounding box center [649, 537] width 37 height 42
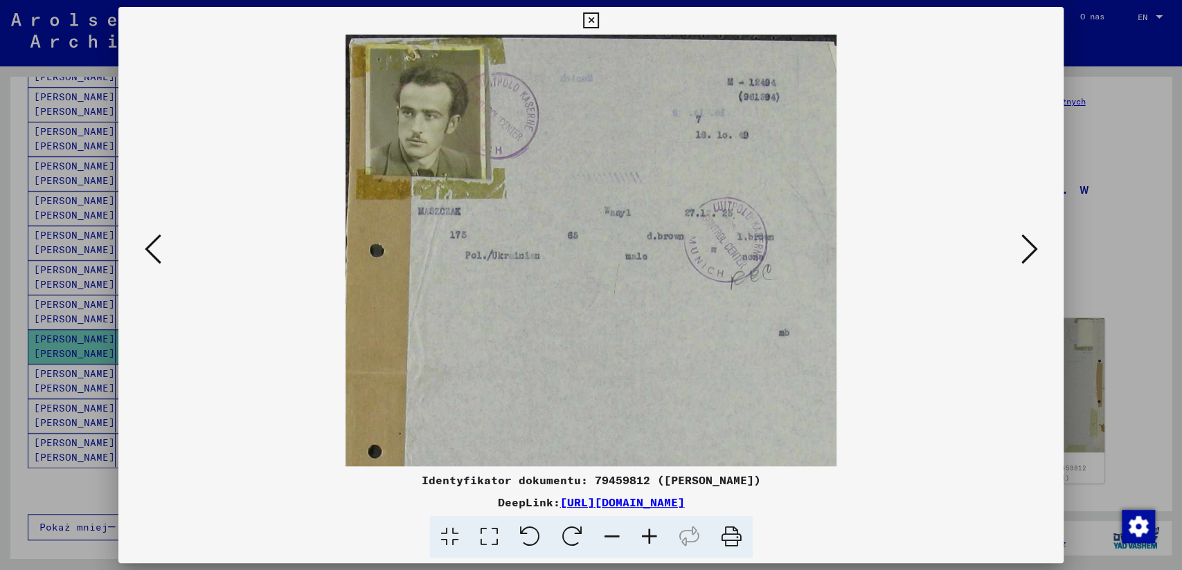
click at [647, 536] on icon at bounding box center [649, 537] width 37 height 42
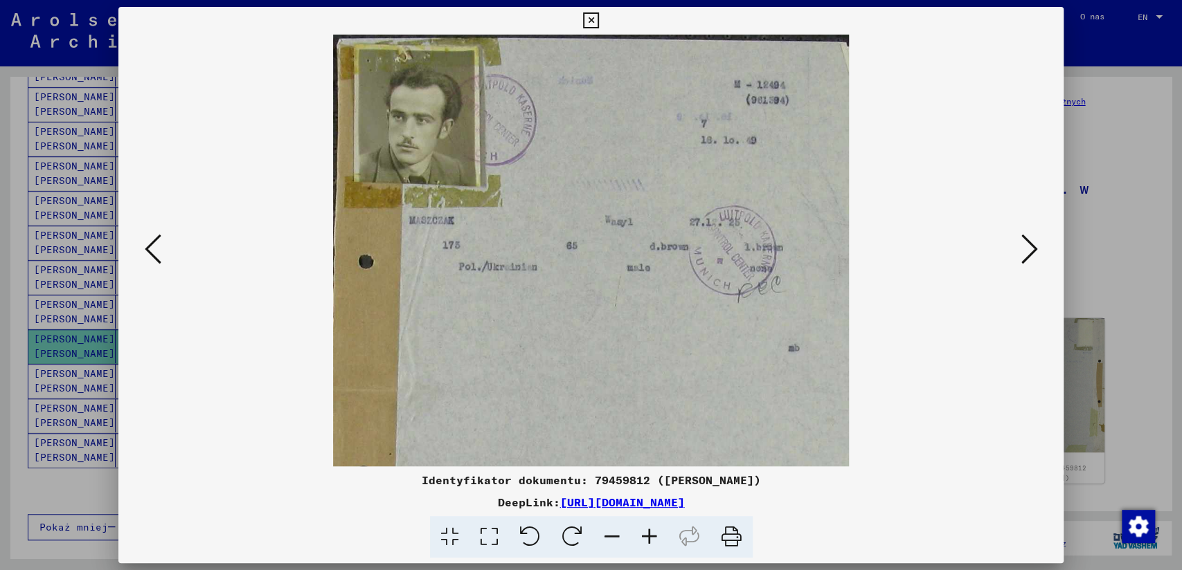
click at [647, 536] on icon at bounding box center [649, 537] width 37 height 42
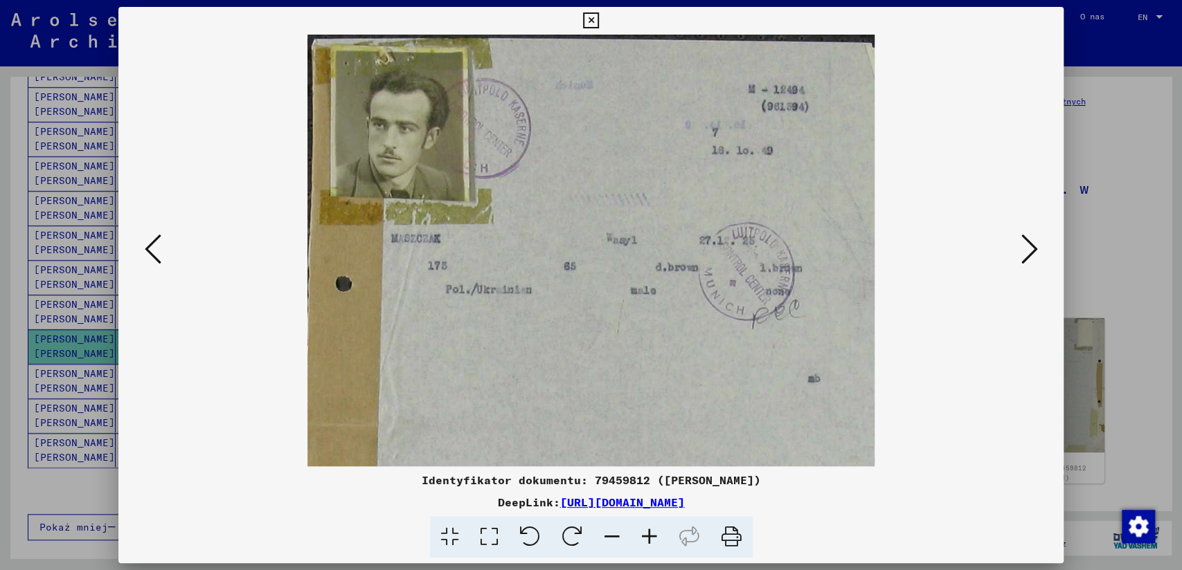
click at [647, 536] on icon at bounding box center [649, 537] width 37 height 42
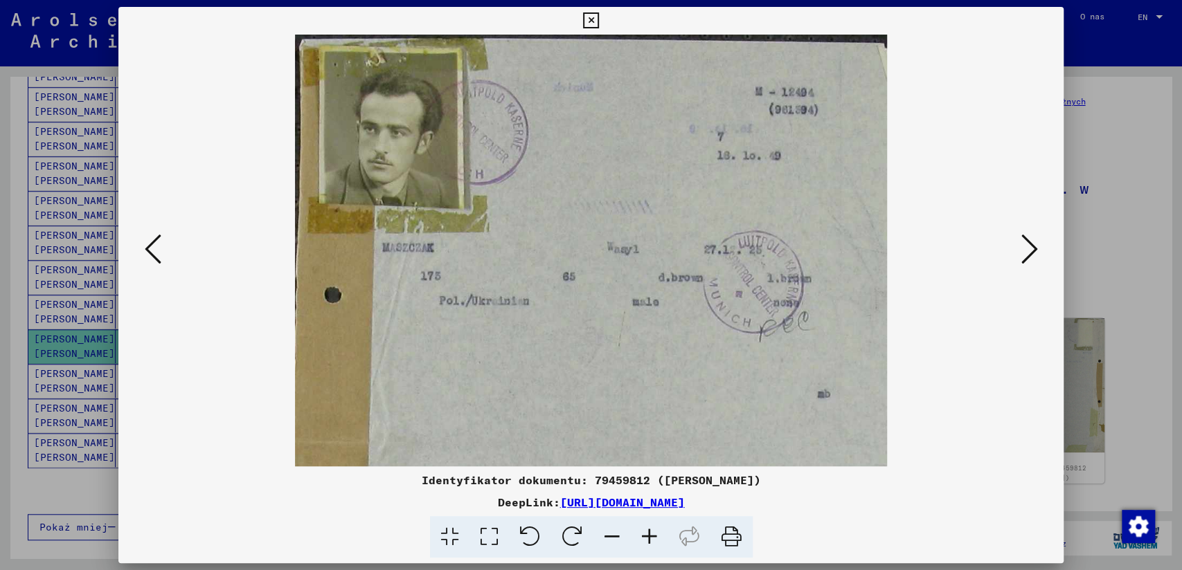
click at [647, 536] on icon at bounding box center [649, 537] width 37 height 42
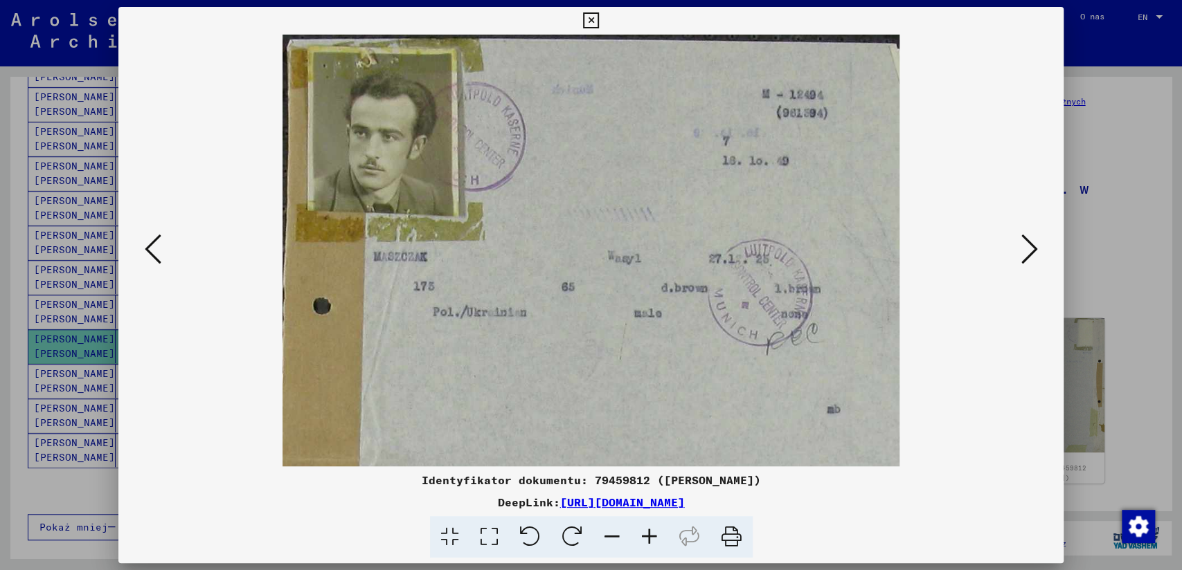
click at [647, 536] on icon at bounding box center [649, 537] width 37 height 42
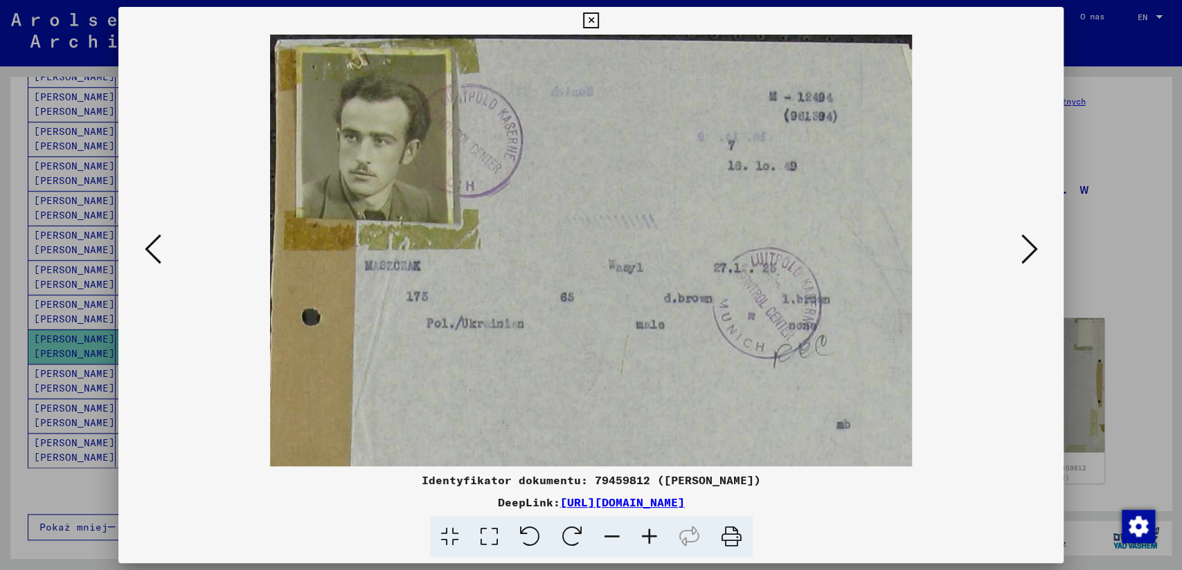
click at [647, 536] on icon at bounding box center [649, 537] width 37 height 42
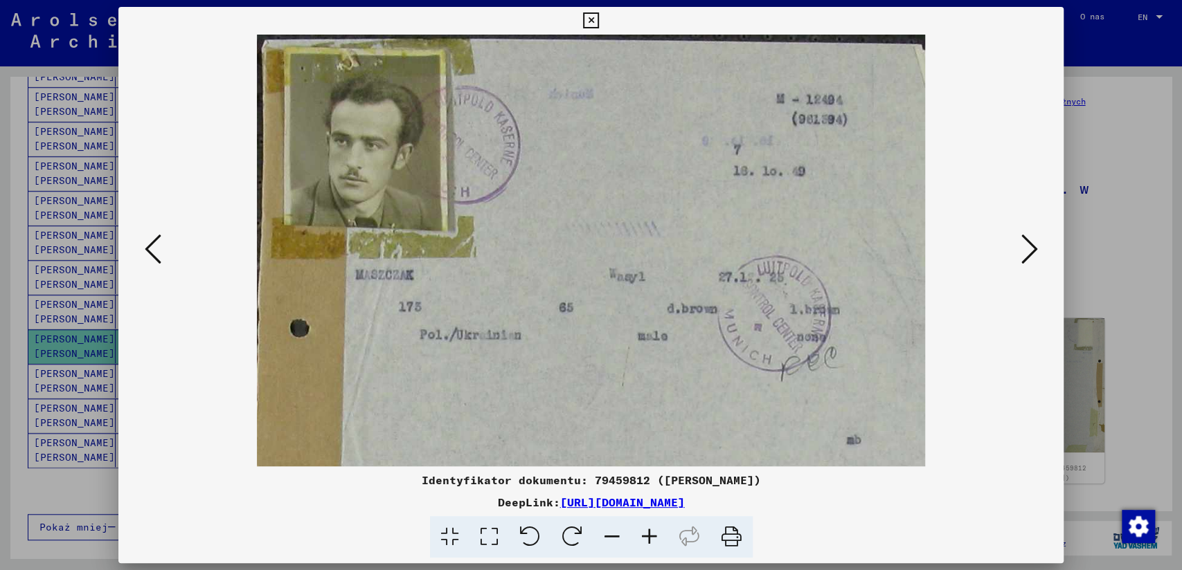
click at [647, 536] on icon at bounding box center [649, 537] width 37 height 42
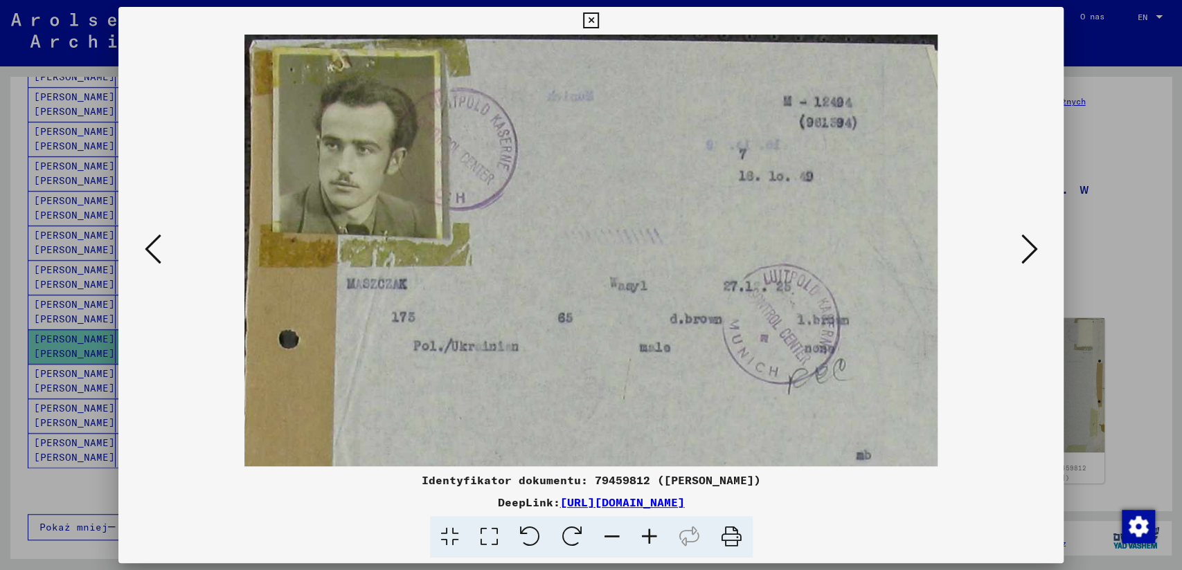
click at [647, 536] on icon at bounding box center [649, 537] width 37 height 42
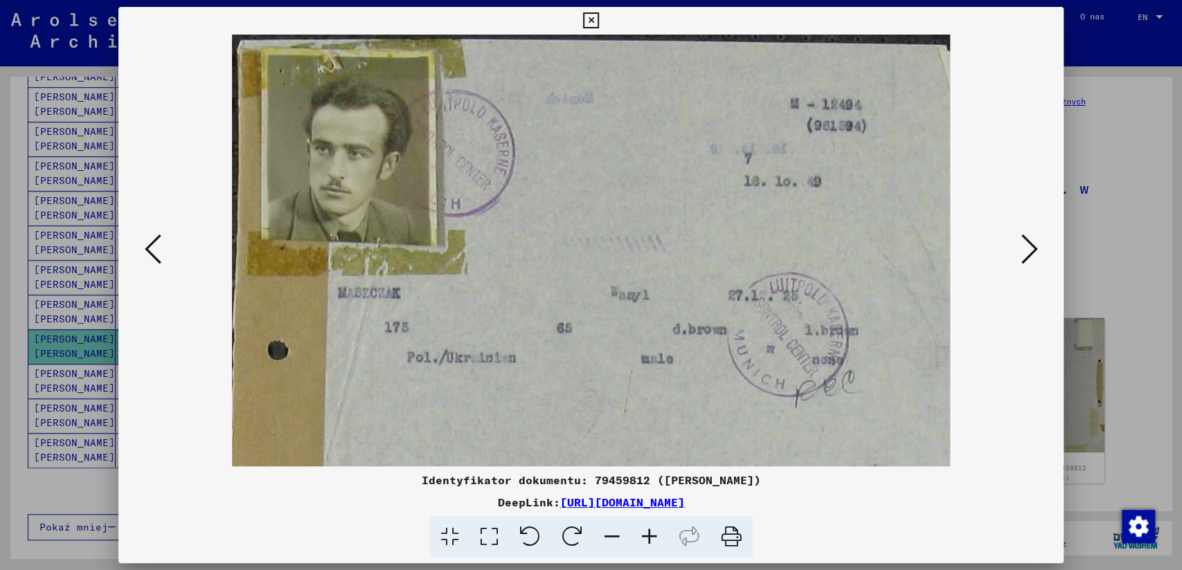
click at [647, 536] on icon at bounding box center [649, 537] width 37 height 42
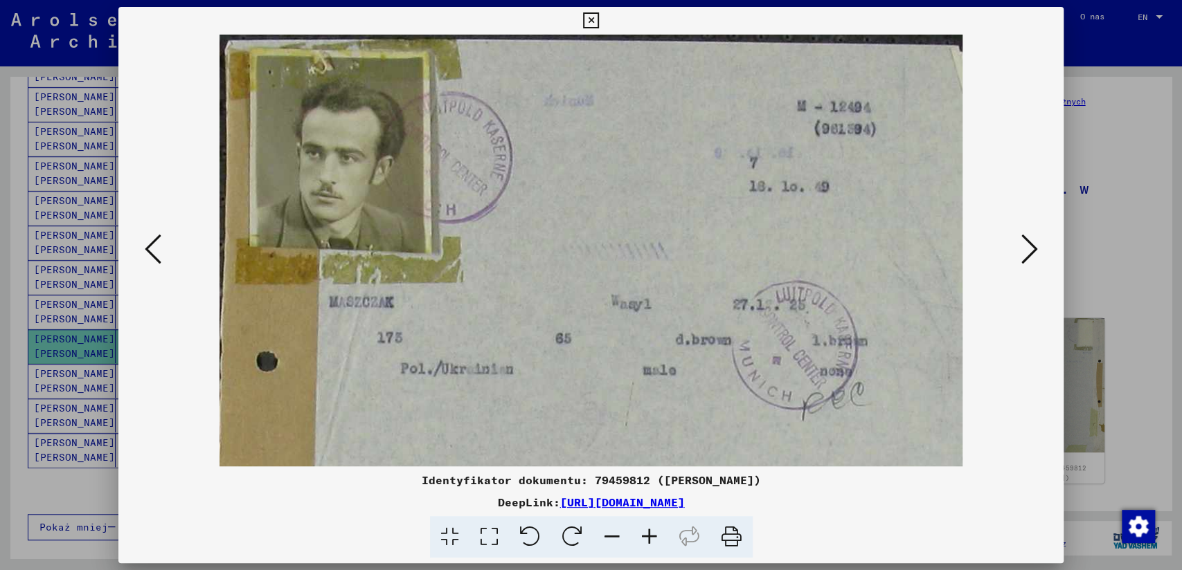
click at [1026, 250] on icon at bounding box center [1028, 249] width 17 height 33
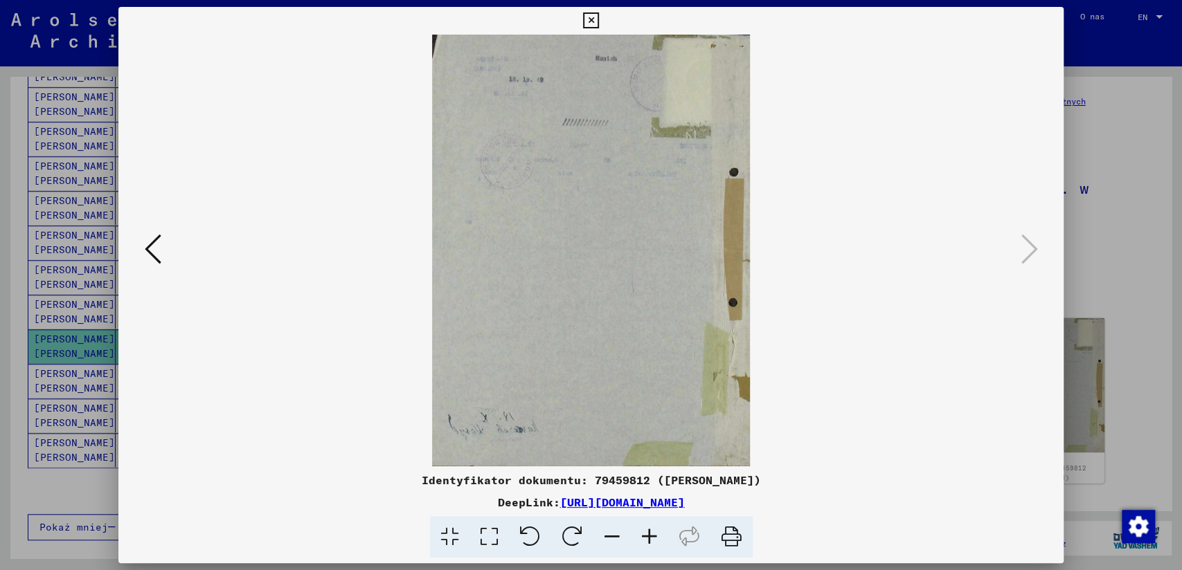
click at [587, 24] on icon at bounding box center [591, 20] width 16 height 17
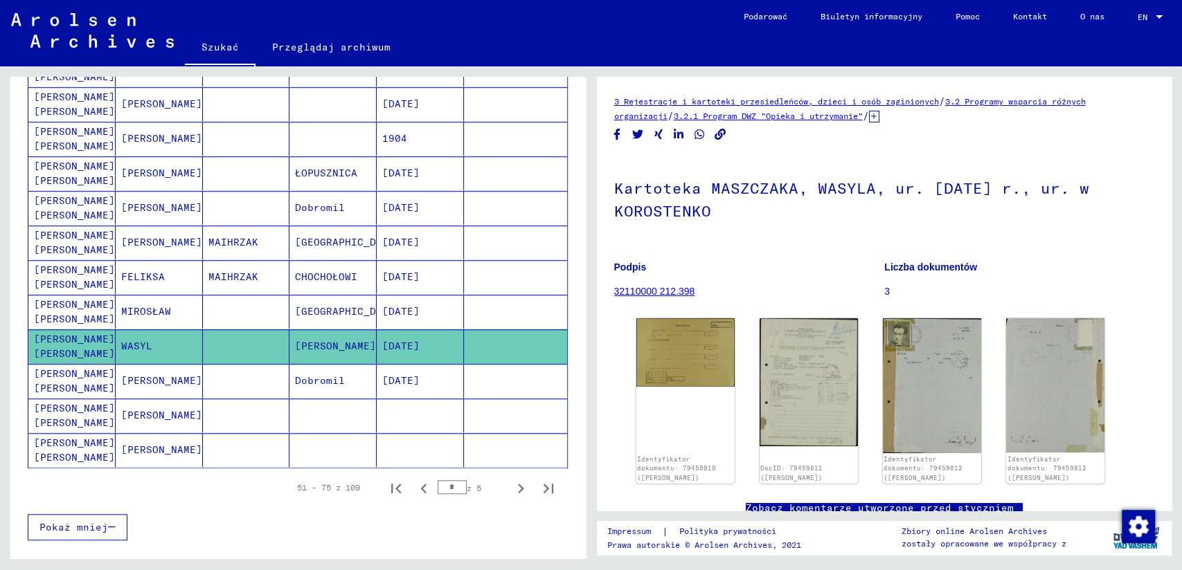
click at [73, 378] on mat-cell "[PERSON_NAME] [PERSON_NAME]" at bounding box center [71, 381] width 87 height 34
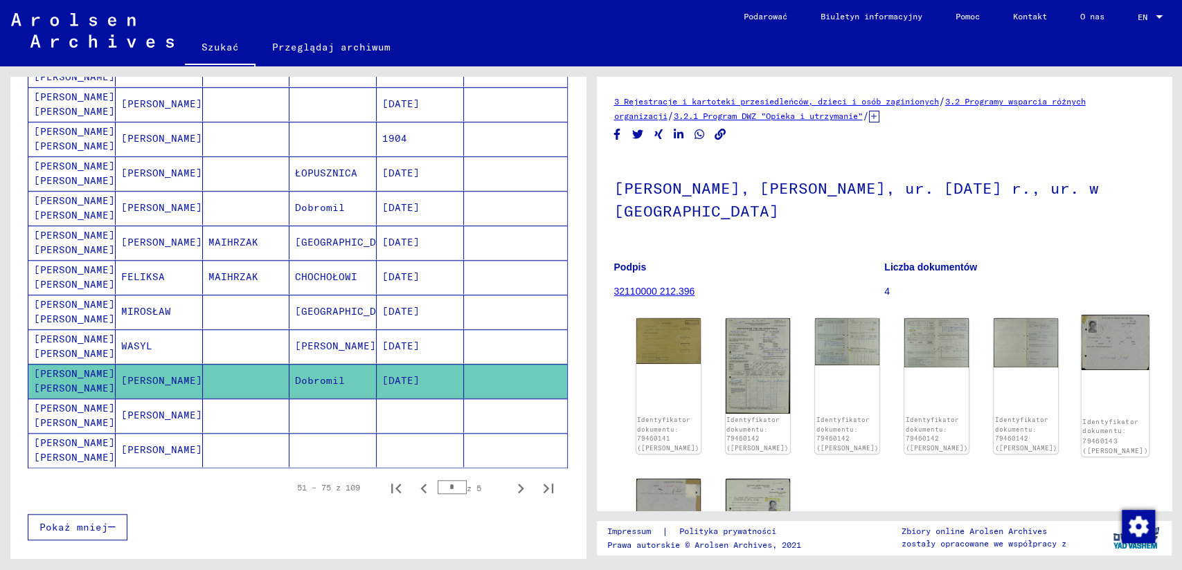
click at [1095, 338] on img at bounding box center [1115, 342] width 68 height 55
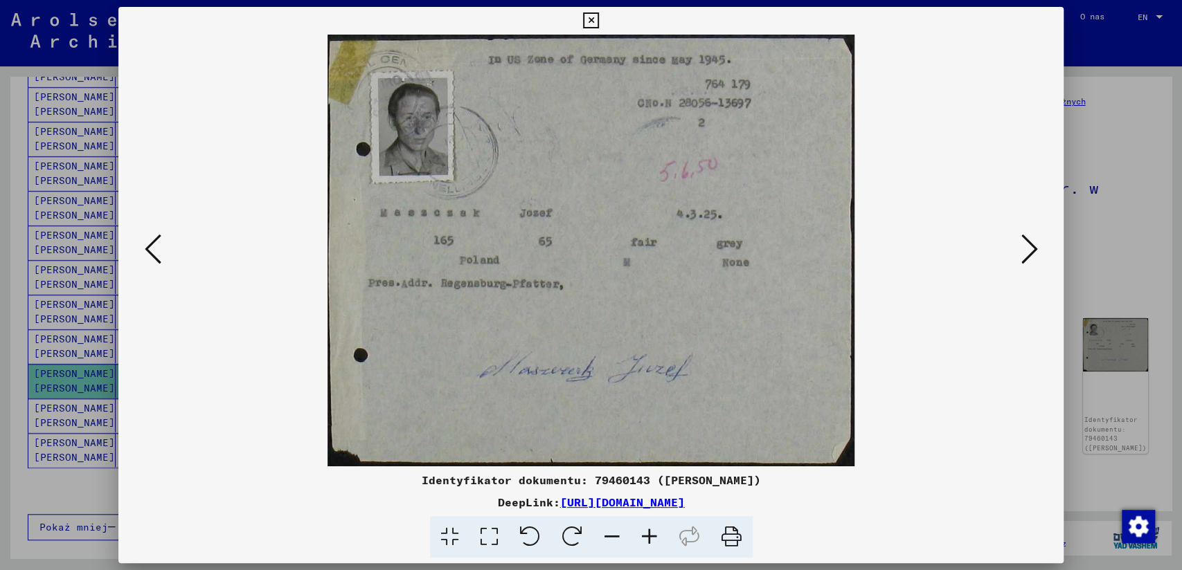
click at [585, 22] on icon at bounding box center [591, 20] width 16 height 17
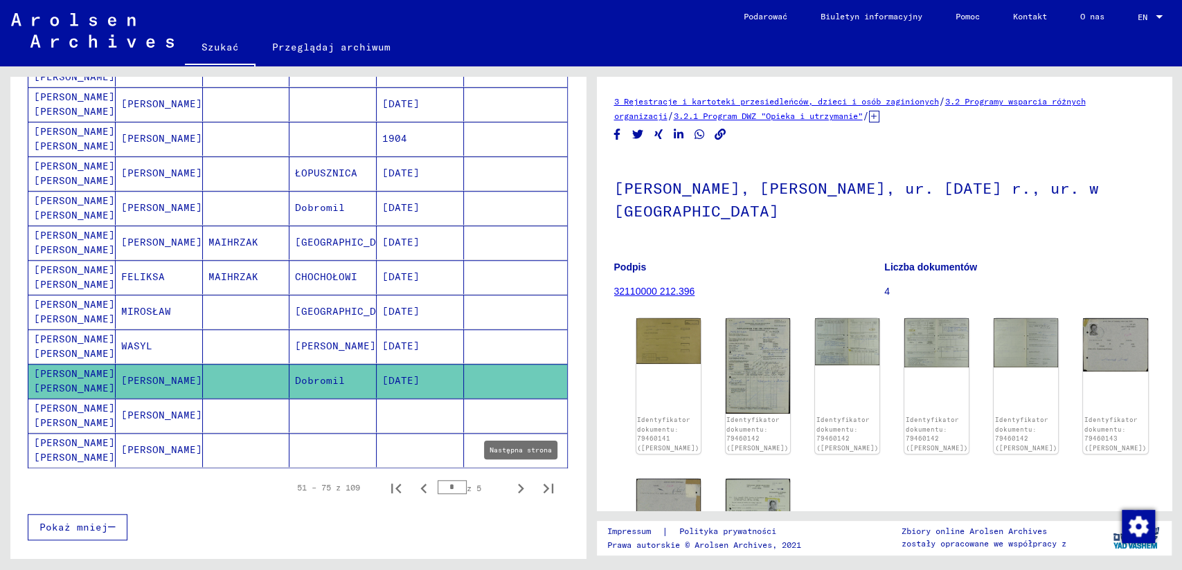
click at [511, 483] on icon "Następna strona" at bounding box center [520, 488] width 19 height 19
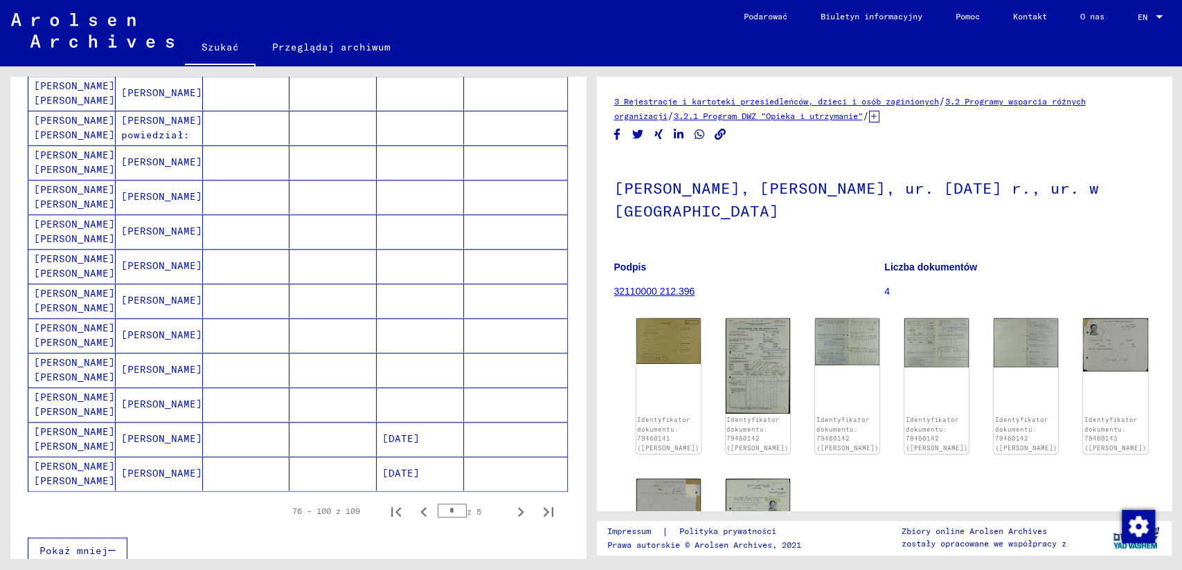
scroll to position [677, 0]
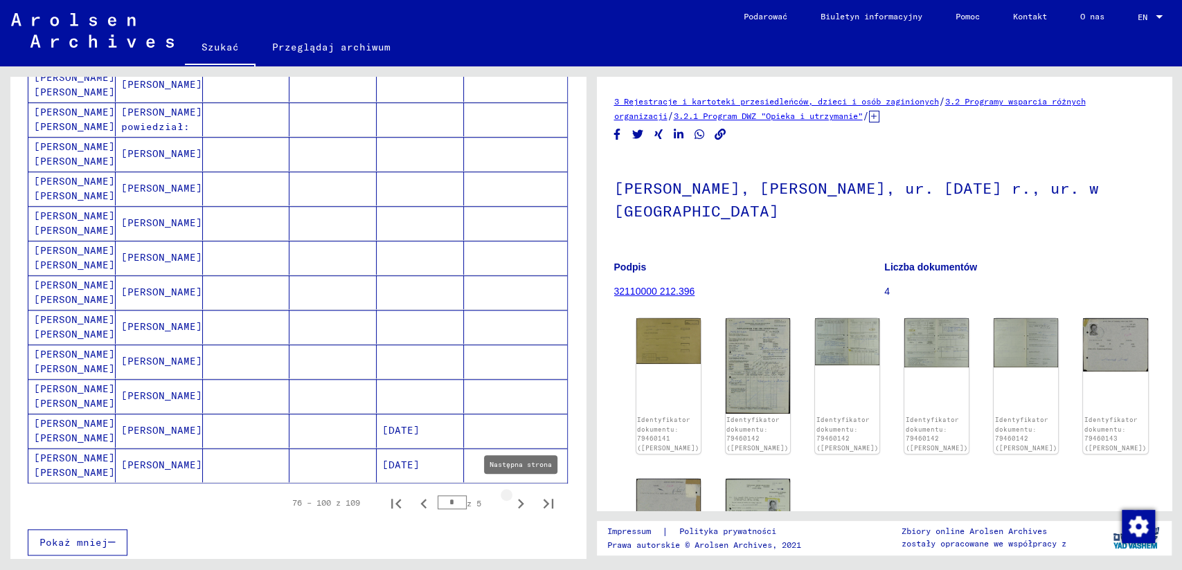
click at [511, 498] on icon "Następna strona" at bounding box center [520, 503] width 19 height 19
type input "*"
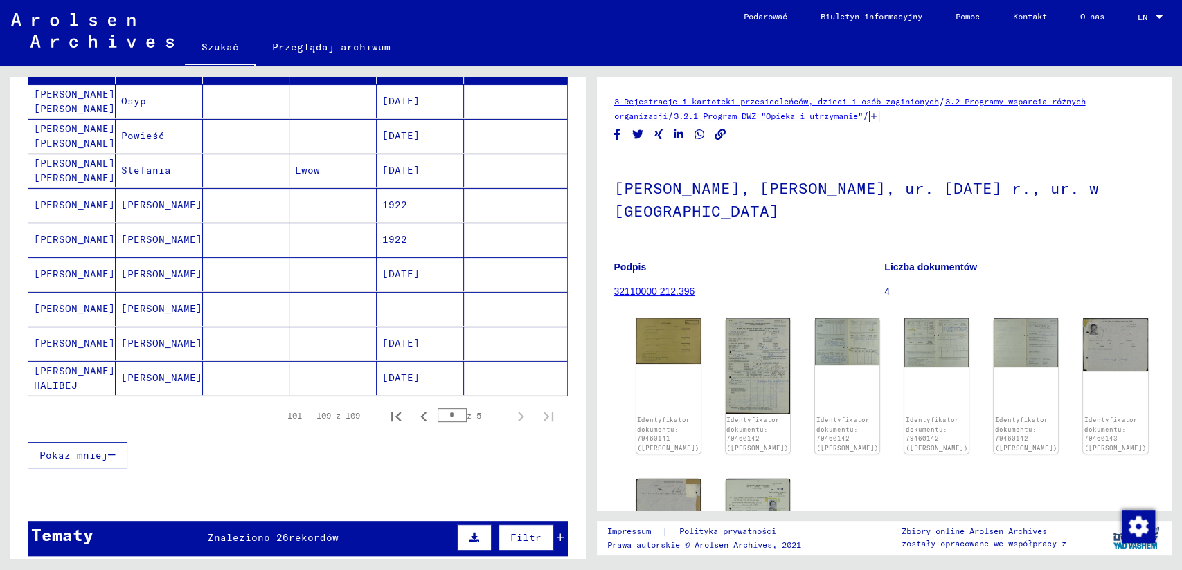
scroll to position [194, 0]
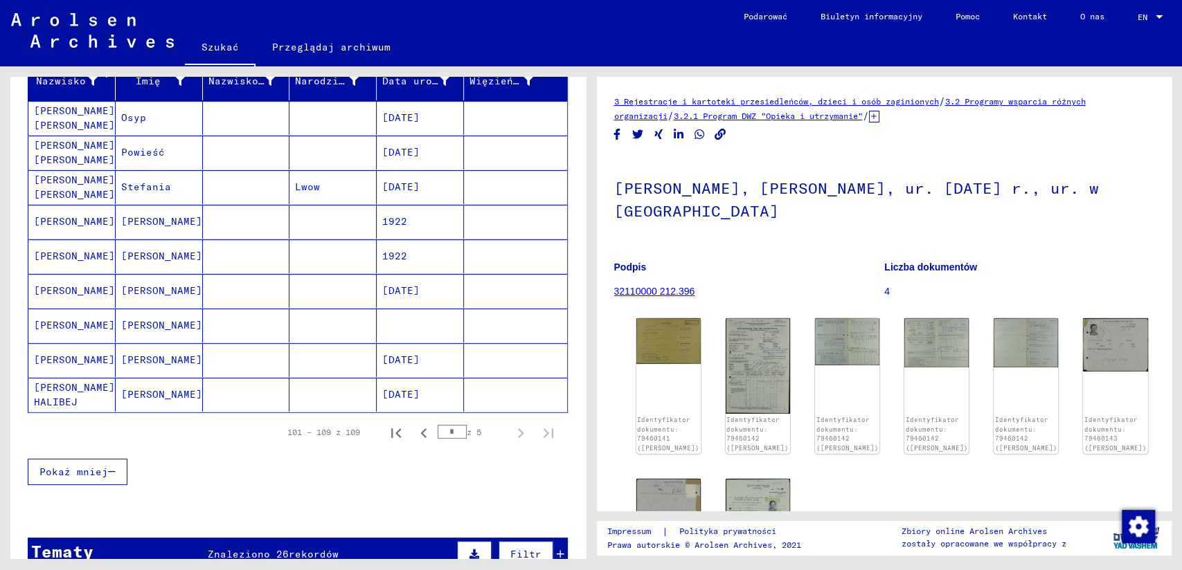
click at [66, 188] on mat-cell "[PERSON_NAME] [PERSON_NAME]" at bounding box center [71, 187] width 87 height 34
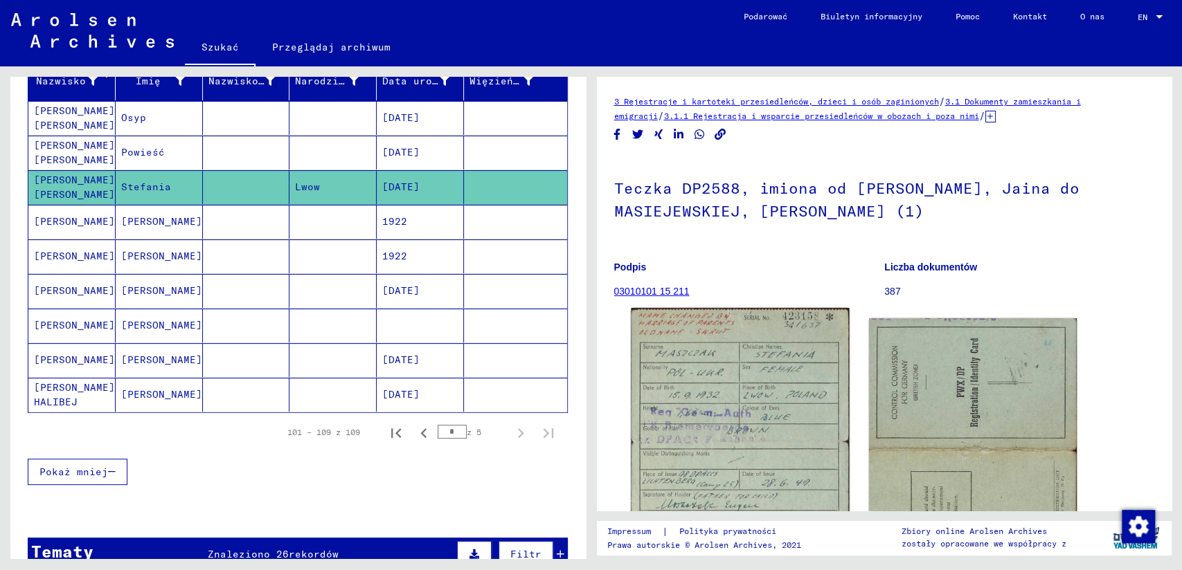
click at [741, 427] on img at bounding box center [740, 512] width 218 height 408
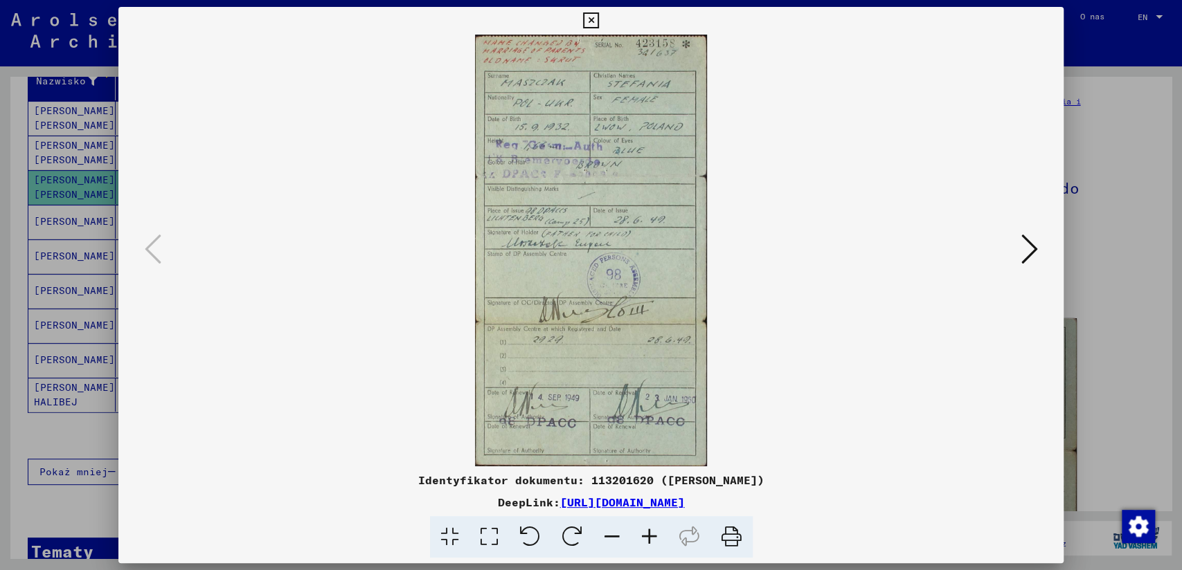
click at [593, 20] on icon at bounding box center [591, 20] width 16 height 17
